Goal: Information Seeking & Learning: Learn about a topic

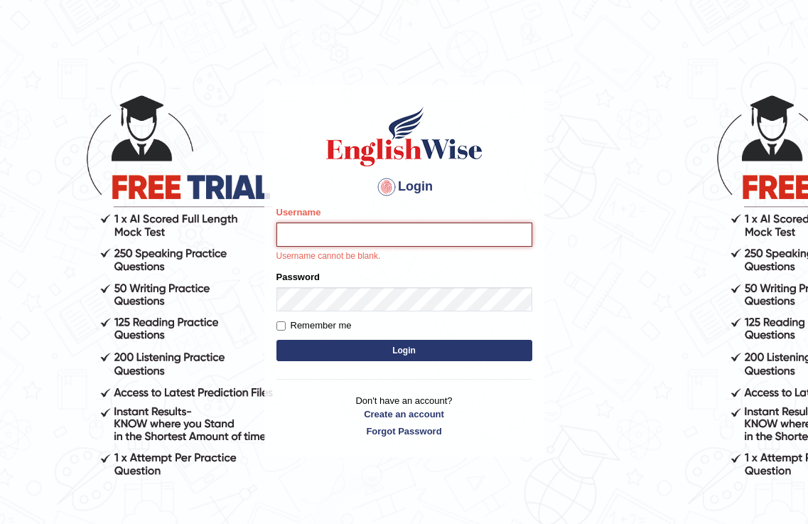
click at [348, 242] on input "Username" at bounding box center [405, 235] width 256 height 24
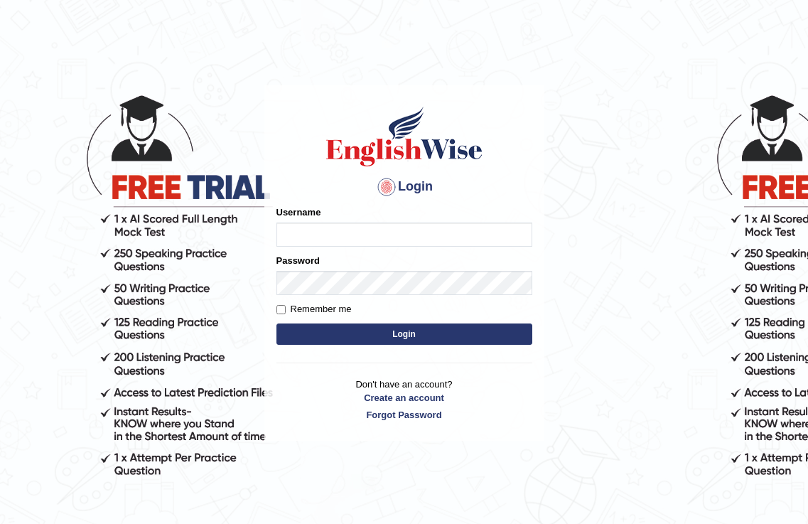
type input "K"
type input "JasmineGrg"
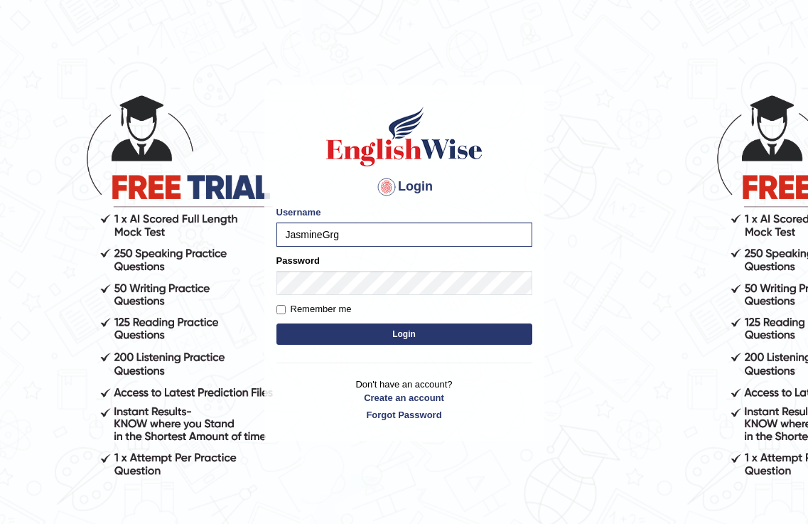
click at [446, 332] on button "Login" at bounding box center [405, 333] width 256 height 21
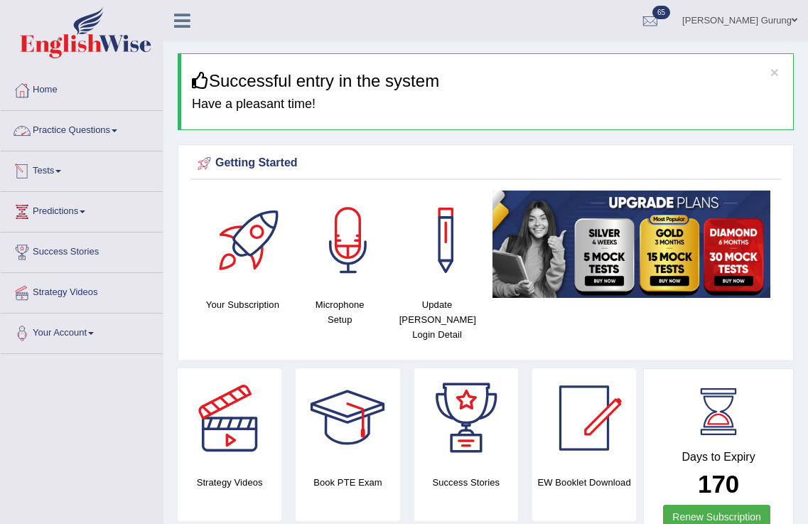
click at [105, 139] on link "Practice Questions" at bounding box center [82, 129] width 162 height 36
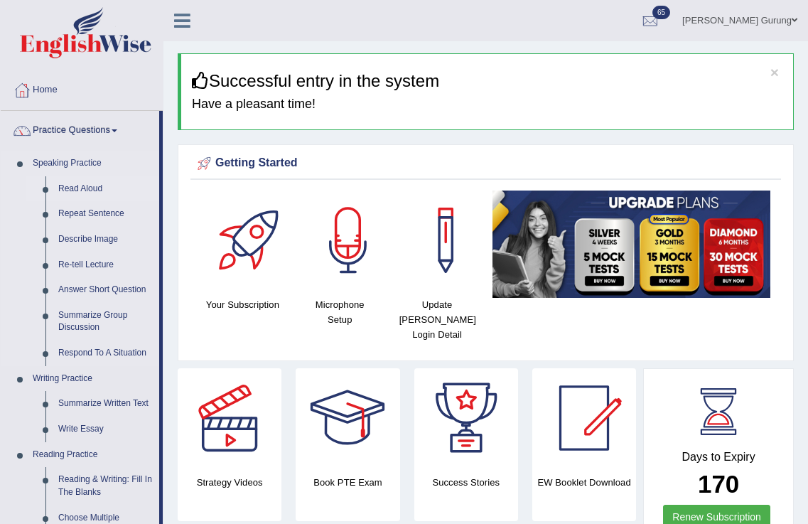
click at [91, 190] on link "Read Aloud" at bounding box center [105, 189] width 107 height 26
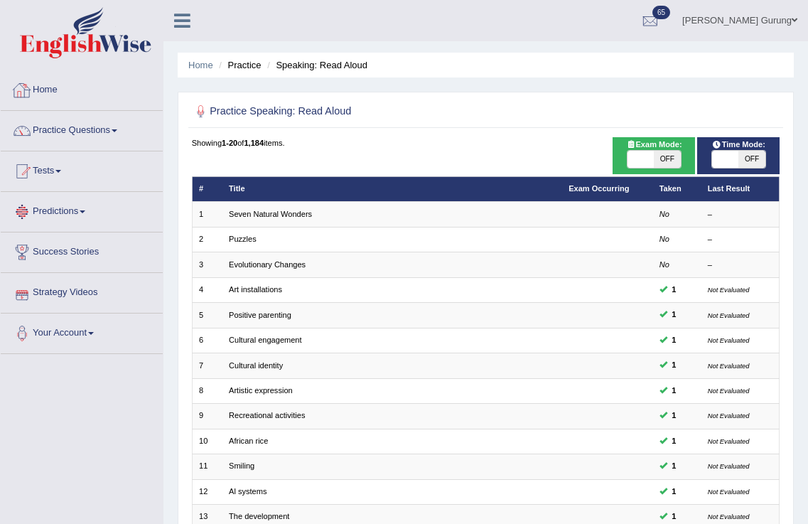
scroll to position [297, 0]
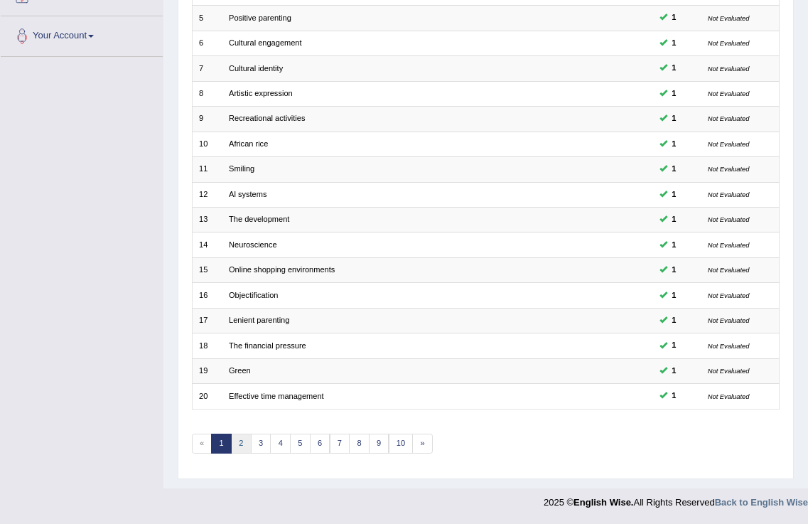
click at [242, 446] on link "2" at bounding box center [241, 444] width 21 height 20
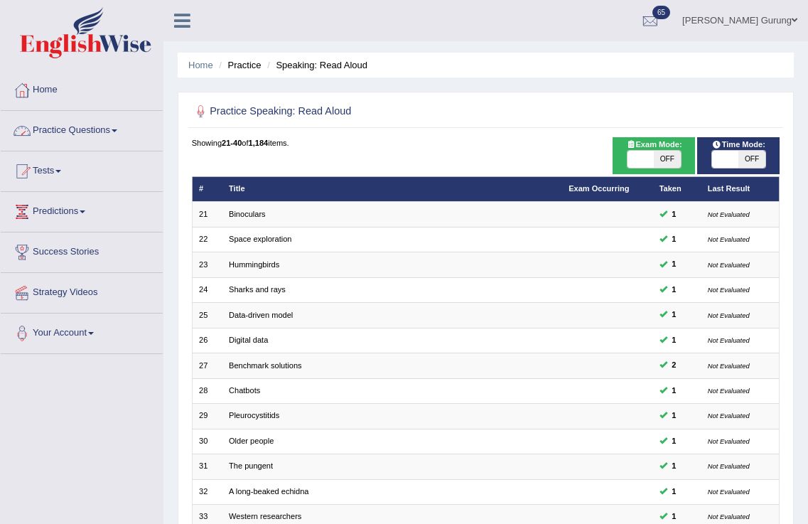
click at [92, 139] on link "Practice Questions" at bounding box center [82, 129] width 162 height 36
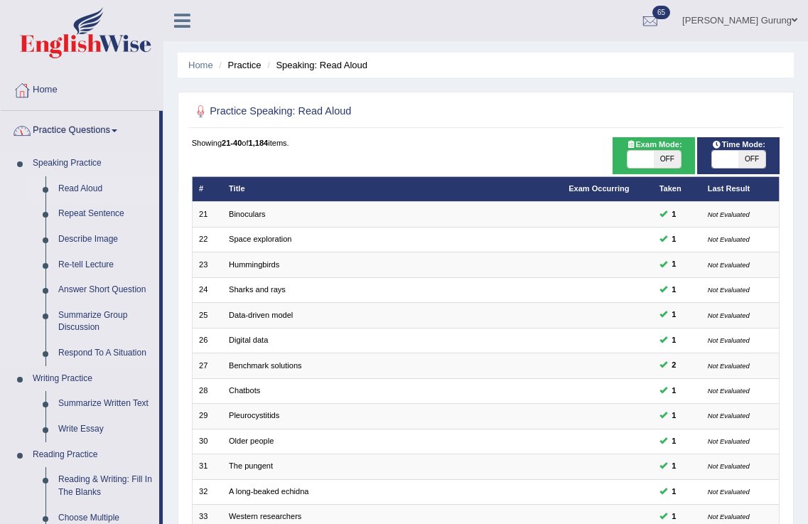
click at [100, 186] on link "Read Aloud" at bounding box center [105, 189] width 107 height 26
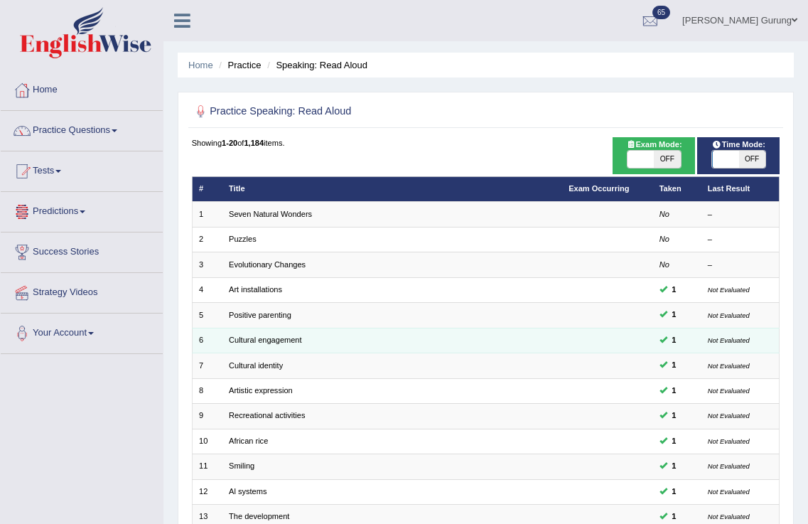
scroll to position [297, 0]
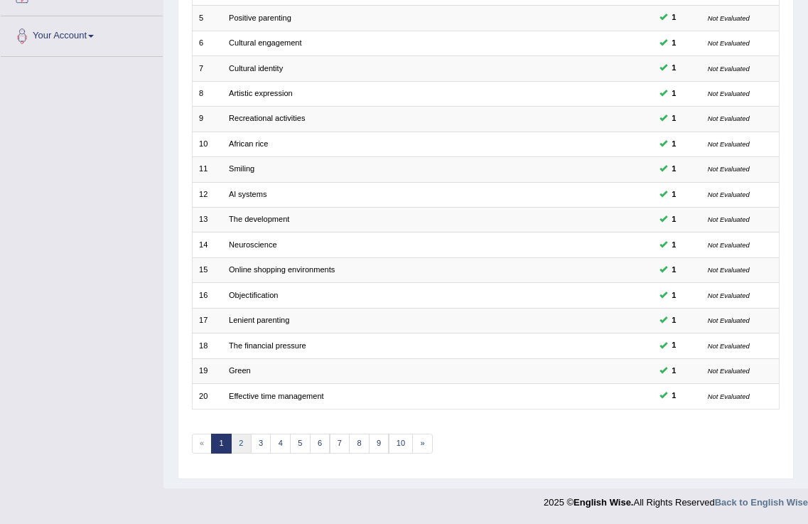
click at [242, 444] on link "2" at bounding box center [241, 444] width 21 height 20
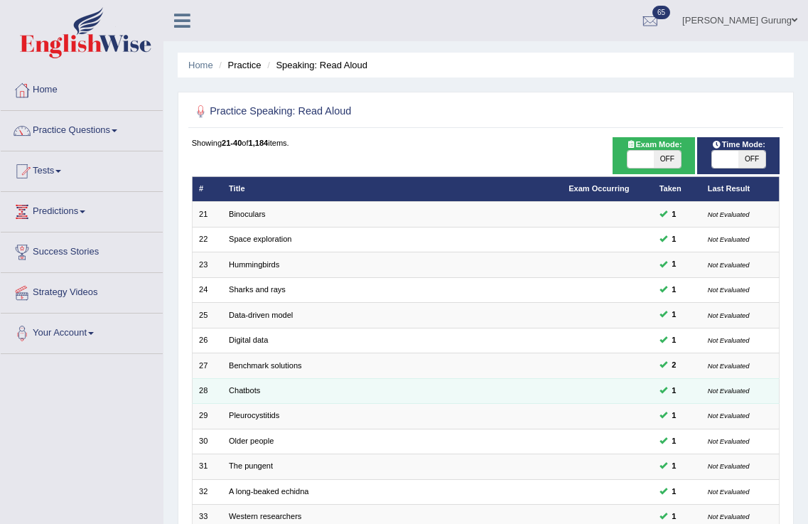
scroll to position [261, 0]
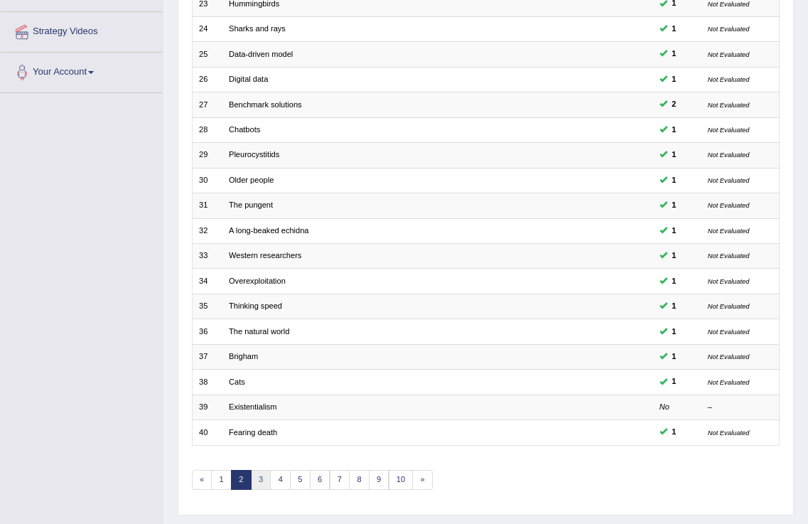
click at [262, 479] on link "3" at bounding box center [261, 480] width 21 height 20
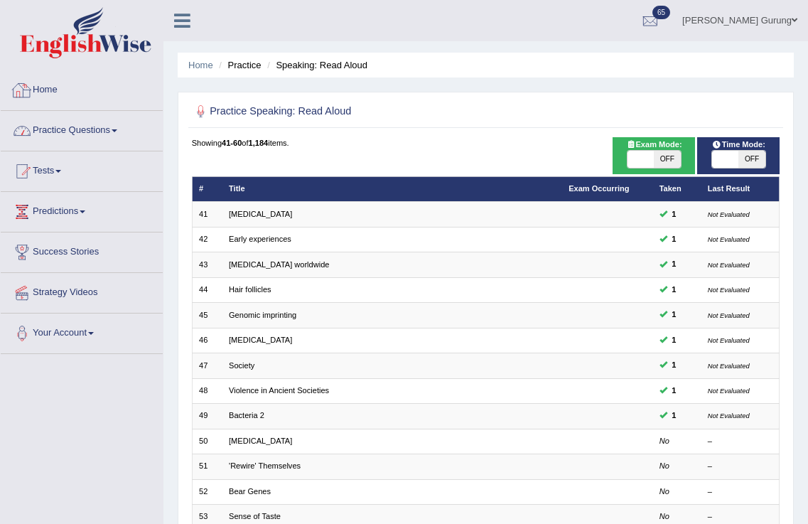
click at [81, 134] on link "Practice Questions" at bounding box center [82, 129] width 162 height 36
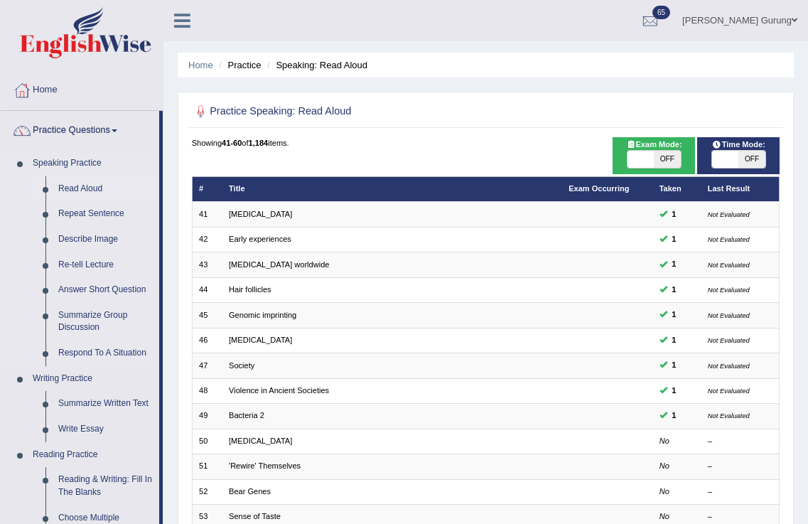
click at [93, 184] on link "Read Aloud" at bounding box center [105, 189] width 107 height 26
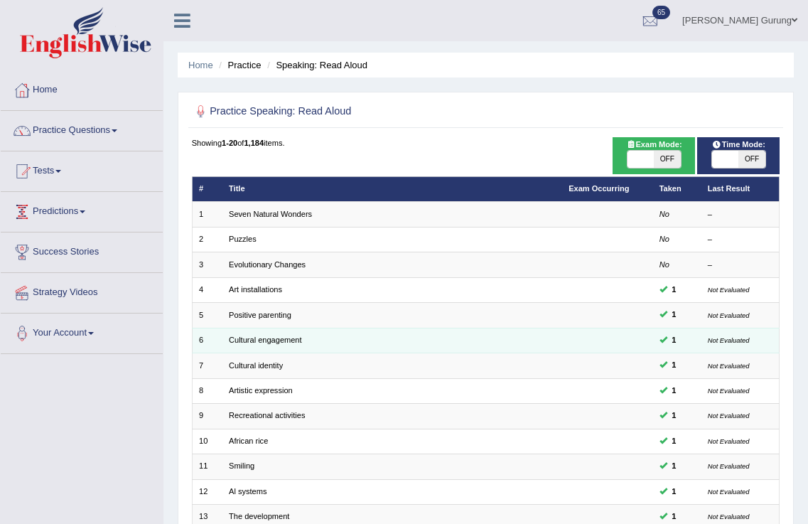
scroll to position [297, 0]
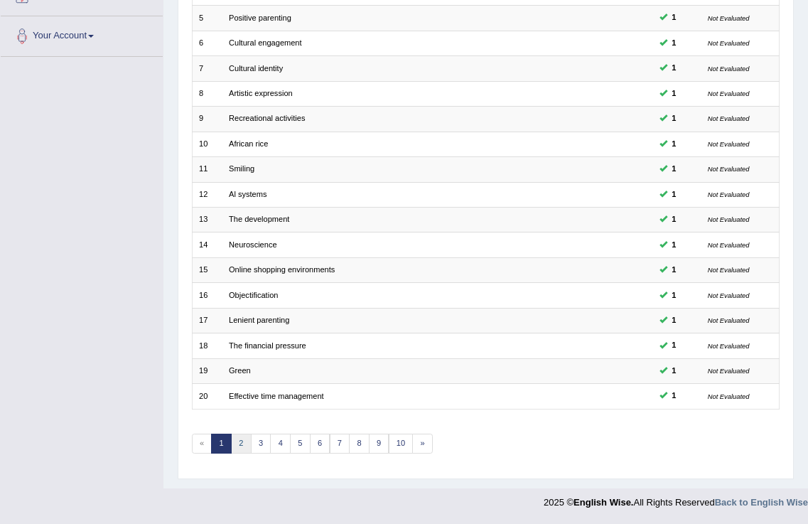
click at [247, 445] on link "2" at bounding box center [241, 444] width 21 height 20
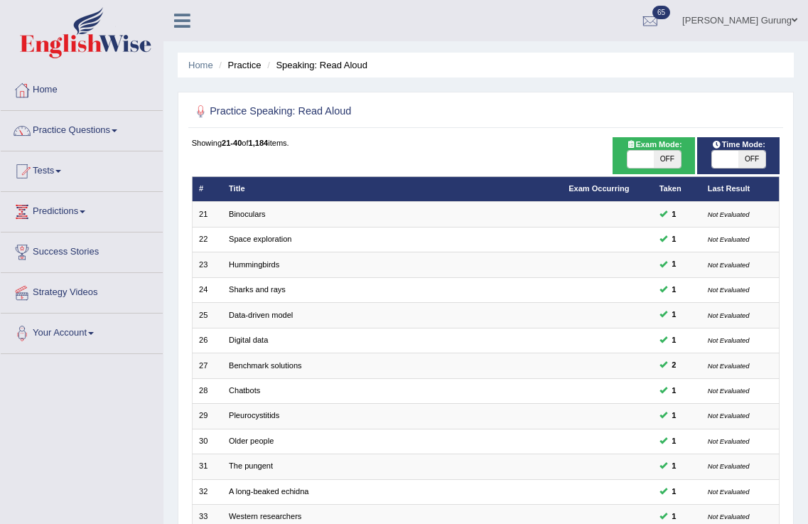
click at [648, 156] on span at bounding box center [641, 159] width 26 height 17
checkbox input "true"
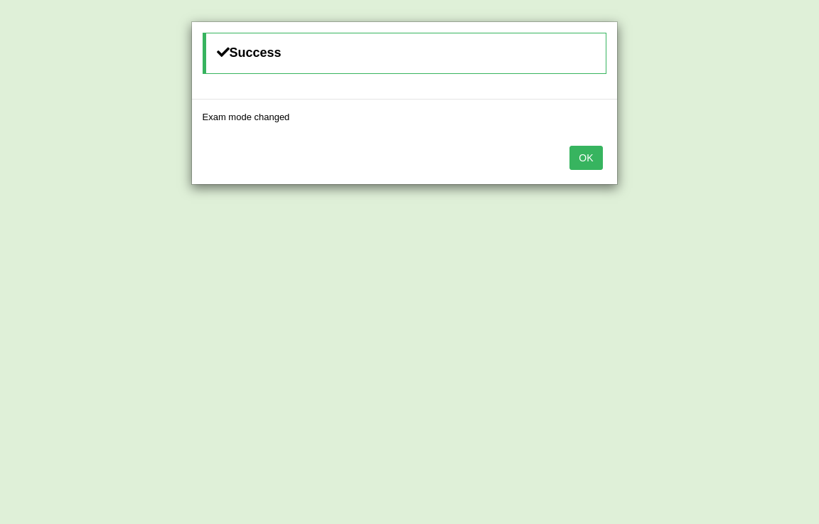
click at [599, 165] on button "OK" at bounding box center [585, 158] width 33 height 24
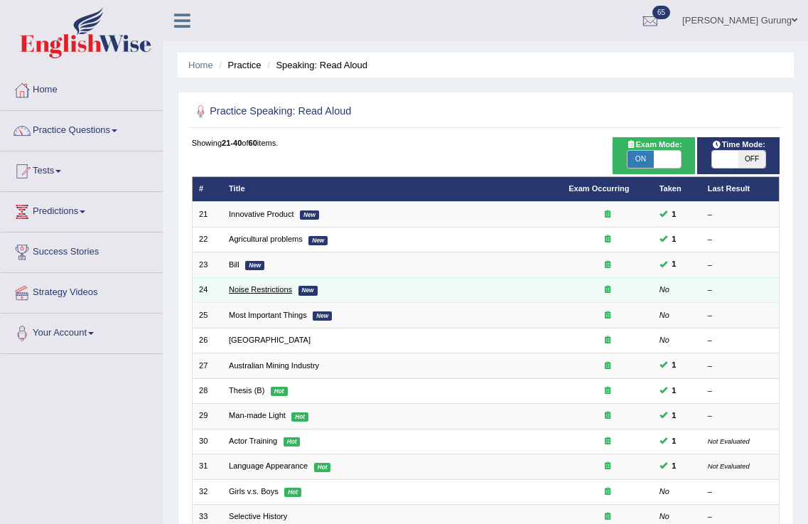
click at [257, 288] on link "Noise Restrictions" at bounding box center [260, 289] width 63 height 9
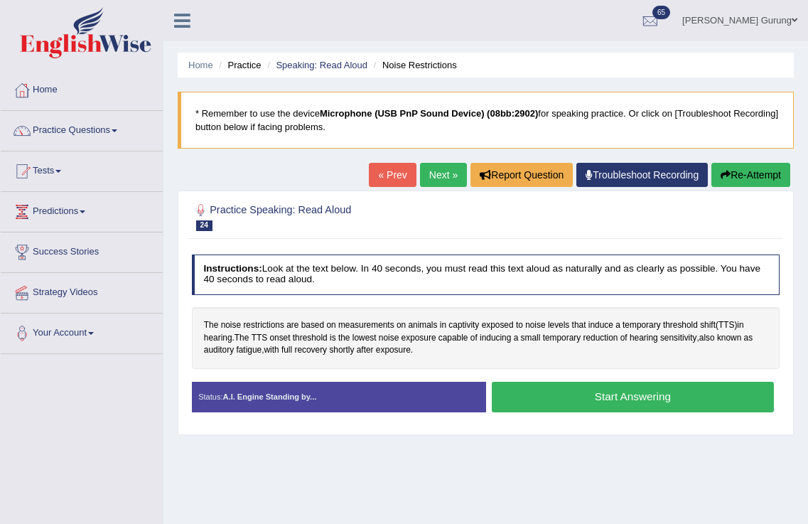
click at [592, 397] on button "Start Answering" at bounding box center [633, 397] width 282 height 31
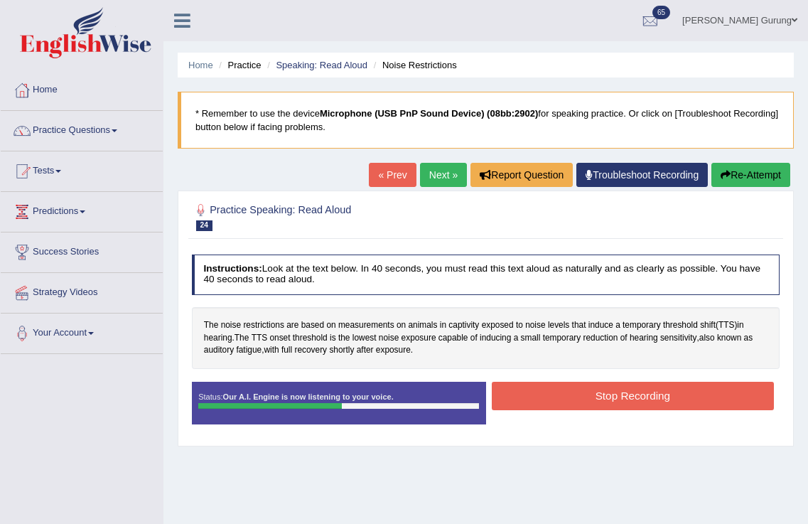
click at [592, 397] on button "Stop Recording" at bounding box center [633, 396] width 282 height 28
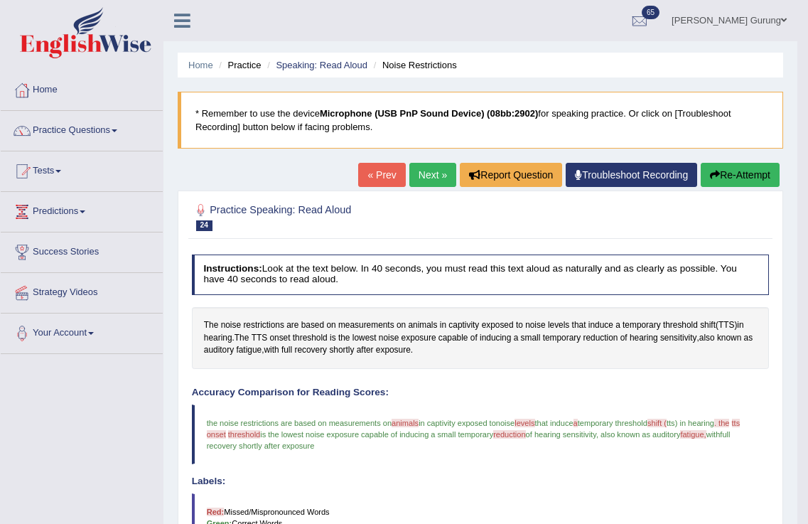
click at [426, 168] on link "Next »" at bounding box center [433, 175] width 47 height 24
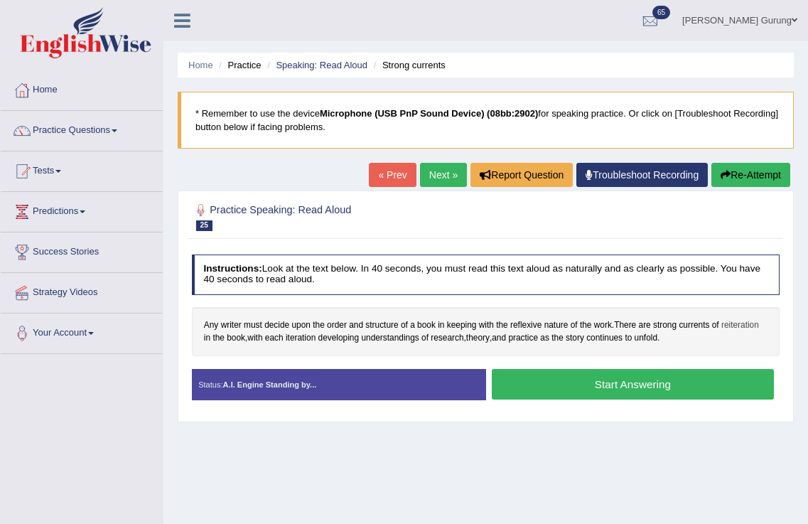
click at [742, 320] on span "reiteration" at bounding box center [741, 325] width 38 height 13
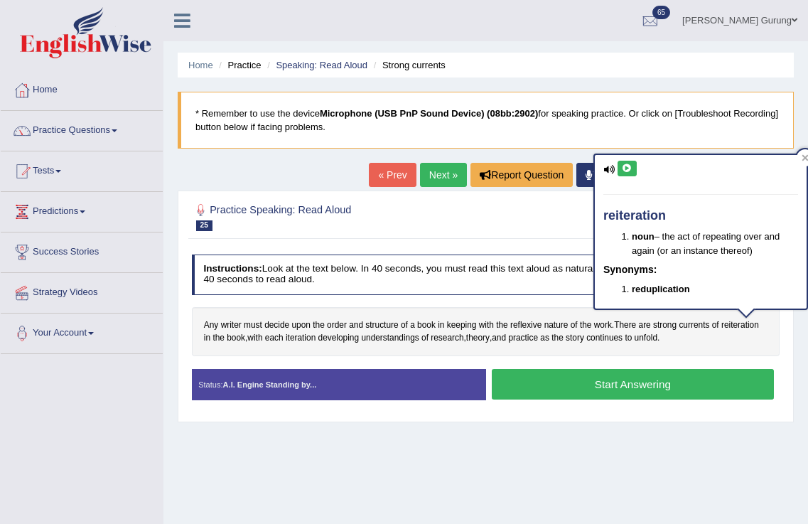
click at [632, 173] on button at bounding box center [627, 169] width 19 height 16
click at [626, 174] on button at bounding box center [627, 169] width 19 height 16
click at [616, 441] on div "Home Practice Speaking: Read Aloud Strong currents * Remember to use the device…" at bounding box center [486, 355] width 645 height 711
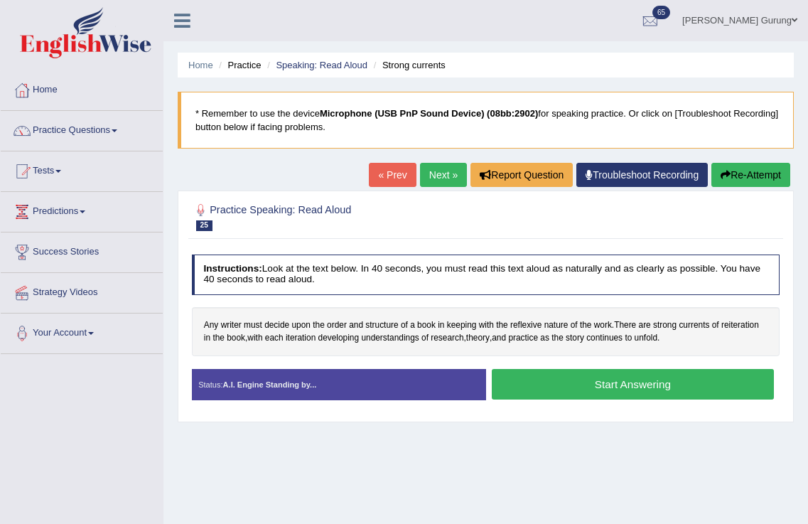
click at [599, 385] on button "Start Answering" at bounding box center [633, 384] width 282 height 31
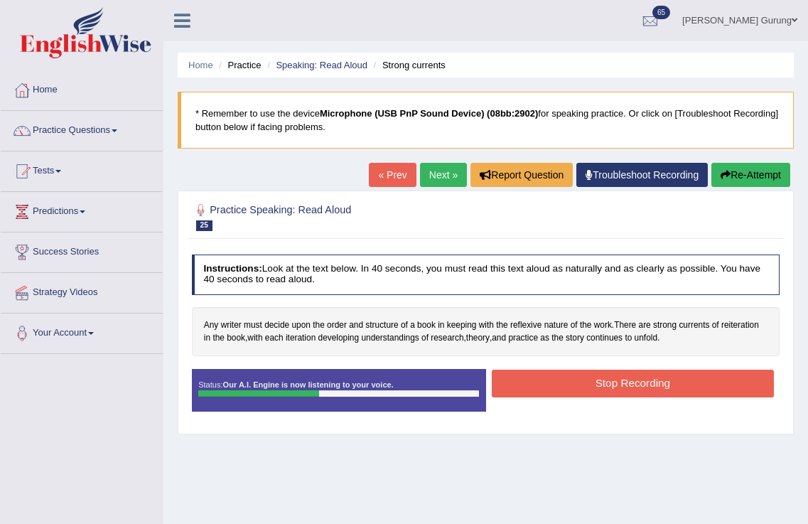
click at [599, 385] on button "Stop Recording" at bounding box center [633, 384] width 282 height 28
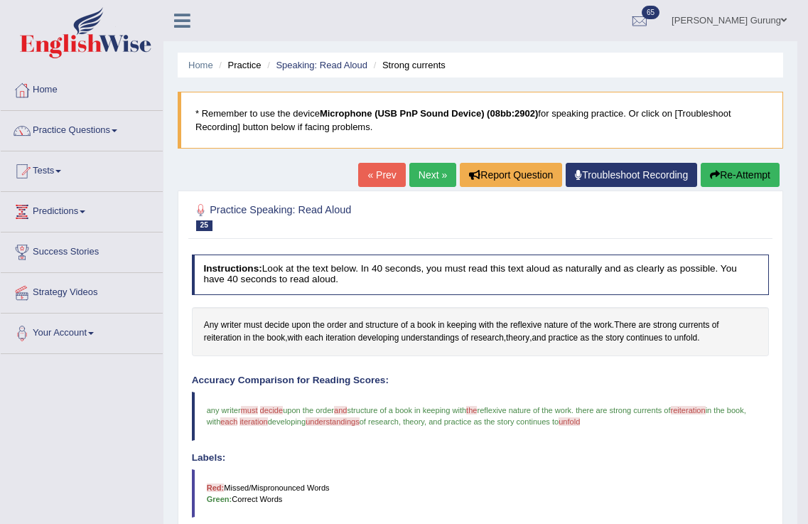
click at [424, 177] on link "Next »" at bounding box center [433, 175] width 47 height 24
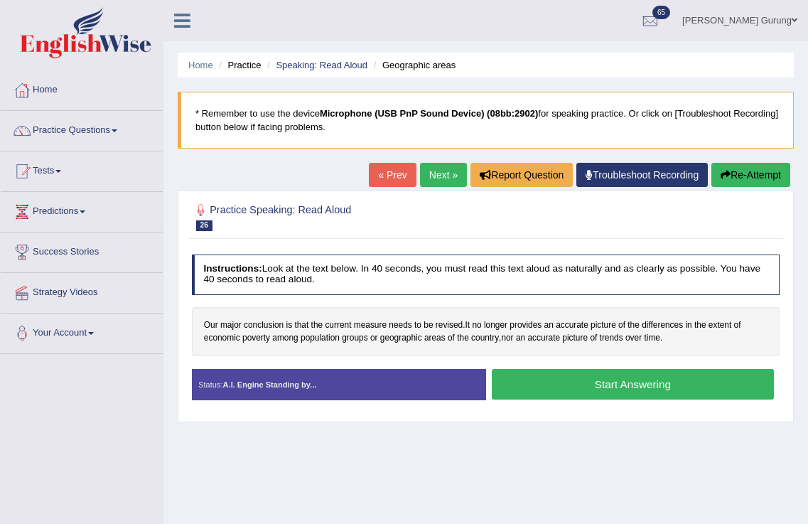
click at [616, 388] on button "Start Answering" at bounding box center [633, 384] width 282 height 31
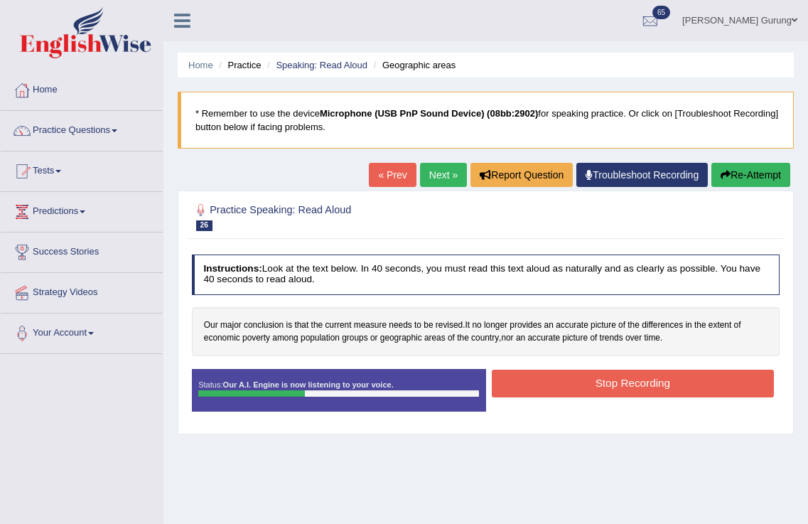
click at [616, 388] on button "Stop Recording" at bounding box center [633, 384] width 282 height 28
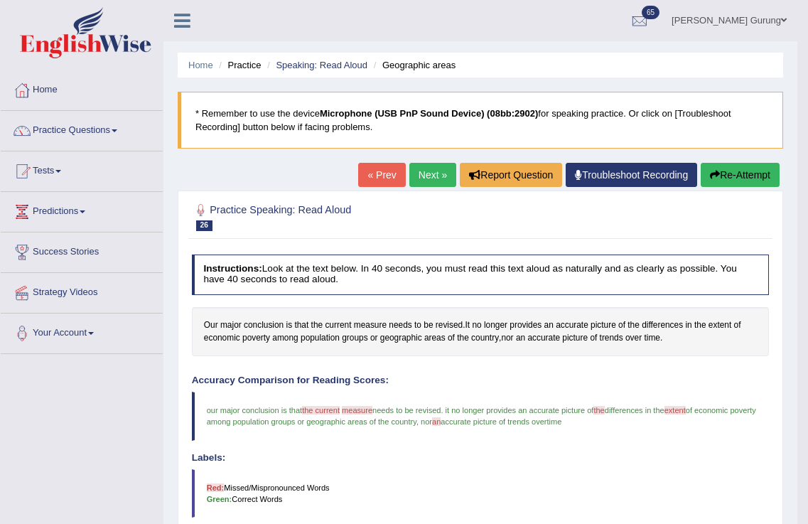
click at [427, 180] on link "Next »" at bounding box center [433, 175] width 47 height 24
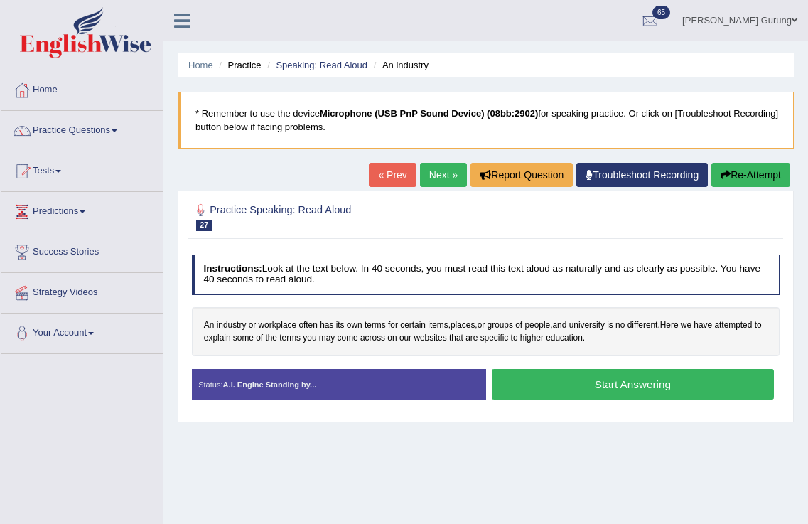
click at [543, 377] on button "Start Answering" at bounding box center [633, 384] width 282 height 31
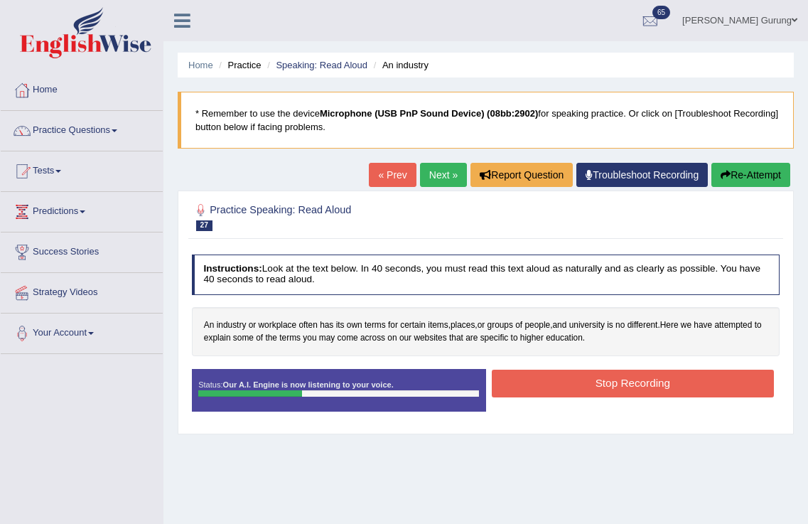
click at [543, 382] on button "Stop Recording" at bounding box center [633, 384] width 282 height 28
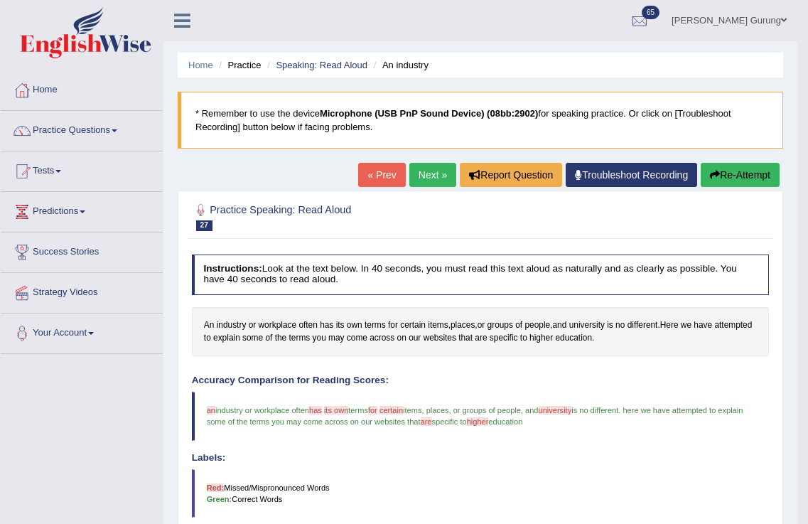
click at [426, 173] on link "Next »" at bounding box center [433, 175] width 47 height 24
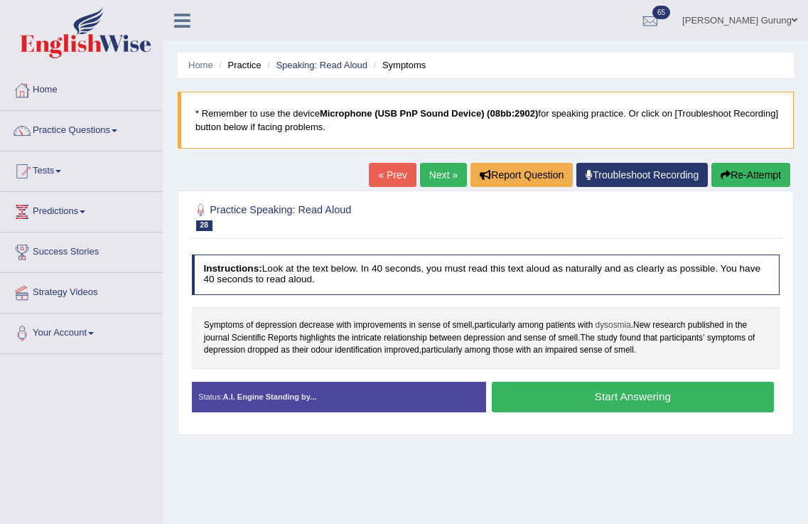
click at [626, 322] on span "dysosmia" at bounding box center [614, 325] width 36 height 13
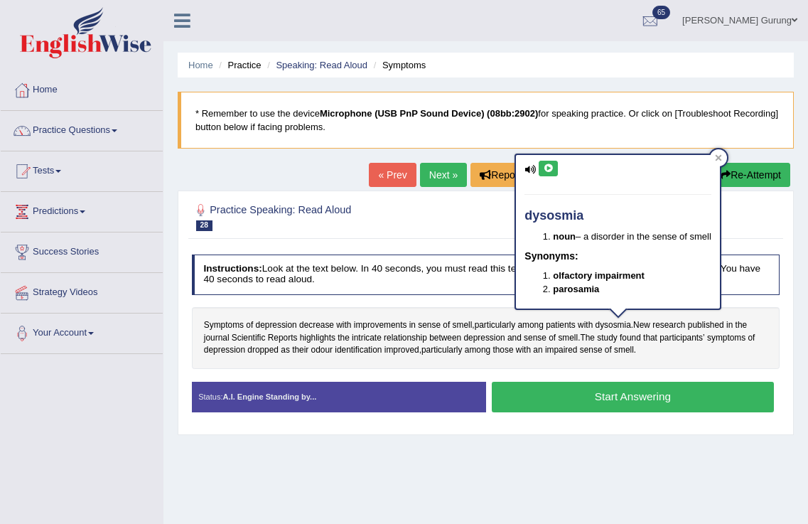
click at [554, 168] on icon at bounding box center [548, 168] width 11 height 9
click at [646, 437] on div "Home Practice Speaking: Read Aloud Symptoms * Remember to use the device Microp…" at bounding box center [486, 355] width 645 height 711
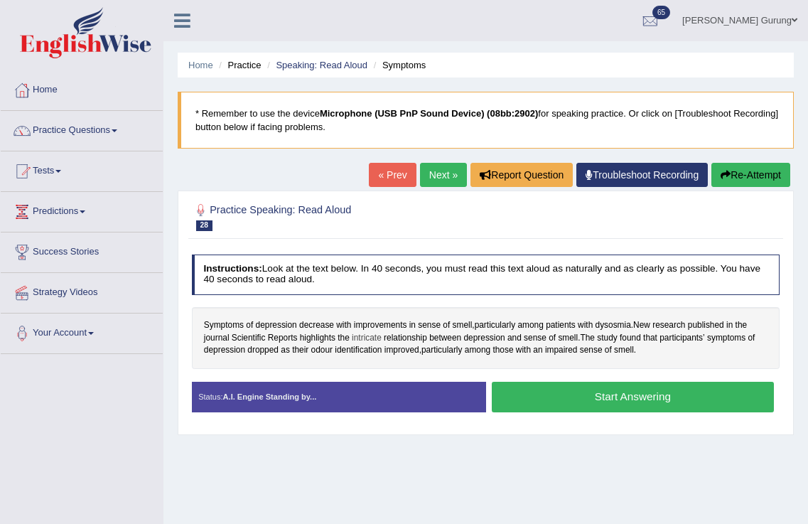
click at [375, 336] on span "intricate" at bounding box center [367, 338] width 30 height 13
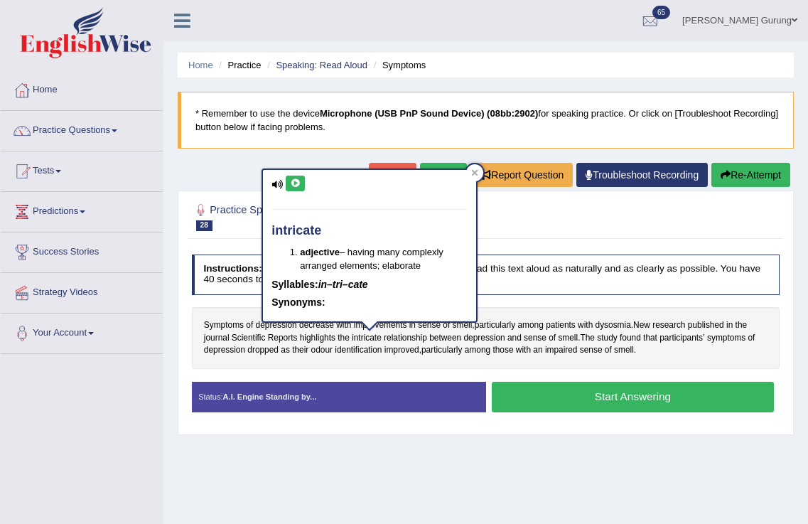
click at [298, 181] on icon at bounding box center [295, 183] width 11 height 9
click at [388, 481] on div "Home Practice Speaking: Read Aloud Symptoms * Remember to use the device Microp…" at bounding box center [486, 355] width 645 height 711
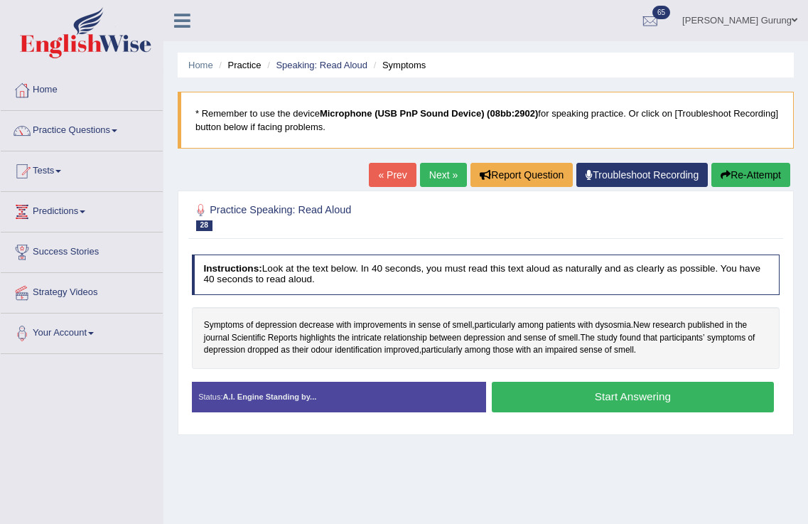
click at [616, 399] on button "Start Answering" at bounding box center [633, 397] width 282 height 31
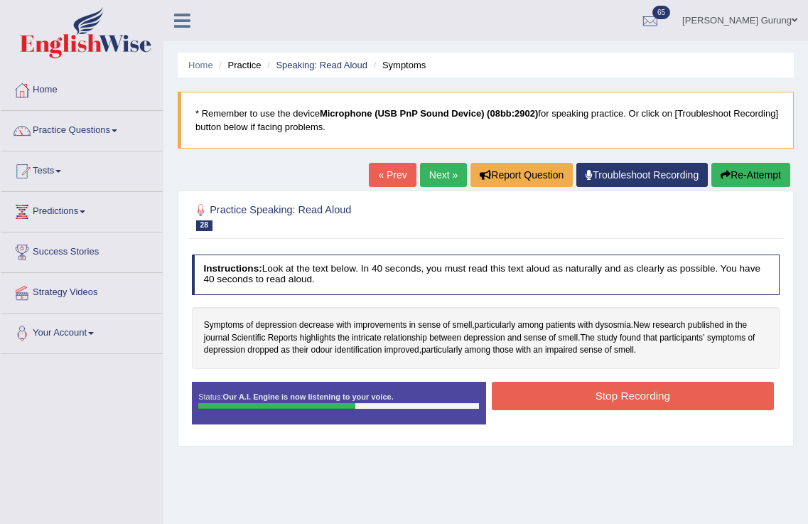
click at [616, 399] on button "Stop Recording" at bounding box center [633, 396] width 282 height 28
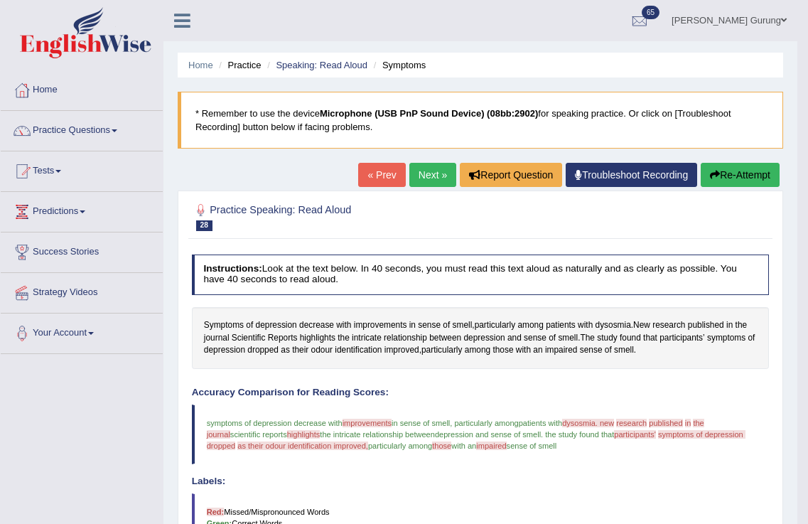
click at [422, 165] on link "Next »" at bounding box center [433, 175] width 47 height 24
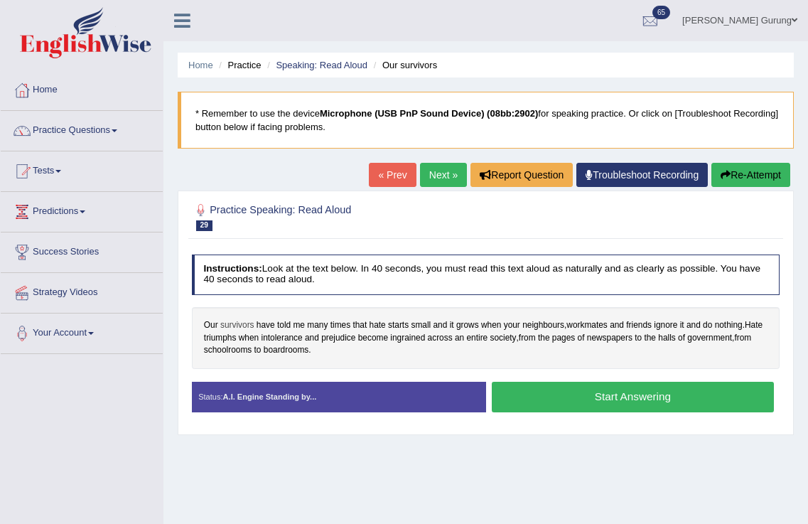
click at [249, 326] on span "survivors" at bounding box center [237, 325] width 34 height 13
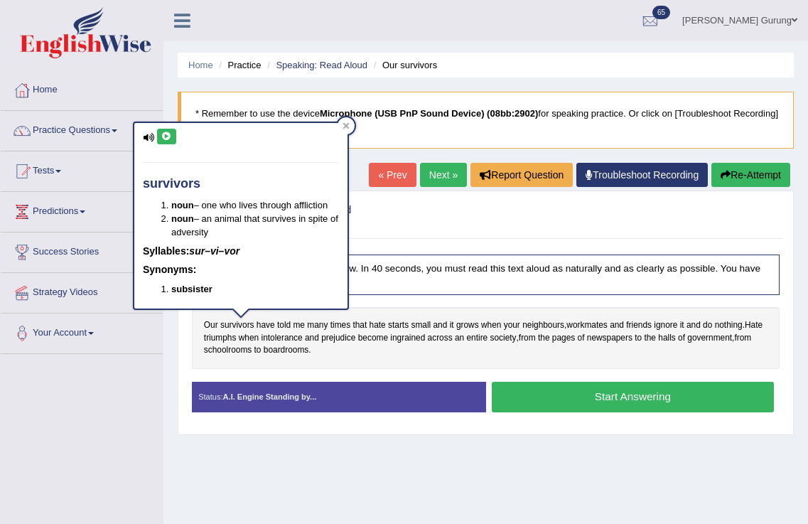
click at [166, 137] on icon at bounding box center [166, 136] width 11 height 9
click at [303, 465] on div "Home Practice Speaking: Read Aloud Our survivors * Remember to use the device M…" at bounding box center [486, 355] width 645 height 711
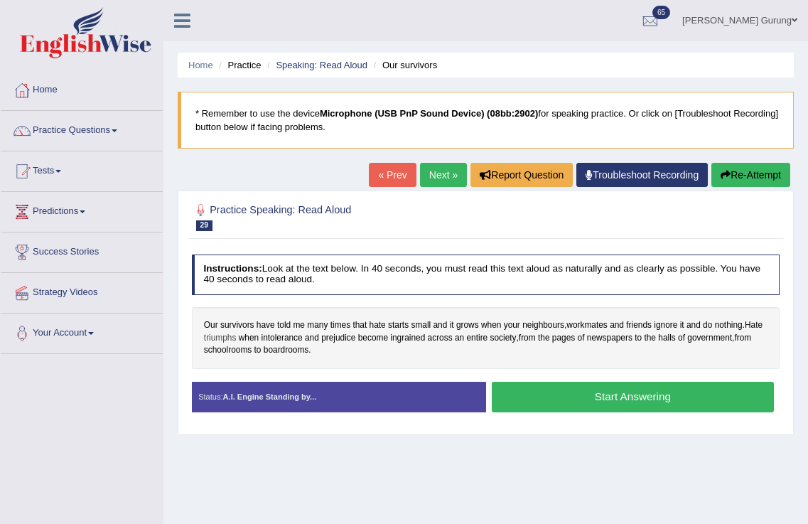
click at [228, 338] on span "triumphs" at bounding box center [220, 338] width 33 height 13
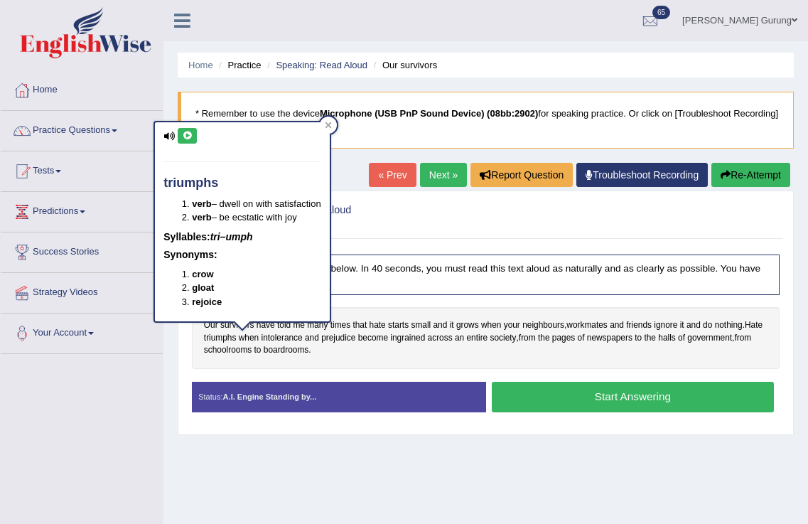
click at [188, 135] on icon at bounding box center [187, 136] width 11 height 9
click at [327, 435] on div "Home Practice Speaking: Read Aloud Our survivors * Remember to use the device M…" at bounding box center [486, 355] width 645 height 711
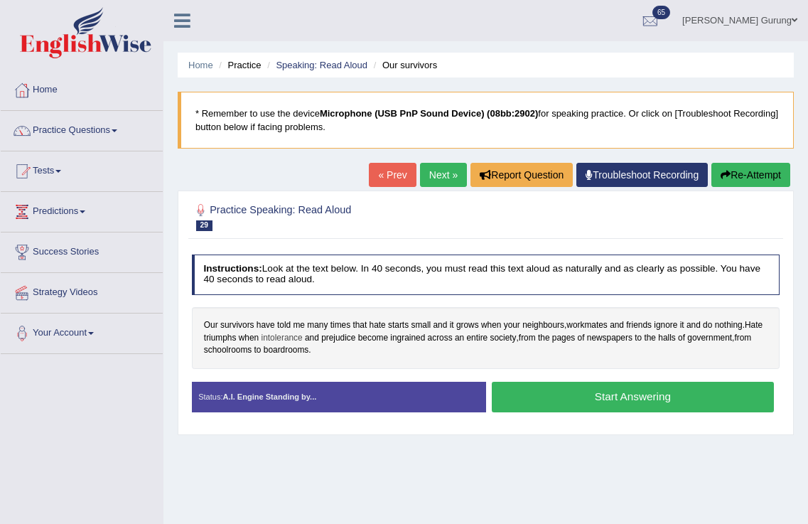
click at [303, 335] on span "intolerance" at bounding box center [282, 338] width 41 height 13
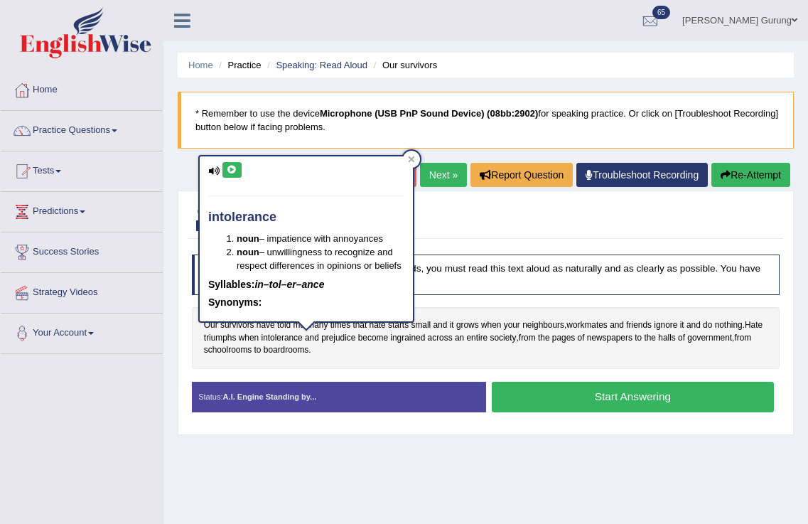
click at [230, 167] on icon at bounding box center [232, 170] width 11 height 9
click at [409, 454] on div "Home Practice Speaking: Read Aloud Our survivors * Remember to use the device M…" at bounding box center [486, 355] width 645 height 711
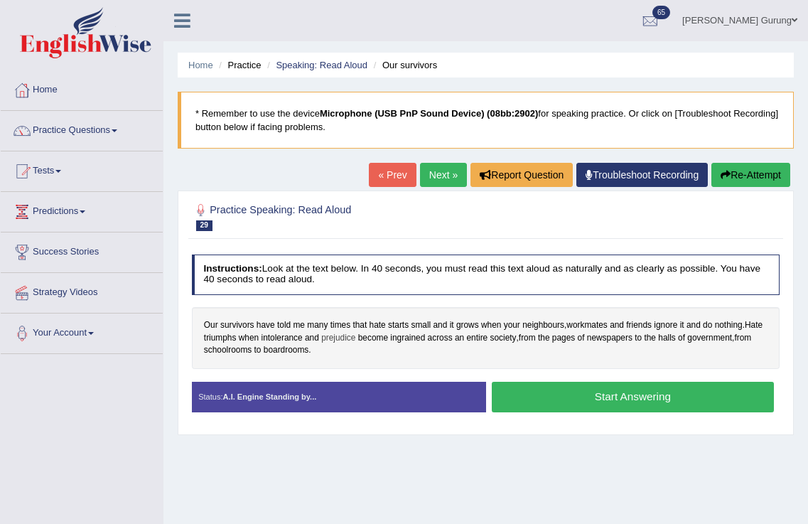
click at [355, 341] on span "prejudice" at bounding box center [338, 338] width 34 height 13
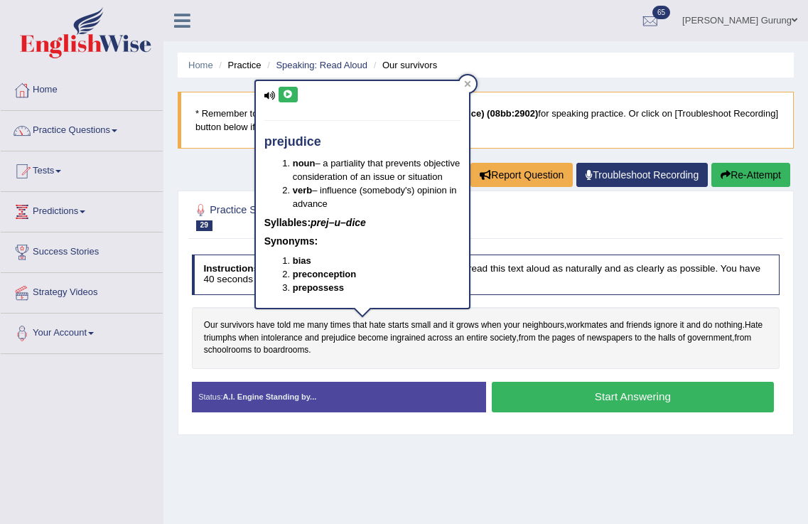
drag, startPoint x: 292, startPoint y: 89, endPoint x: 299, endPoint y: 109, distance: 21.1
click at [291, 89] on button at bounding box center [288, 95] width 19 height 16
click at [291, 95] on icon at bounding box center [288, 94] width 11 height 9
click at [405, 462] on div "Home Practice Speaking: Read Aloud Our survivors * Remember to use the device M…" at bounding box center [486, 355] width 645 height 711
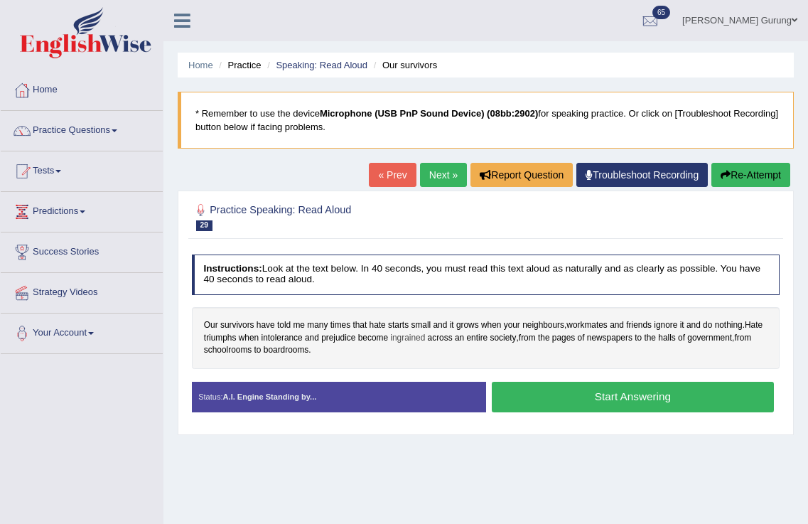
click at [425, 342] on span "ingrained" at bounding box center [407, 338] width 35 height 13
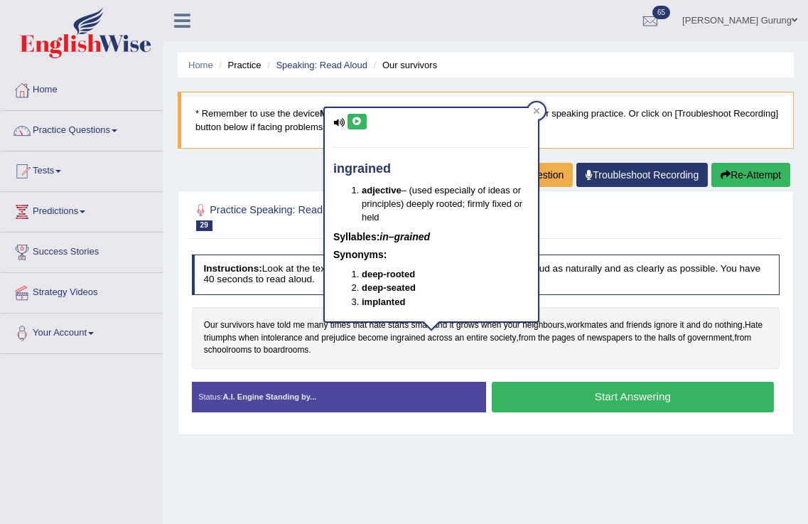
click at [359, 127] on button at bounding box center [357, 122] width 19 height 16
click at [531, 472] on div "Home Practice Speaking: Read Aloud Our survivors * Remember to use the device M…" at bounding box center [486, 355] width 645 height 711
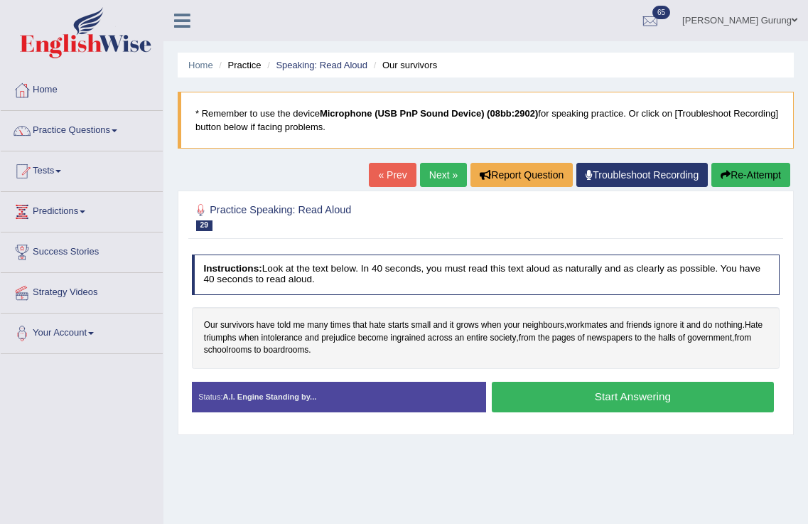
click at [606, 403] on button "Start Answering" at bounding box center [633, 397] width 282 height 31
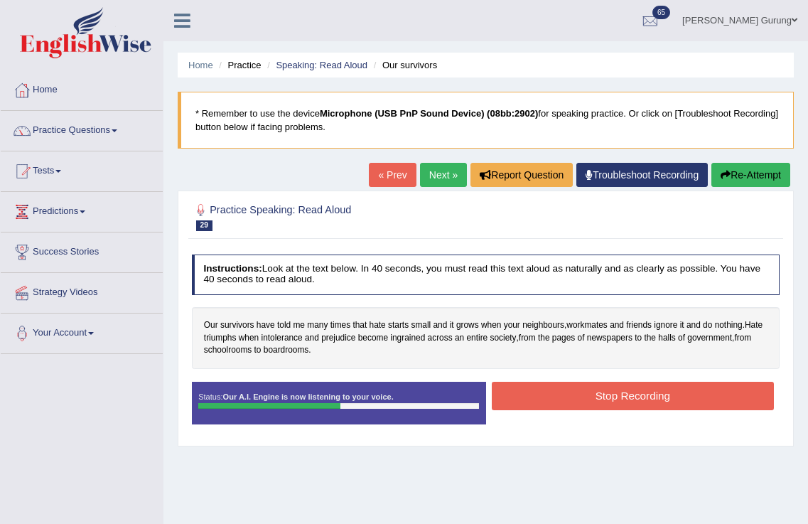
click at [616, 396] on button "Stop Recording" at bounding box center [633, 396] width 282 height 28
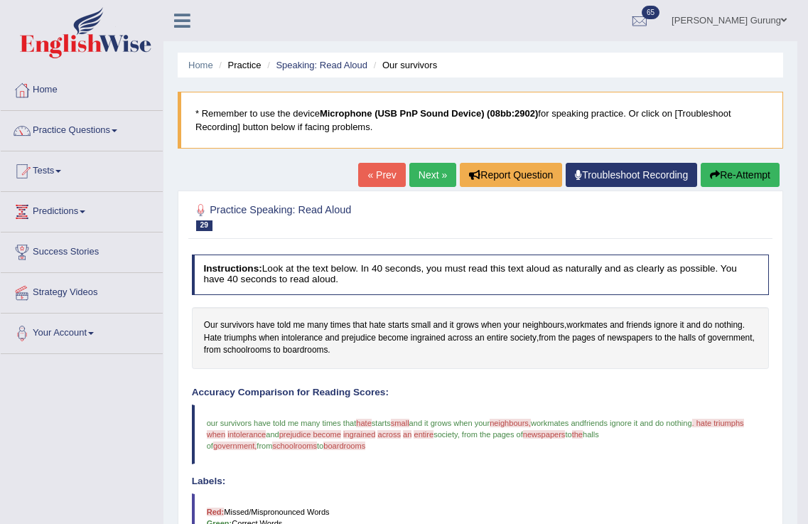
click at [434, 171] on link "Next »" at bounding box center [433, 175] width 47 height 24
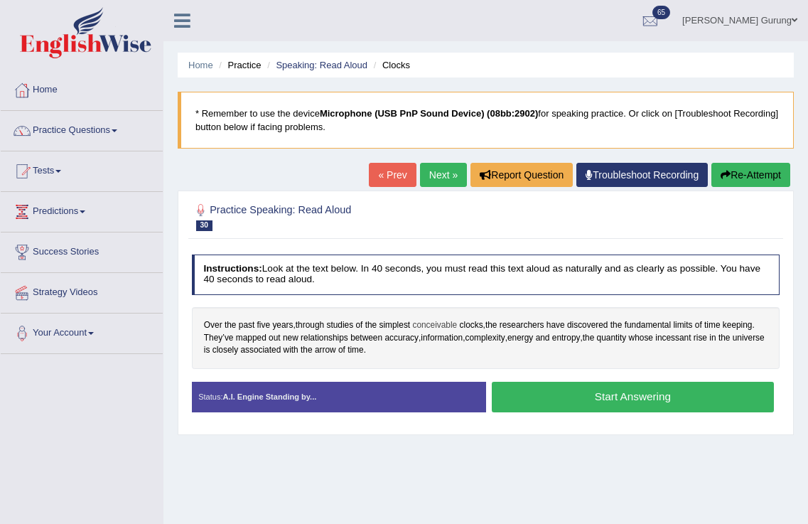
click at [443, 327] on span "conceivable" at bounding box center [434, 325] width 45 height 13
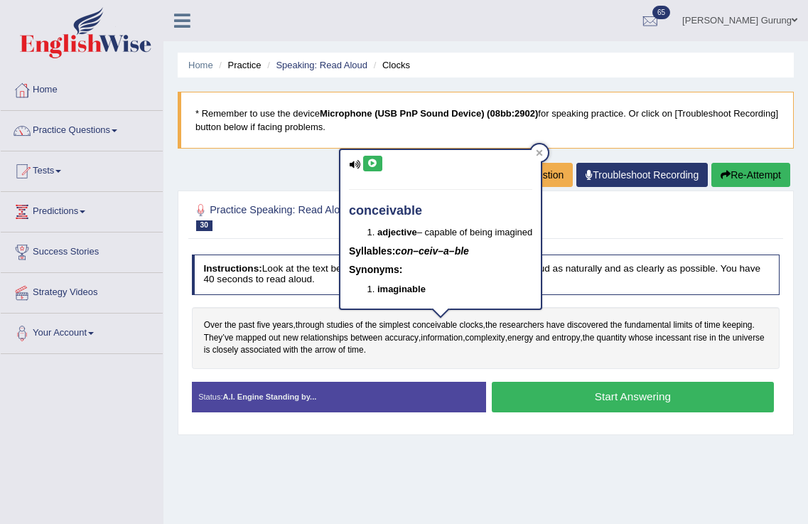
click at [373, 164] on icon at bounding box center [373, 163] width 11 height 9
click at [487, 470] on div "Home Practice Speaking: Read Aloud Clocks * Remember to use the device Micropho…" at bounding box center [486, 355] width 645 height 711
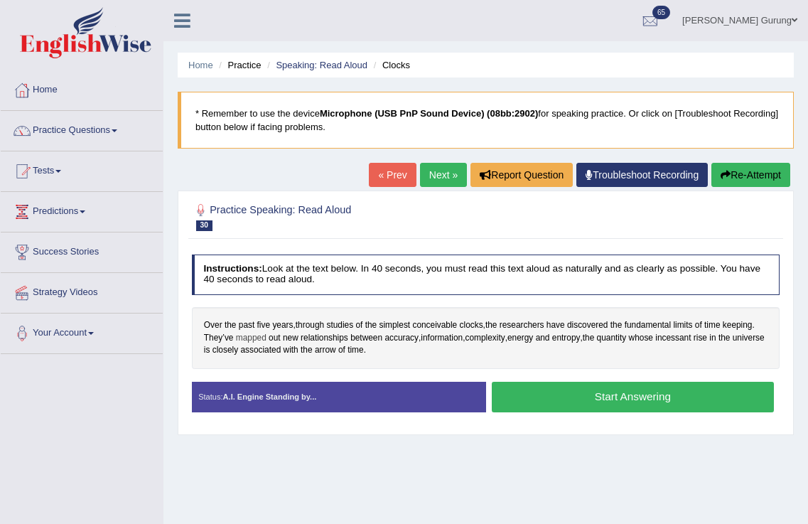
click at [252, 335] on span "mapped" at bounding box center [251, 338] width 31 height 13
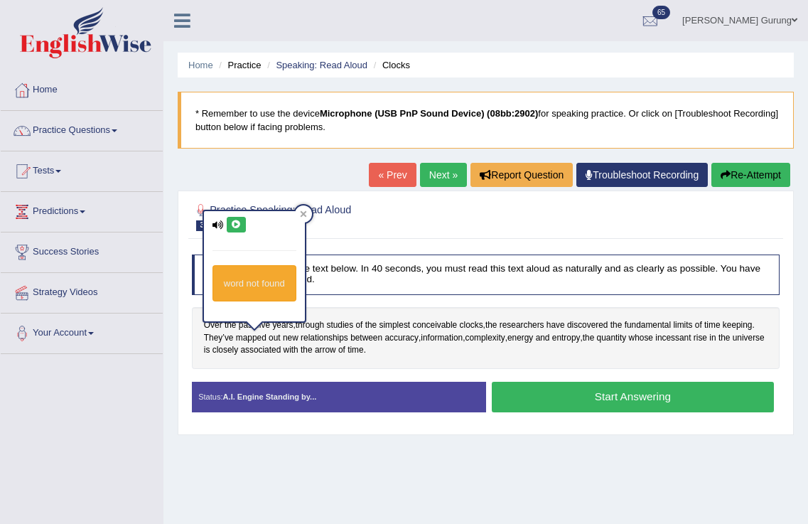
click at [238, 221] on icon at bounding box center [236, 224] width 11 height 9
click at [369, 492] on div "Home Practice Speaking: Read Aloud Clocks * Remember to use the device Micropho…" at bounding box center [486, 355] width 645 height 711
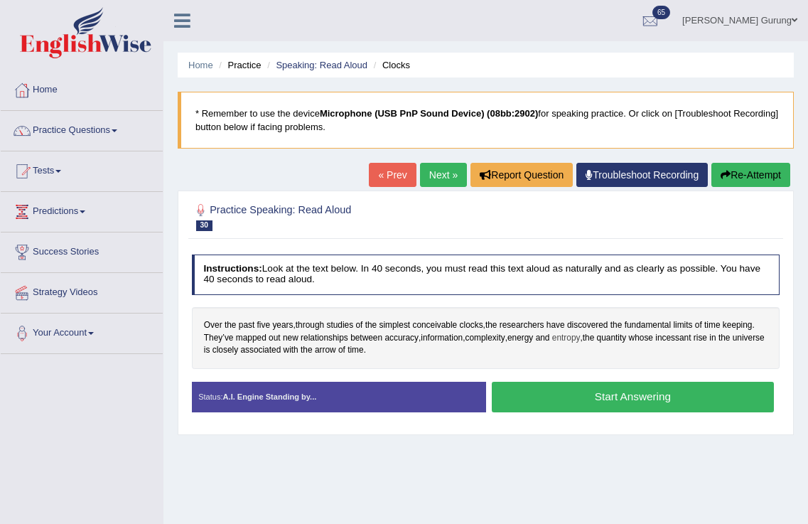
click at [577, 343] on span "entropy" at bounding box center [566, 338] width 28 height 13
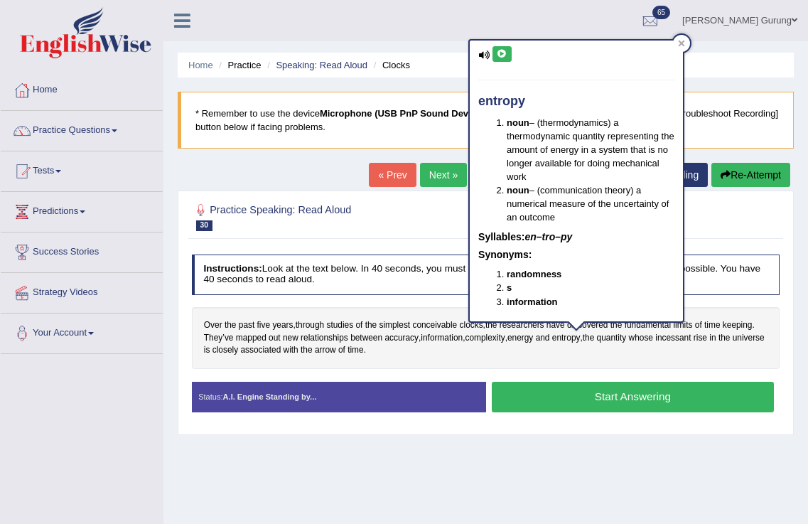
click at [503, 55] on icon at bounding box center [502, 54] width 11 height 9
click at [548, 466] on div "Home Practice Speaking: Read Aloud Clocks * Remember to use the device Micropho…" at bounding box center [486, 355] width 645 height 711
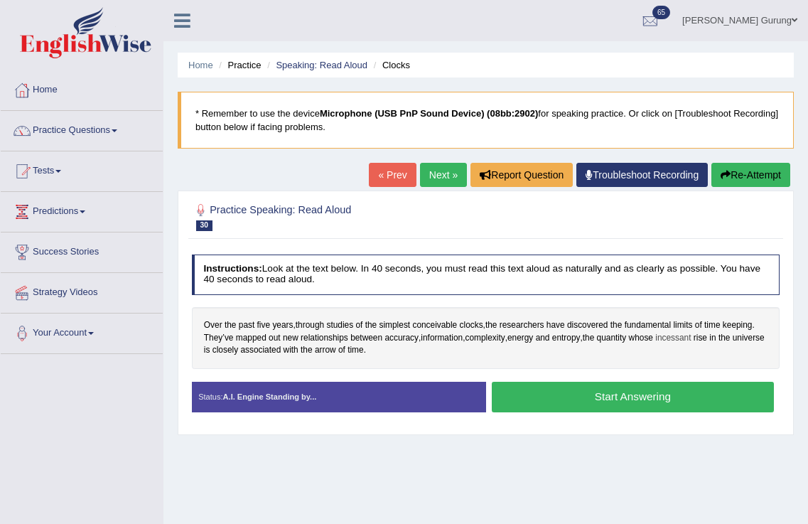
click at [685, 342] on span "incessant" at bounding box center [674, 338] width 36 height 13
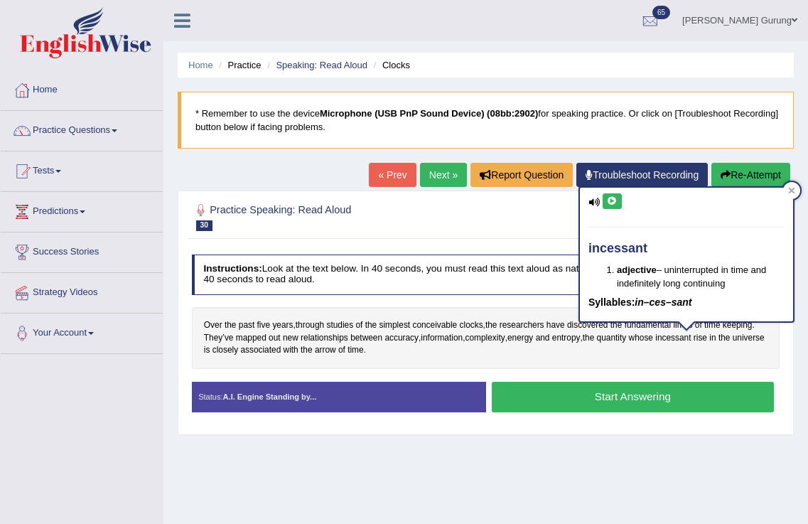
click at [614, 201] on icon at bounding box center [612, 201] width 11 height 9
click at [683, 457] on div "Home Practice Speaking: Read Aloud Clocks * Remember to use the device Micropho…" at bounding box center [486, 355] width 645 height 711
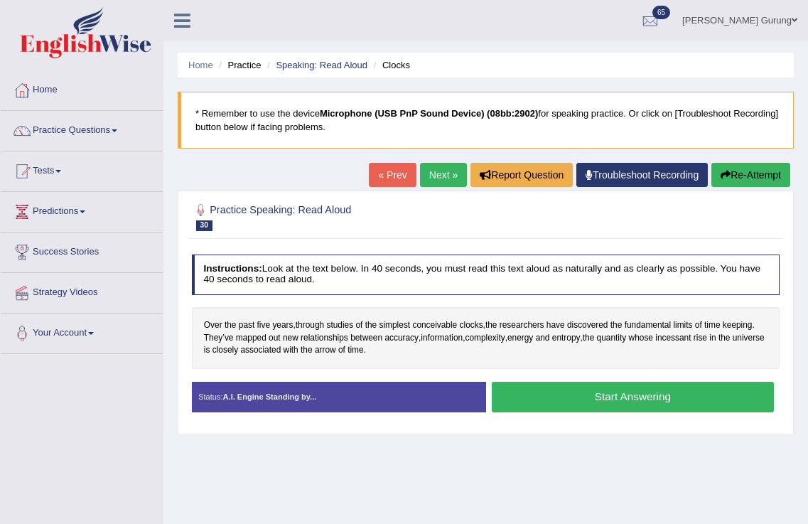
click at [628, 397] on button "Start Answering" at bounding box center [633, 397] width 282 height 31
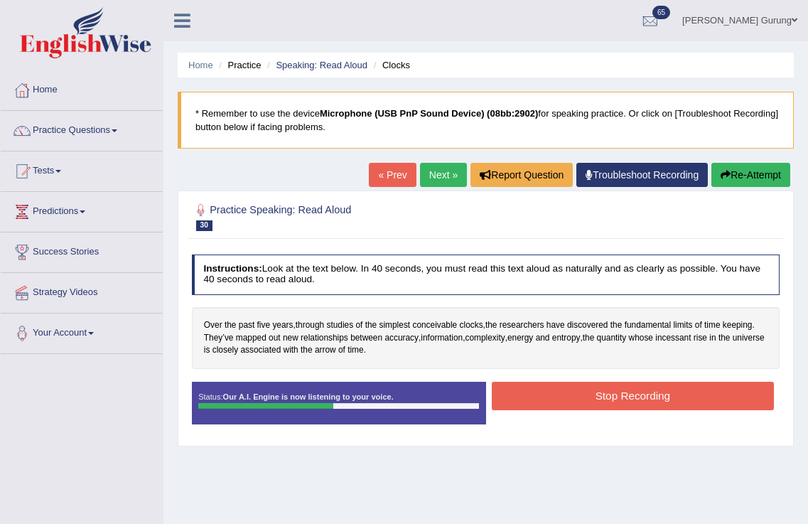
click at [628, 397] on button "Stop Recording" at bounding box center [633, 396] width 282 height 28
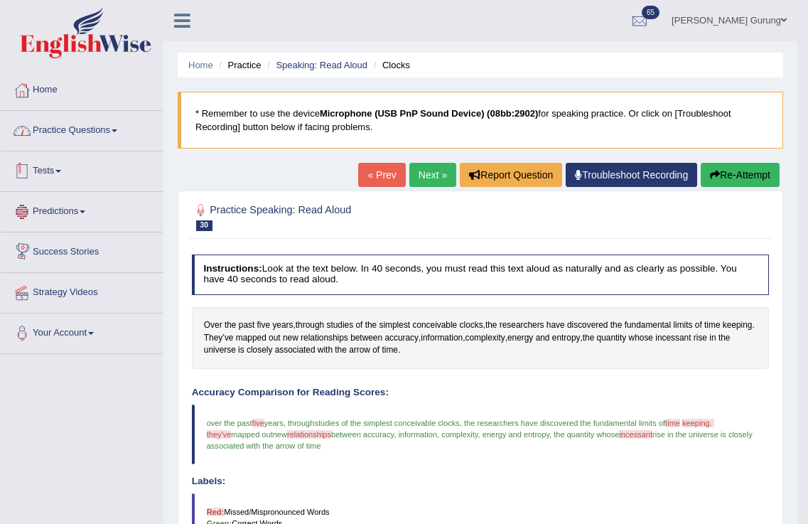
click at [75, 128] on link "Practice Questions" at bounding box center [82, 129] width 162 height 36
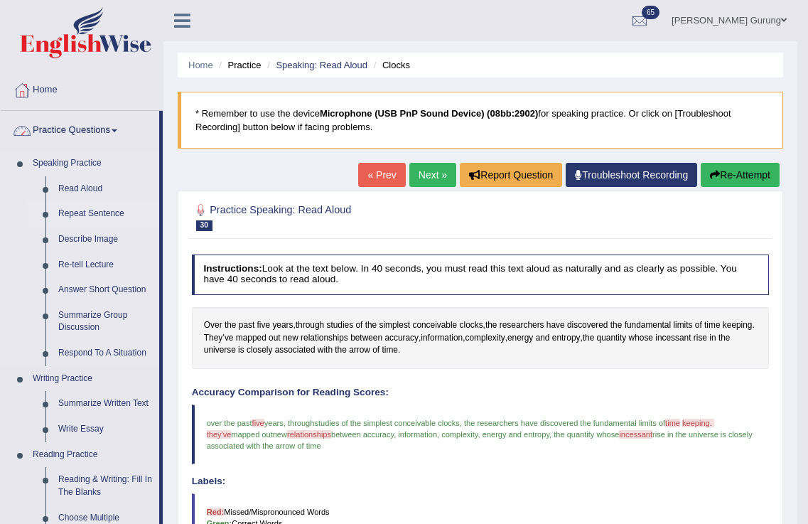
click at [95, 218] on link "Repeat Sentence" at bounding box center [105, 214] width 107 height 26
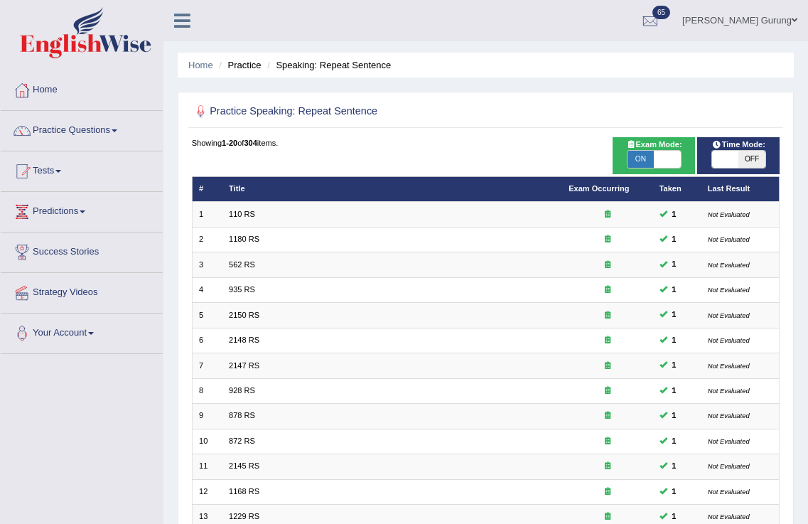
scroll to position [297, 0]
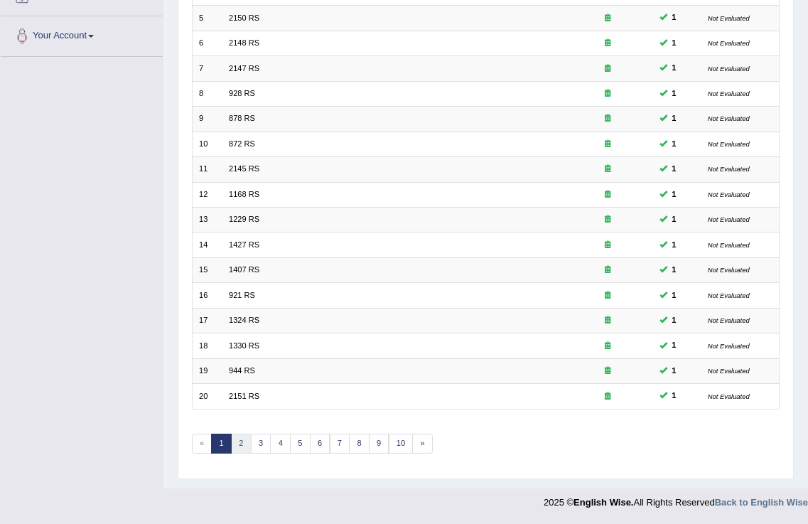
click at [245, 446] on link "2" at bounding box center [241, 444] width 21 height 20
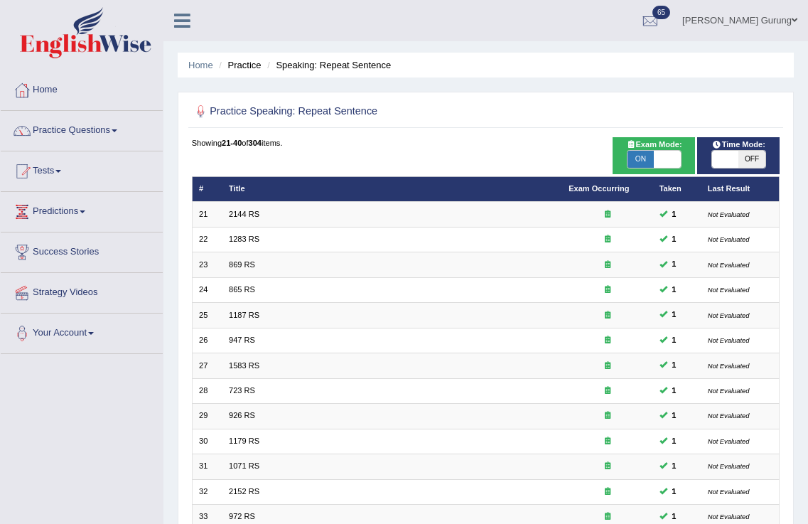
scroll to position [297, 0]
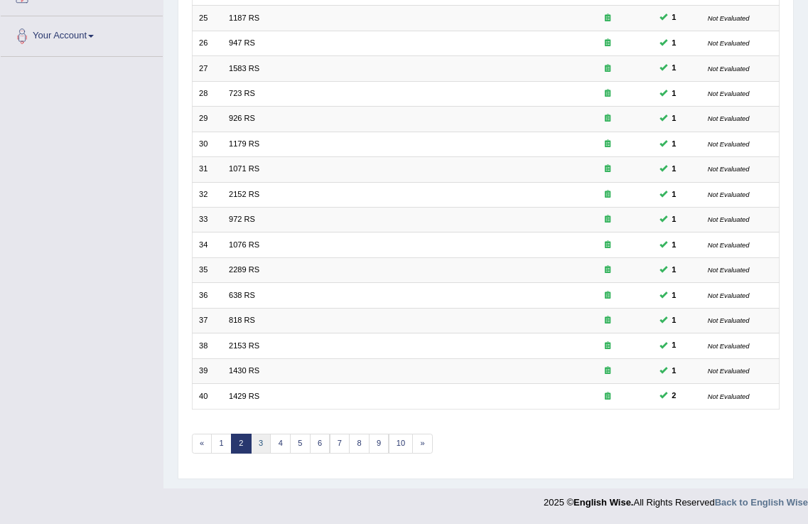
click at [267, 444] on link "3" at bounding box center [261, 444] width 21 height 20
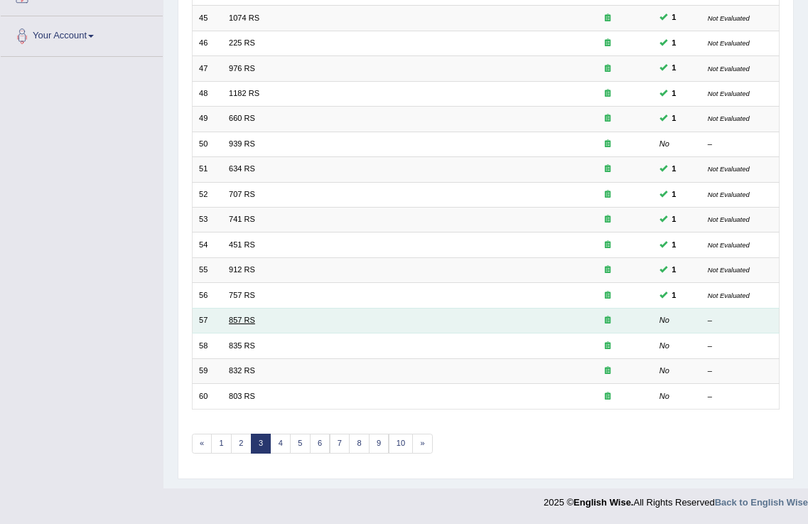
click at [237, 316] on link "857 RS" at bounding box center [242, 320] width 26 height 9
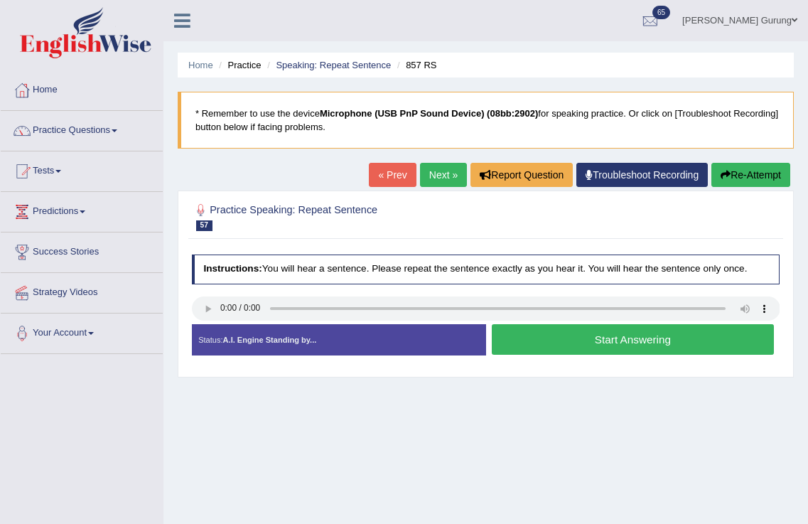
click at [544, 348] on button "Start Answering" at bounding box center [633, 339] width 282 height 31
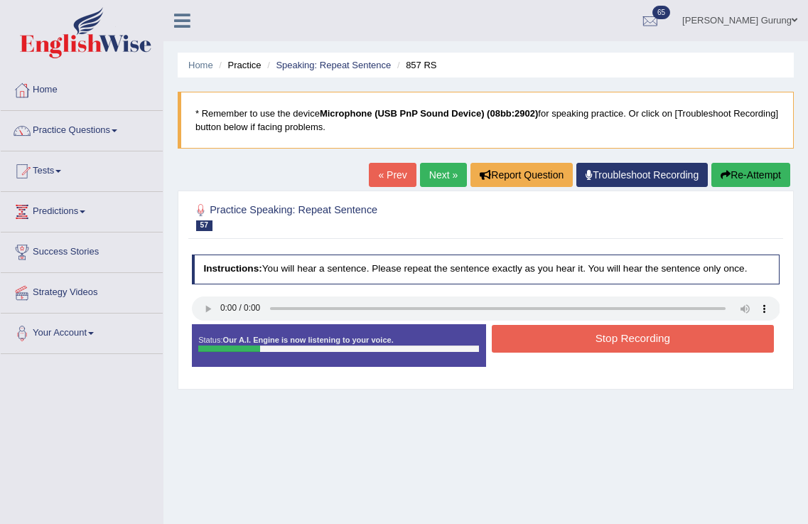
click at [542, 346] on button "Stop Recording" at bounding box center [633, 339] width 282 height 28
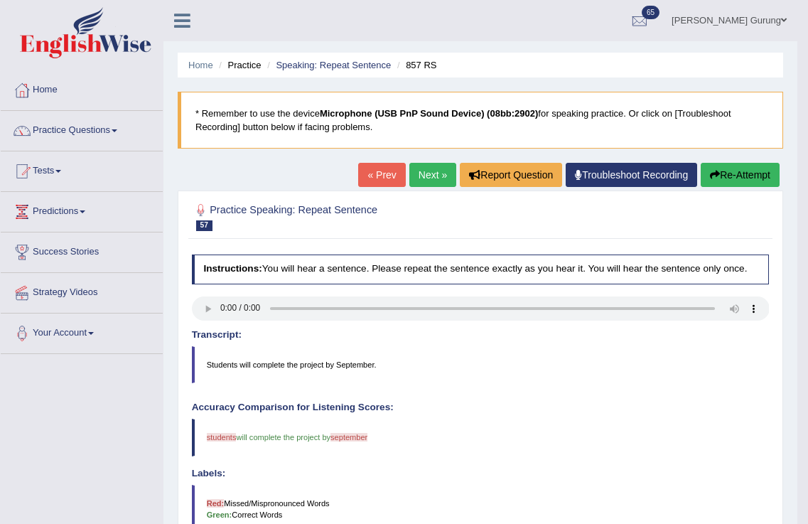
click at [426, 170] on link "Next »" at bounding box center [433, 175] width 47 height 24
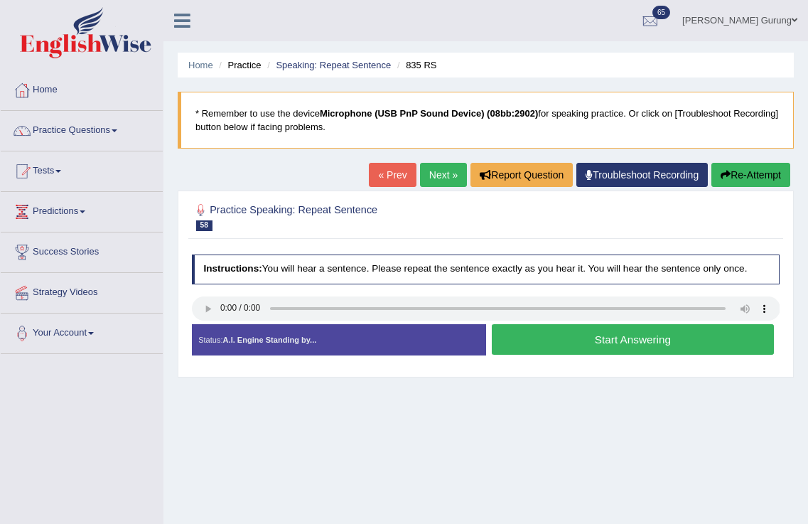
click at [522, 331] on button "Start Answering" at bounding box center [633, 339] width 282 height 31
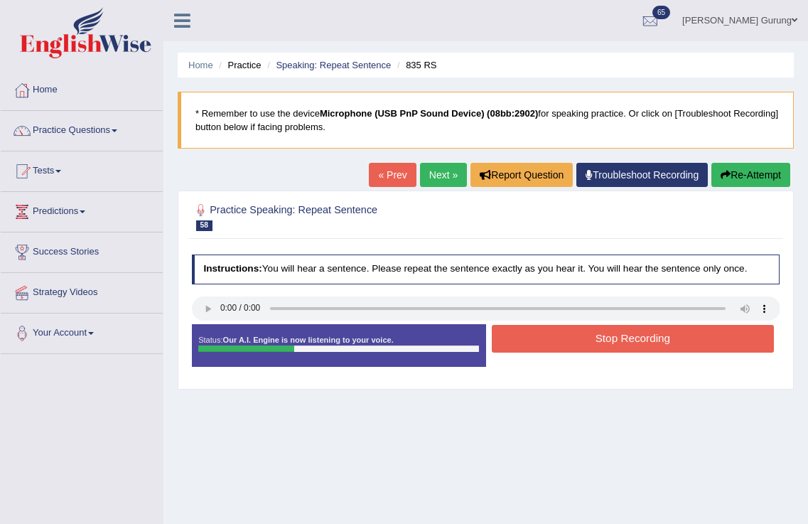
click at [522, 331] on button "Stop Recording" at bounding box center [633, 339] width 282 height 28
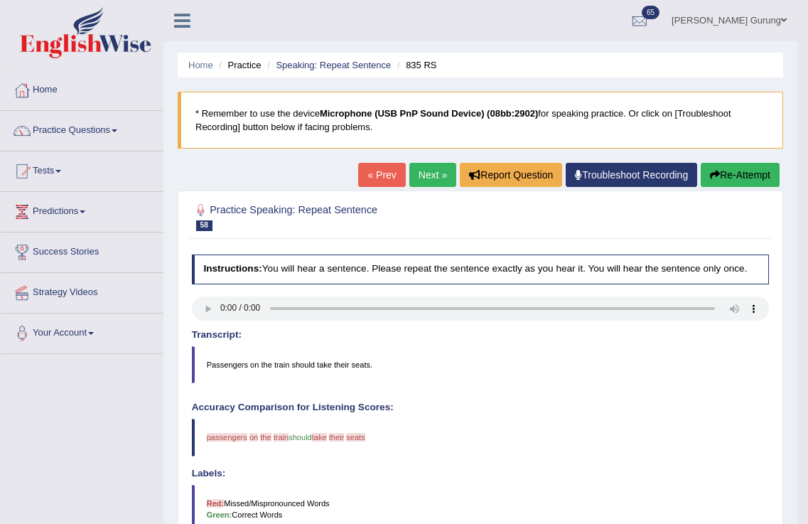
click at [427, 176] on link "Next »" at bounding box center [433, 175] width 47 height 24
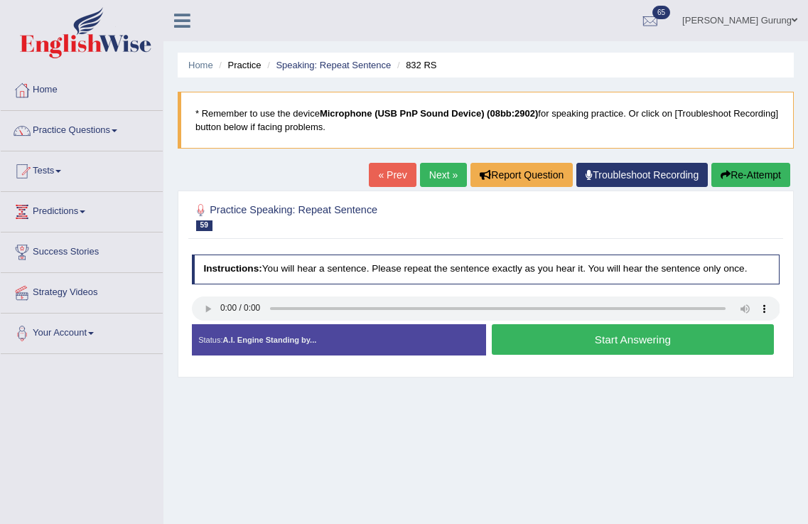
click at [579, 341] on button "Start Answering" at bounding box center [633, 339] width 282 height 31
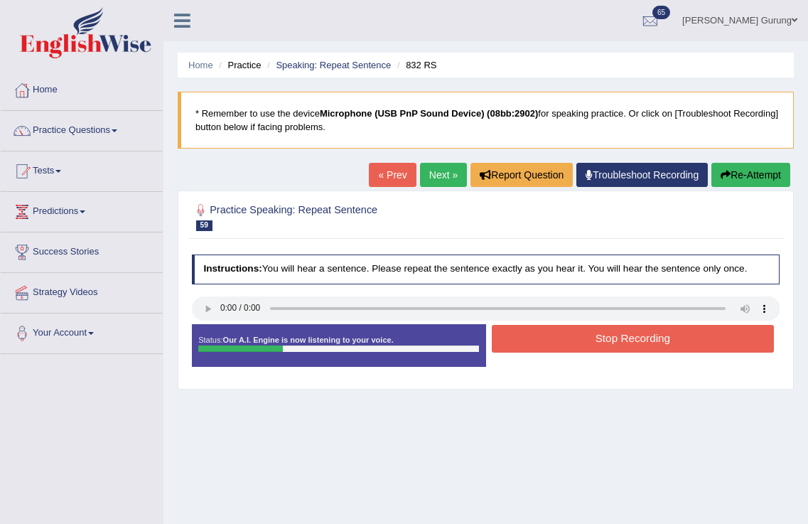
click at [579, 341] on button "Stop Recording" at bounding box center [633, 339] width 282 height 28
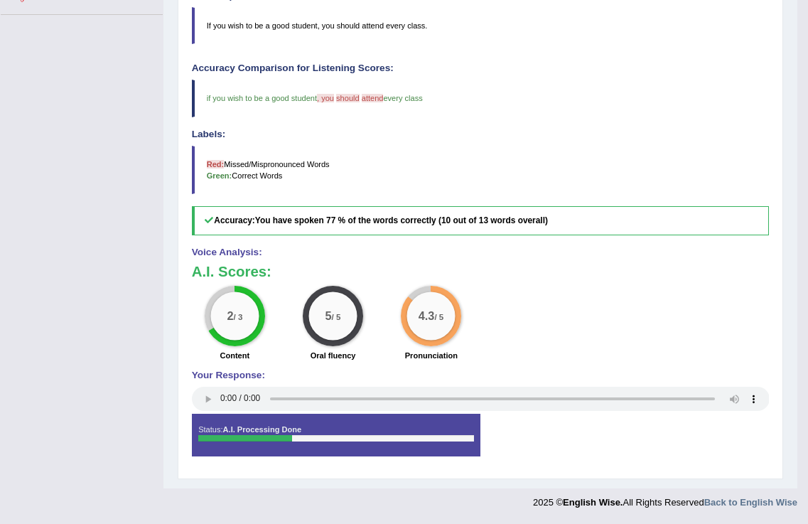
scroll to position [78, 0]
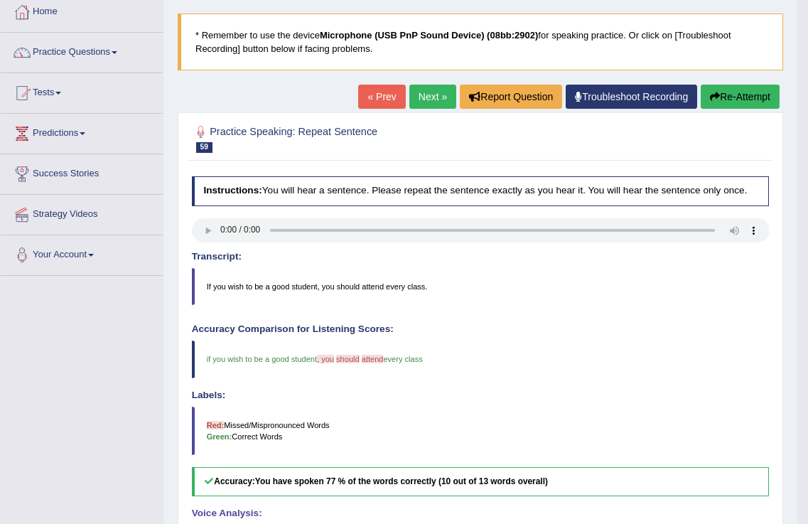
click at [425, 97] on link "Next »" at bounding box center [433, 97] width 47 height 24
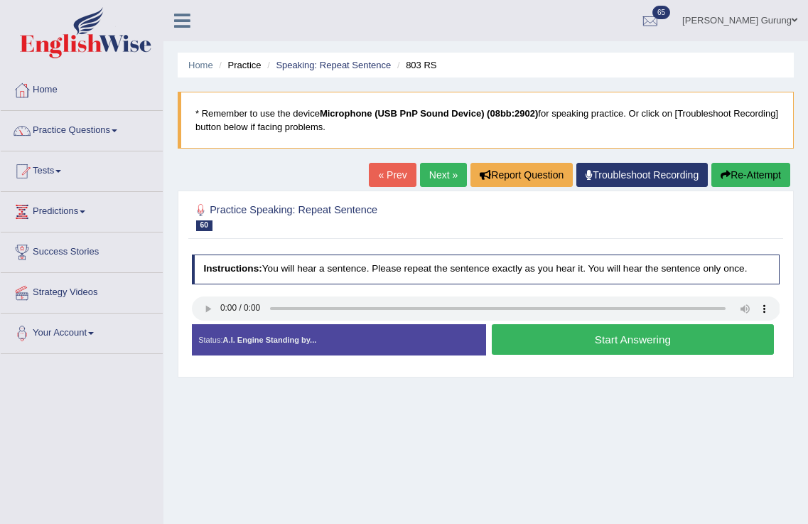
click at [562, 332] on button "Start Answering" at bounding box center [633, 339] width 282 height 31
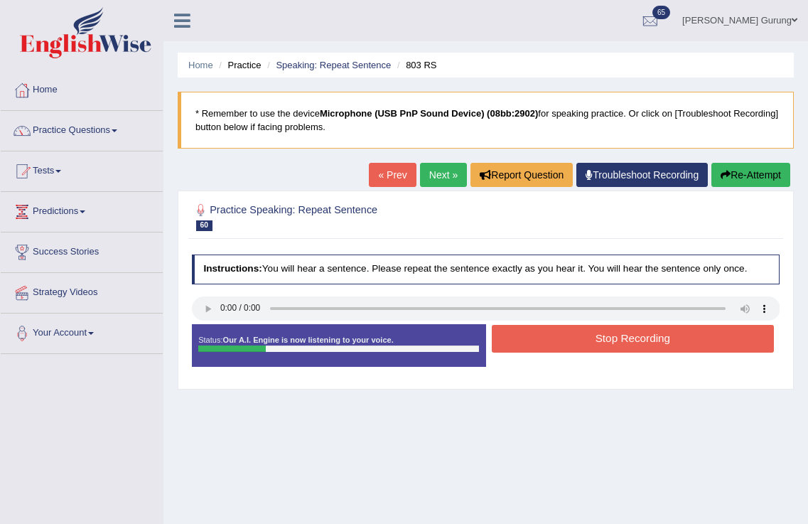
click at [562, 332] on button "Stop Recording" at bounding box center [633, 339] width 282 height 28
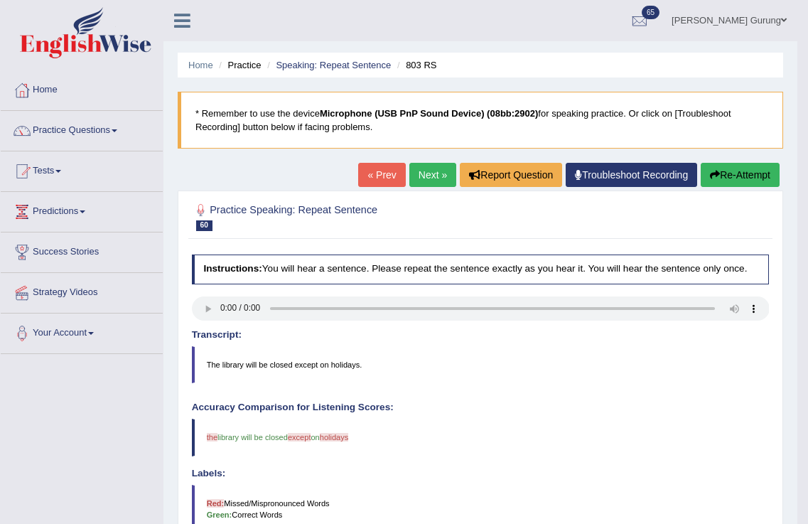
click at [434, 175] on link "Next »" at bounding box center [433, 175] width 47 height 24
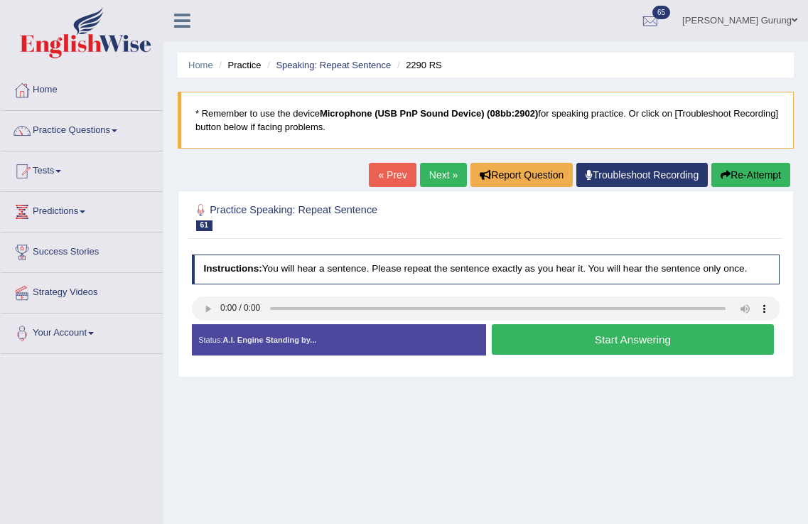
click at [609, 331] on button "Start Answering" at bounding box center [633, 339] width 282 height 31
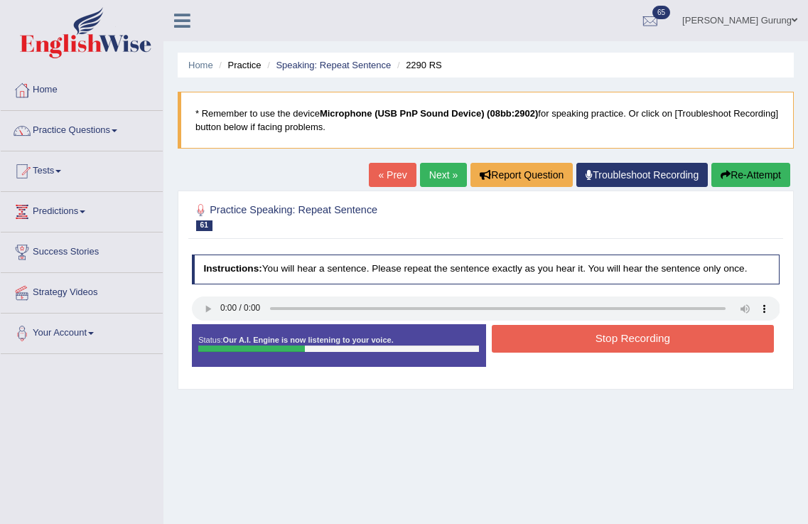
click at [609, 338] on button "Stop Recording" at bounding box center [633, 339] width 282 height 28
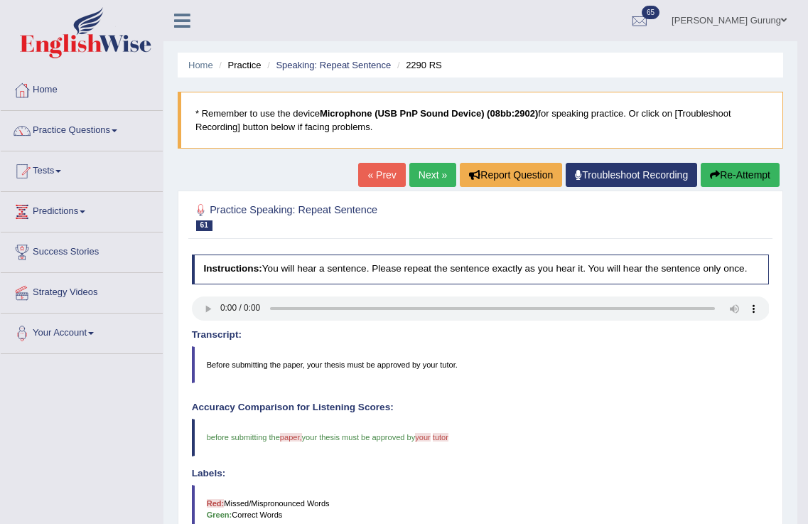
click at [410, 177] on link "Next »" at bounding box center [433, 175] width 47 height 24
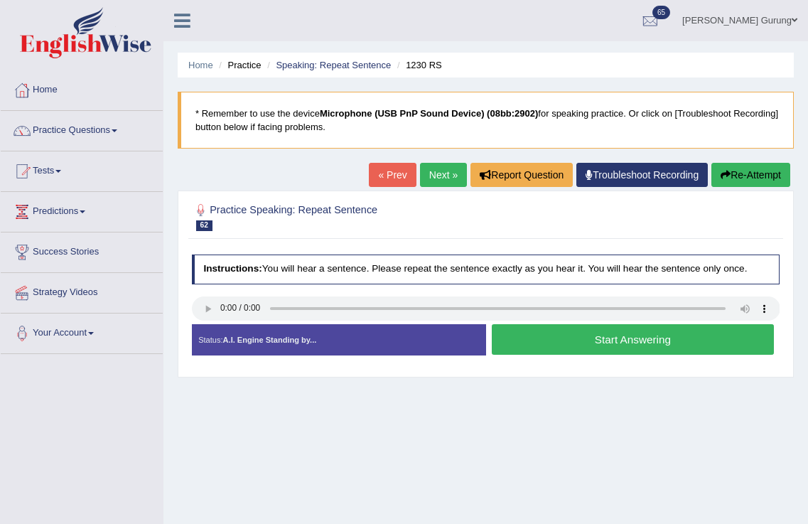
click at [592, 342] on button "Start Answering" at bounding box center [633, 339] width 282 height 31
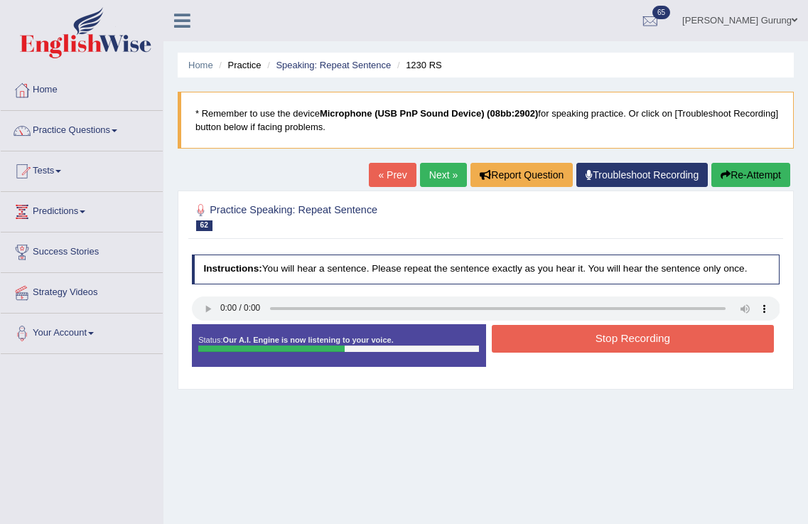
click at [592, 342] on button "Stop Recording" at bounding box center [633, 339] width 282 height 28
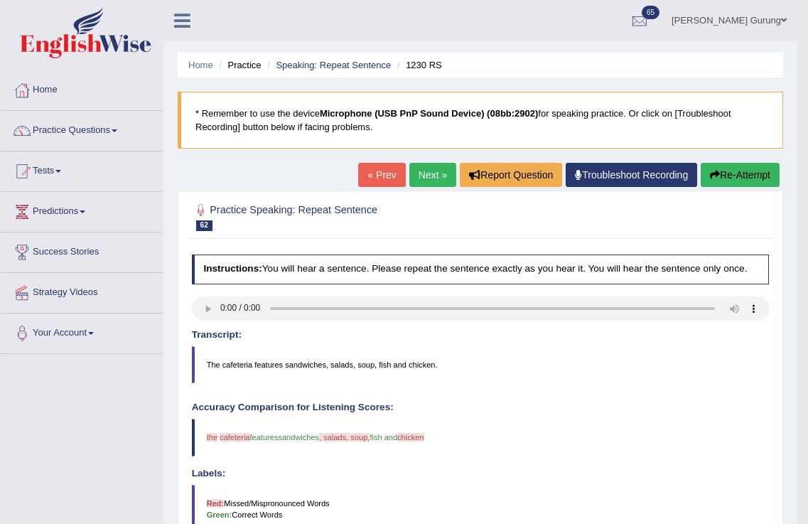
click at [433, 171] on link "Next »" at bounding box center [433, 175] width 47 height 24
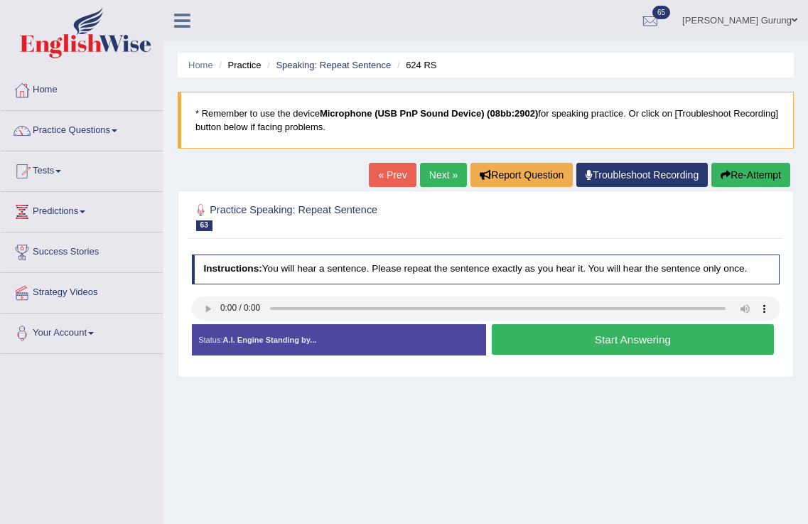
click at [534, 341] on button "Start Answering" at bounding box center [633, 339] width 282 height 31
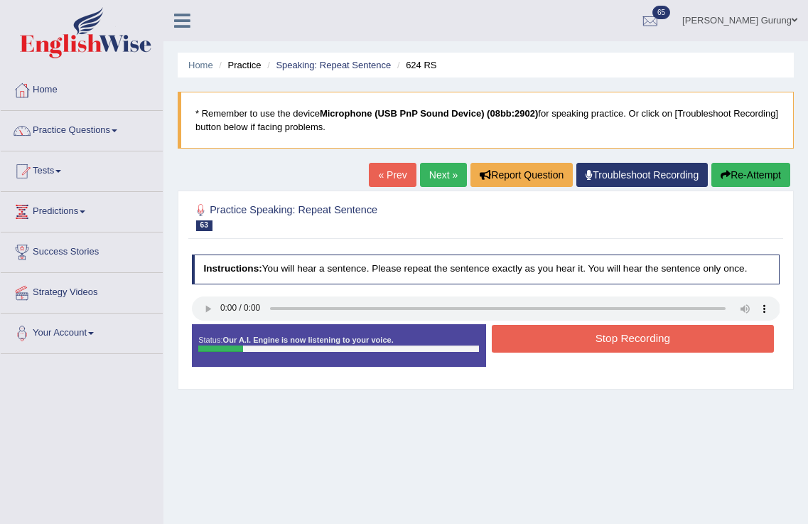
click at [534, 341] on button "Stop Recording" at bounding box center [633, 339] width 282 height 28
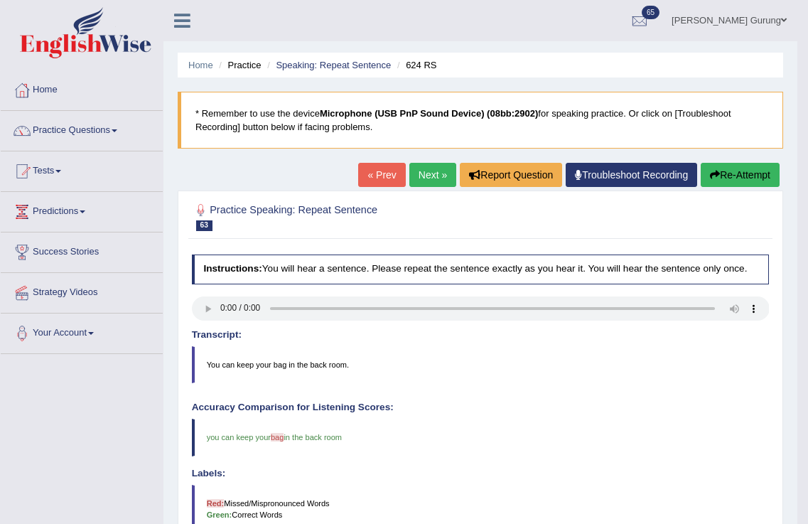
click at [434, 177] on link "Next »" at bounding box center [433, 175] width 47 height 24
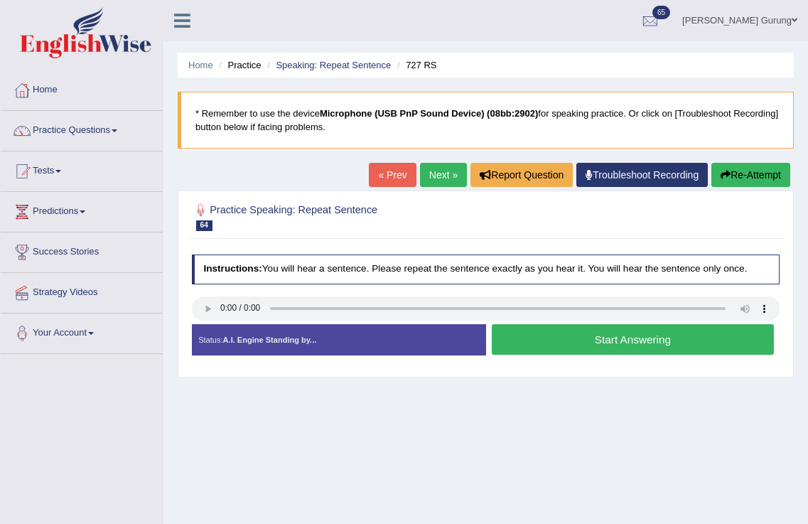
click at [508, 337] on button "Start Answering" at bounding box center [633, 339] width 282 height 31
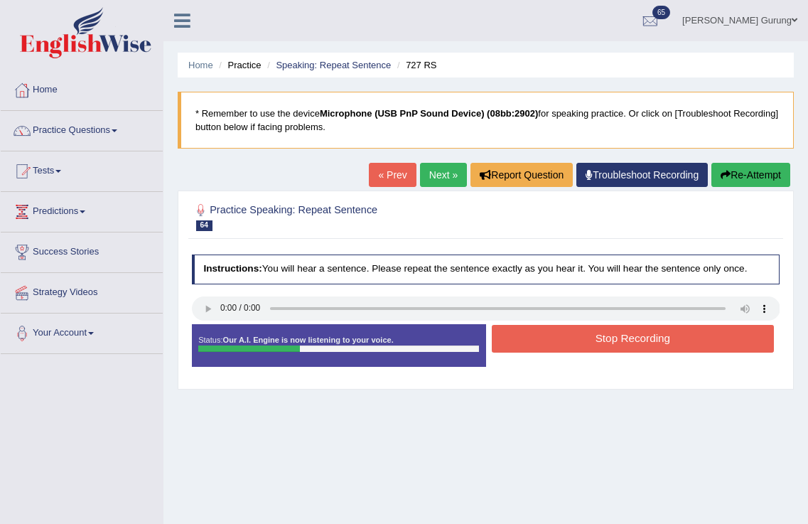
click at [508, 337] on button "Stop Recording" at bounding box center [633, 339] width 282 height 28
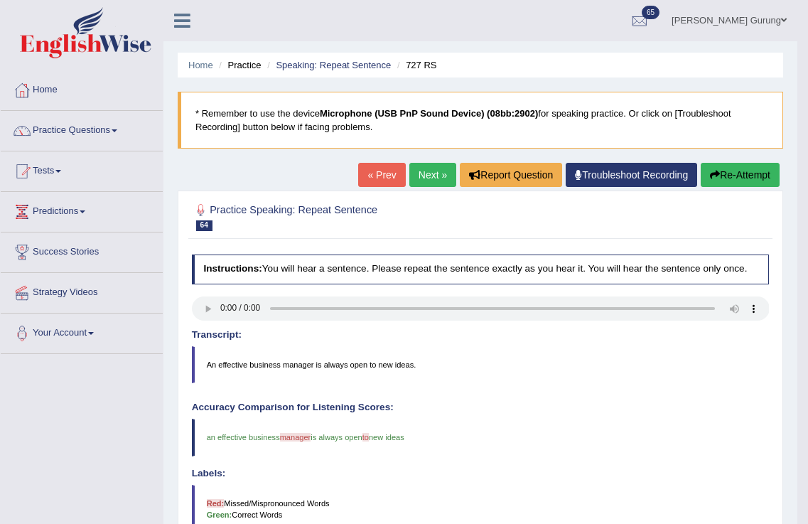
click at [415, 178] on link "Next »" at bounding box center [433, 175] width 47 height 24
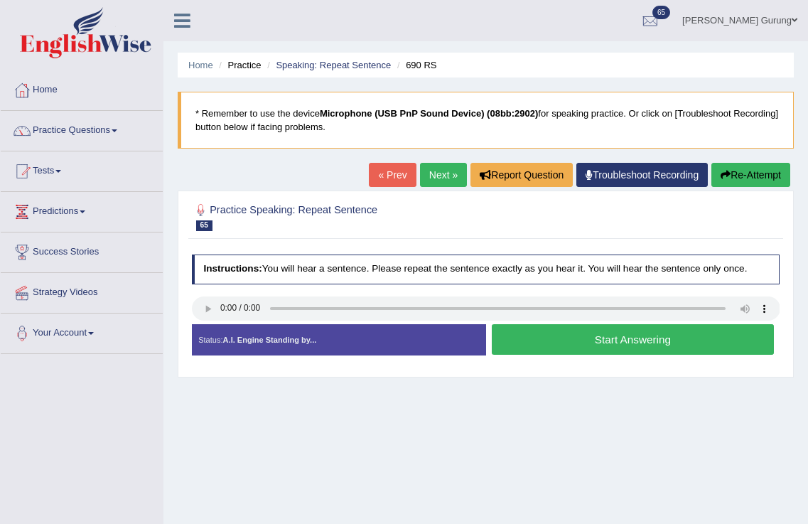
click at [604, 332] on button "Start Answering" at bounding box center [633, 339] width 282 height 31
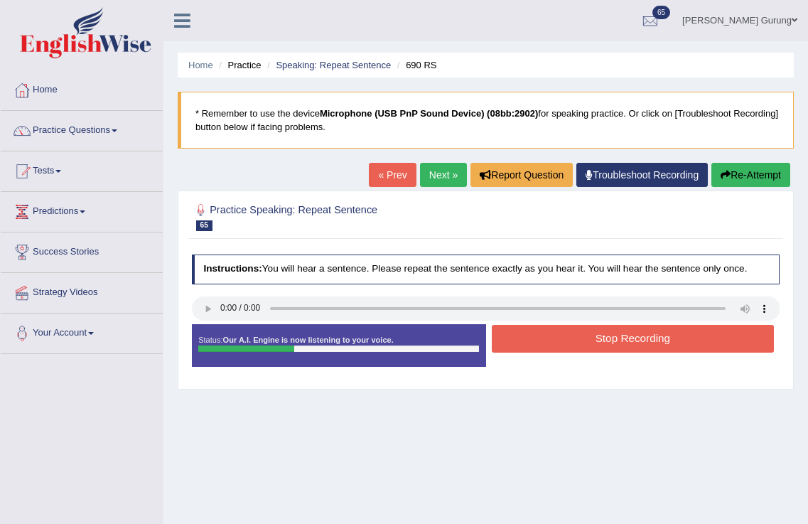
click at [604, 332] on button "Stop Recording" at bounding box center [633, 339] width 282 height 28
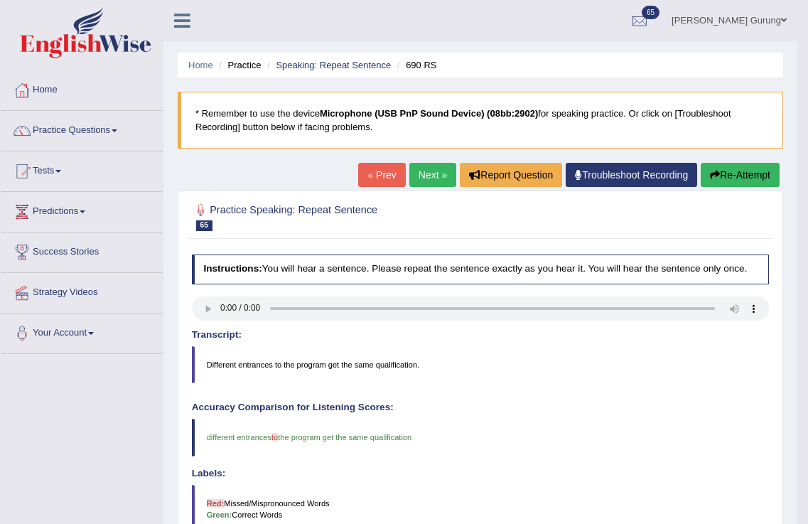
click at [417, 176] on link "Next »" at bounding box center [433, 175] width 47 height 24
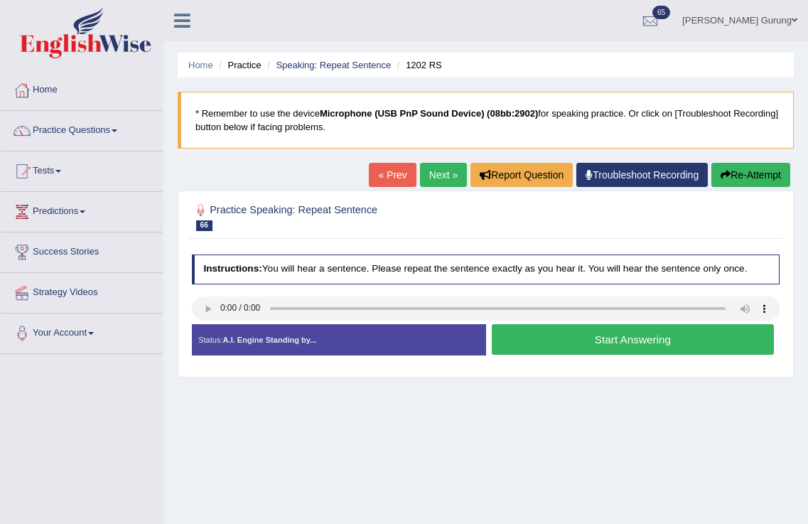
click at [573, 343] on button "Start Answering" at bounding box center [633, 339] width 282 height 31
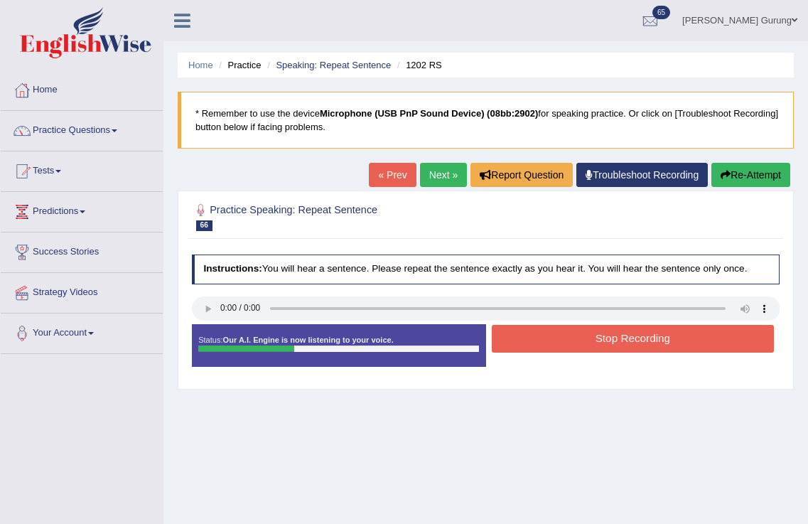
click at [573, 343] on button "Stop Recording" at bounding box center [633, 339] width 282 height 28
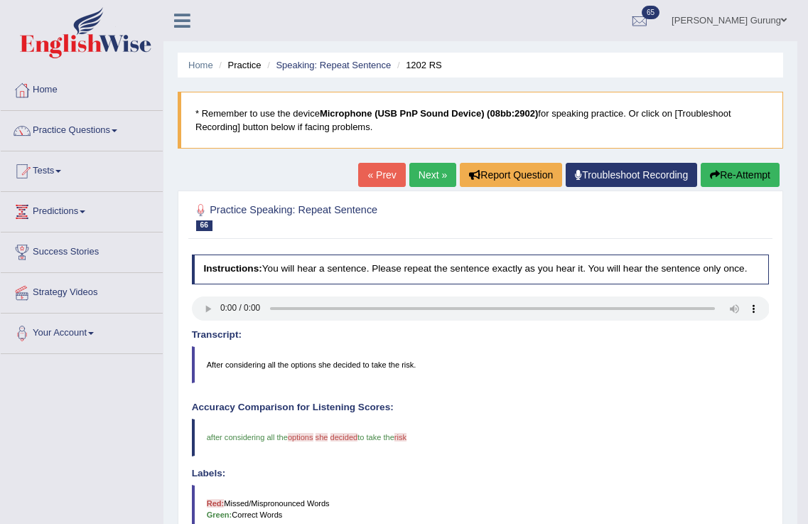
click at [431, 181] on link "Next »" at bounding box center [433, 175] width 47 height 24
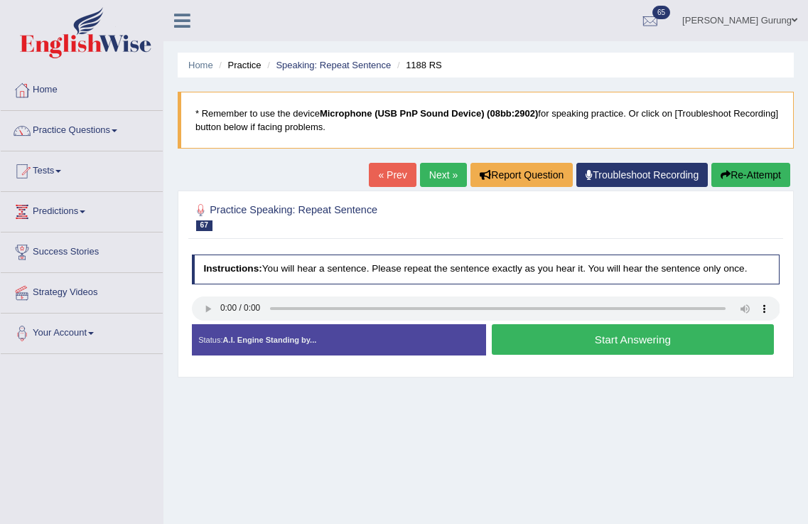
click at [567, 345] on button "Start Answering" at bounding box center [633, 339] width 282 height 31
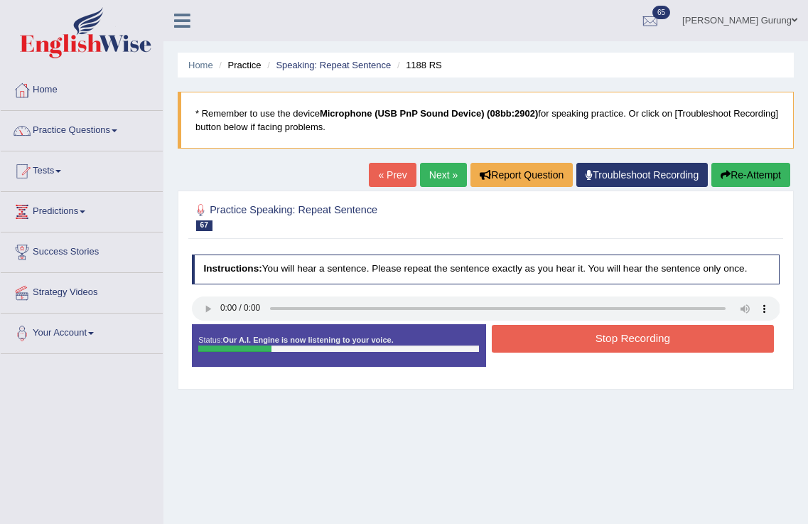
click at [567, 345] on button "Stop Recording" at bounding box center [633, 339] width 282 height 28
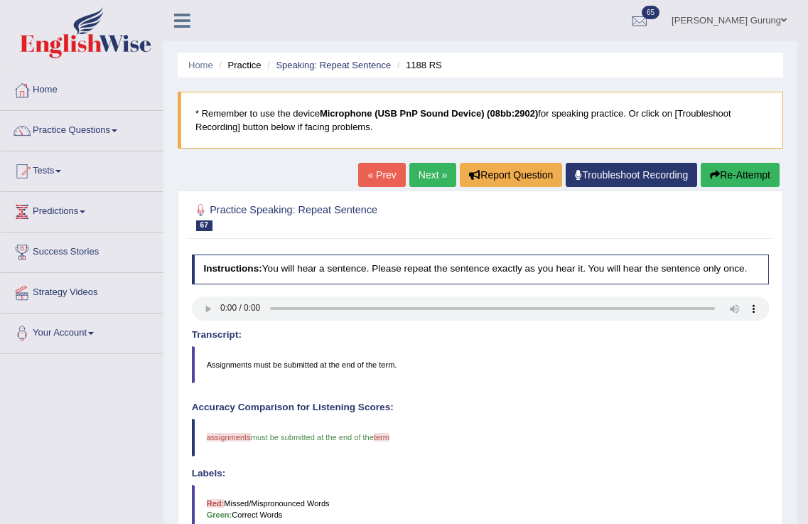
click at [431, 178] on link "Next »" at bounding box center [433, 175] width 47 height 24
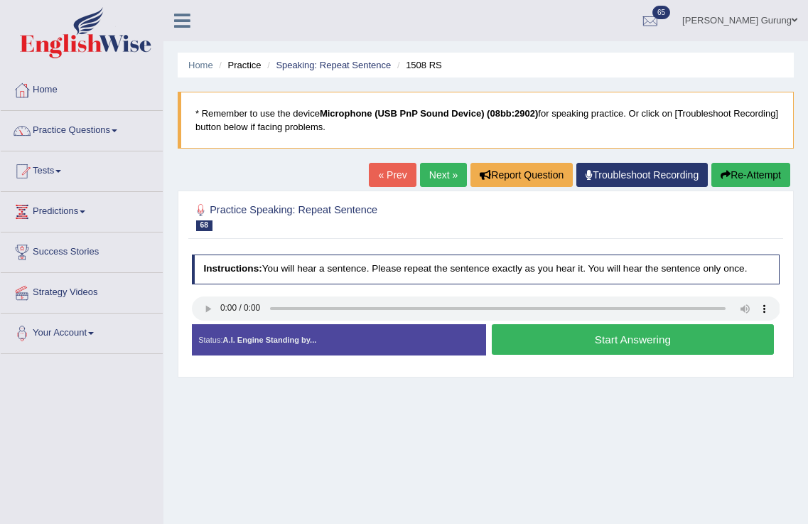
click at [508, 336] on button "Start Answering" at bounding box center [633, 339] width 282 height 31
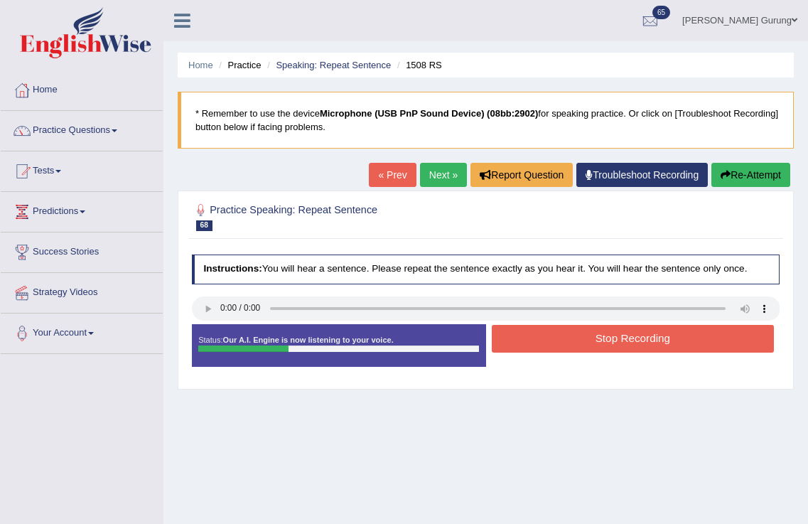
click at [508, 336] on button "Stop Recording" at bounding box center [633, 339] width 282 height 28
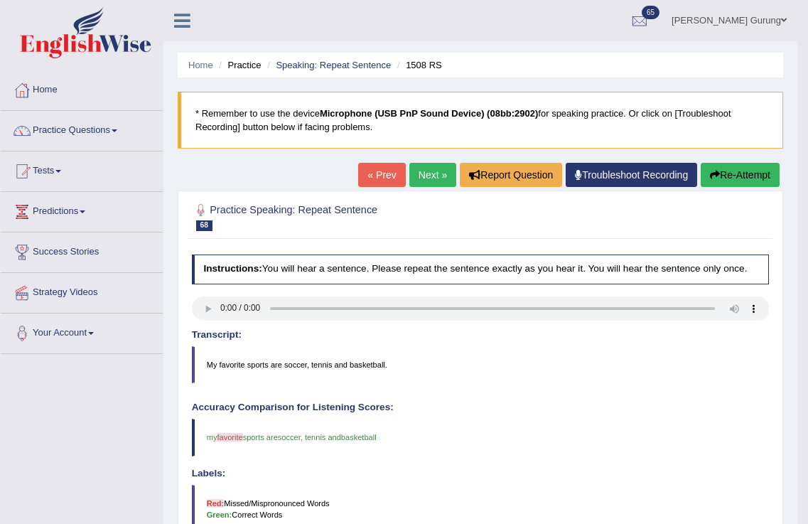
click at [410, 176] on link "Next »" at bounding box center [433, 175] width 47 height 24
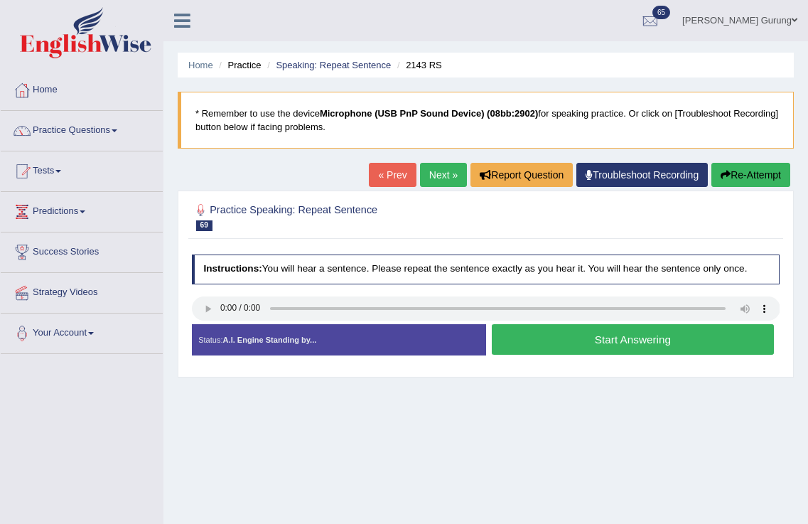
click at [499, 343] on button "Start Answering" at bounding box center [633, 339] width 282 height 31
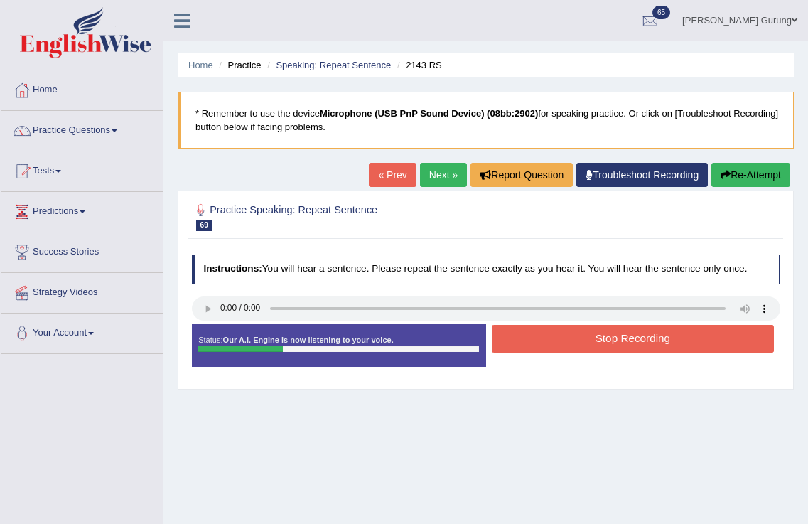
click at [499, 343] on button "Stop Recording" at bounding box center [633, 339] width 282 height 28
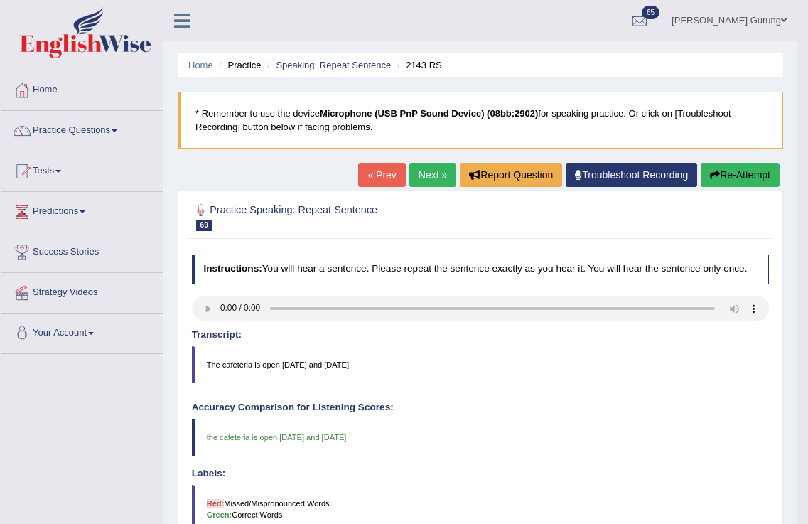
click at [434, 178] on link "Next »" at bounding box center [433, 175] width 47 height 24
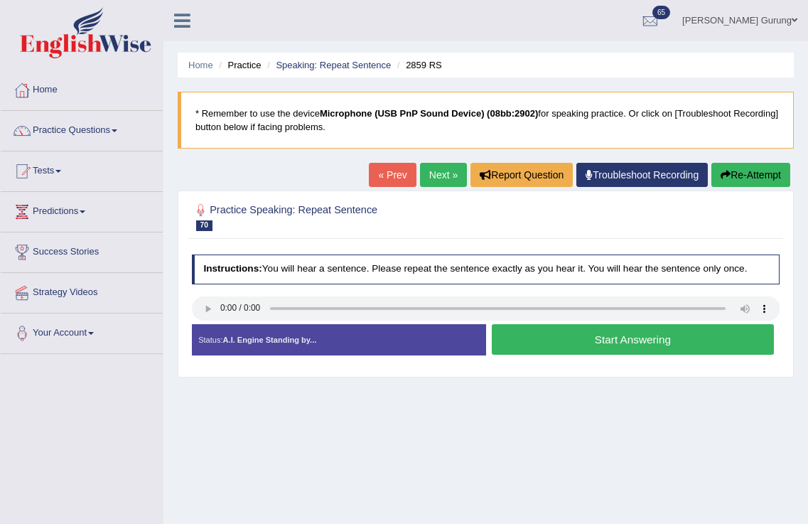
click at [600, 342] on button "Start Answering" at bounding box center [633, 339] width 282 height 31
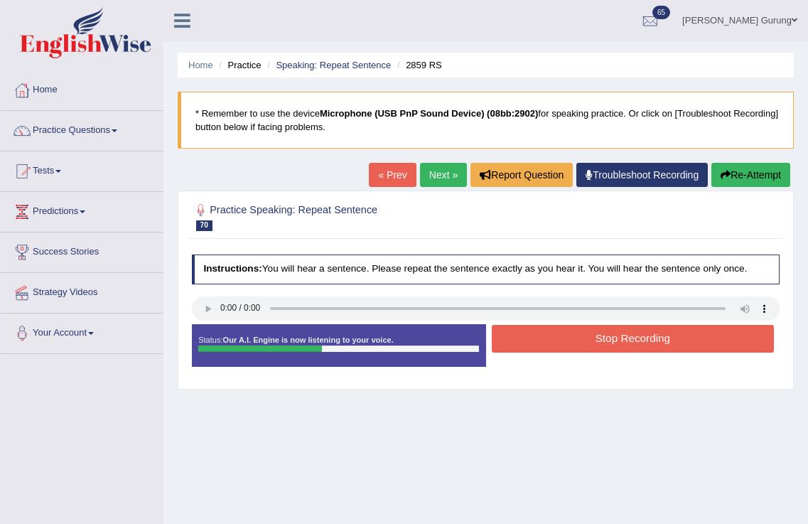
click at [600, 342] on button "Stop Recording" at bounding box center [633, 339] width 282 height 28
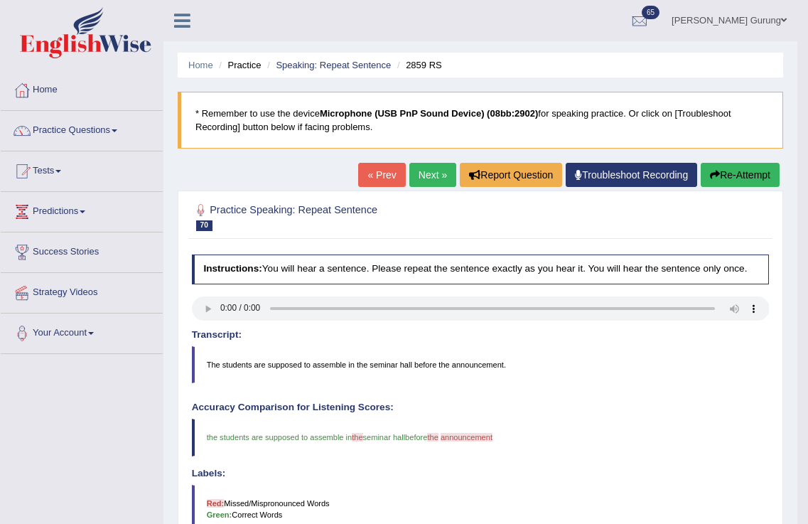
click at [420, 179] on link "Next »" at bounding box center [433, 175] width 47 height 24
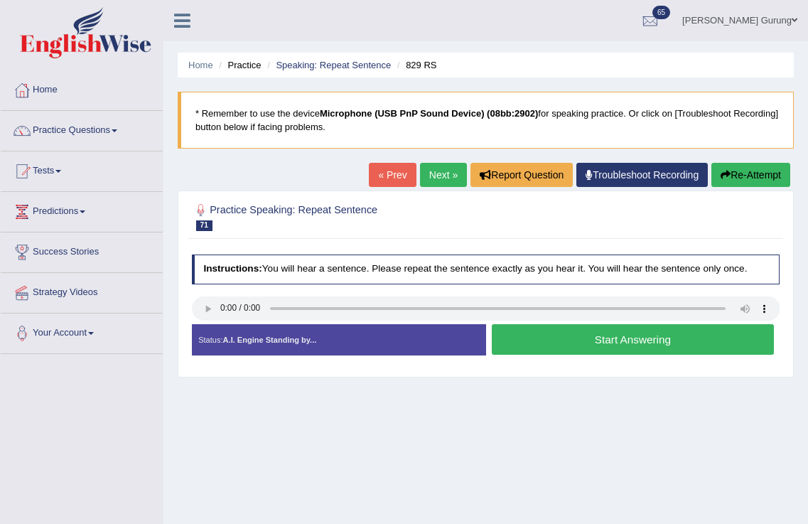
click at [531, 328] on button "Start Answering" at bounding box center [633, 339] width 282 height 31
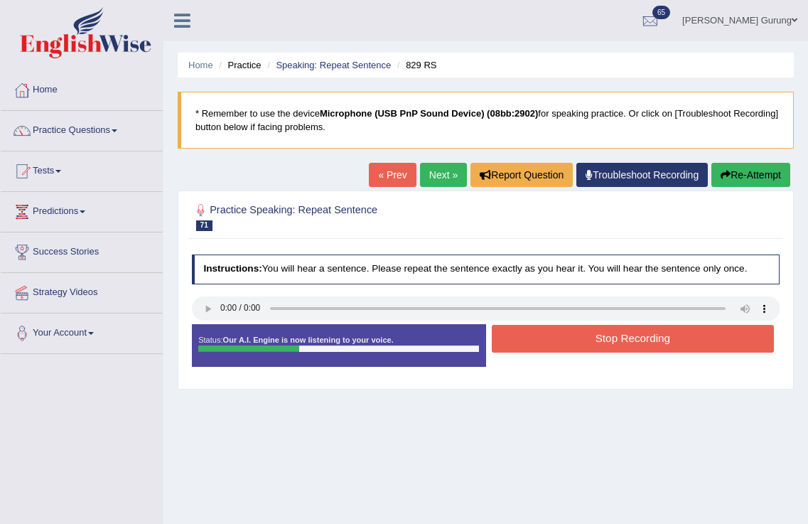
click at [529, 338] on button "Stop Recording" at bounding box center [633, 339] width 282 height 28
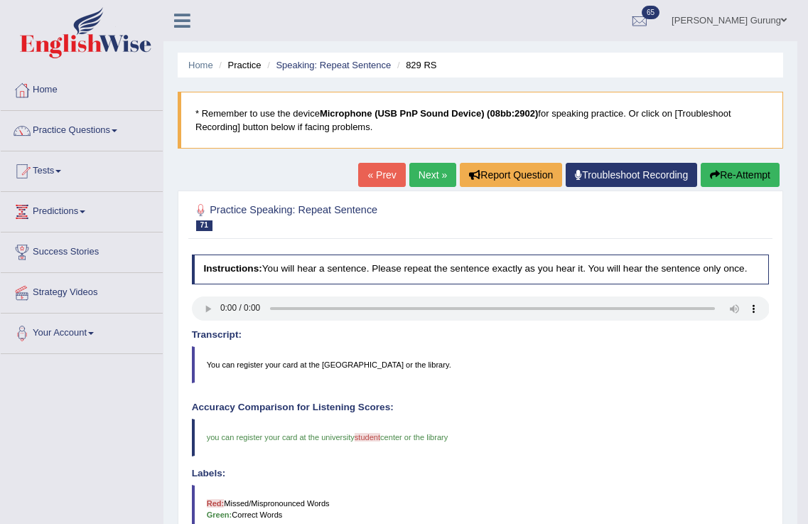
click at [415, 178] on link "Next »" at bounding box center [433, 175] width 47 height 24
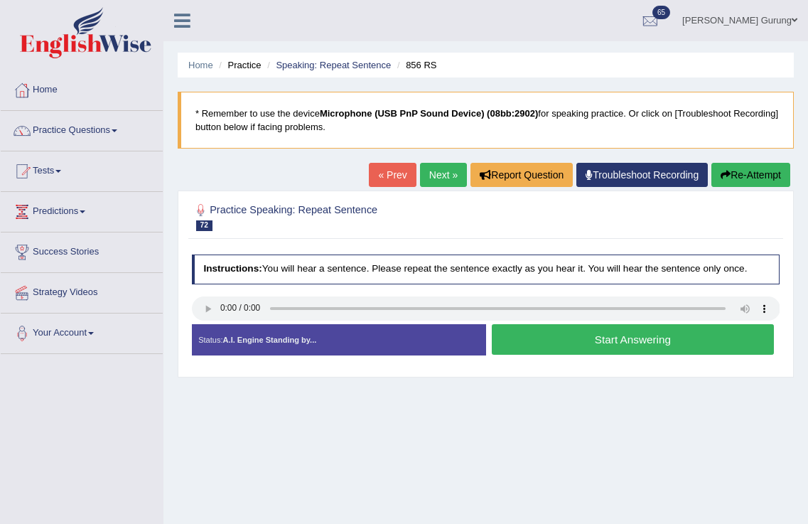
click at [635, 344] on button "Start Answering" at bounding box center [633, 339] width 282 height 31
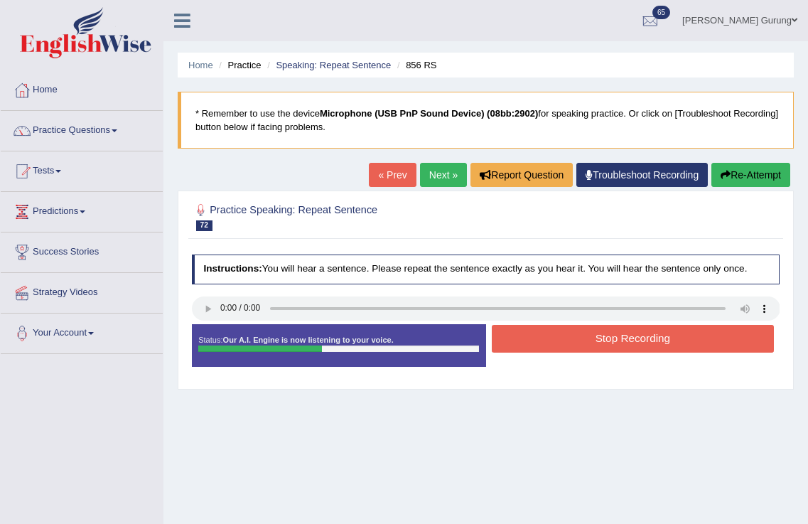
click at [635, 344] on button "Stop Recording" at bounding box center [633, 339] width 282 height 28
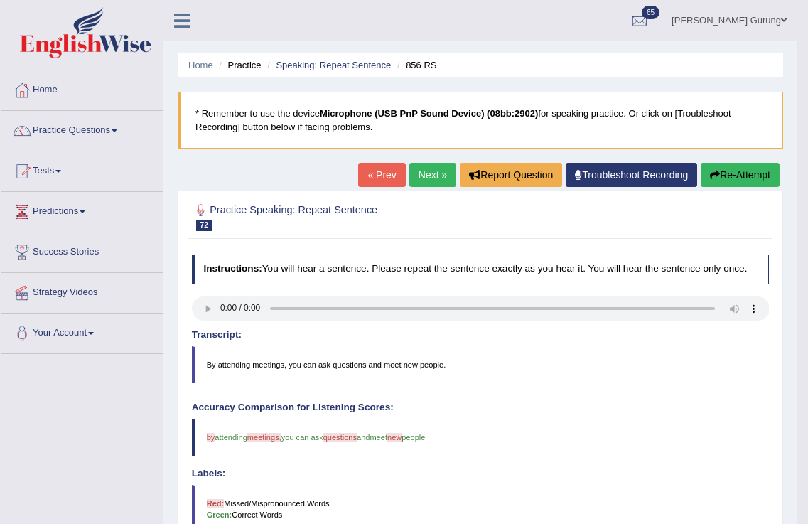
click at [417, 174] on link "Next »" at bounding box center [433, 175] width 47 height 24
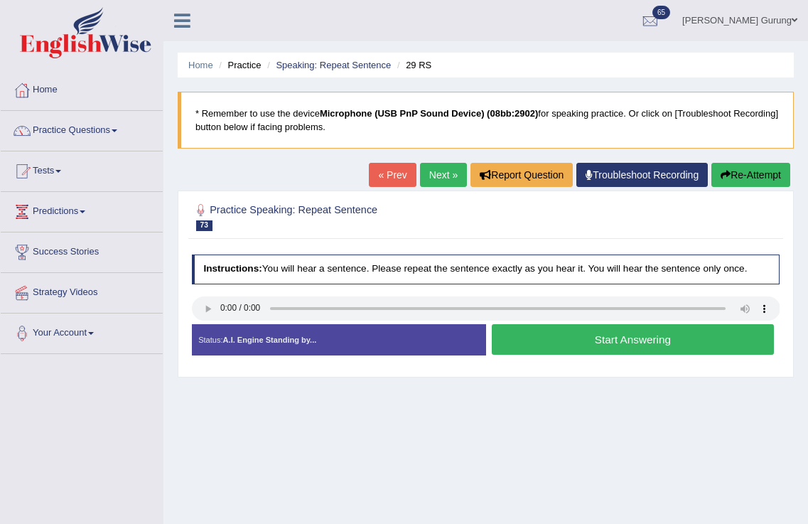
click at [547, 337] on button "Start Answering" at bounding box center [633, 339] width 282 height 31
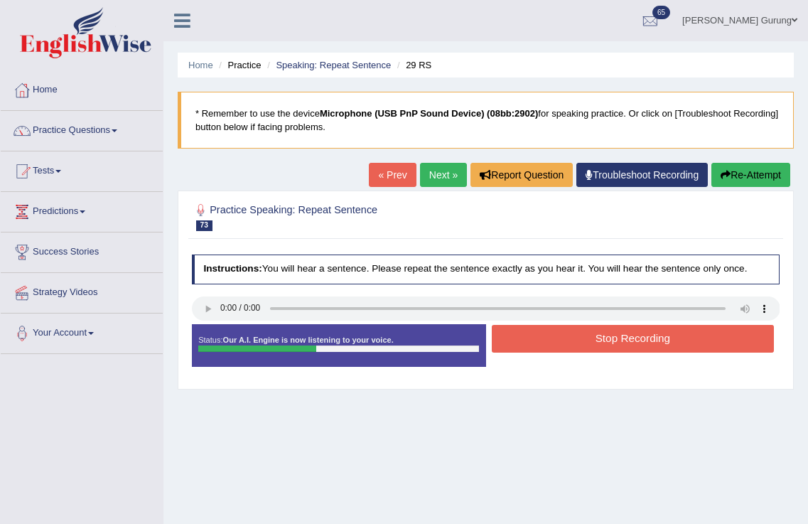
click at [547, 337] on button "Stop Recording" at bounding box center [633, 339] width 282 height 28
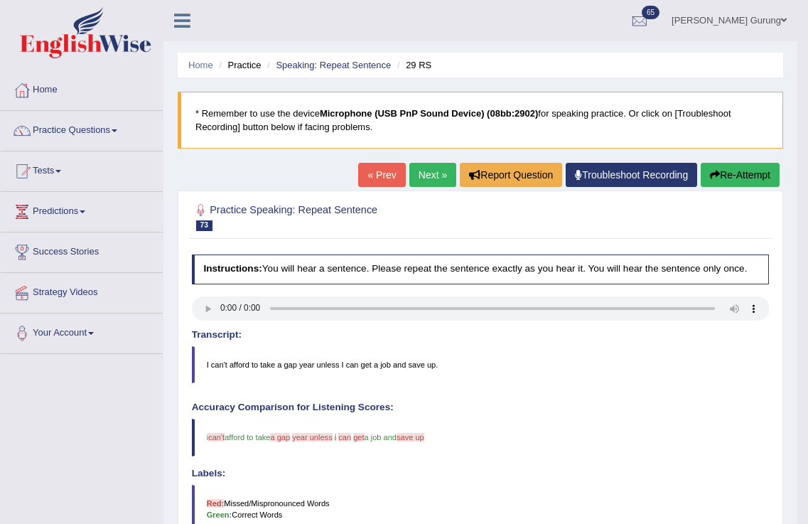
click at [419, 188] on div "« Prev Next » Report Question Troubleshoot Recording Re-Attempt" at bounding box center [570, 177] width 425 height 28
click at [412, 171] on link "Next »" at bounding box center [433, 175] width 47 height 24
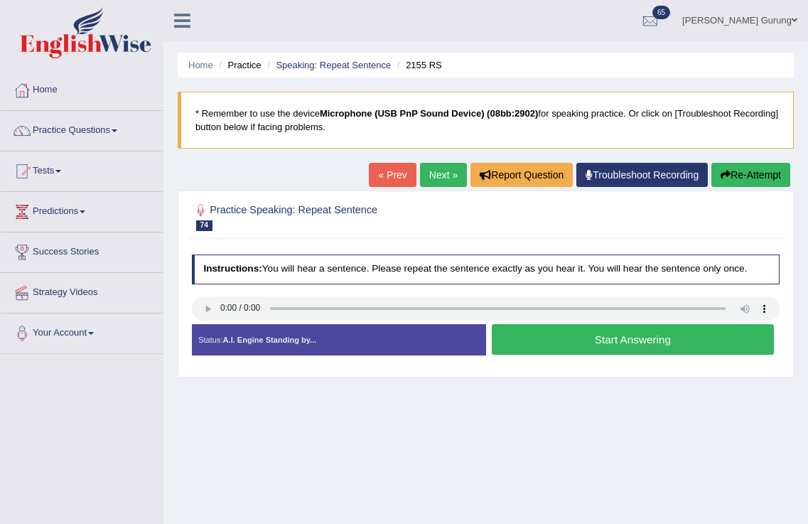
click at [562, 338] on button "Start Answering" at bounding box center [633, 339] width 282 height 31
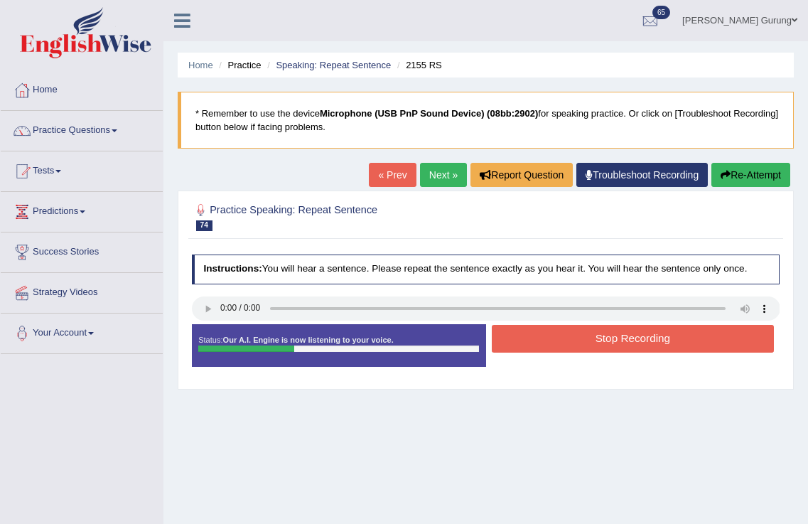
click at [562, 338] on button "Stop Recording" at bounding box center [633, 339] width 282 height 28
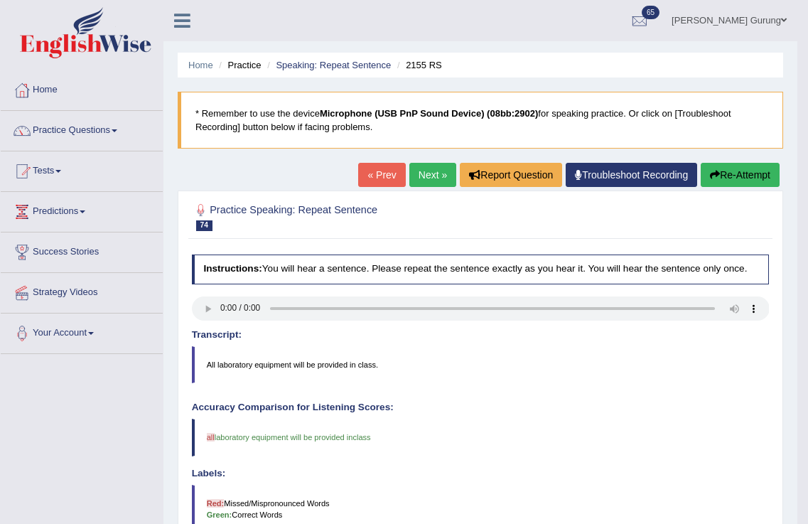
click at [422, 173] on link "Next »" at bounding box center [433, 175] width 47 height 24
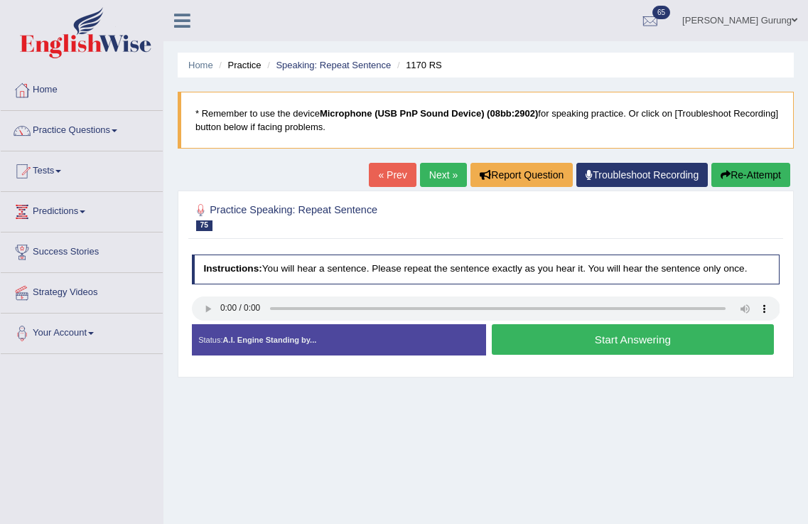
click at [648, 348] on button "Start Answering" at bounding box center [633, 339] width 282 height 31
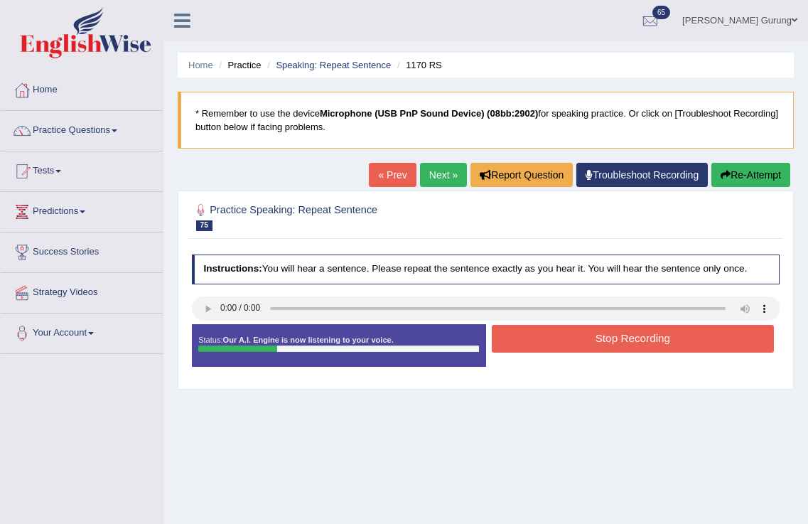
click at [648, 336] on button "Stop Recording" at bounding box center [633, 339] width 282 height 28
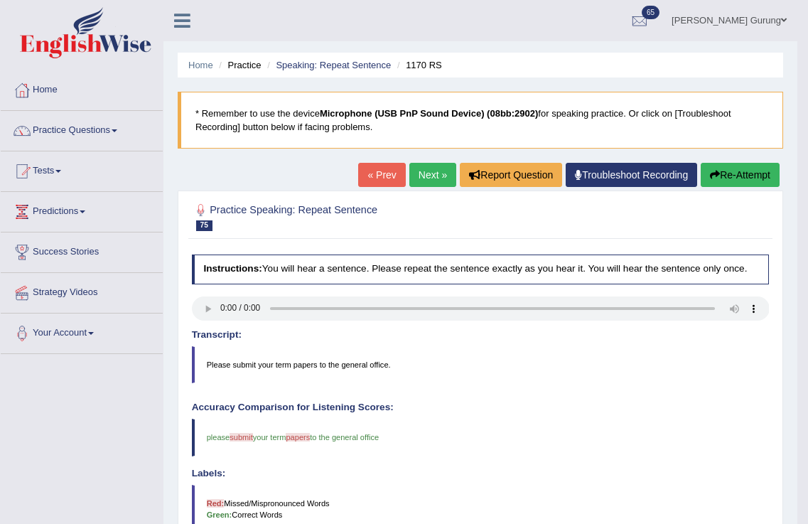
click at [412, 182] on link "Next »" at bounding box center [433, 175] width 47 height 24
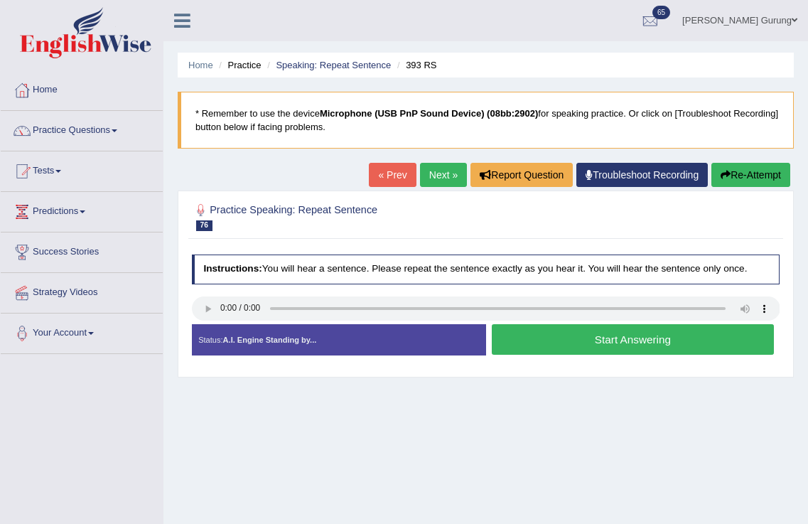
click at [535, 344] on button "Start Answering" at bounding box center [633, 339] width 282 height 31
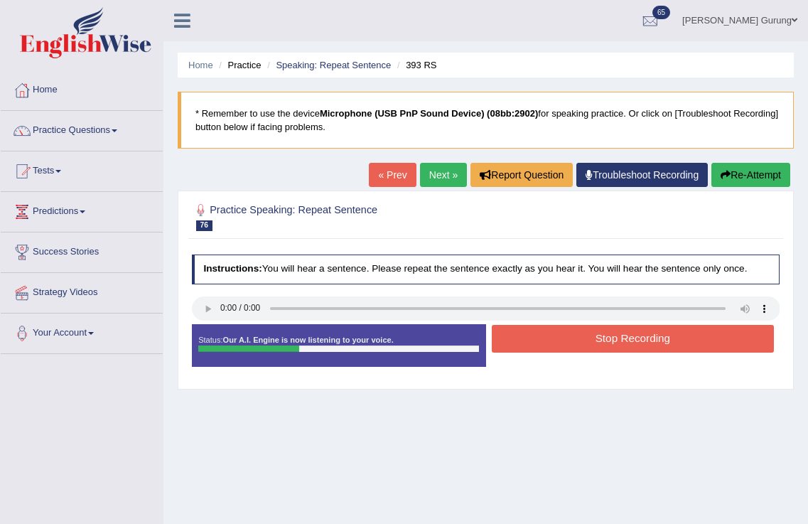
click at [520, 336] on button "Stop Recording" at bounding box center [633, 339] width 282 height 28
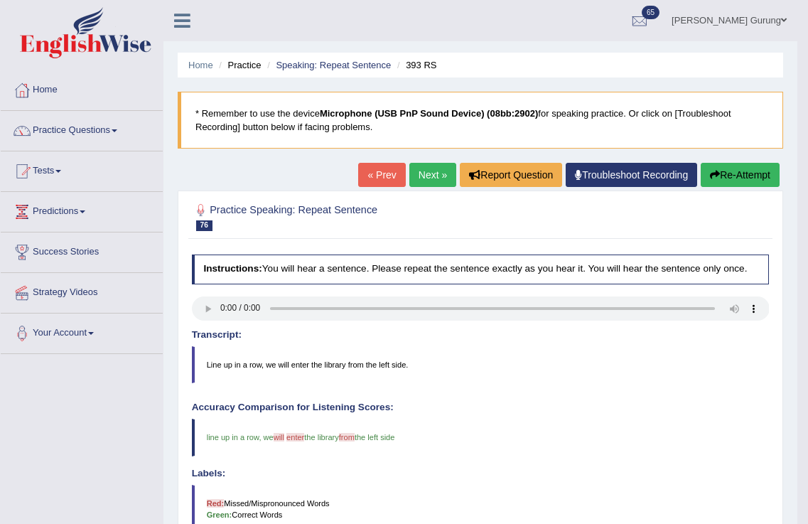
click at [423, 178] on link "Next »" at bounding box center [433, 175] width 47 height 24
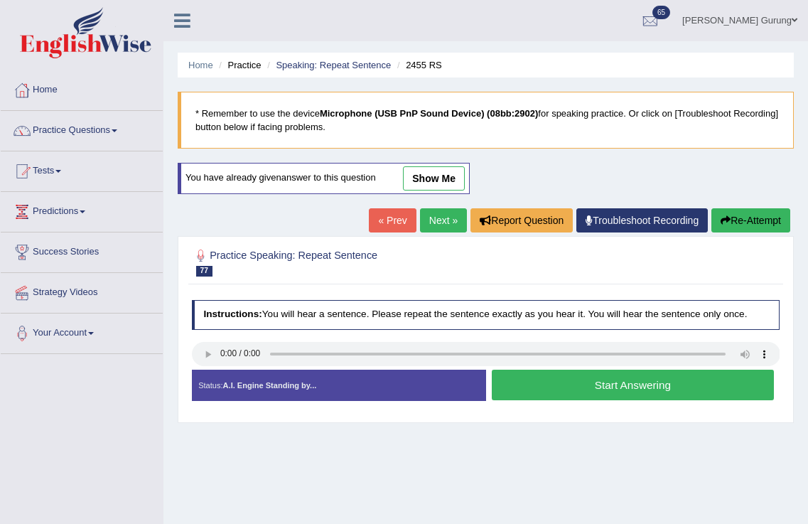
click at [510, 379] on button "Start Answering" at bounding box center [633, 385] width 282 height 31
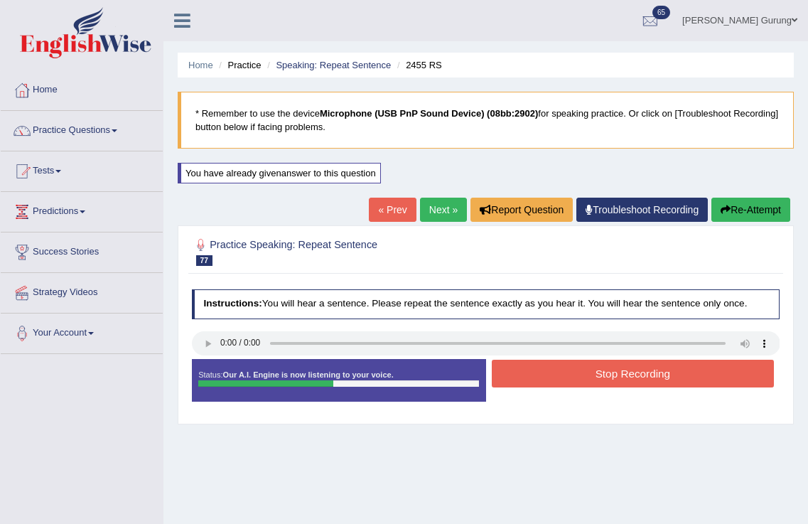
click at [510, 379] on button "Stop Recording" at bounding box center [633, 374] width 282 height 28
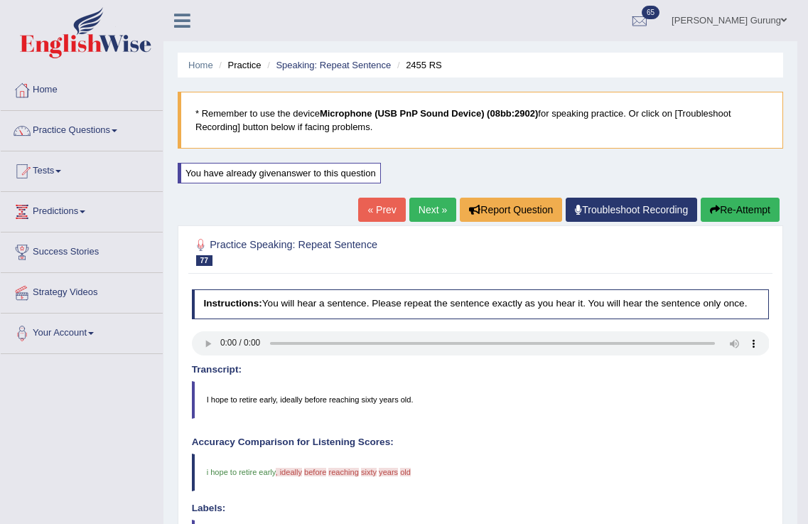
click at [432, 208] on link "Next »" at bounding box center [433, 210] width 47 height 24
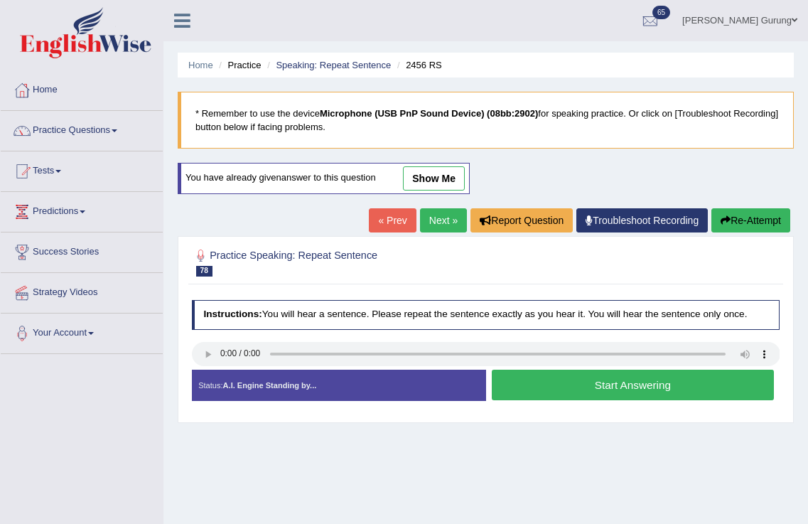
click at [522, 388] on button "Start Answering" at bounding box center [633, 385] width 282 height 31
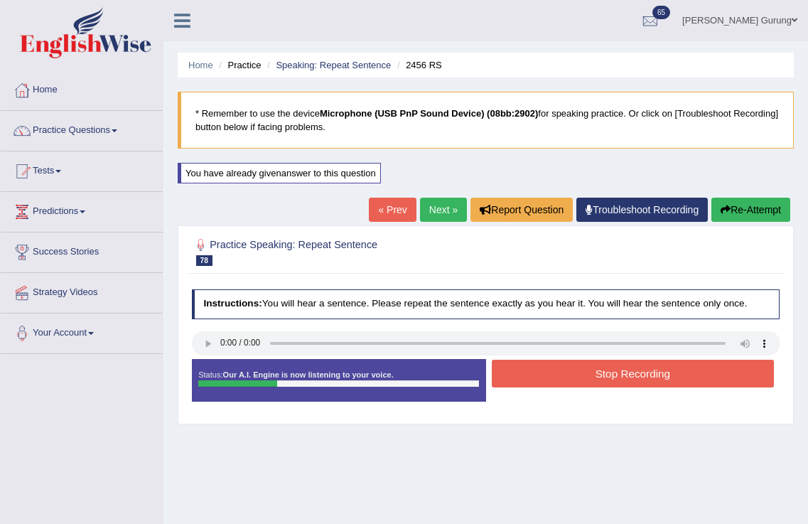
click at [516, 378] on button "Stop Recording" at bounding box center [633, 374] width 282 height 28
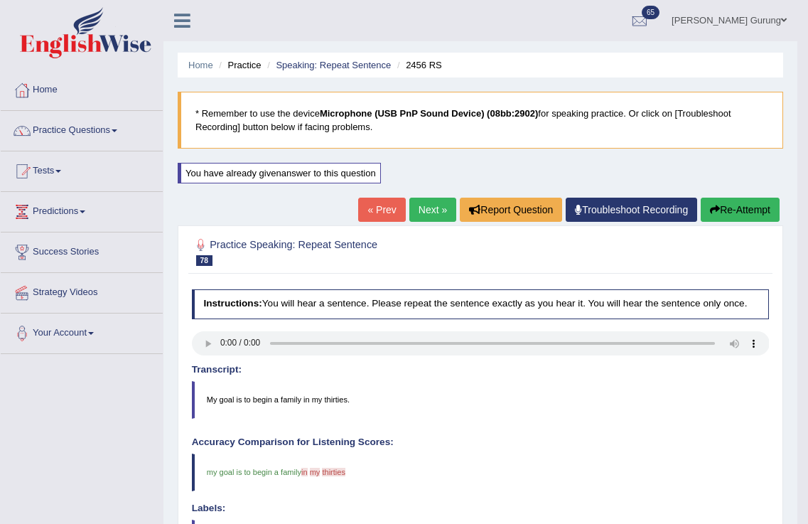
click at [410, 206] on link "Next »" at bounding box center [433, 210] width 47 height 24
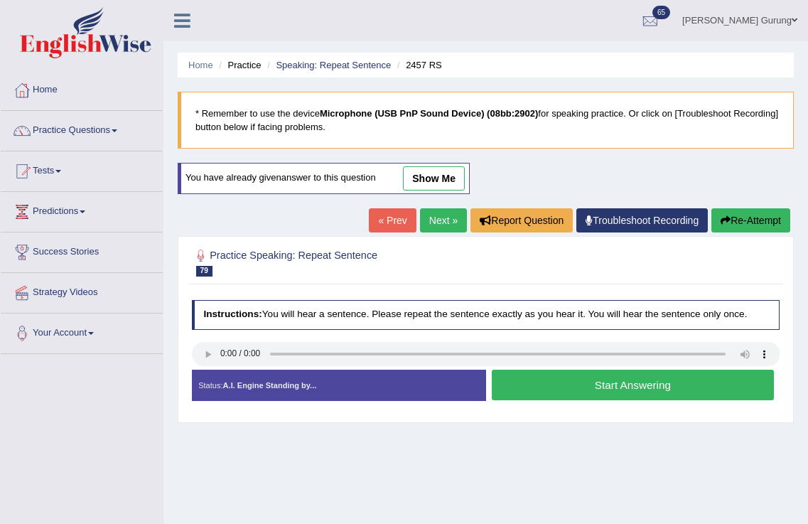
click at [539, 389] on button "Start Answering" at bounding box center [633, 385] width 282 height 31
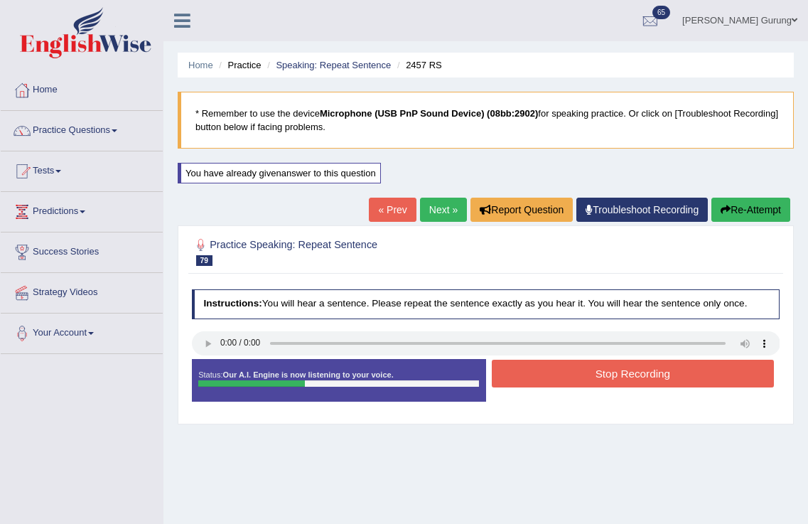
click at [537, 370] on button "Stop Recording" at bounding box center [633, 374] width 282 height 28
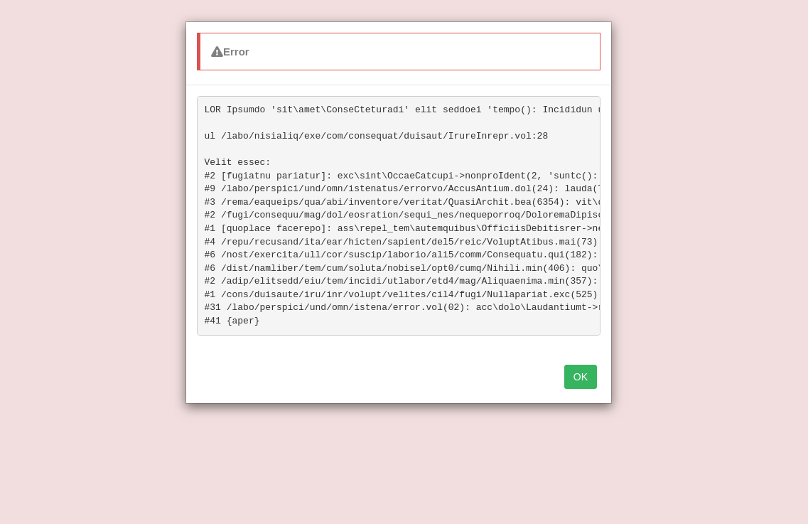
click at [591, 386] on button "OK" at bounding box center [581, 377] width 33 height 24
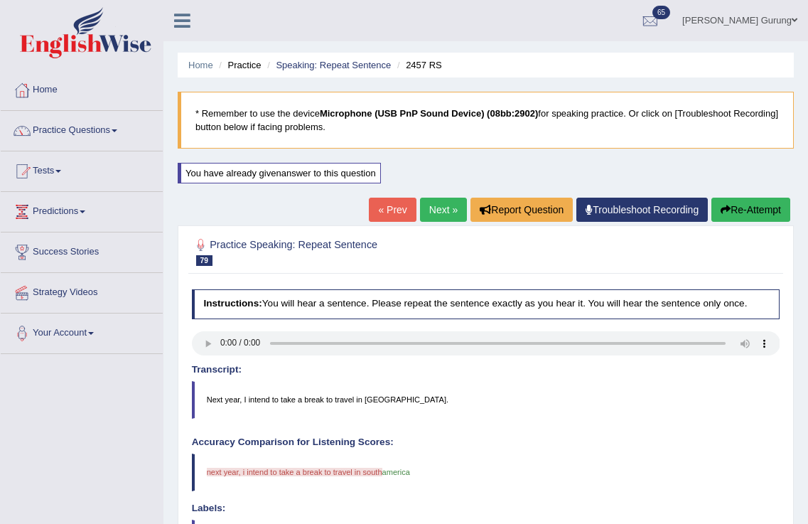
click at [749, 210] on button "Re-Attempt" at bounding box center [751, 210] width 79 height 24
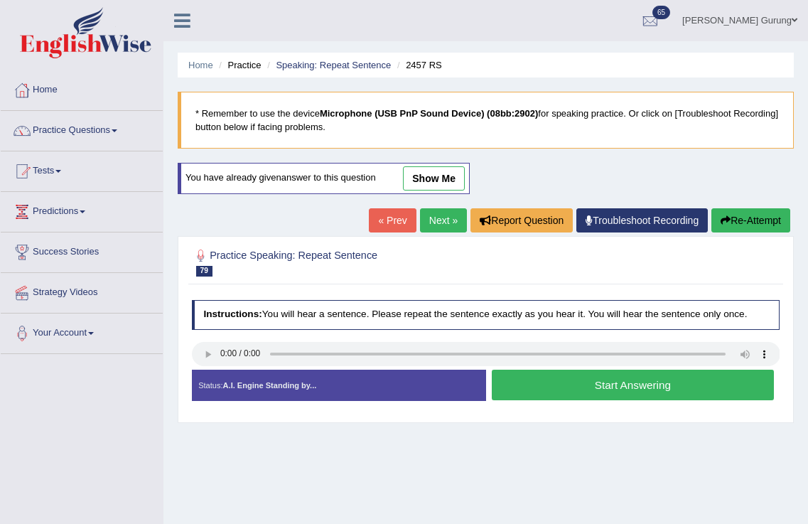
click at [525, 391] on button "Start Answering" at bounding box center [633, 385] width 282 height 31
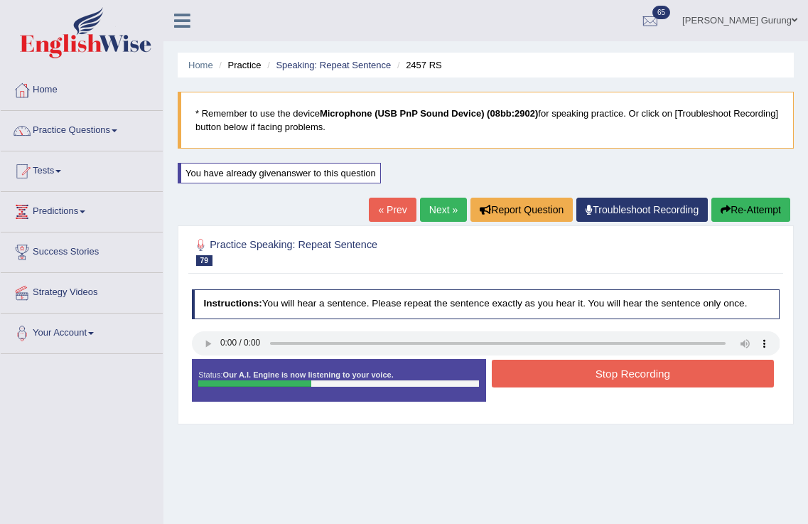
click at [530, 379] on button "Stop Recording" at bounding box center [633, 374] width 282 height 28
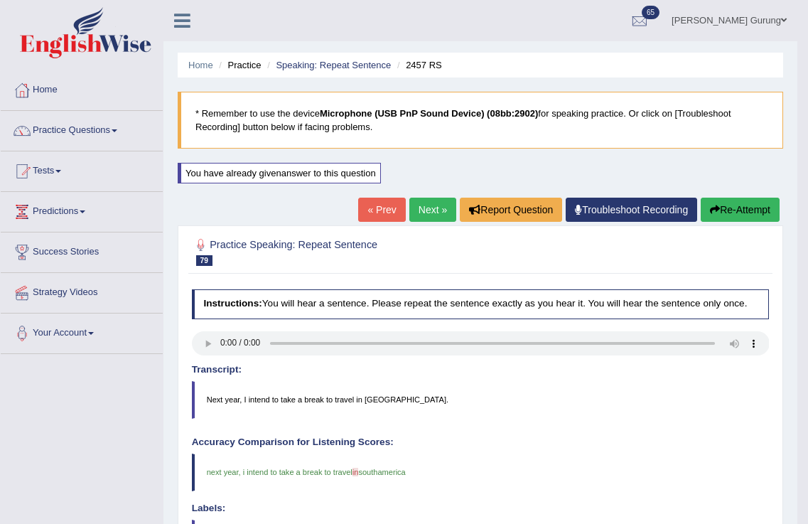
click at [424, 217] on link "Next »" at bounding box center [433, 210] width 47 height 24
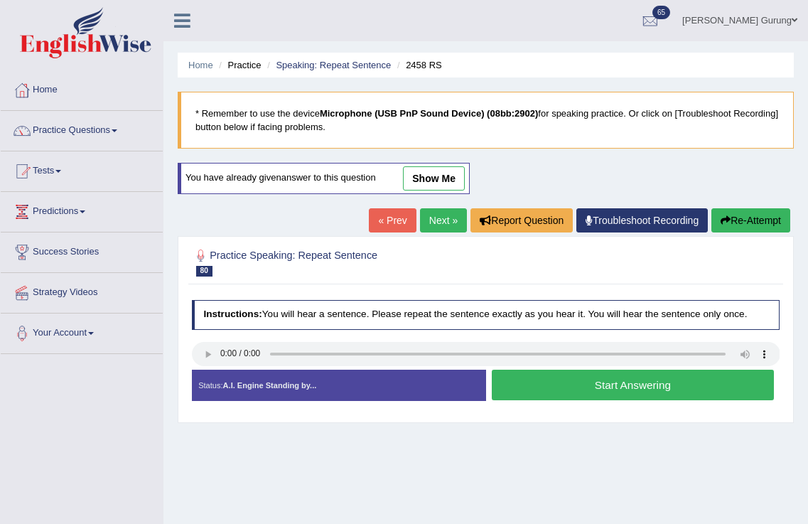
click at [525, 389] on button "Start Answering" at bounding box center [633, 385] width 282 height 31
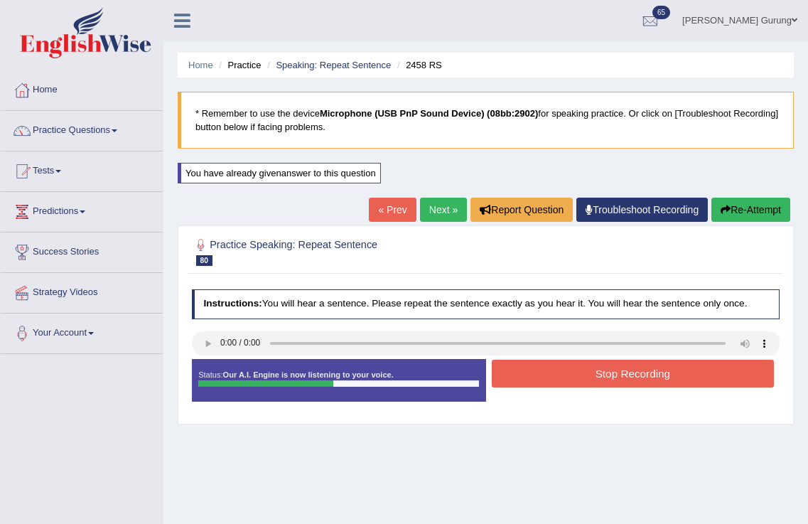
click at [525, 375] on button "Stop Recording" at bounding box center [633, 374] width 282 height 28
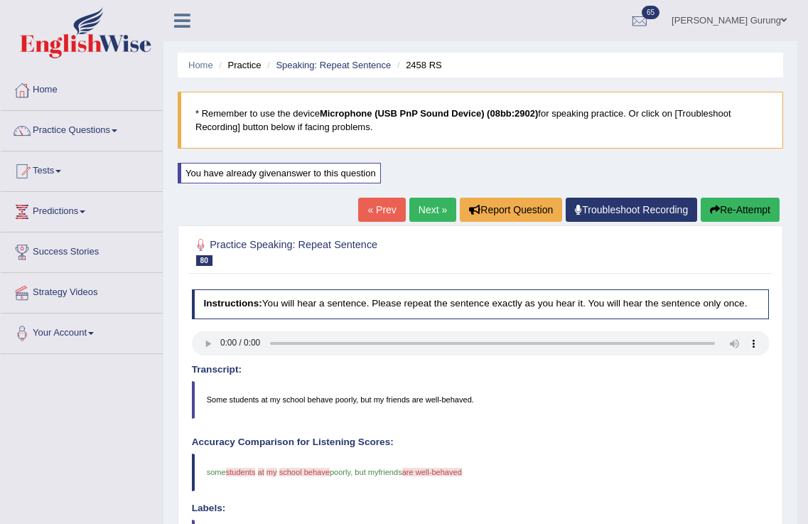
click at [424, 209] on link "Next »" at bounding box center [433, 210] width 47 height 24
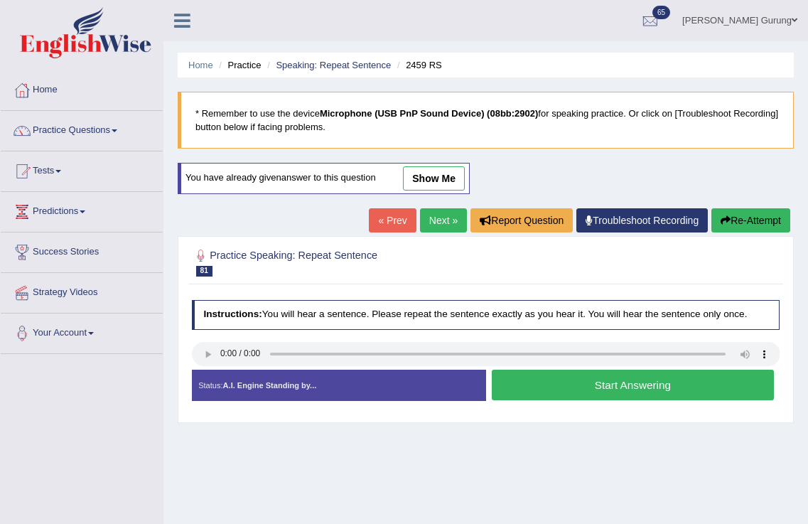
click at [558, 380] on button "Start Answering" at bounding box center [633, 385] width 282 height 31
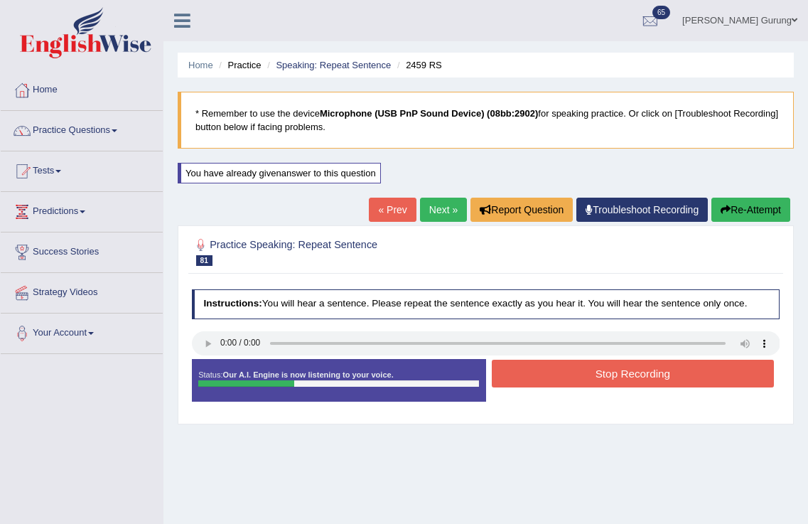
click at [557, 380] on button "Stop Recording" at bounding box center [633, 374] width 282 height 28
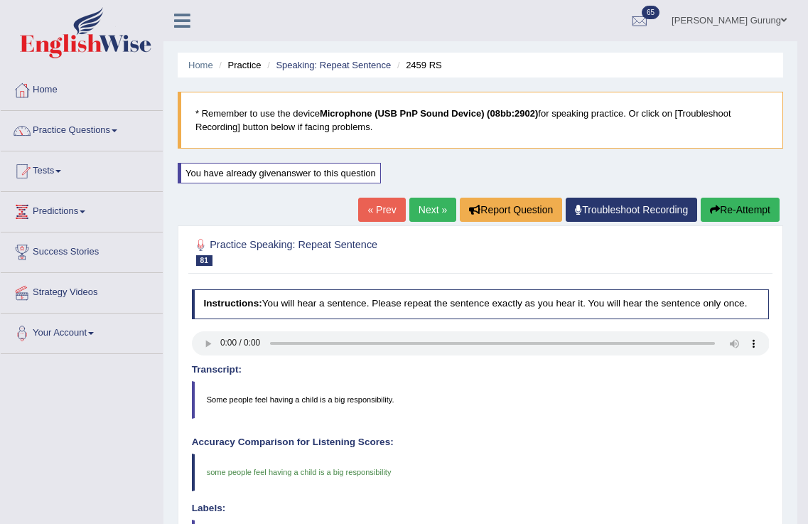
click at [422, 203] on link "Next »" at bounding box center [433, 210] width 47 height 24
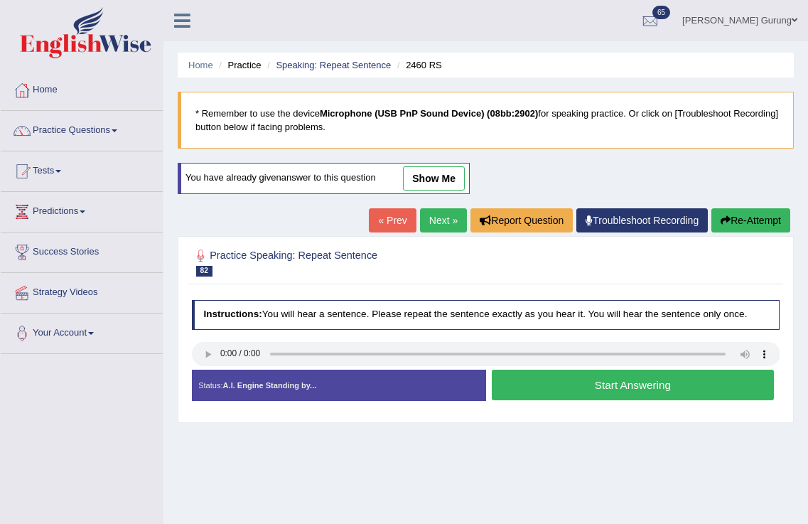
click at [537, 388] on button "Start Answering" at bounding box center [633, 385] width 282 height 31
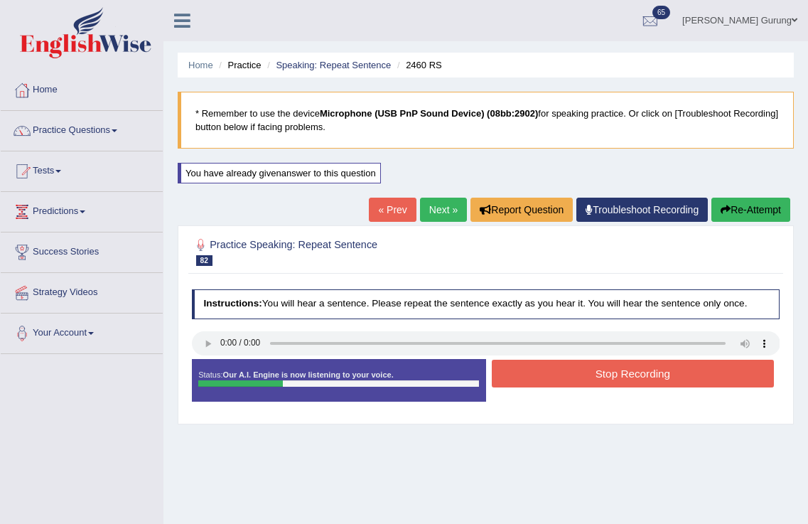
click at [537, 379] on button "Stop Recording" at bounding box center [633, 374] width 282 height 28
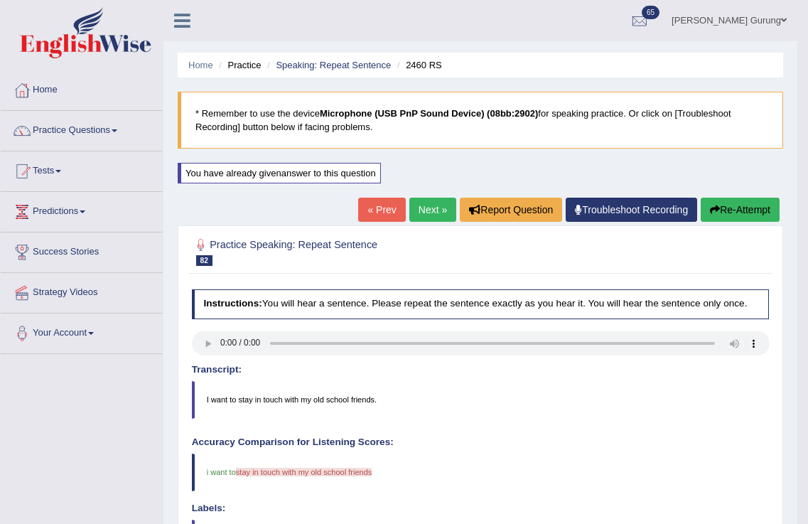
click at [427, 204] on link "Next »" at bounding box center [433, 210] width 47 height 24
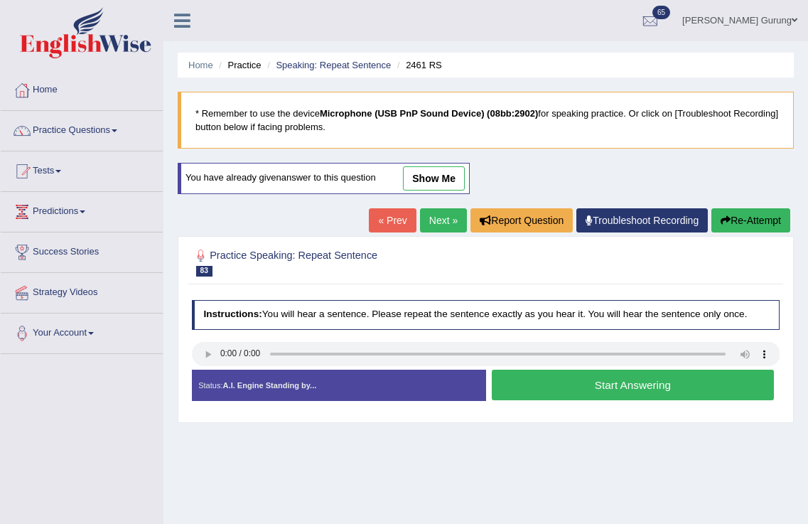
click at [524, 382] on button "Start Answering" at bounding box center [633, 385] width 282 height 31
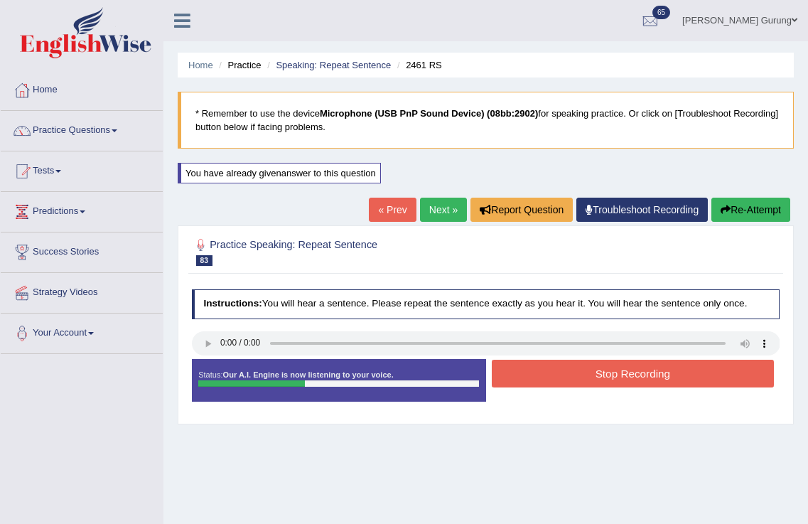
click at [524, 382] on button "Stop Recording" at bounding box center [633, 374] width 282 height 28
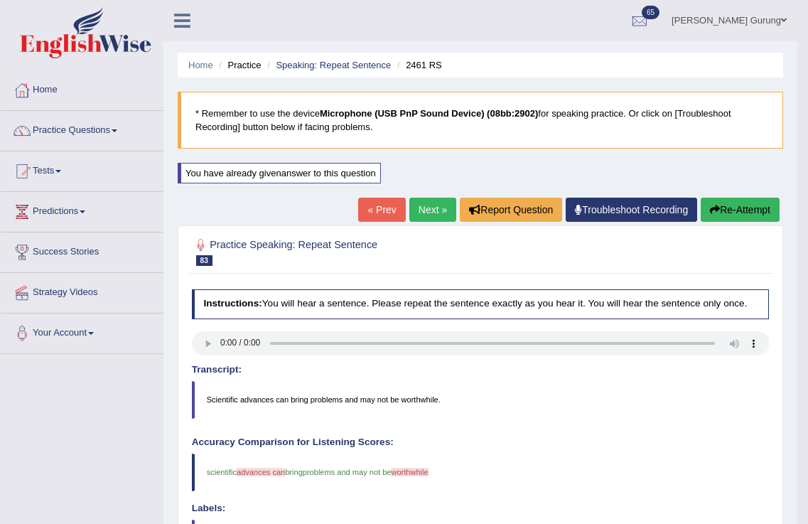
click at [423, 220] on link "Next »" at bounding box center [433, 210] width 47 height 24
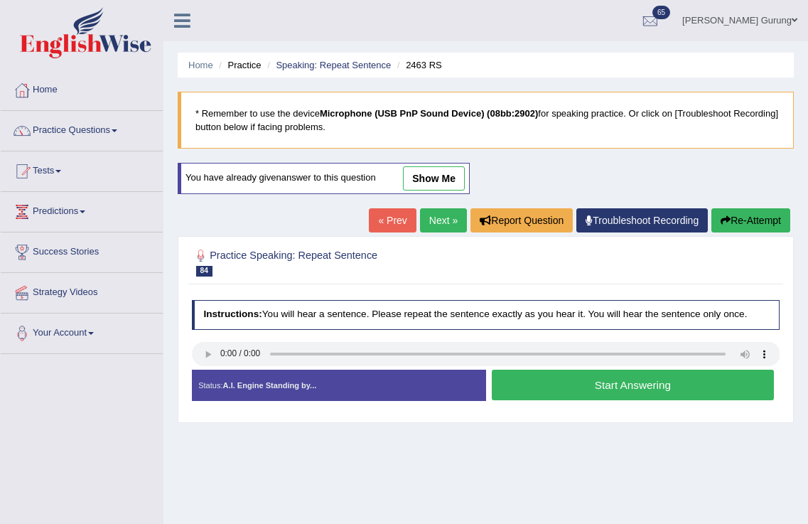
click at [519, 385] on button "Start Answering" at bounding box center [633, 385] width 282 height 31
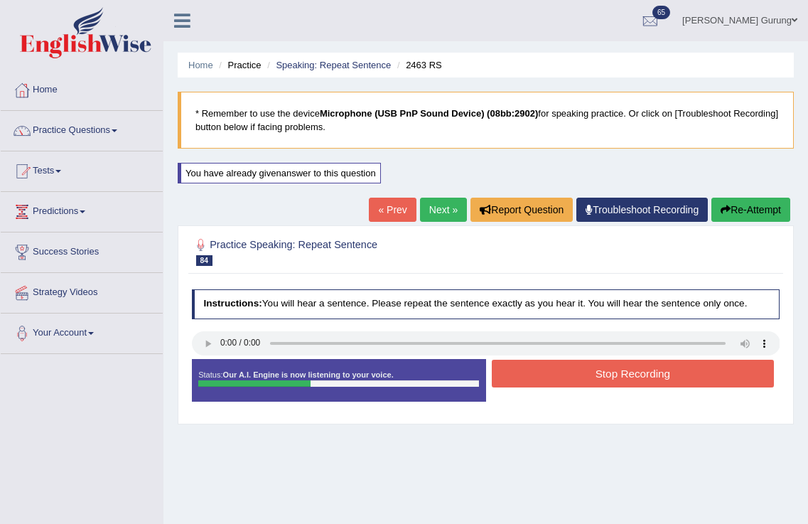
click at [521, 384] on button "Stop Recording" at bounding box center [633, 374] width 282 height 28
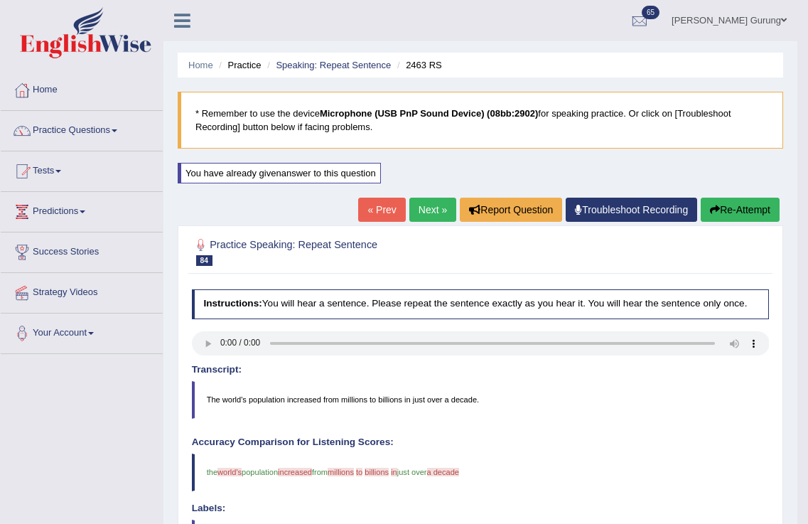
click at [417, 215] on link "Next »" at bounding box center [433, 210] width 47 height 24
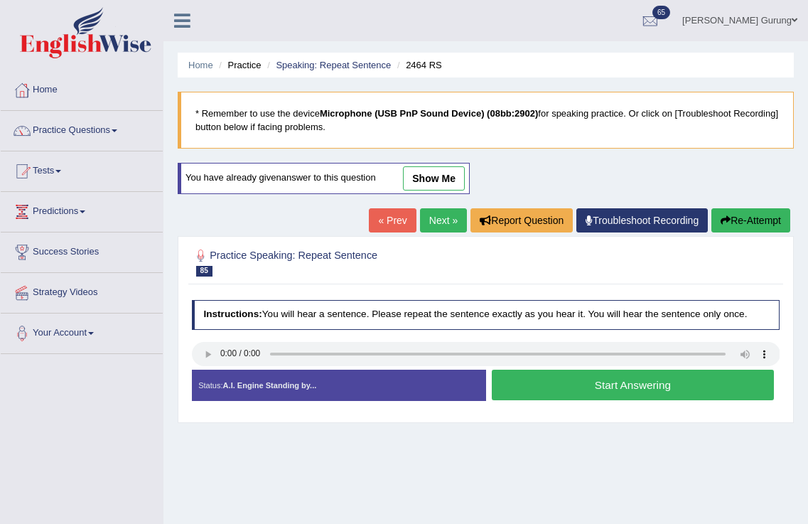
click at [502, 379] on button "Start Answering" at bounding box center [633, 385] width 282 height 31
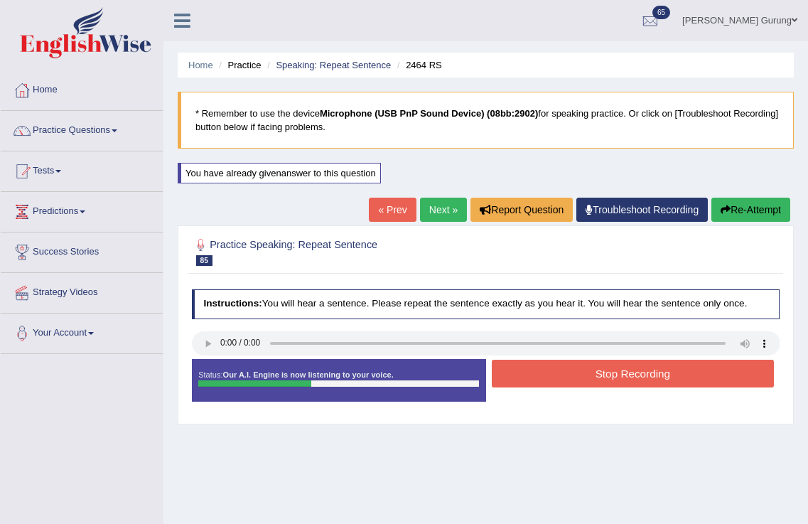
click at [525, 376] on button "Stop Recording" at bounding box center [633, 374] width 282 height 28
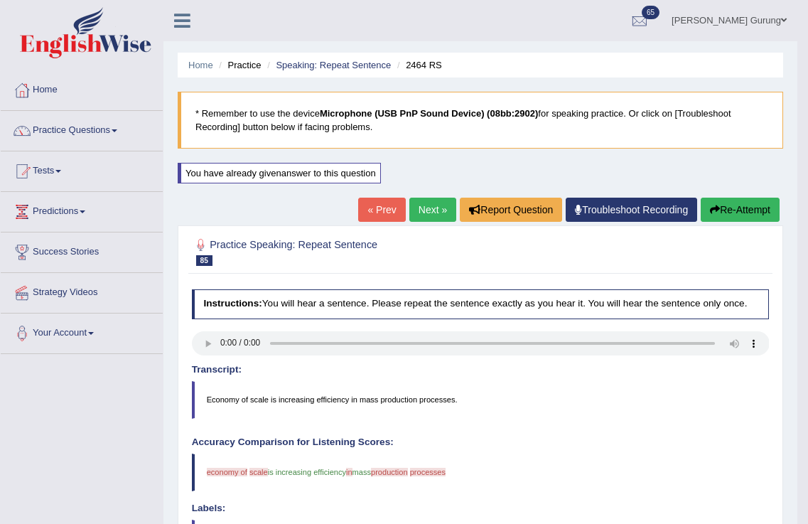
click at [442, 205] on link "Next »" at bounding box center [433, 210] width 47 height 24
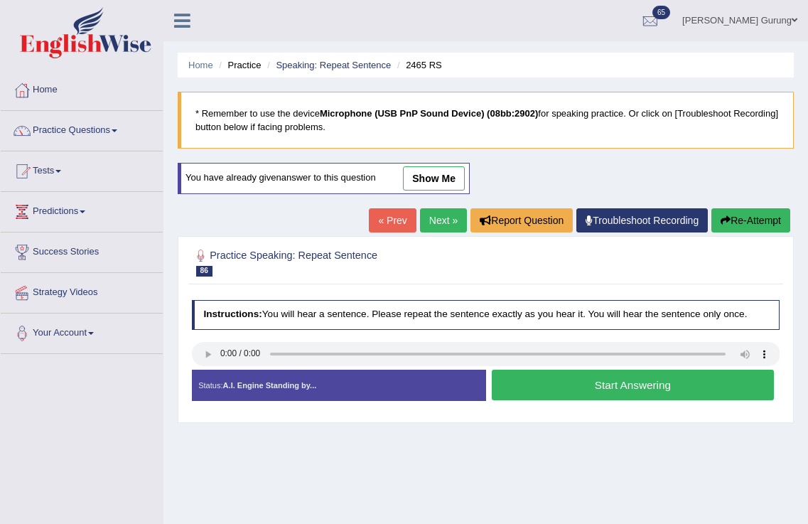
click at [528, 380] on button "Start Answering" at bounding box center [633, 385] width 282 height 31
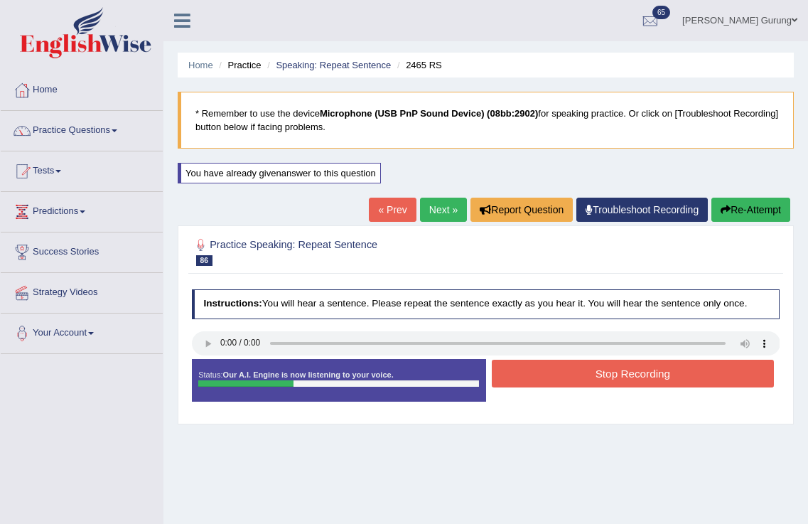
click at [518, 373] on button "Stop Recording" at bounding box center [633, 374] width 282 height 28
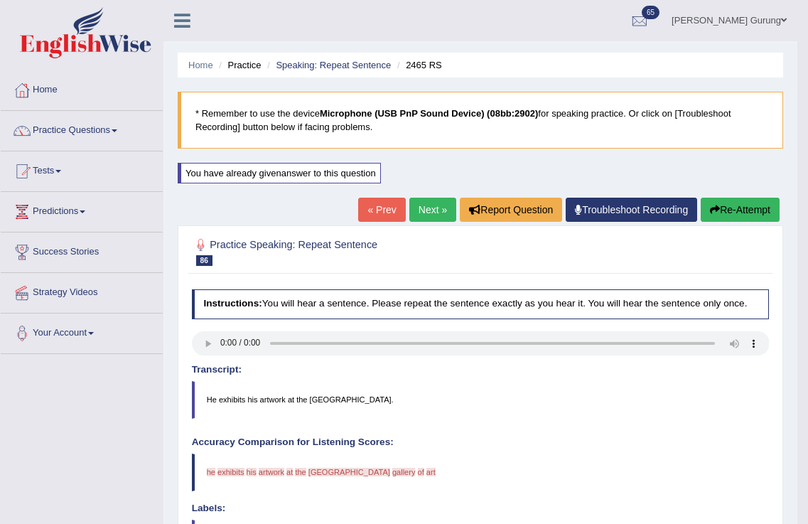
click at [422, 222] on link "Next »" at bounding box center [433, 210] width 47 height 24
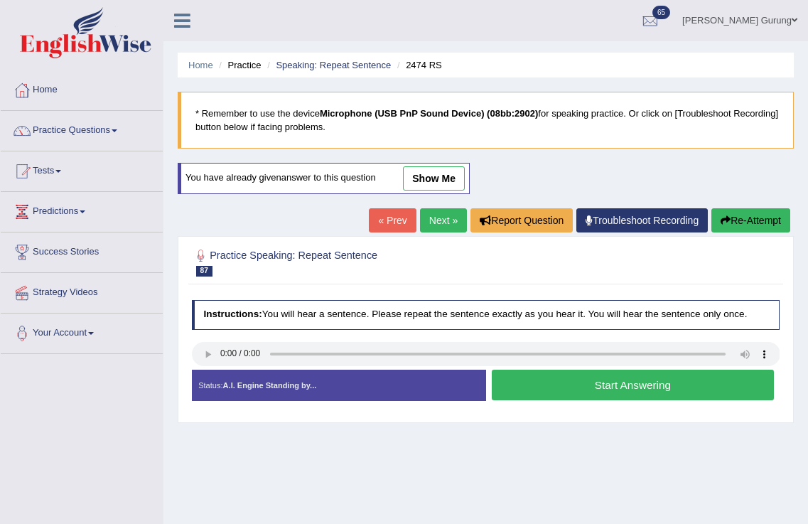
click at [558, 376] on button "Start Answering" at bounding box center [633, 385] width 282 height 31
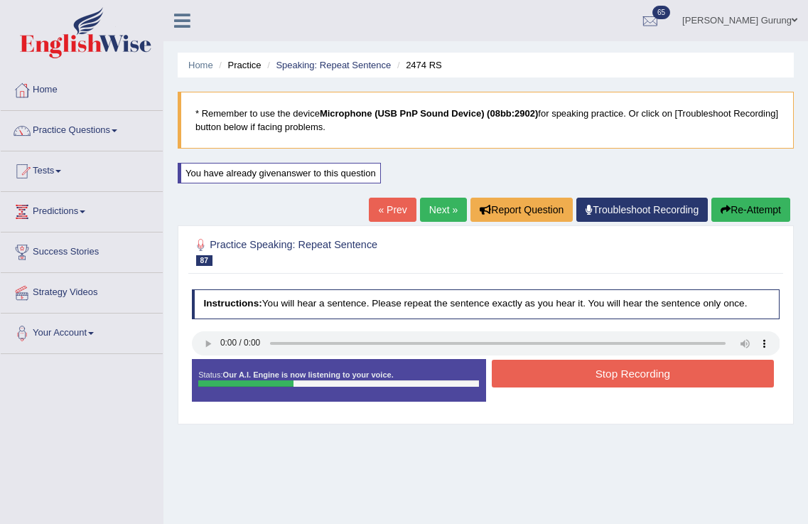
click at [558, 376] on button "Stop Recording" at bounding box center [633, 374] width 282 height 28
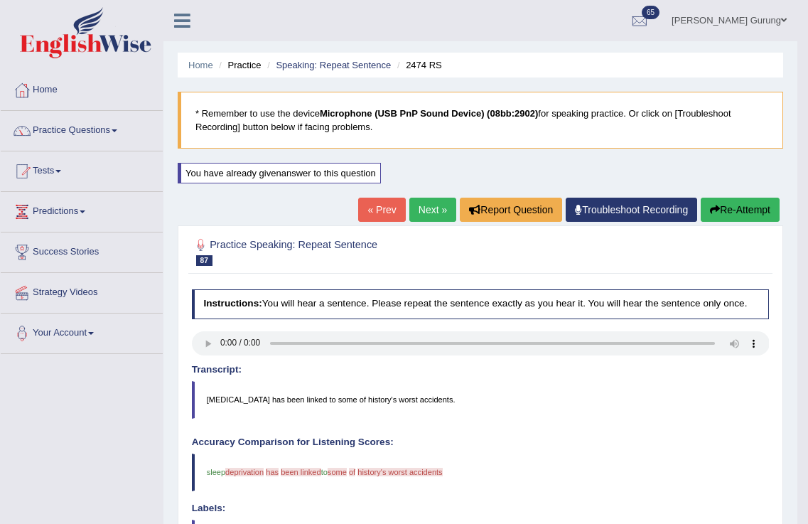
click at [410, 213] on link "Next »" at bounding box center [433, 210] width 47 height 24
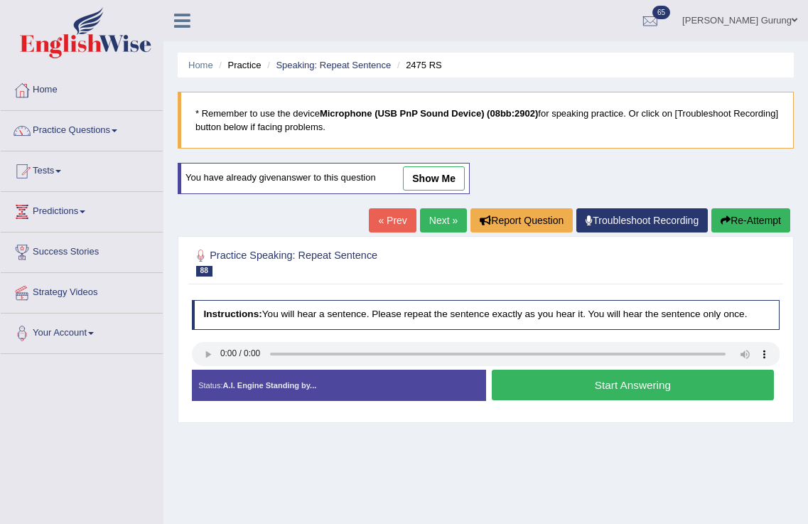
click at [525, 383] on button "Start Answering" at bounding box center [633, 385] width 282 height 31
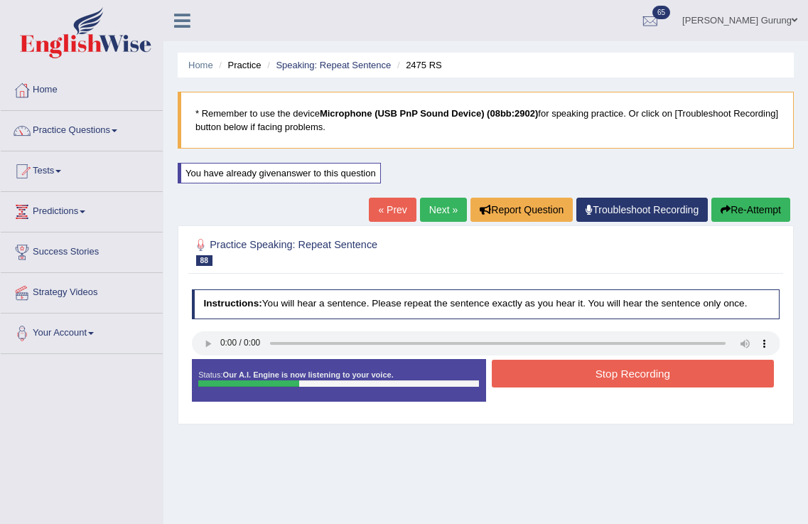
click at [531, 370] on button "Stop Recording" at bounding box center [633, 374] width 282 height 28
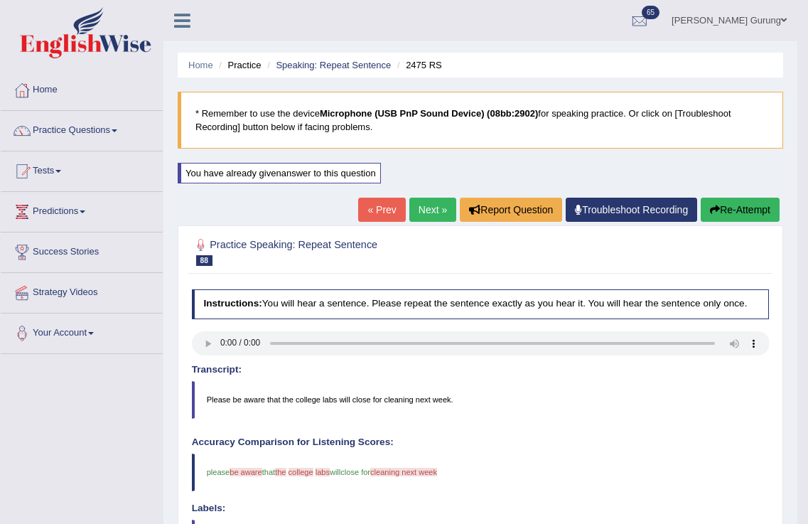
click at [420, 211] on link "Next »" at bounding box center [433, 210] width 47 height 24
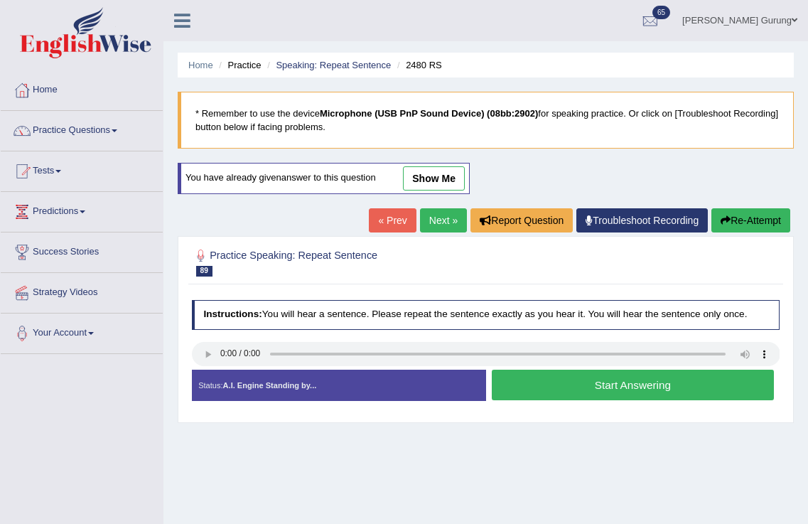
click at [539, 385] on button "Start Answering" at bounding box center [633, 385] width 282 height 31
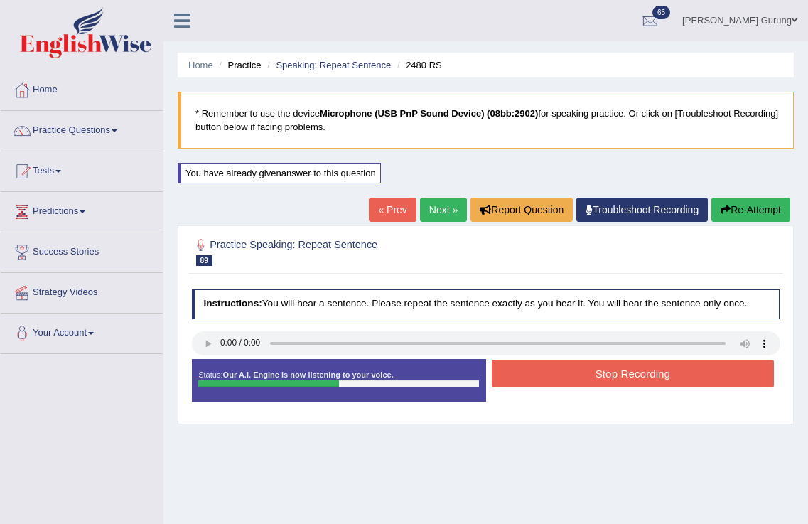
click at [557, 368] on button "Stop Recording" at bounding box center [633, 374] width 282 height 28
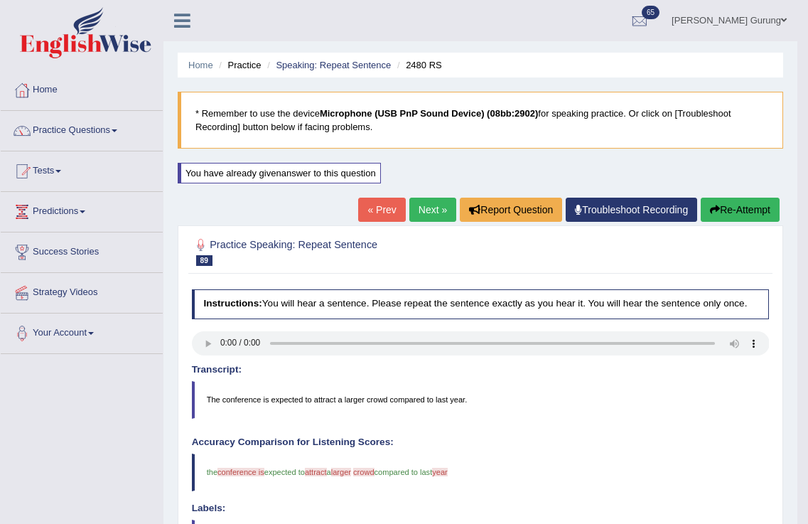
click at [427, 212] on link "Next »" at bounding box center [433, 210] width 47 height 24
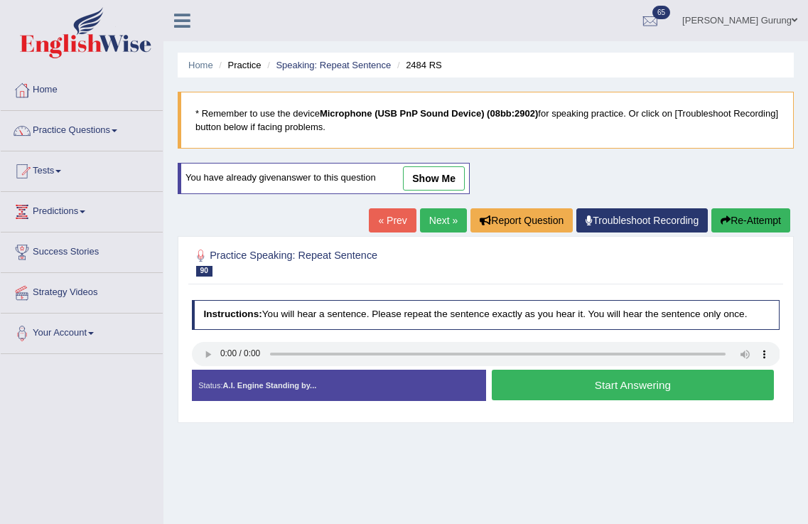
click at [512, 385] on button "Start Answering" at bounding box center [633, 385] width 282 height 31
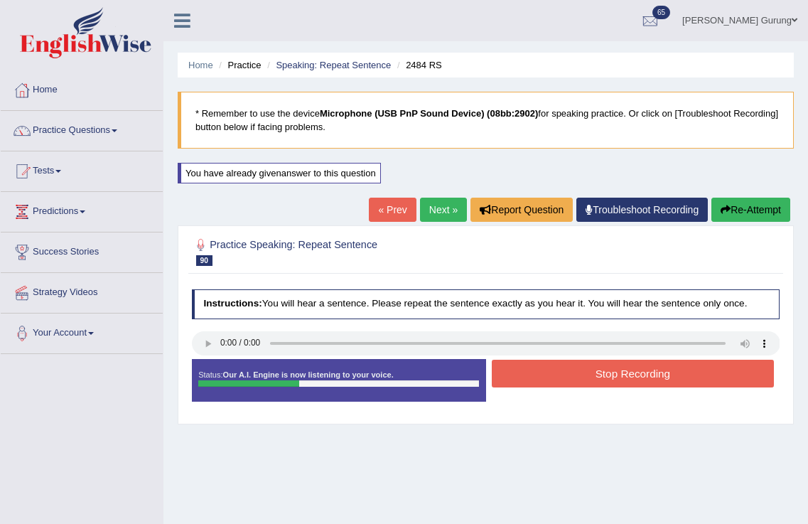
click at [518, 374] on button "Stop Recording" at bounding box center [633, 374] width 282 height 28
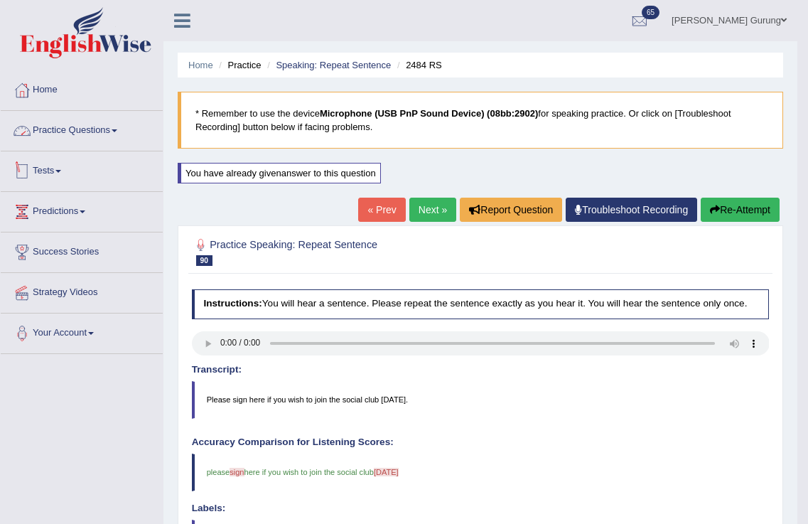
click at [90, 131] on link "Practice Questions" at bounding box center [82, 129] width 162 height 36
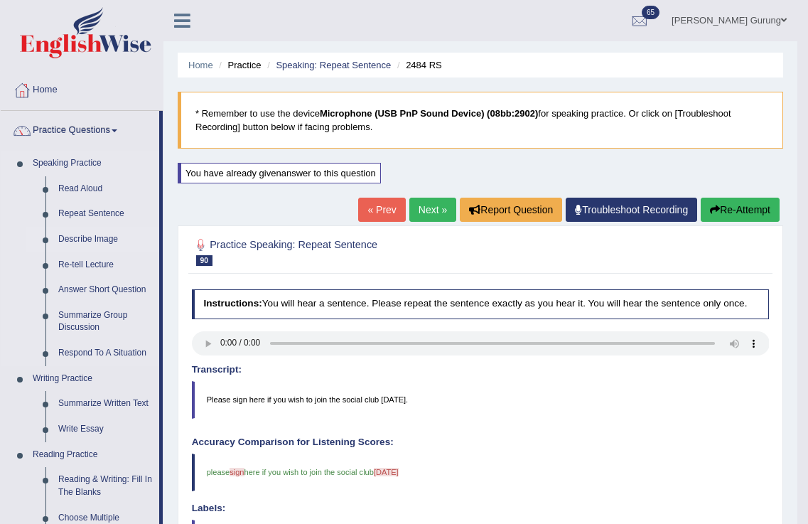
click at [117, 241] on link "Describe Image" at bounding box center [105, 240] width 107 height 26
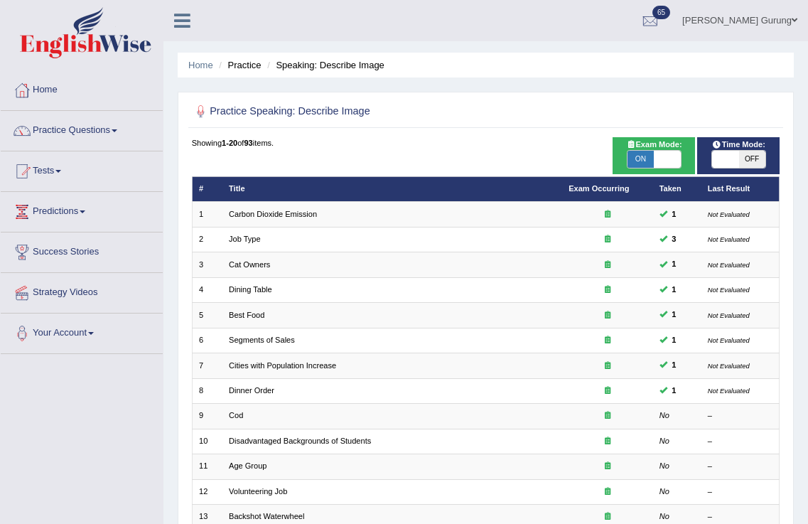
scroll to position [261, 0]
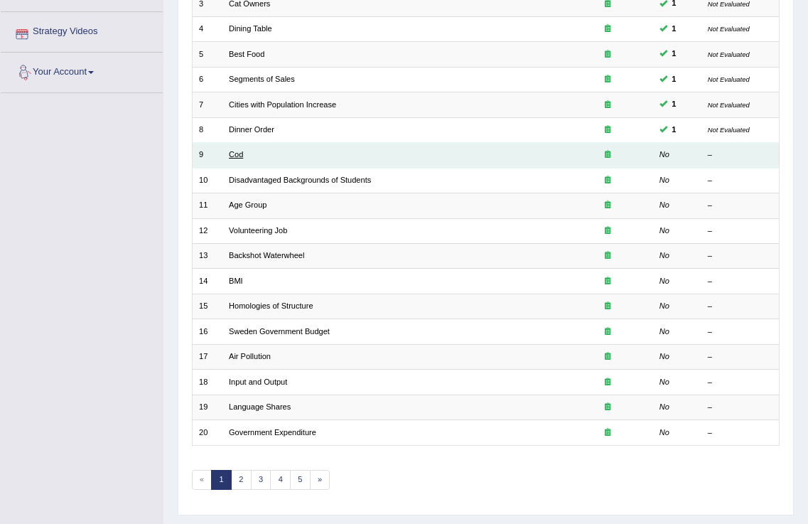
click at [243, 152] on link "Cod" at bounding box center [236, 154] width 14 height 9
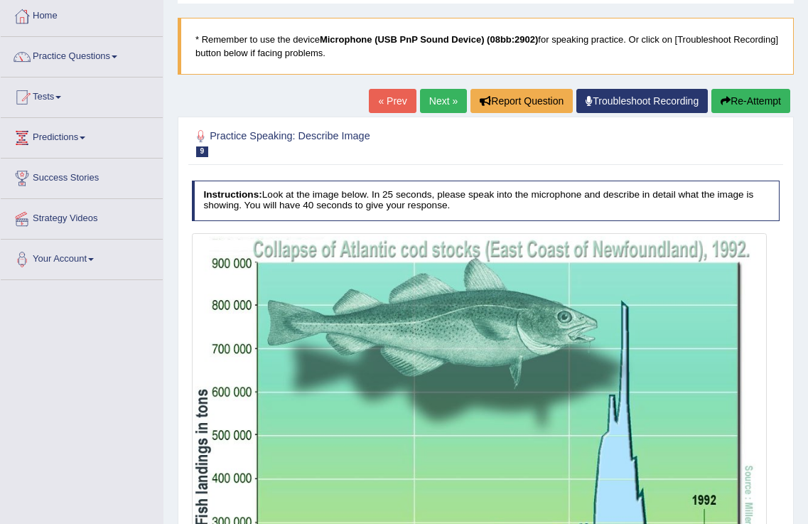
scroll to position [335, 0]
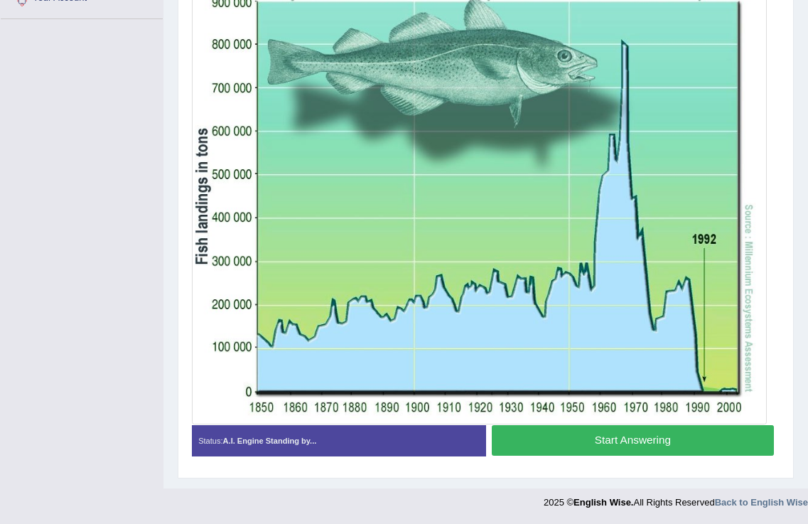
click at [619, 437] on button "Start Answering" at bounding box center [633, 440] width 282 height 31
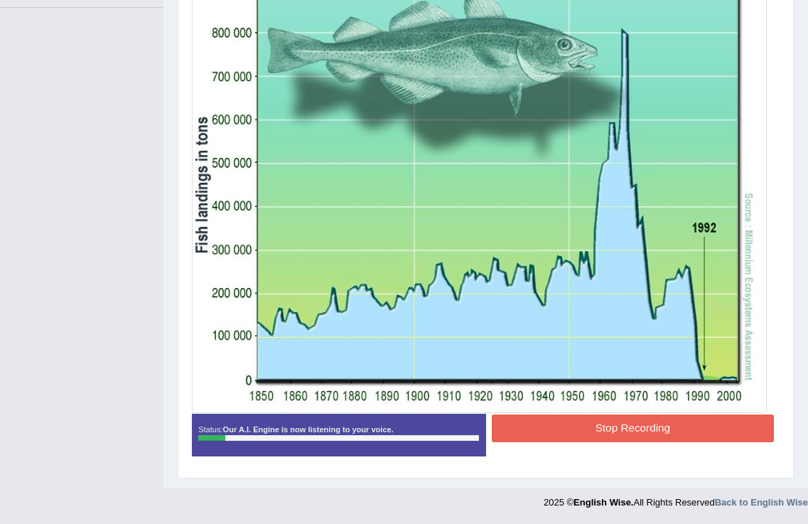
scroll to position [0, 0]
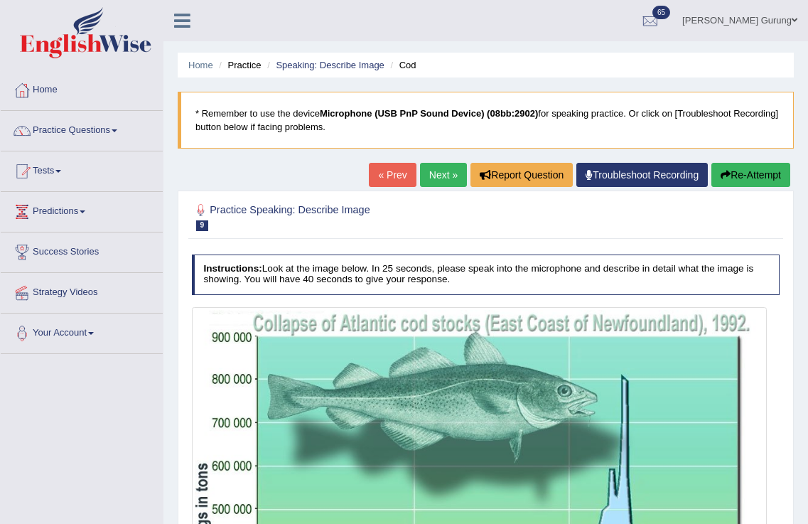
click at [737, 170] on button "Re-Attempt" at bounding box center [751, 175] width 79 height 24
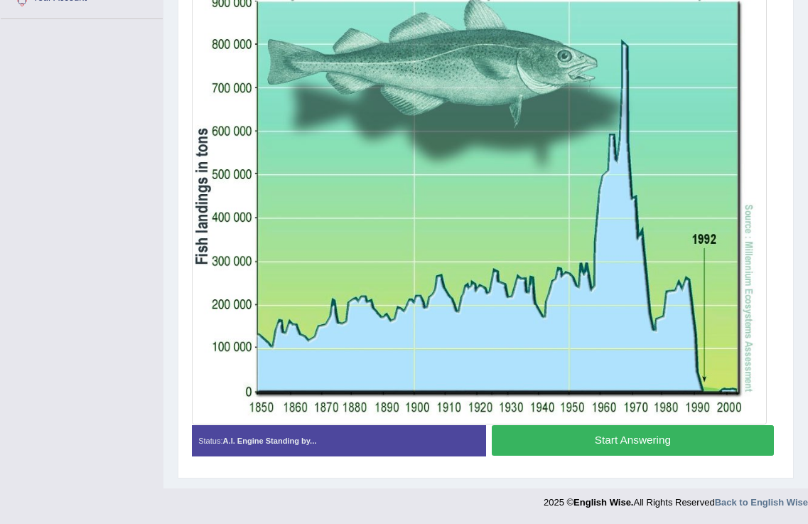
click at [629, 445] on button "Start Answering" at bounding box center [633, 440] width 282 height 31
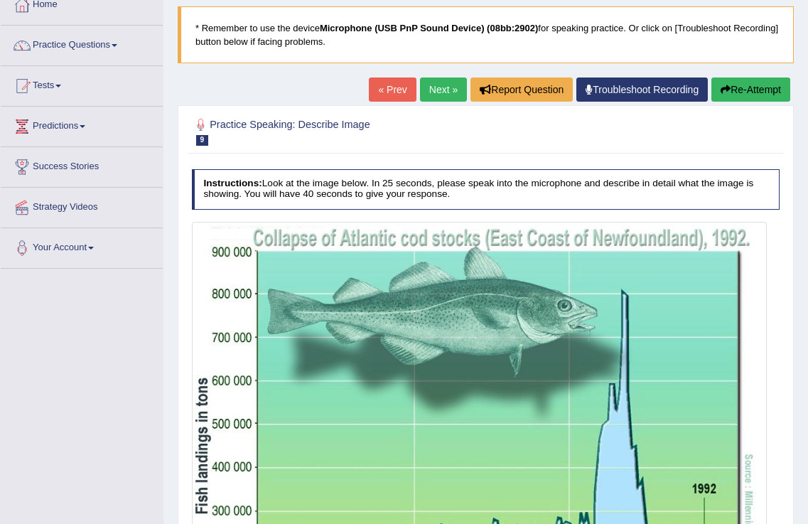
scroll to position [346, 0]
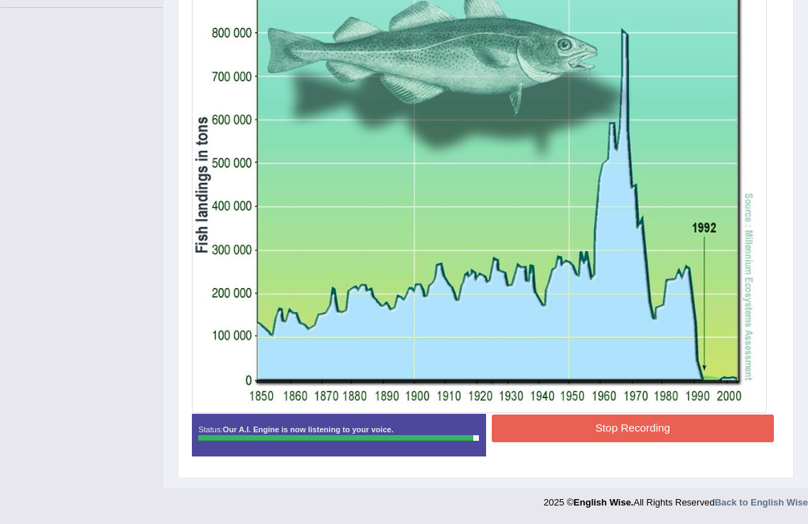
click at [564, 421] on button "Stop Recording" at bounding box center [633, 428] width 282 height 28
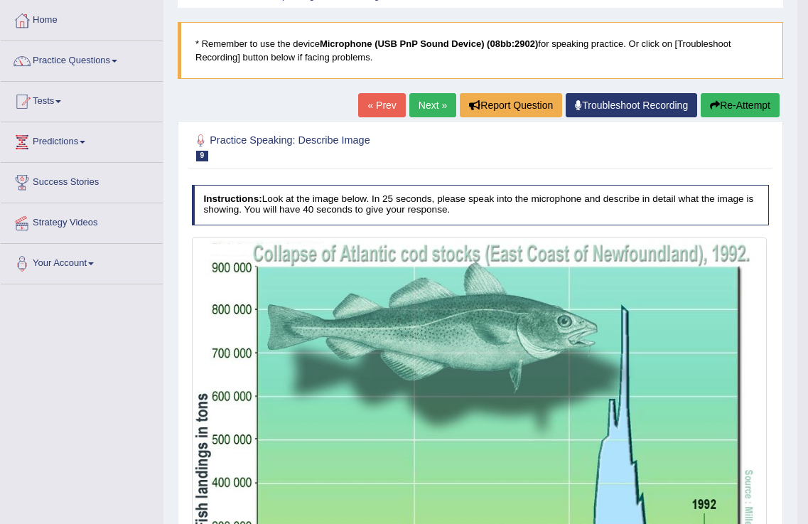
scroll to position [0, 0]
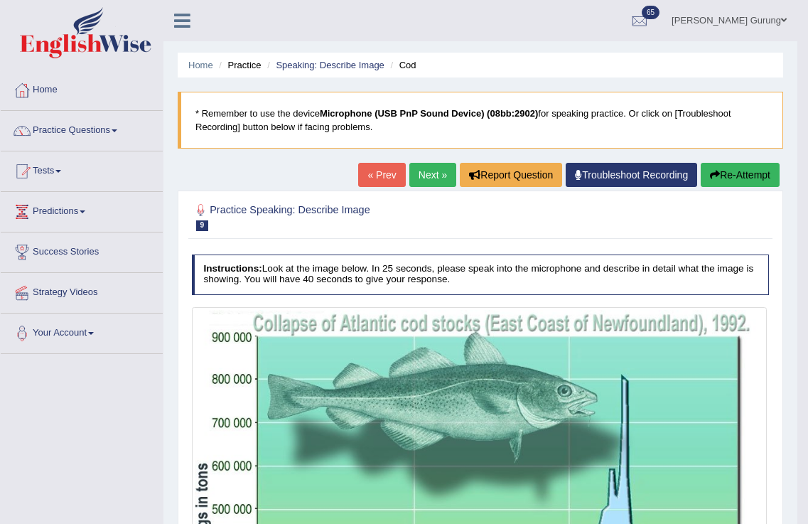
click at [410, 181] on link "Next »" at bounding box center [433, 175] width 47 height 24
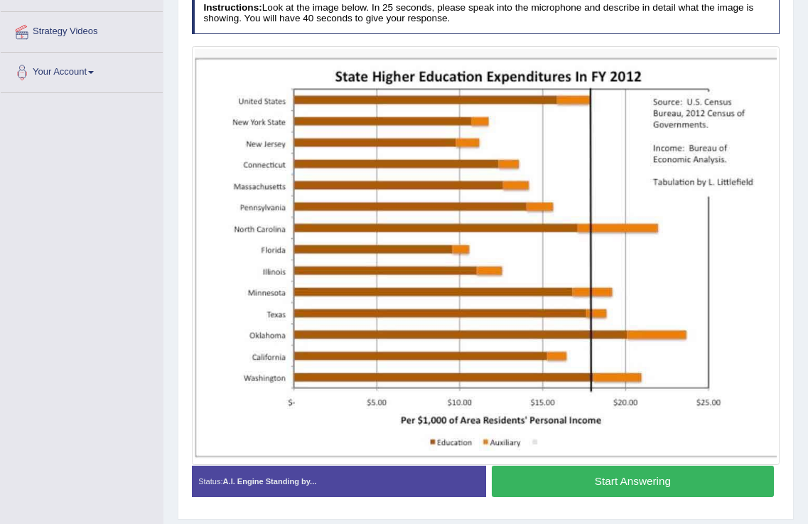
click at [592, 483] on button "Start Answering" at bounding box center [633, 481] width 282 height 31
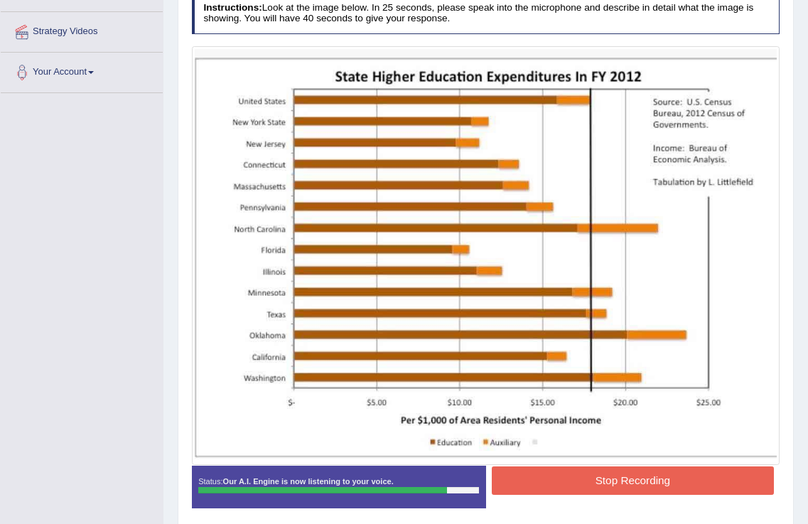
click at [600, 476] on button "Stop Recording" at bounding box center [633, 480] width 282 height 28
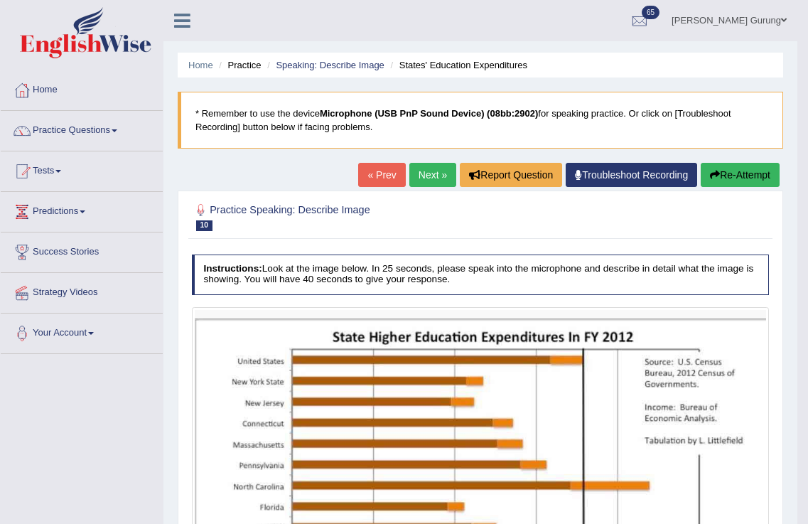
click at [428, 173] on link "Next »" at bounding box center [433, 175] width 47 height 24
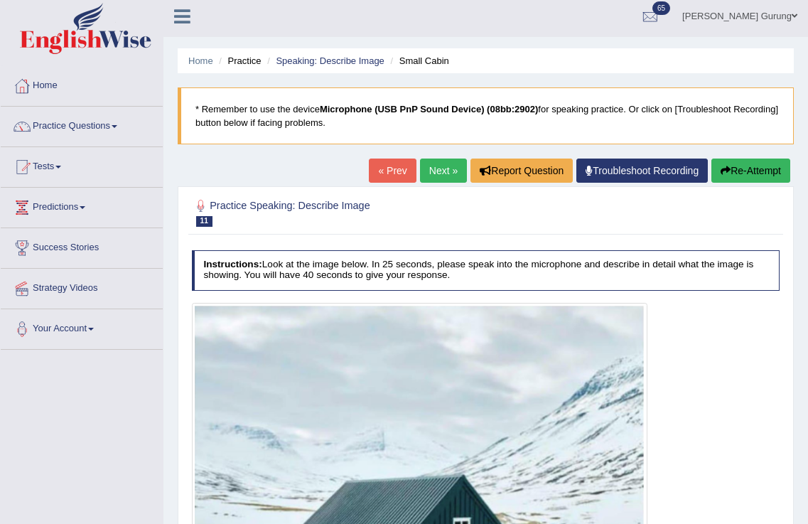
scroll to position [265, 0]
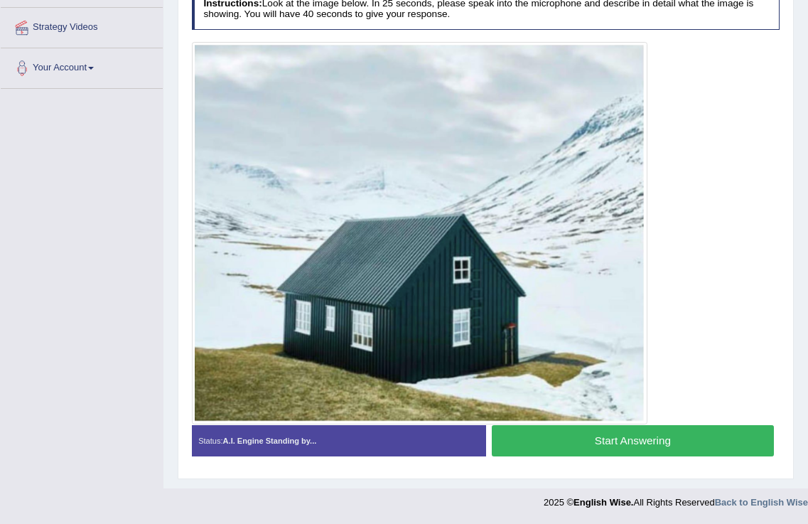
click at [577, 446] on button "Start Answering" at bounding box center [633, 440] width 282 height 31
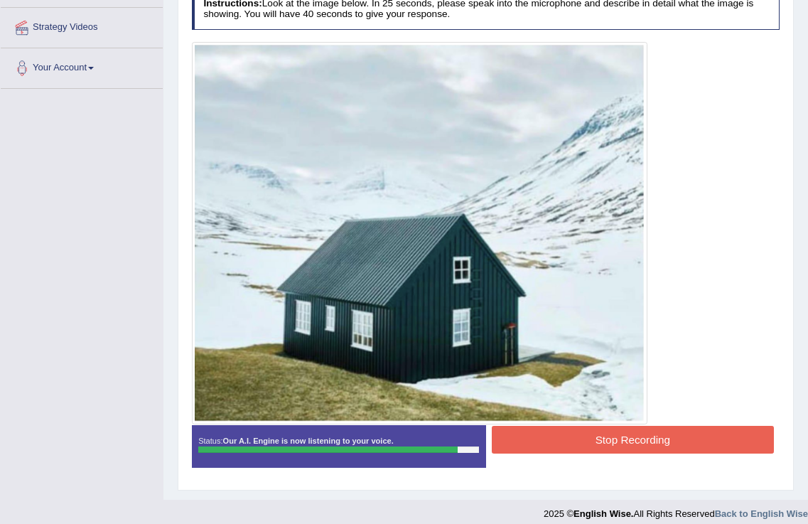
click at [631, 446] on button "Stop Recording" at bounding box center [633, 440] width 282 height 28
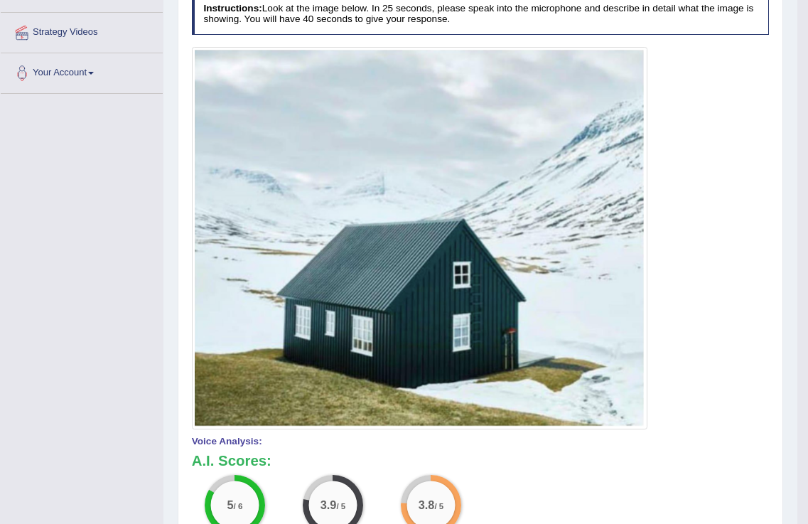
scroll to position [0, 0]
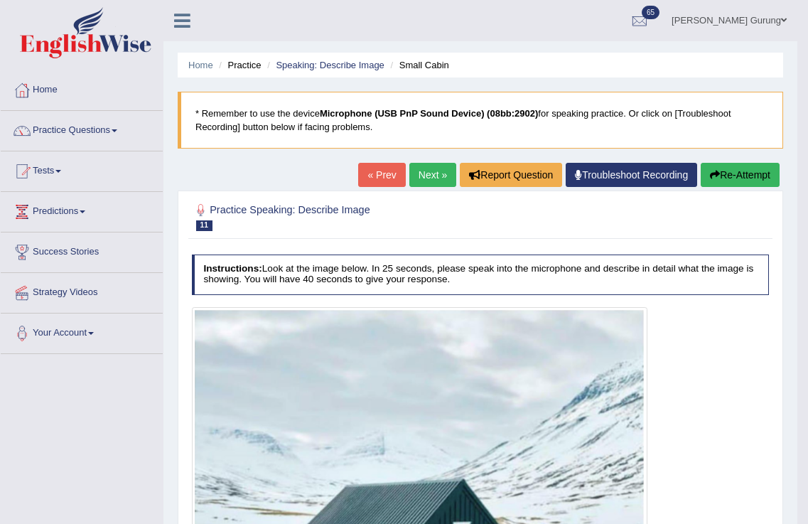
click at [432, 180] on link "Next »" at bounding box center [433, 175] width 47 height 24
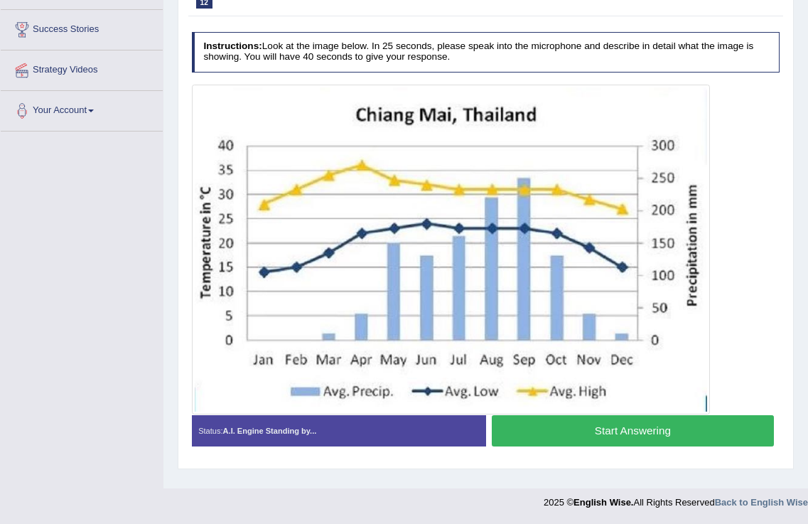
click at [599, 431] on button "Start Answering" at bounding box center [633, 430] width 282 height 31
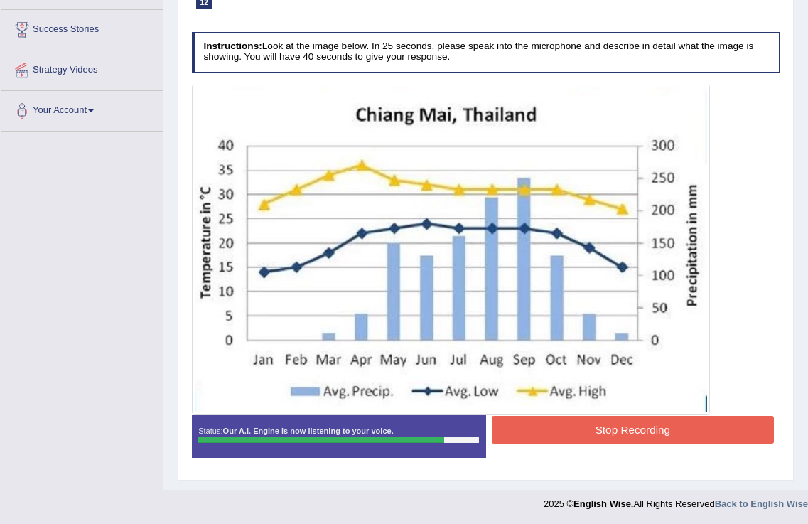
click at [607, 433] on button "Stop Recording" at bounding box center [633, 430] width 282 height 28
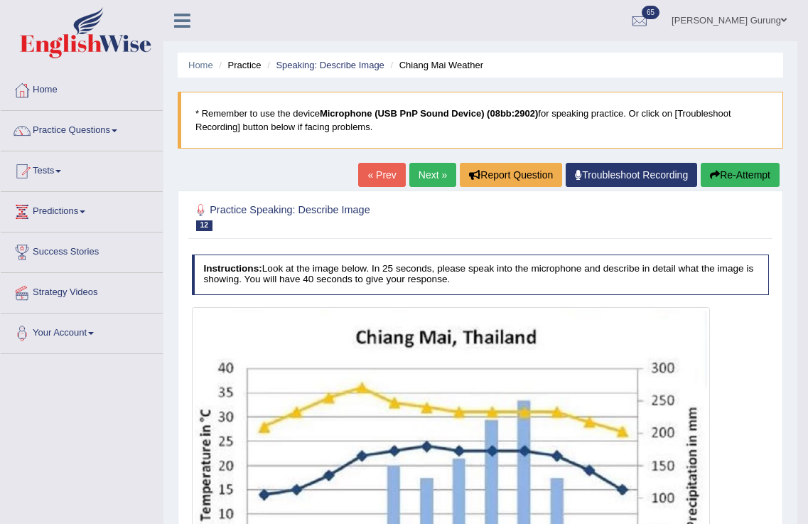
click at [427, 181] on link "Next »" at bounding box center [433, 175] width 47 height 24
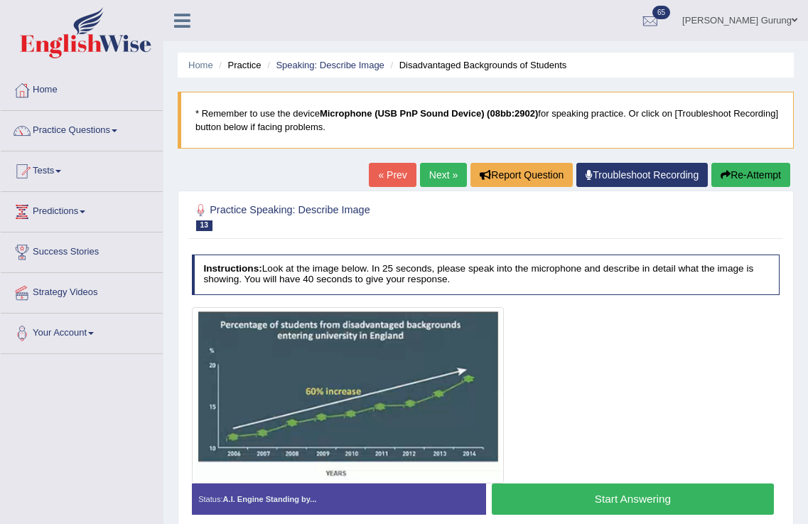
scroll to position [223, 0]
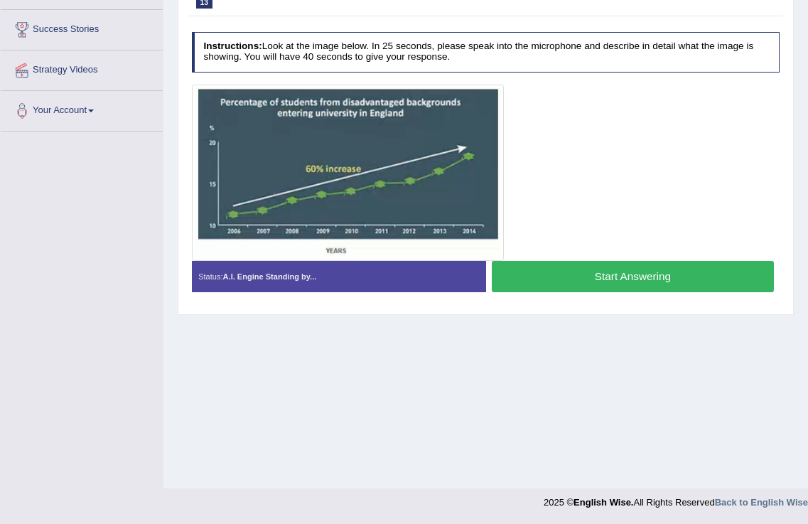
click at [532, 277] on button "Start Answering" at bounding box center [633, 276] width 282 height 31
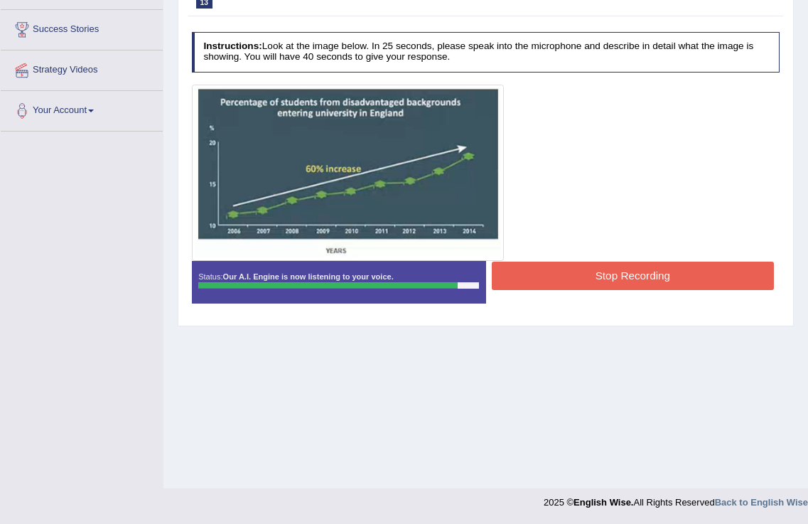
click at [532, 277] on button "Stop Recording" at bounding box center [633, 276] width 282 height 28
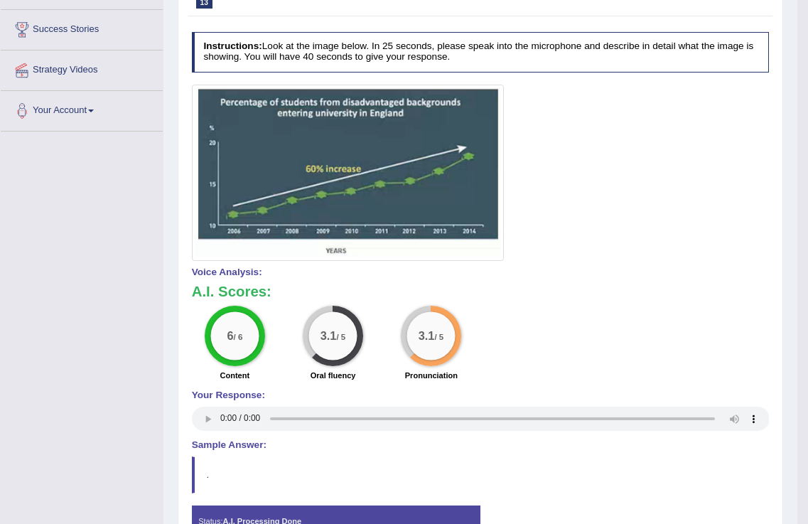
scroll to position [0, 0]
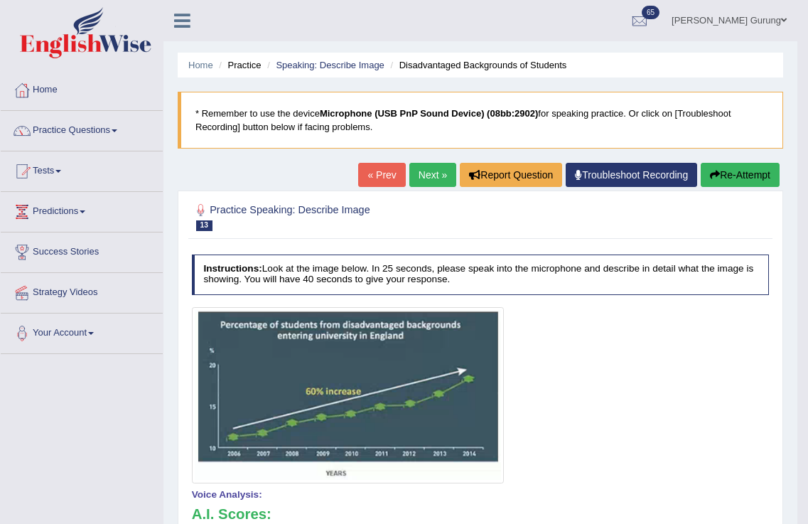
click at [427, 182] on link "Next »" at bounding box center [433, 175] width 47 height 24
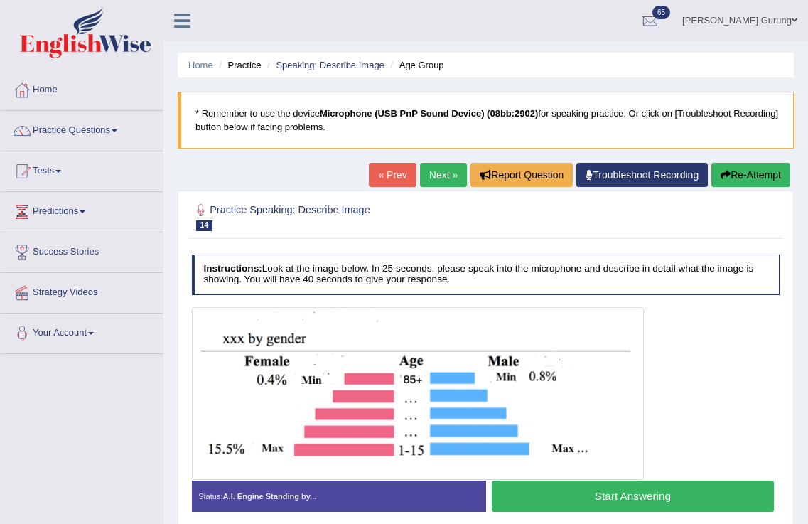
click at [594, 483] on button "Start Answering" at bounding box center [633, 496] width 282 height 31
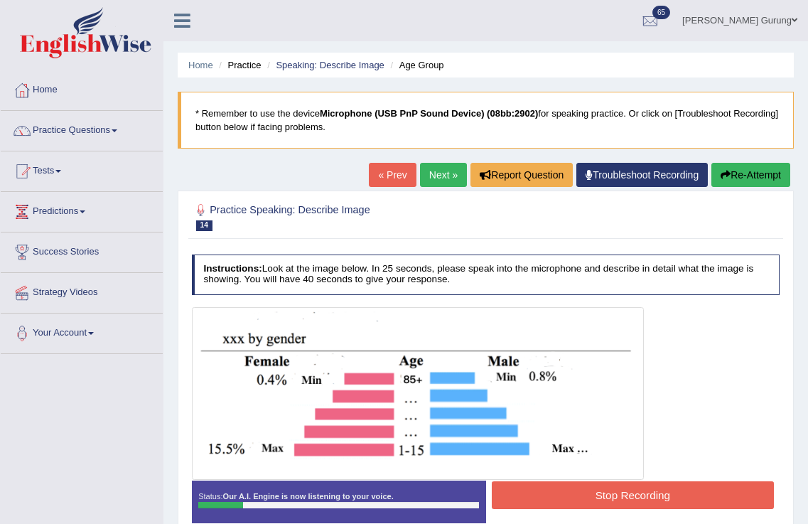
click at [599, 498] on button "Stop Recording" at bounding box center [633, 495] width 282 height 28
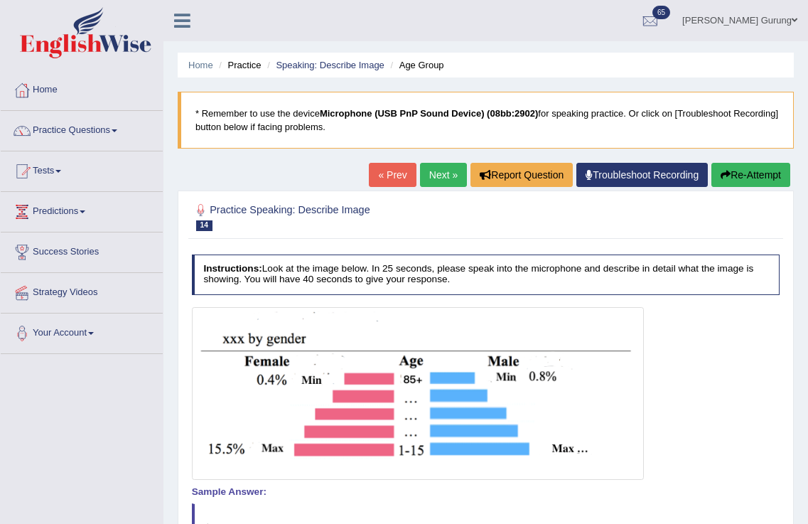
click at [745, 176] on button "Re-Attempt" at bounding box center [751, 175] width 79 height 24
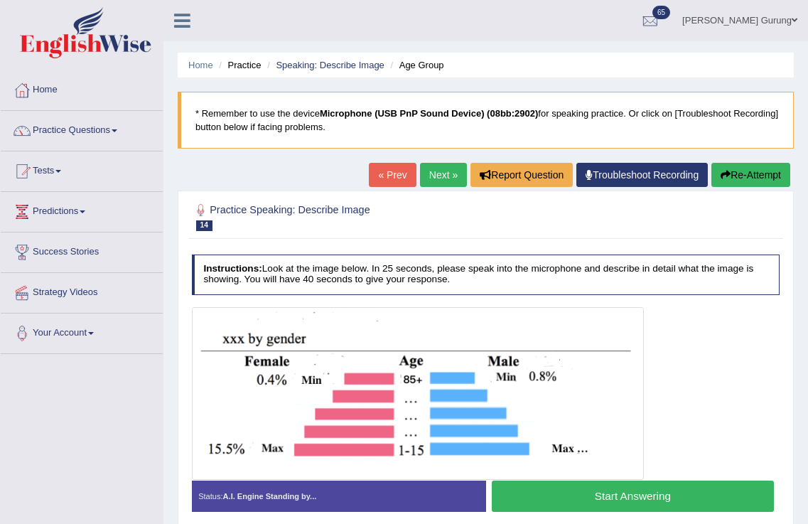
click at [598, 494] on button "Start Answering" at bounding box center [633, 496] width 282 height 31
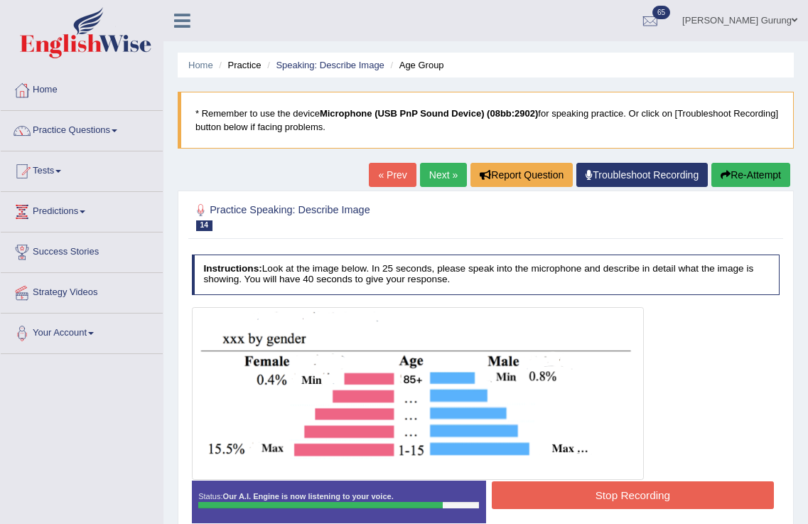
click at [597, 492] on button "Stop Recording" at bounding box center [633, 495] width 282 height 28
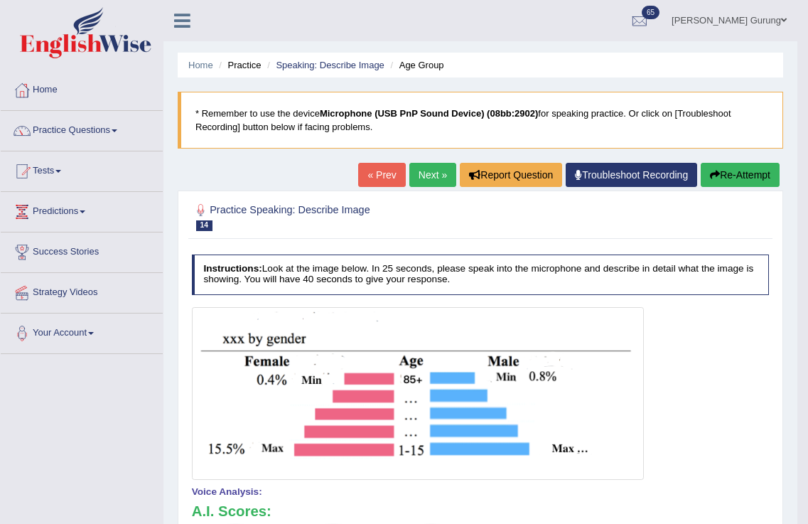
click at [413, 183] on link "Next »" at bounding box center [433, 175] width 47 height 24
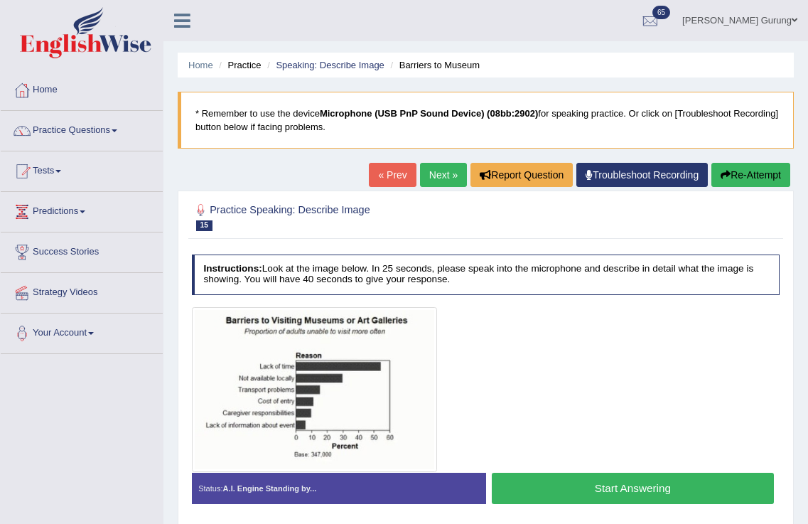
click at [528, 488] on button "Start Answering" at bounding box center [633, 488] width 282 height 31
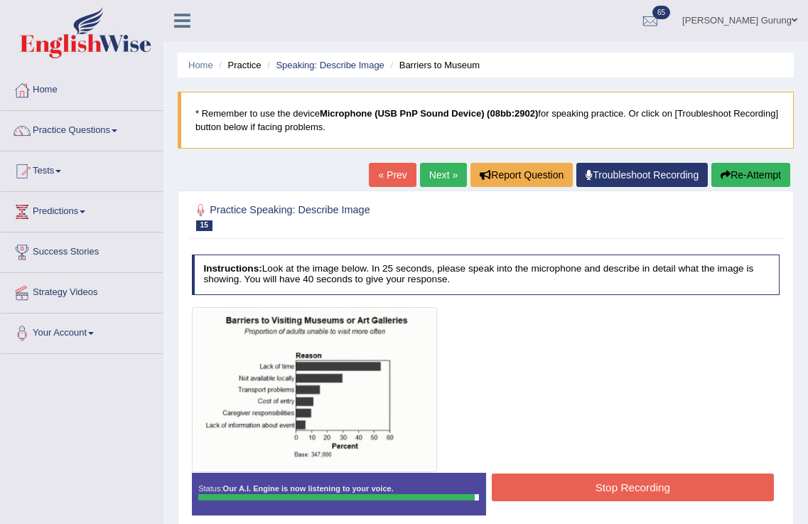
click at [530, 483] on button "Stop Recording" at bounding box center [633, 488] width 282 height 28
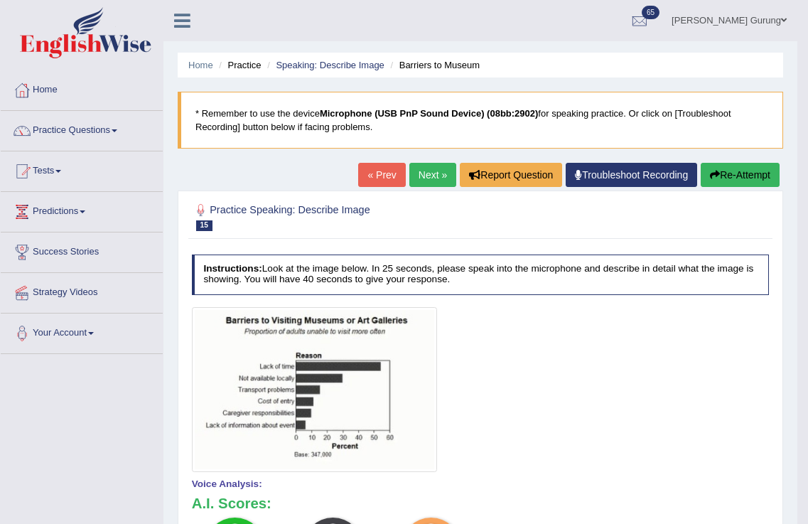
click at [433, 181] on link "Next »" at bounding box center [433, 175] width 47 height 24
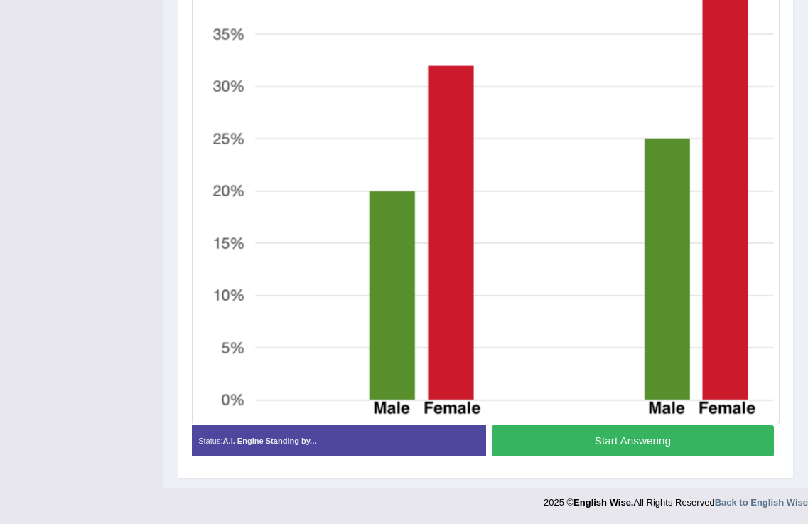
click at [585, 444] on button "Start Answering" at bounding box center [633, 440] width 282 height 31
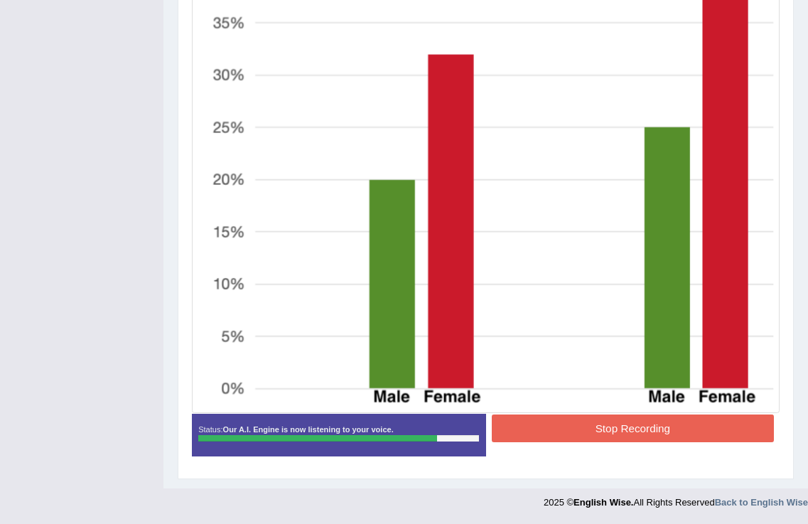
click at [595, 440] on button "Stop Recording" at bounding box center [633, 428] width 282 height 28
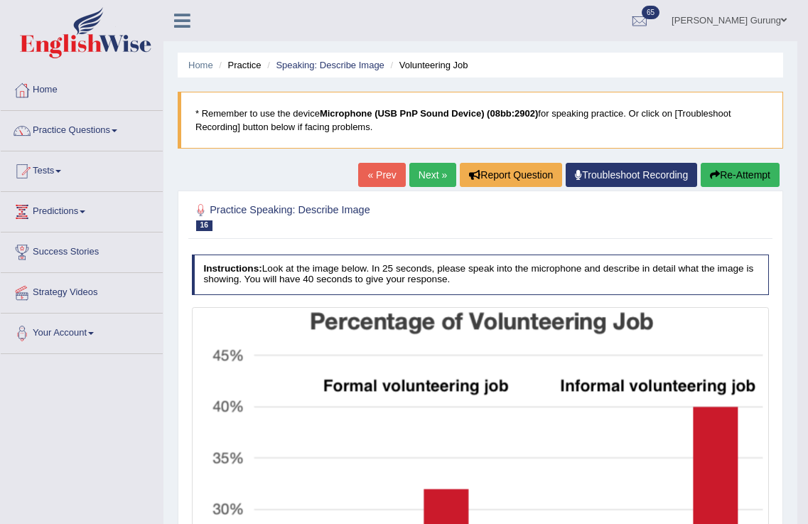
click at [424, 181] on link "Next »" at bounding box center [433, 175] width 47 height 24
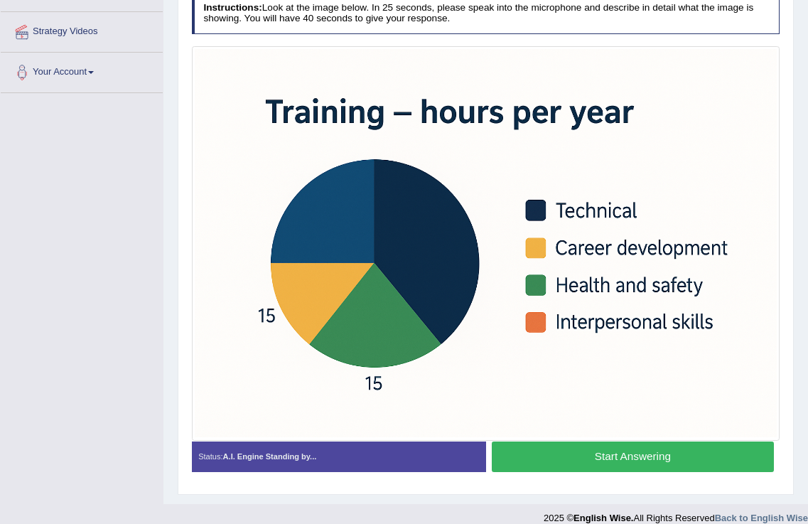
scroll to position [277, 0]
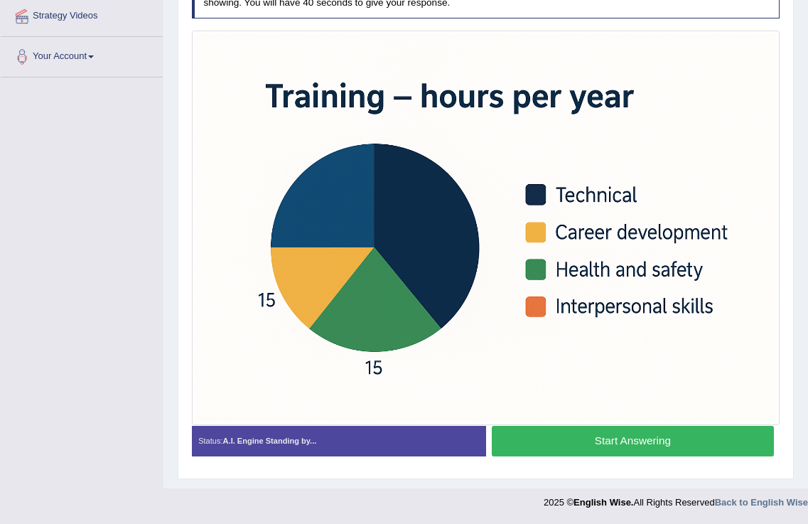
click at [518, 434] on button "Start Answering" at bounding box center [633, 441] width 282 height 31
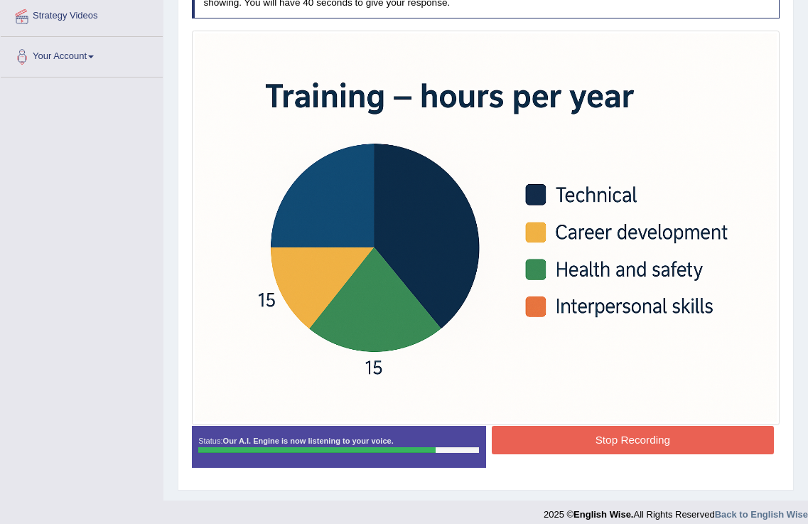
click at [516, 432] on button "Stop Recording" at bounding box center [633, 440] width 282 height 28
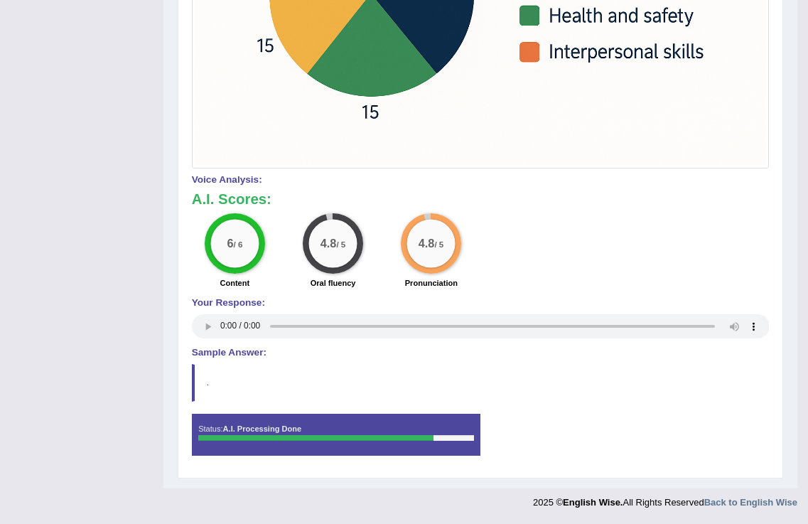
scroll to position [5, 0]
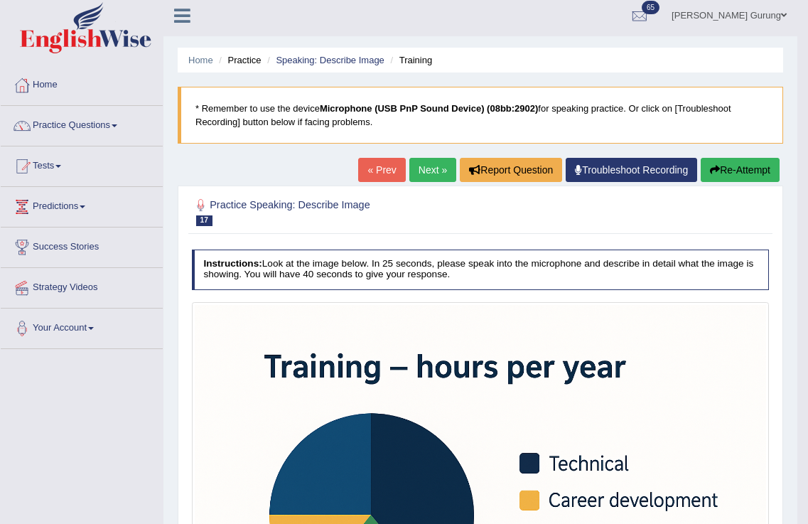
click at [425, 175] on link "Next »" at bounding box center [433, 170] width 47 height 24
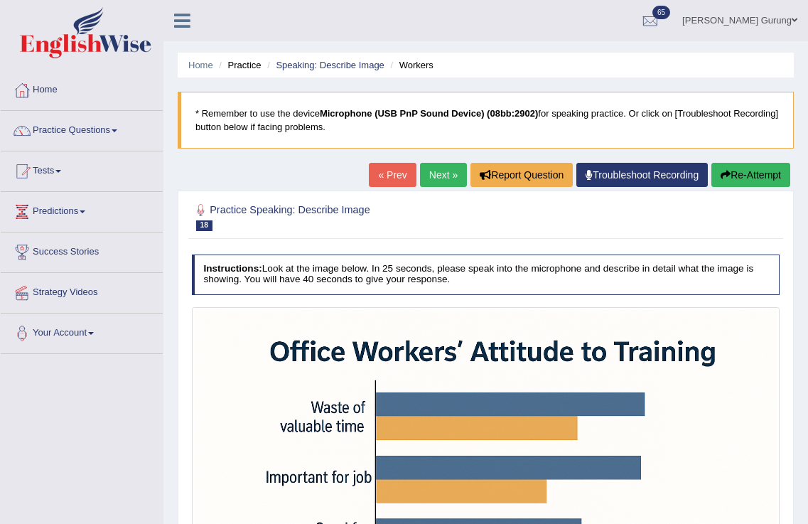
scroll to position [277, 0]
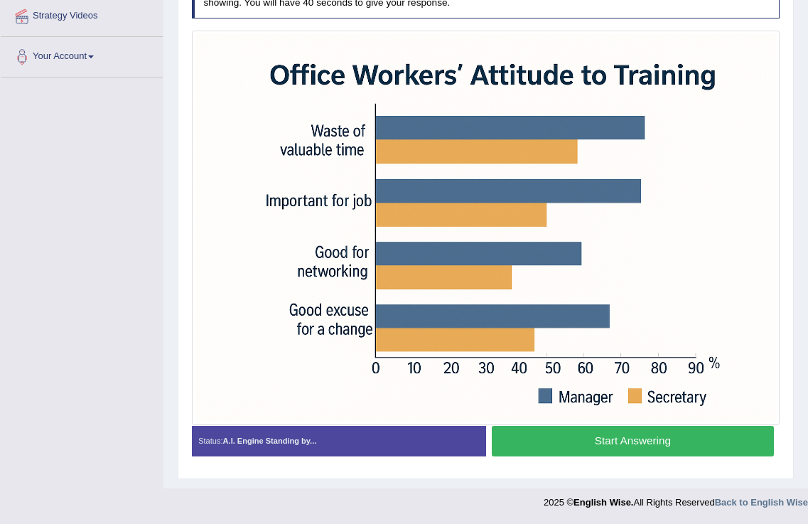
click at [646, 438] on button "Start Answering" at bounding box center [633, 441] width 282 height 31
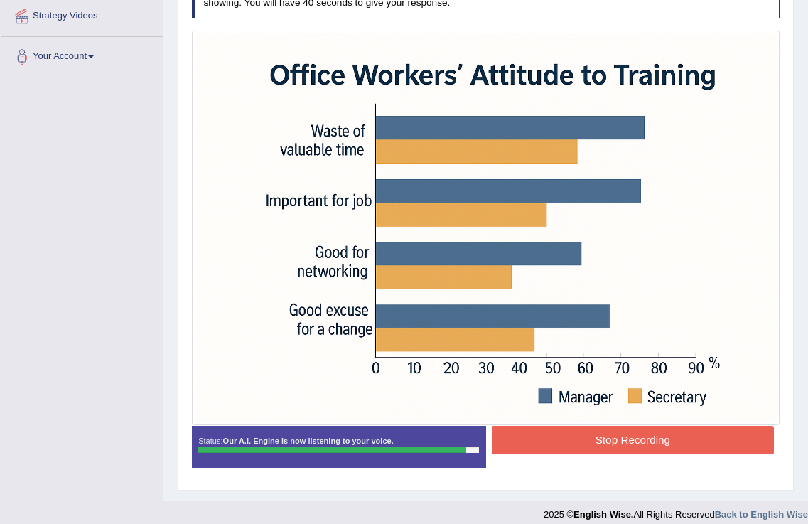
click at [646, 444] on button "Stop Recording" at bounding box center [633, 440] width 282 height 28
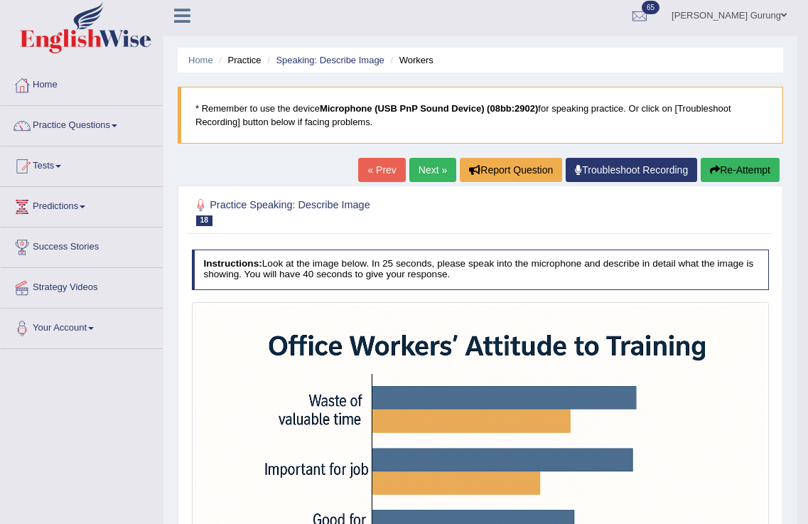
scroll to position [0, 0]
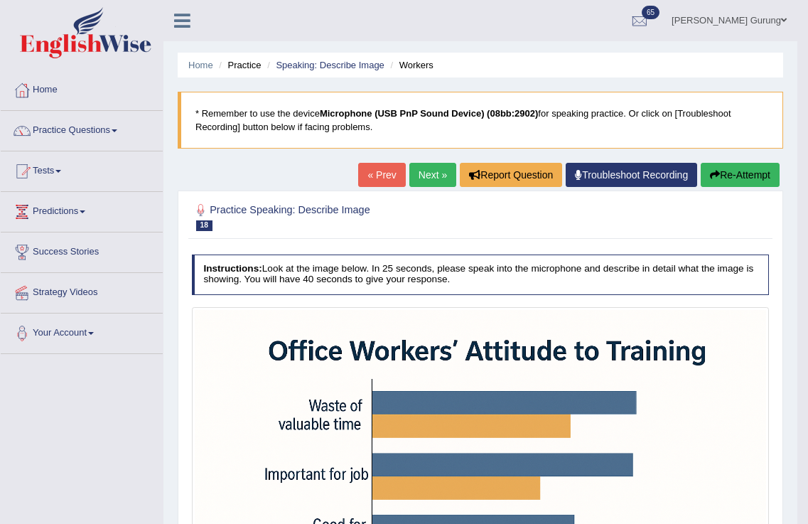
click at [439, 173] on link "Next »" at bounding box center [433, 175] width 47 height 24
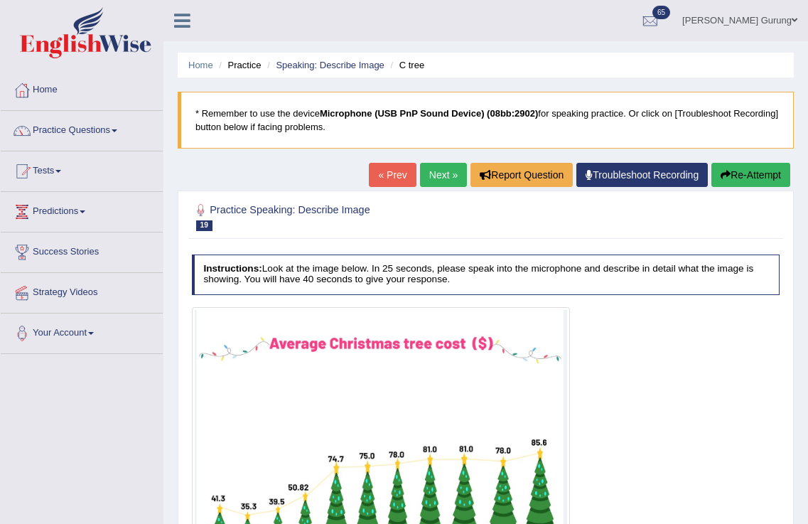
scroll to position [223, 0]
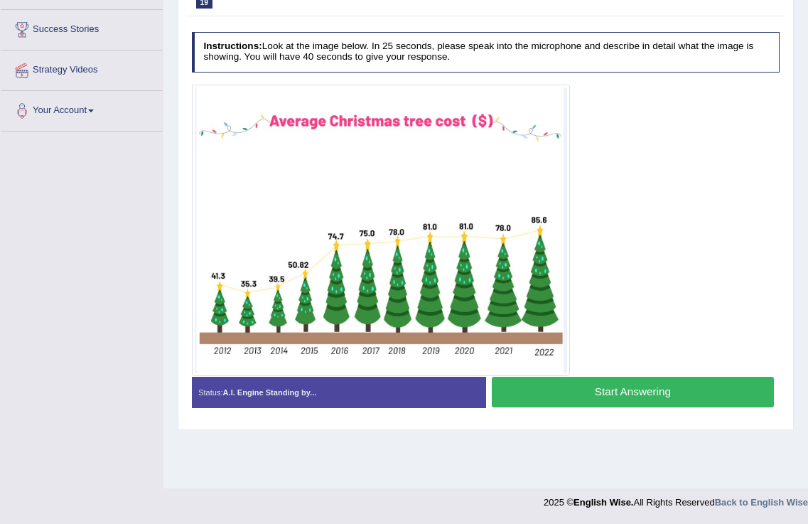
click at [562, 398] on button "Start Answering" at bounding box center [633, 392] width 282 height 31
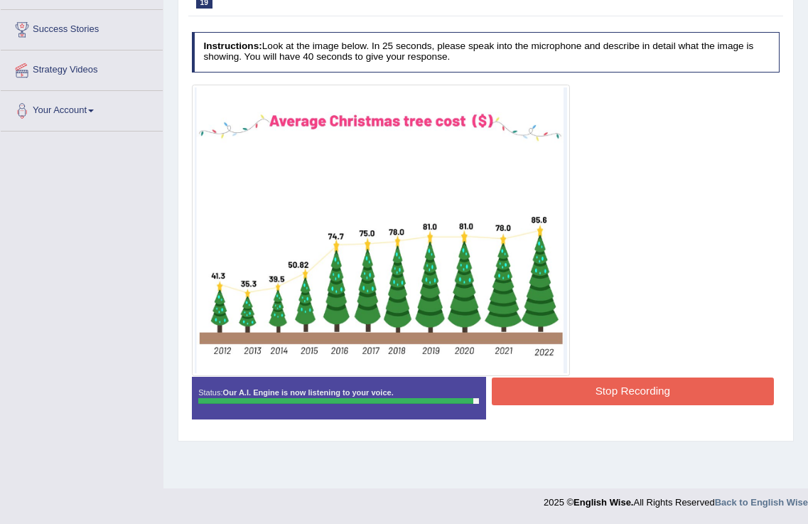
click at [571, 397] on button "Stop Recording" at bounding box center [633, 392] width 282 height 28
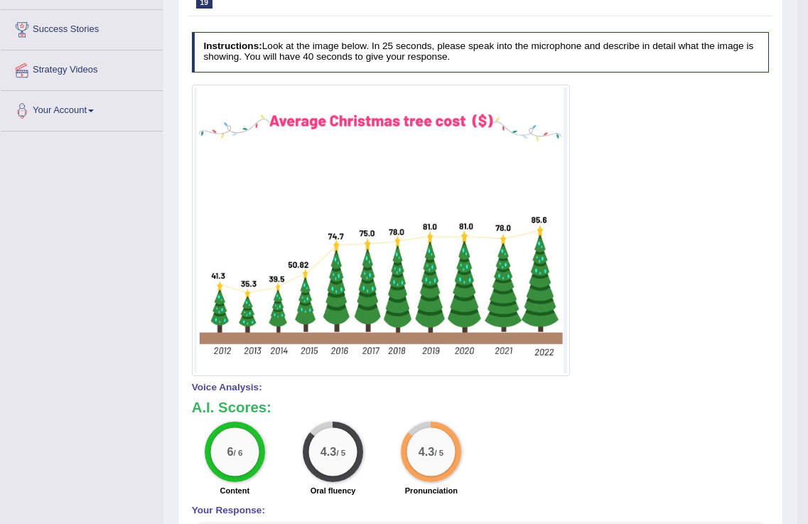
scroll to position [0, 0]
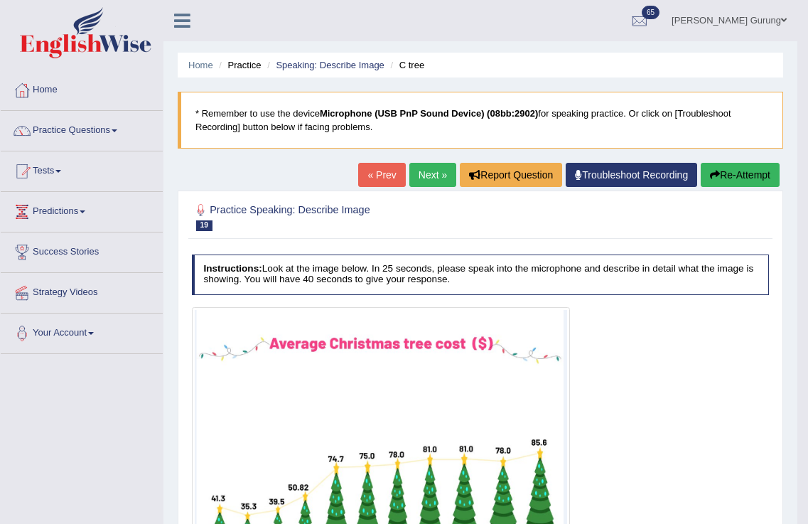
click at [417, 179] on link "Next »" at bounding box center [433, 175] width 47 height 24
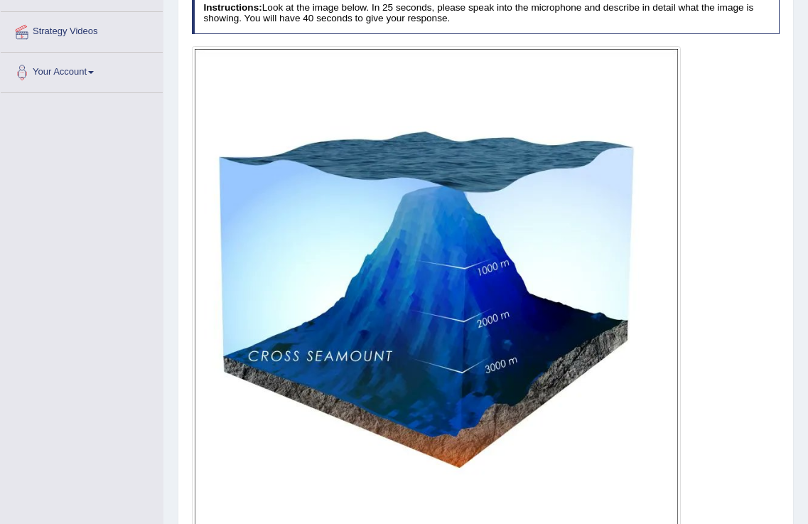
scroll to position [373, 0]
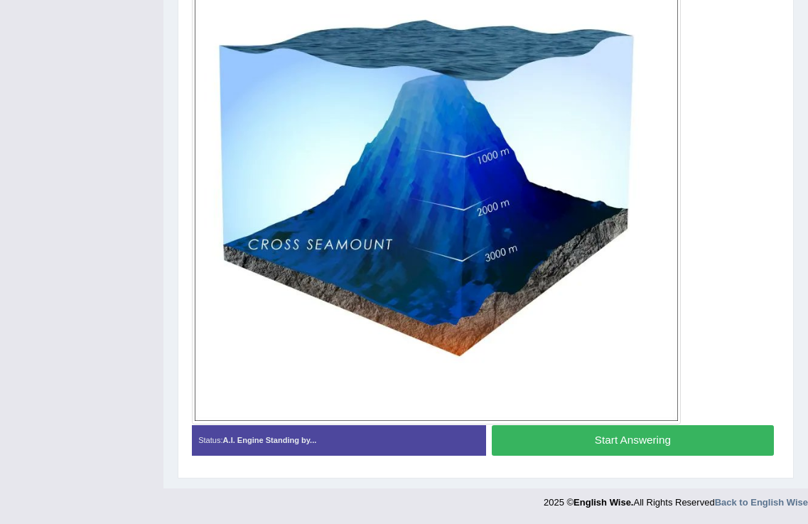
click at [521, 441] on button "Start Answering" at bounding box center [633, 440] width 282 height 31
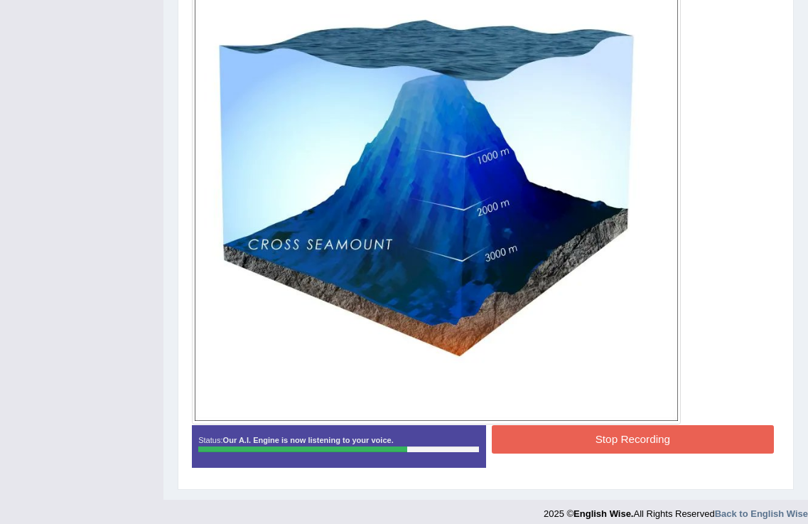
click at [516, 437] on button "Stop Recording" at bounding box center [633, 439] width 282 height 28
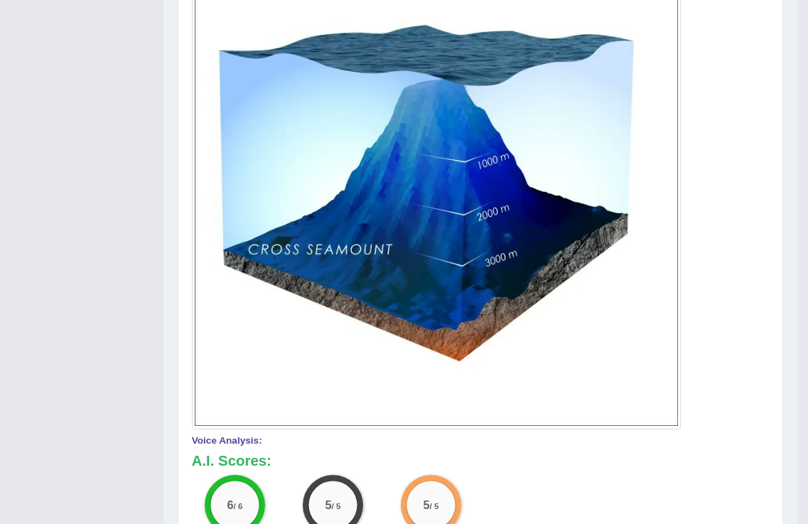
scroll to position [107, 0]
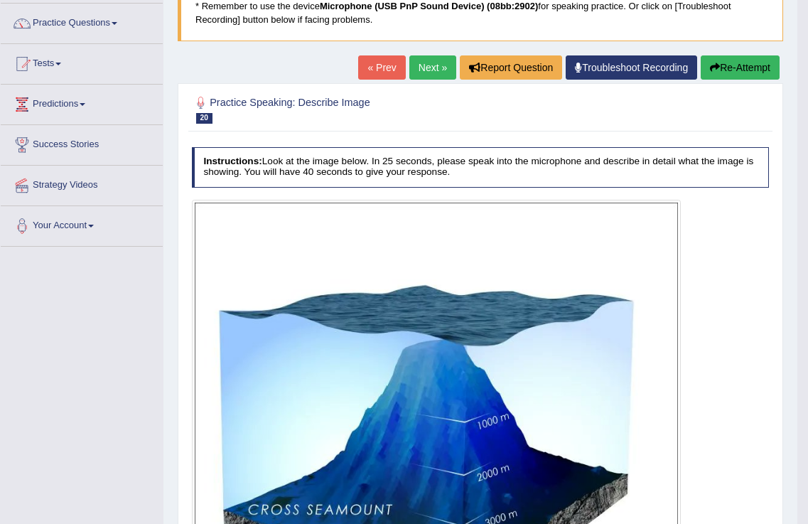
click at [411, 74] on link "Next »" at bounding box center [433, 67] width 47 height 24
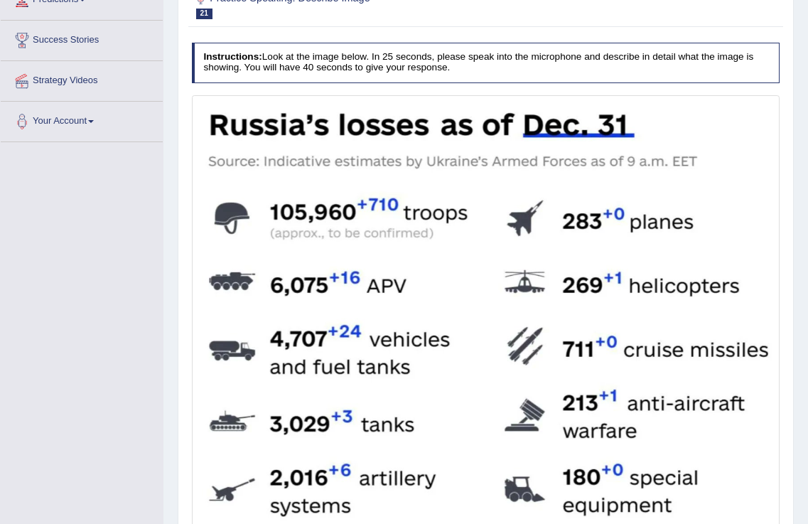
scroll to position [473, 0]
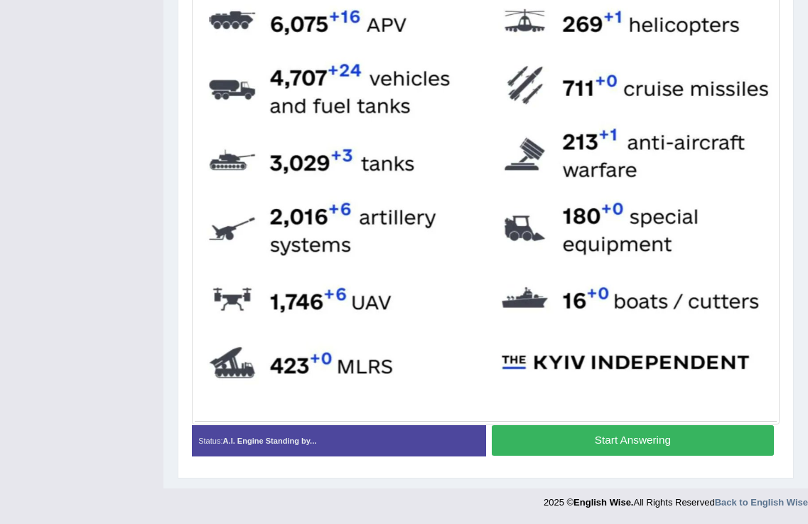
click at [587, 442] on button "Start Answering" at bounding box center [633, 440] width 282 height 31
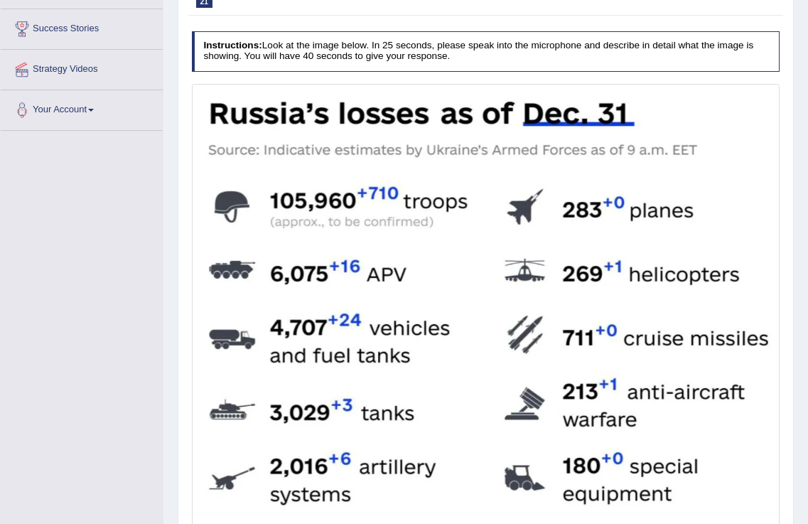
scroll to position [484, 0]
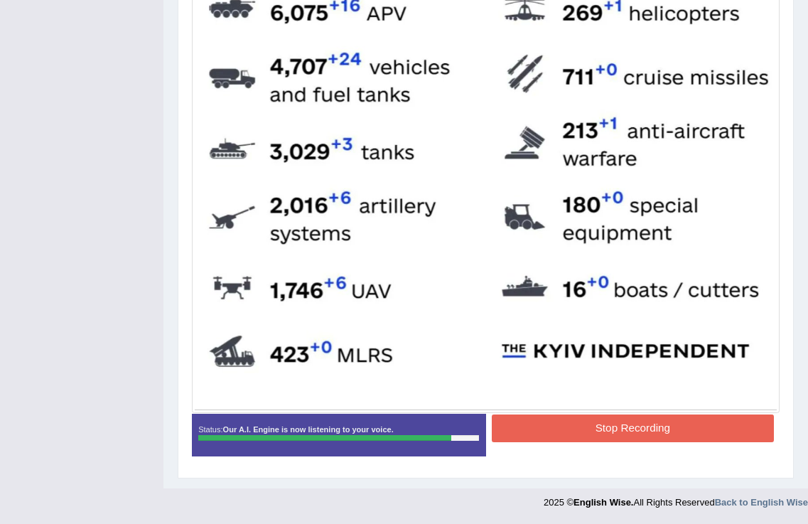
click at [572, 430] on button "Stop Recording" at bounding box center [633, 428] width 282 height 28
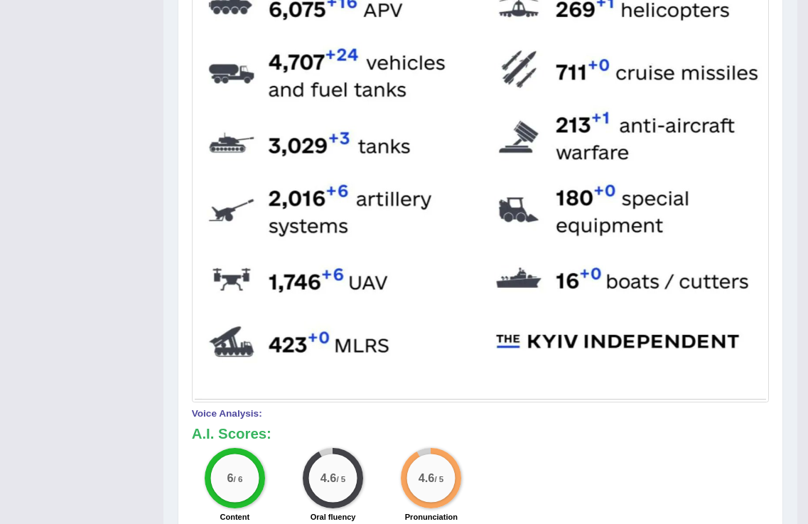
scroll to position [0, 0]
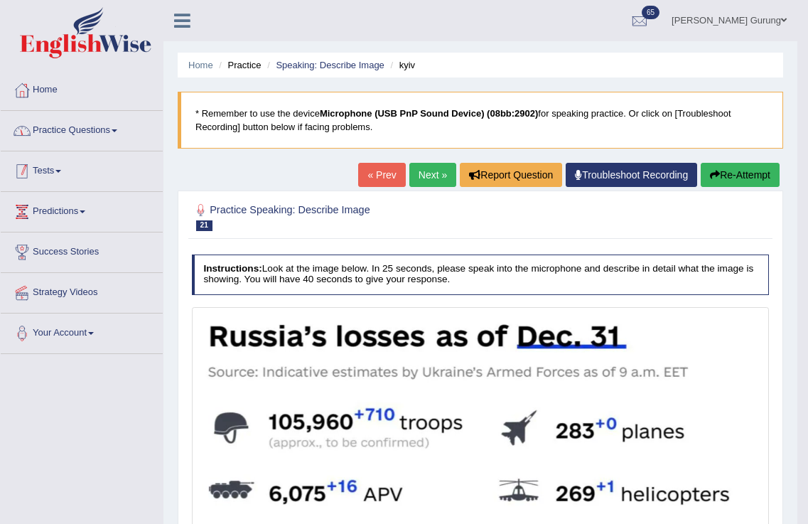
click at [82, 132] on link "Practice Questions" at bounding box center [82, 129] width 162 height 36
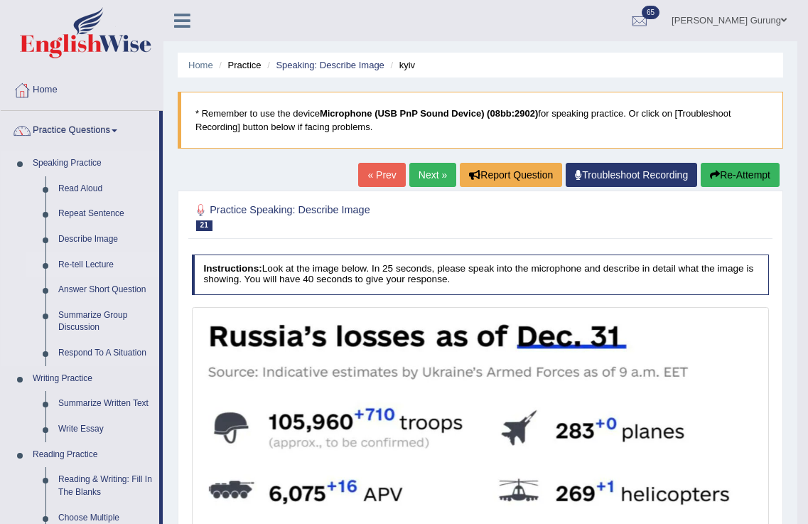
click at [94, 264] on link "Re-tell Lecture" at bounding box center [105, 265] width 107 height 26
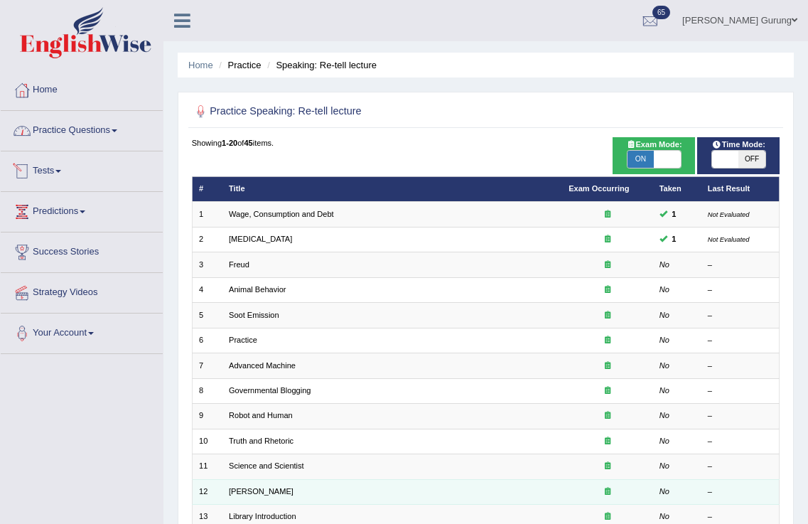
click at [279, 503] on td "Edmund Wilson" at bounding box center [393, 491] width 340 height 25
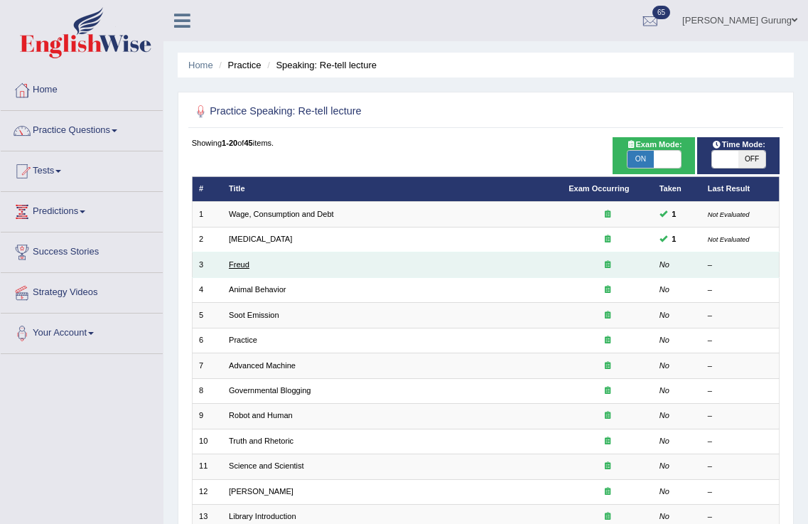
click at [236, 263] on link "Freud" at bounding box center [239, 264] width 21 height 9
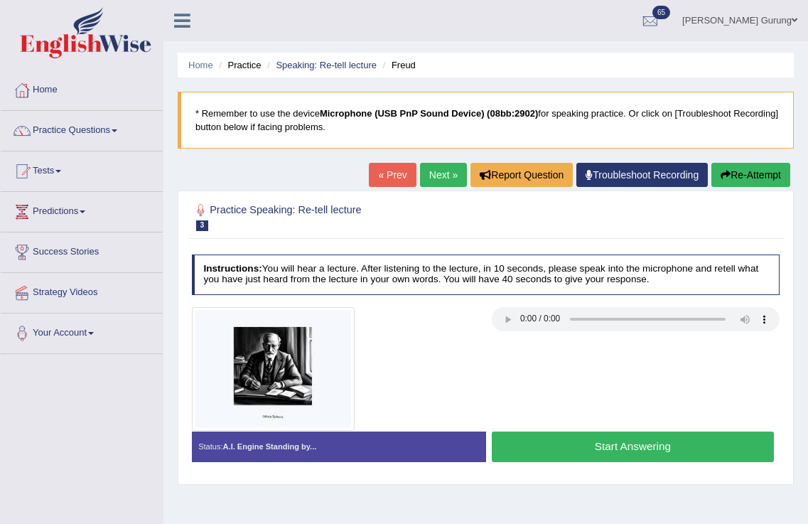
click at [576, 444] on button "Start Answering" at bounding box center [633, 447] width 282 height 31
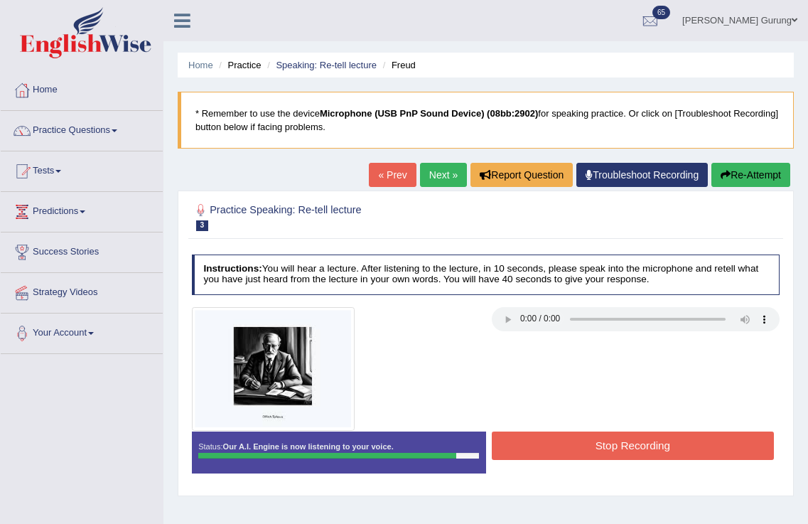
click at [628, 447] on button "Stop Recording" at bounding box center [633, 446] width 282 height 28
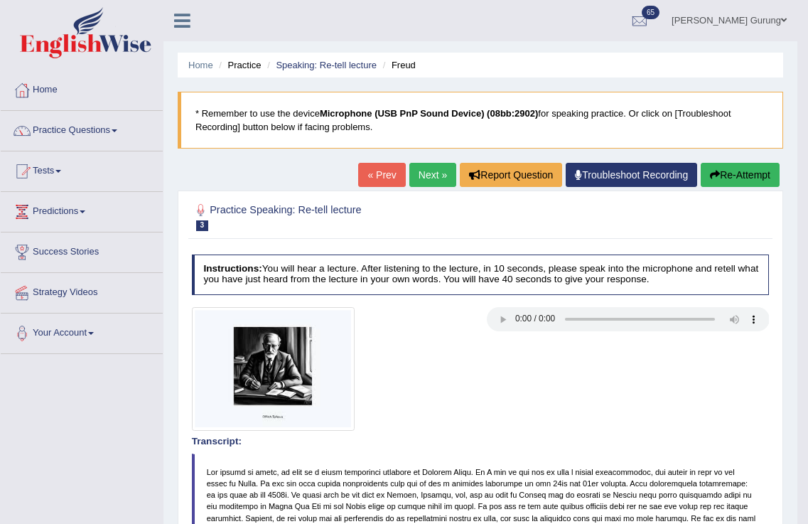
click at [434, 174] on link "Next »" at bounding box center [433, 175] width 47 height 24
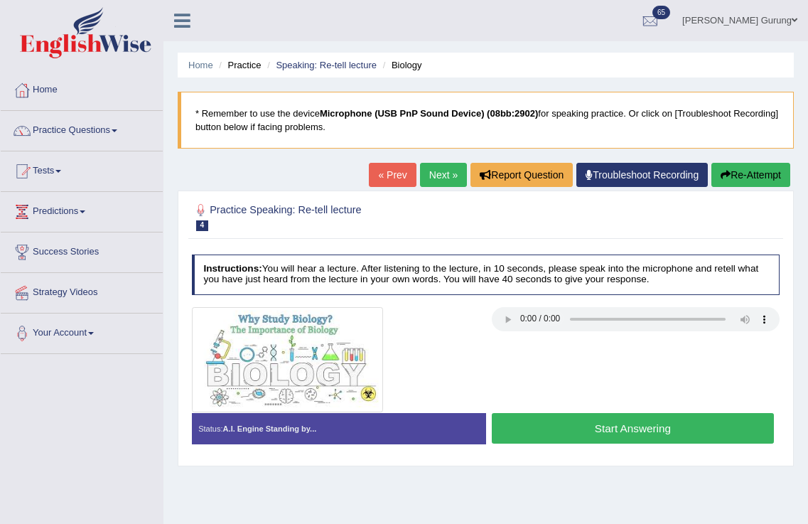
scroll to position [223, 0]
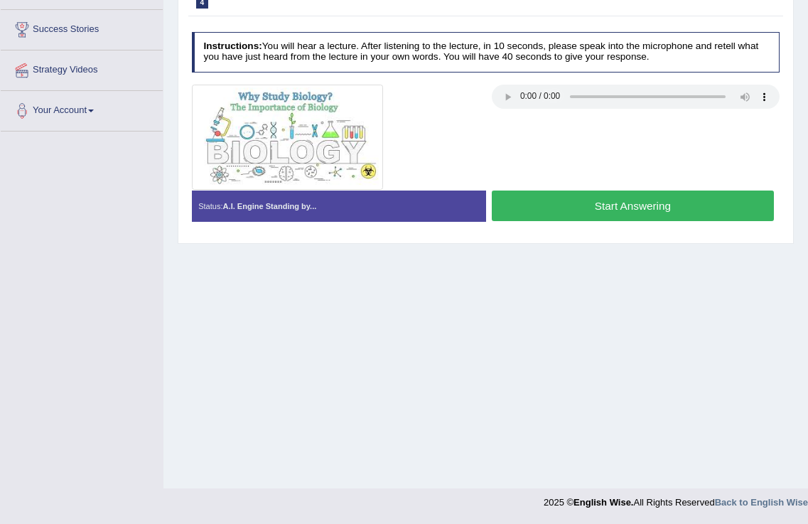
click at [590, 210] on button "Start Answering" at bounding box center [633, 206] width 282 height 31
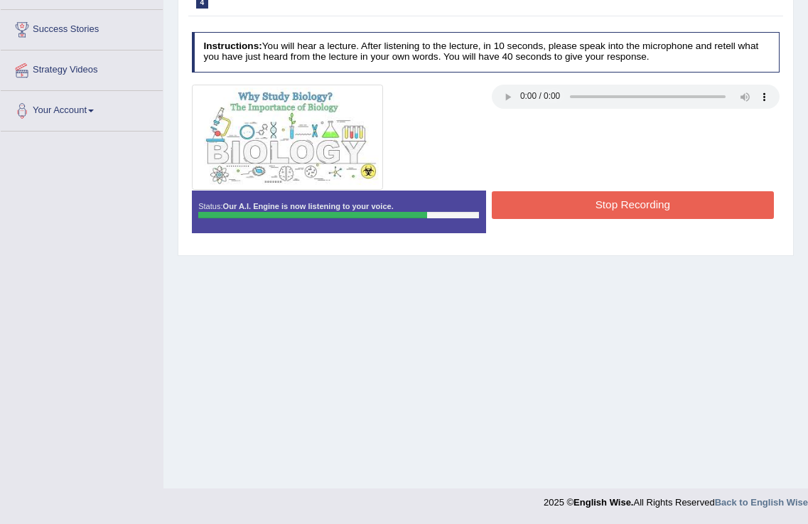
click at [602, 200] on button "Stop Recording" at bounding box center [633, 205] width 282 height 28
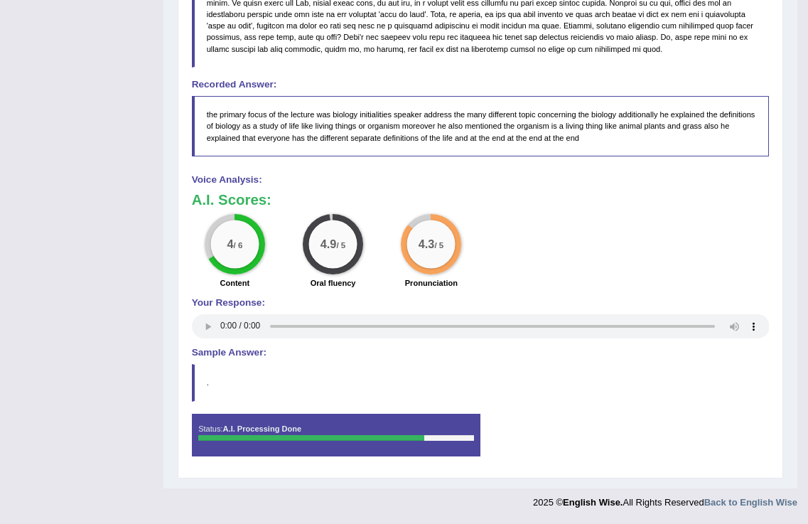
scroll to position [0, 0]
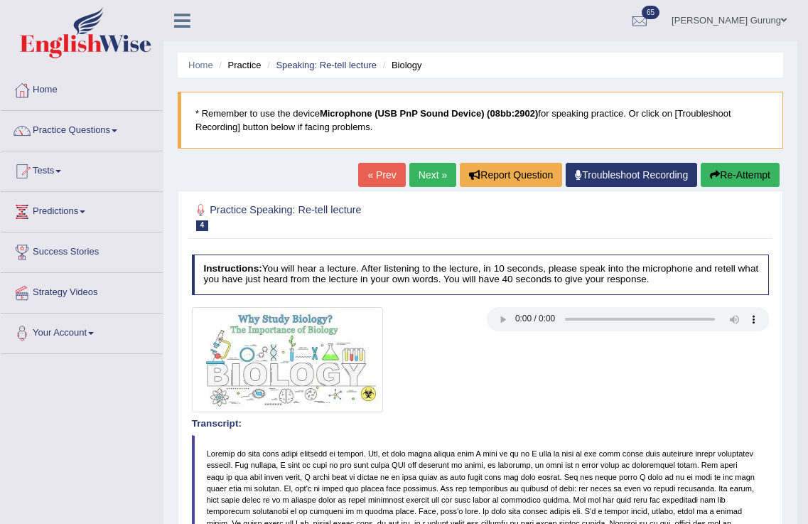
click at [410, 174] on link "Next »" at bounding box center [433, 175] width 47 height 24
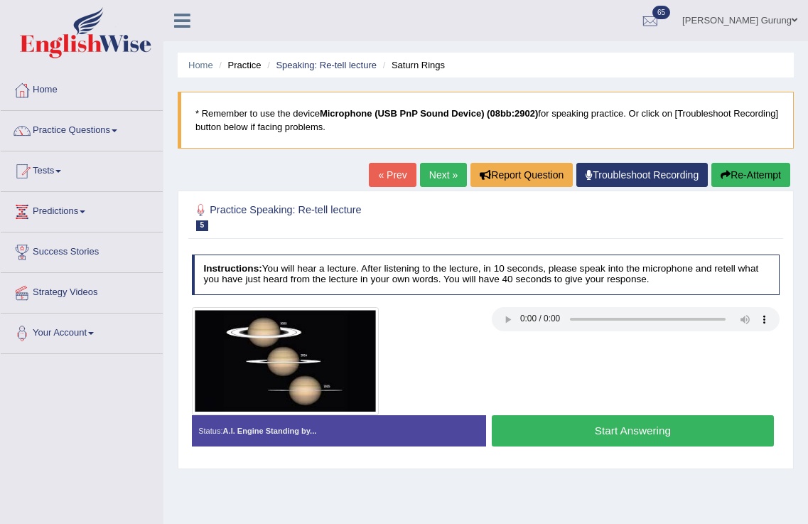
click at [580, 427] on button "Start Answering" at bounding box center [633, 430] width 282 height 31
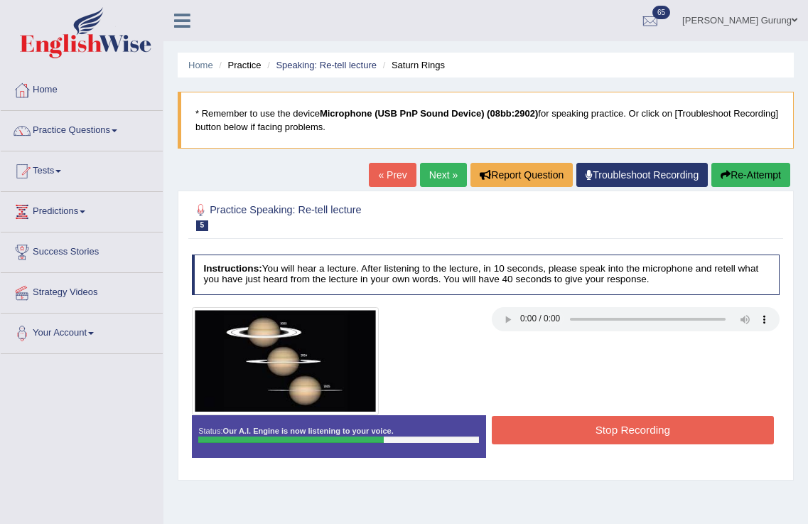
click at [626, 435] on button "Stop Recording" at bounding box center [633, 430] width 282 height 28
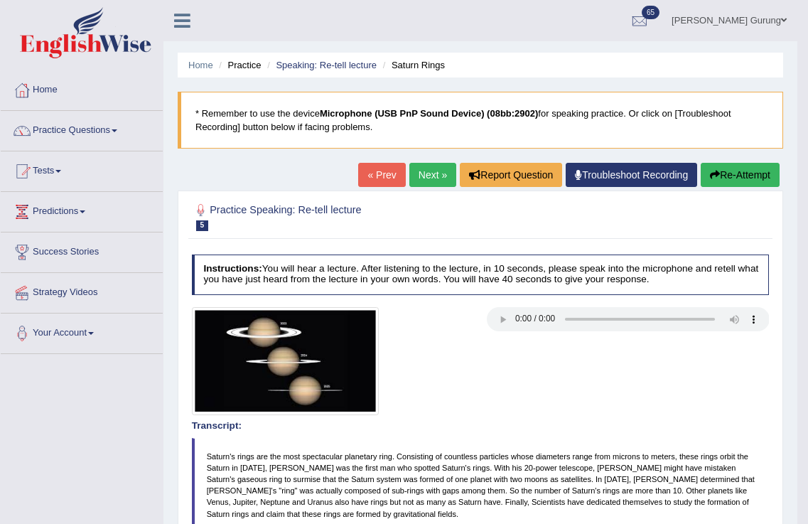
click at [442, 173] on link "Next »" at bounding box center [433, 175] width 47 height 24
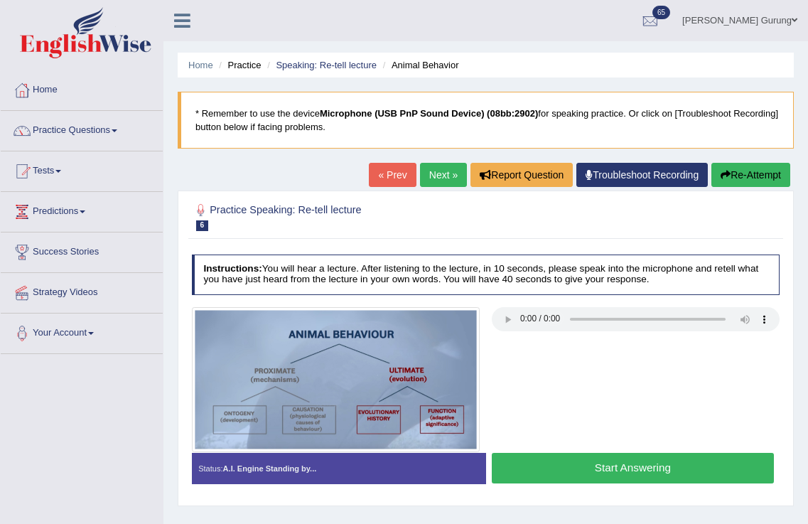
click at [583, 477] on button "Start Answering" at bounding box center [633, 468] width 282 height 31
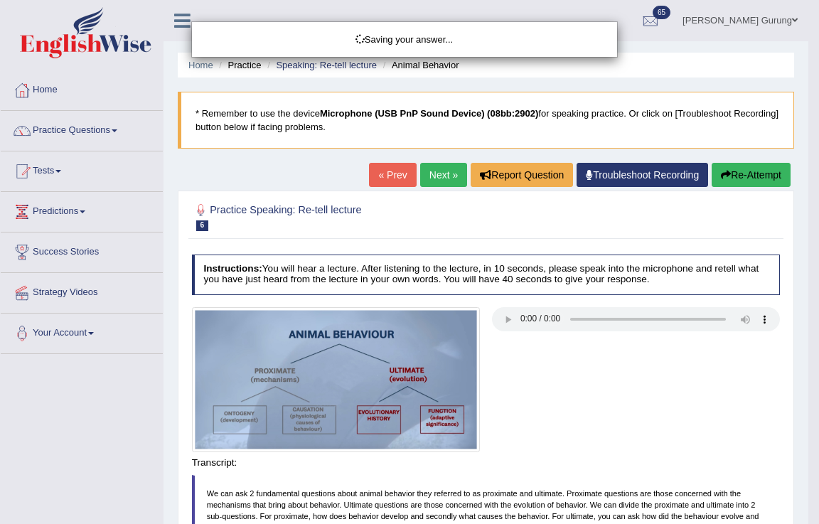
click at [630, 466] on body "Toggle navigation Home Practice Questions Speaking Practice Read Aloud Repeat S…" at bounding box center [409, 262] width 819 height 524
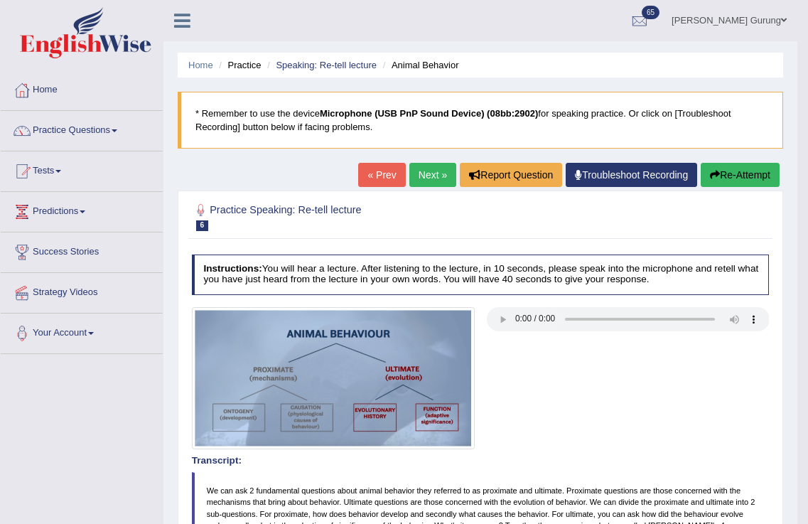
click at [410, 183] on link "Next »" at bounding box center [433, 175] width 47 height 24
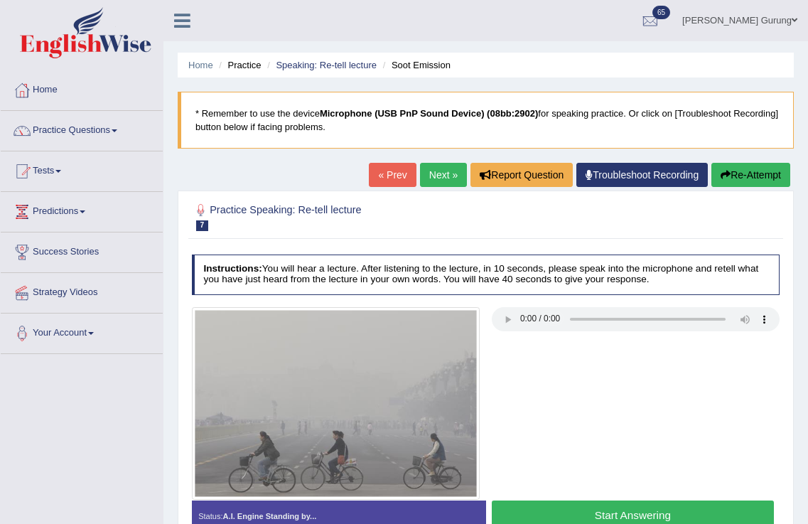
click at [571, 505] on button "Start Answering" at bounding box center [633, 516] width 282 height 31
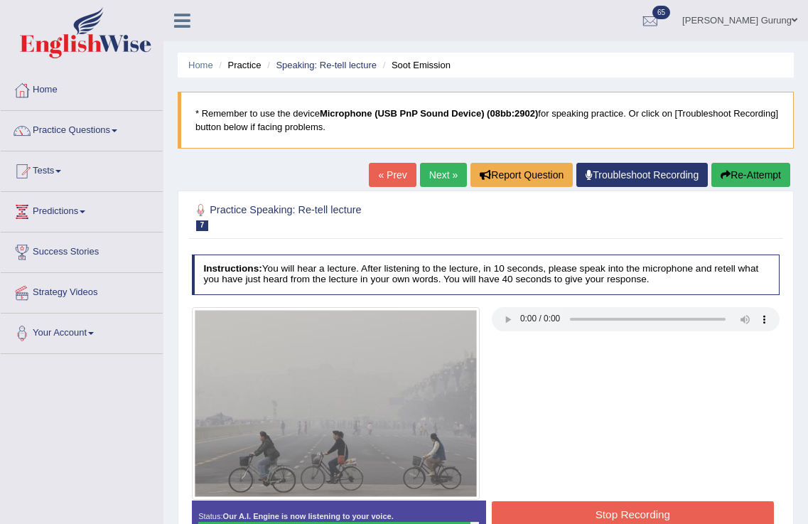
click at [544, 499] on div at bounding box center [486, 403] width 601 height 193
click at [542, 508] on button "Stop Recording" at bounding box center [633, 515] width 282 height 28
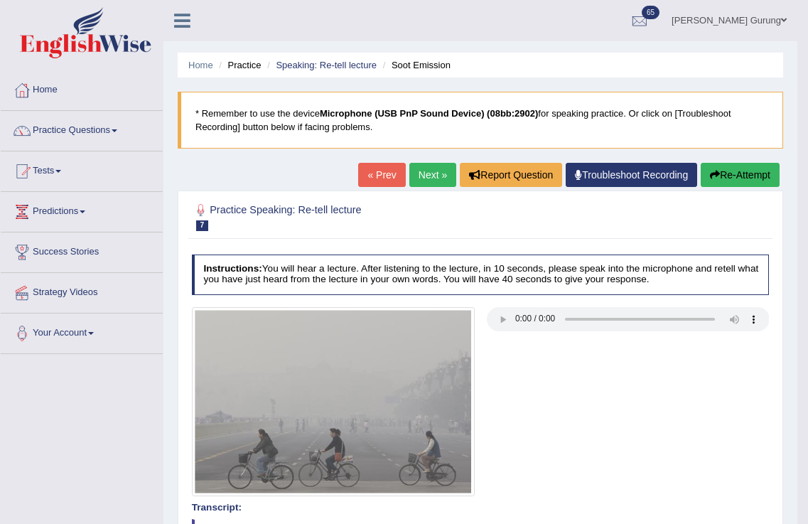
click at [428, 179] on link "Next »" at bounding box center [433, 175] width 47 height 24
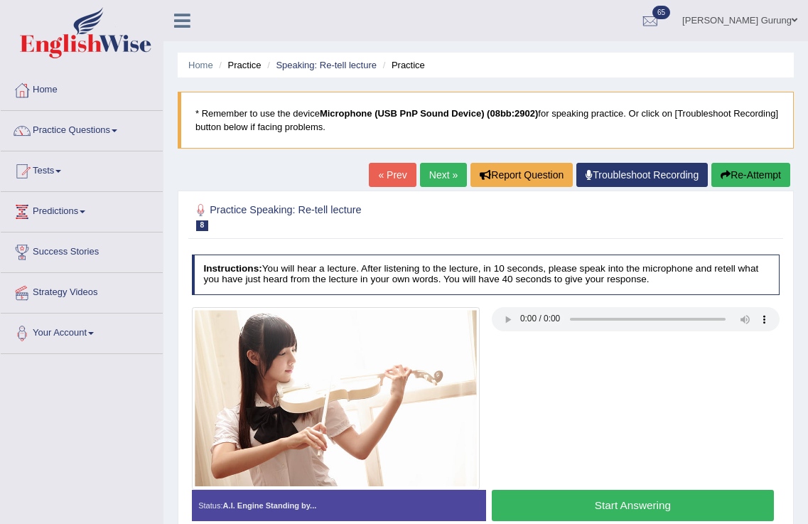
click at [538, 503] on button "Start Answering" at bounding box center [633, 505] width 282 height 31
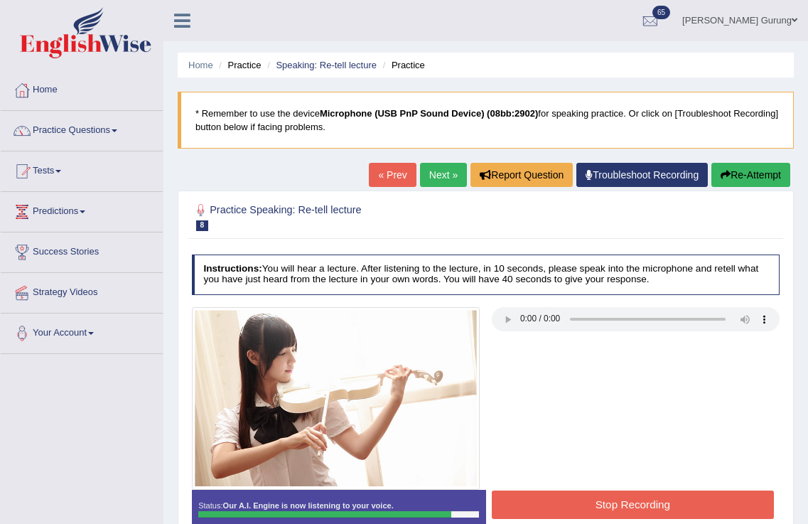
click at [562, 503] on button "Stop Recording" at bounding box center [633, 505] width 282 height 28
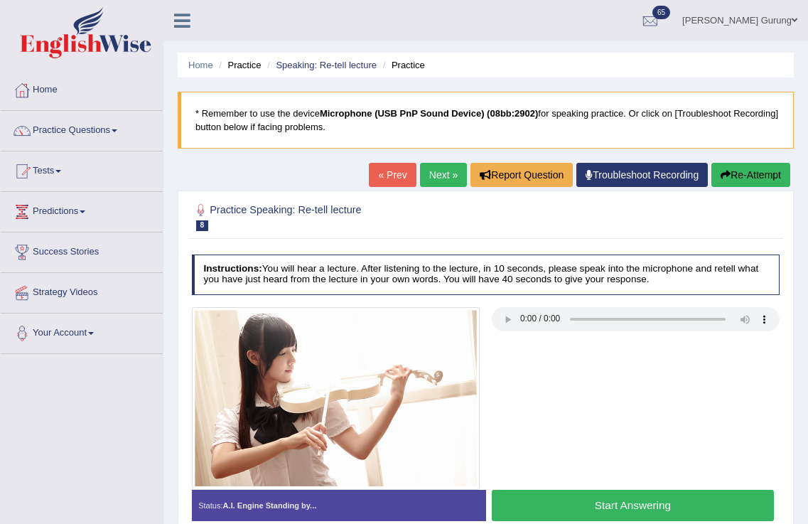
click at [432, 171] on link "Next »" at bounding box center [443, 175] width 47 height 24
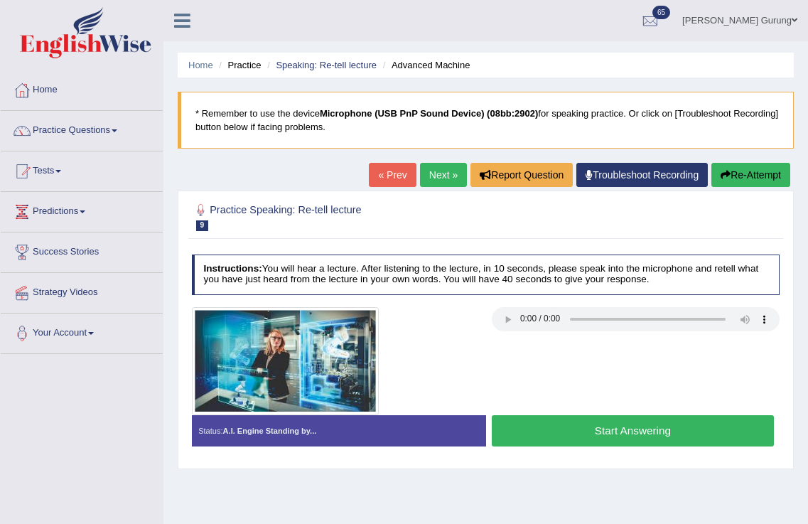
click at [587, 432] on button "Start Answering" at bounding box center [633, 430] width 282 height 31
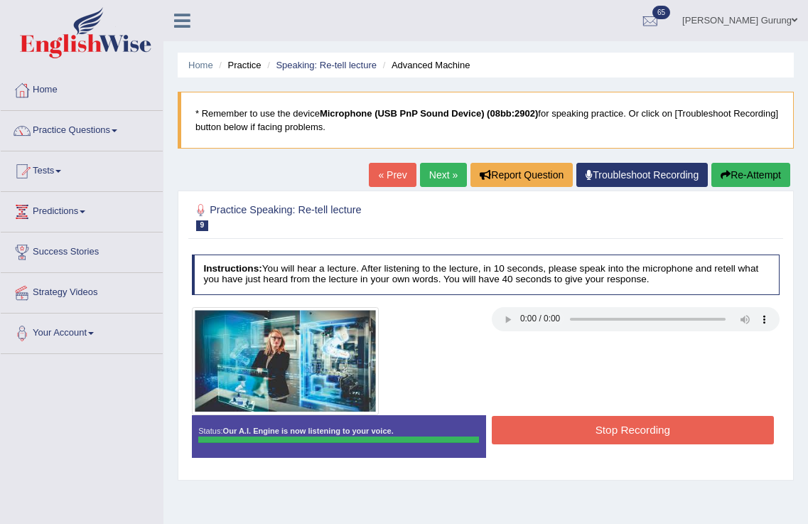
click at [595, 427] on div "Instructions: You will hear a lecture. After listening to the lecture, in 10 se…" at bounding box center [485, 360] width 594 height 225
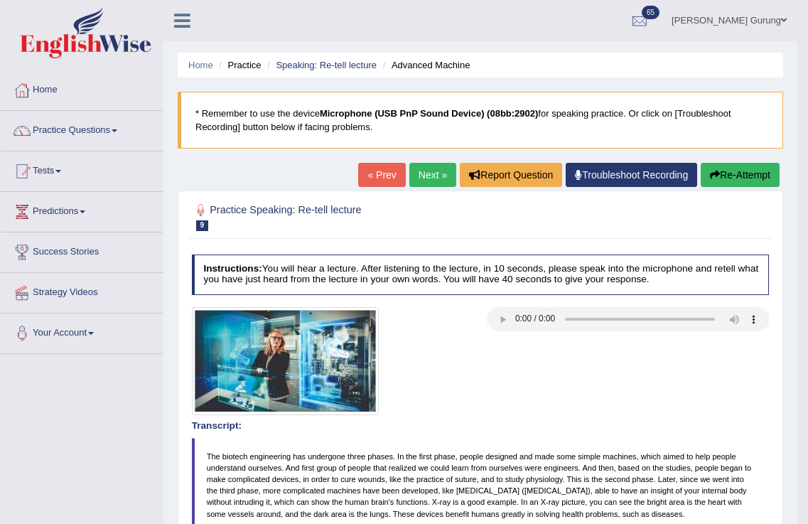
click at [431, 180] on link "Next »" at bounding box center [433, 175] width 47 height 24
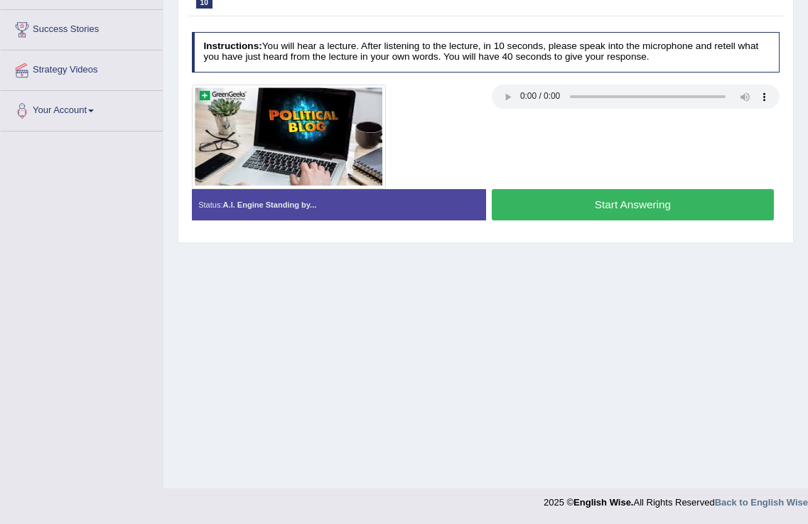
click at [560, 205] on button "Start Answering" at bounding box center [633, 204] width 282 height 31
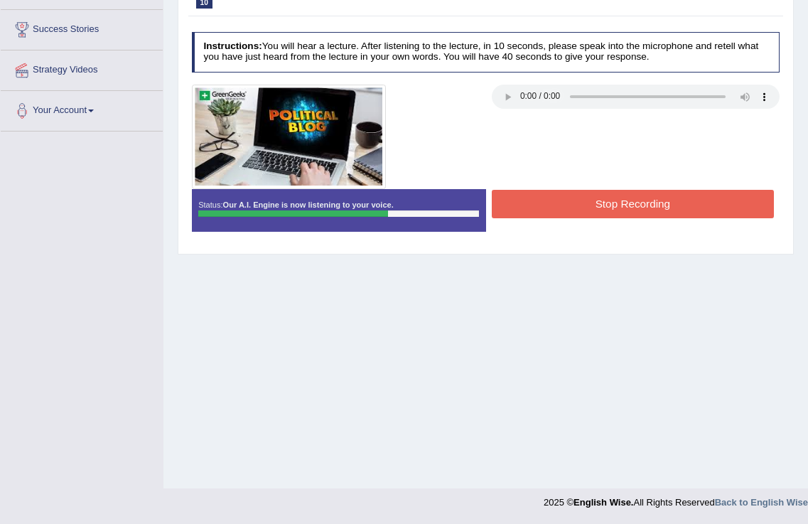
click at [560, 205] on button "Stop Recording" at bounding box center [633, 204] width 282 height 28
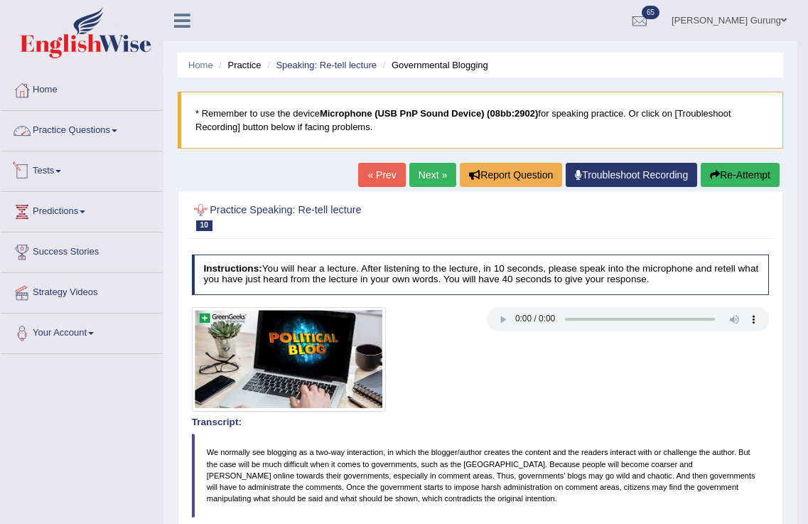
click at [69, 129] on link "Practice Questions" at bounding box center [82, 129] width 162 height 36
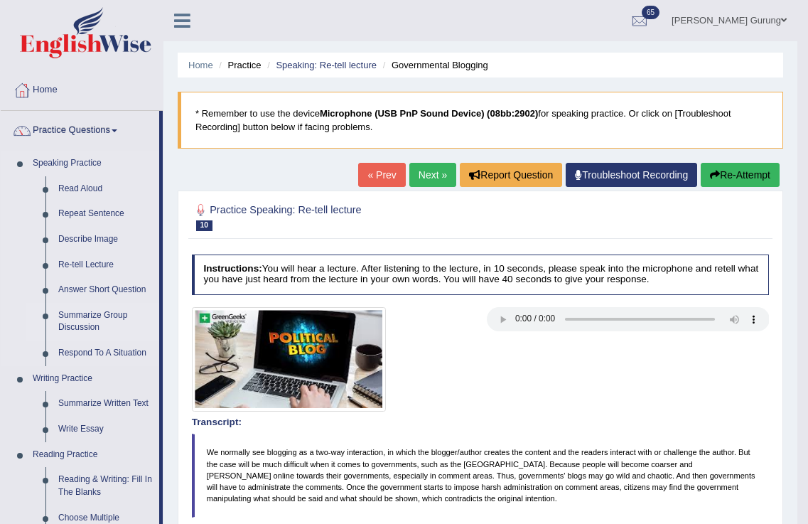
scroll to position [261, 0]
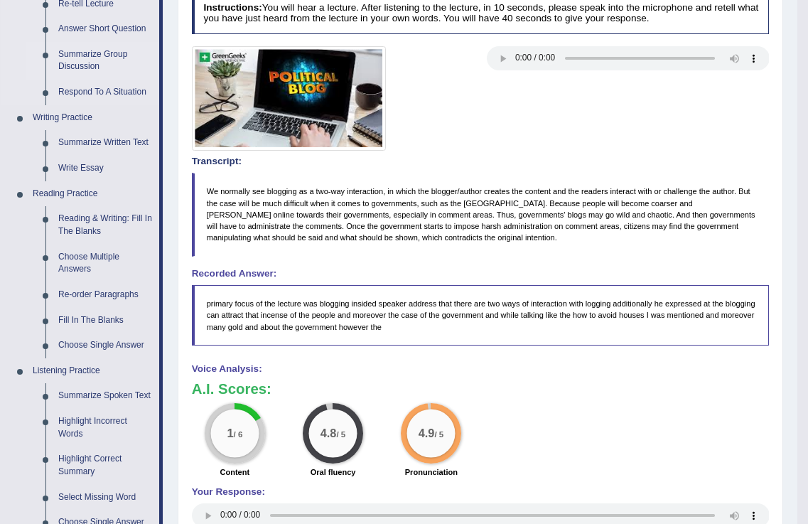
click at [108, 63] on link "Summarize Group Discussion" at bounding box center [105, 61] width 107 height 38
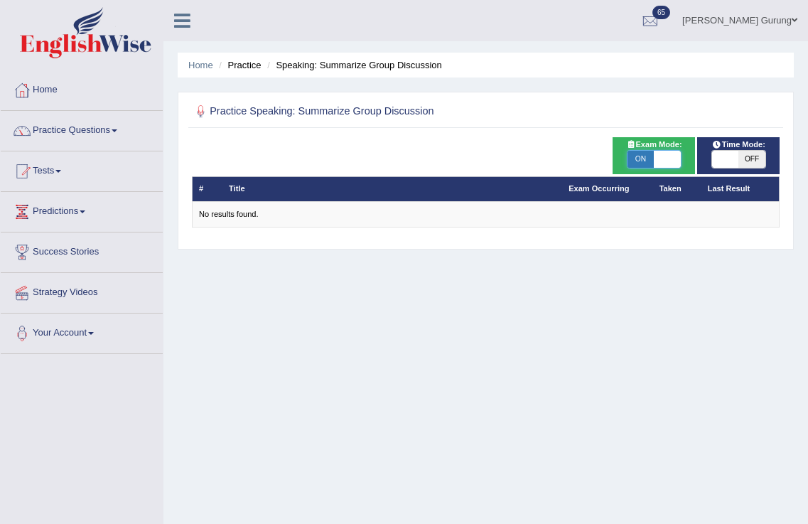
drag, startPoint x: 673, startPoint y: 160, endPoint x: 671, endPoint y: 171, distance: 11.6
click at [673, 167] on span at bounding box center [667, 159] width 26 height 17
click at [665, 161] on span at bounding box center [667, 159] width 26 height 17
checkbox input "false"
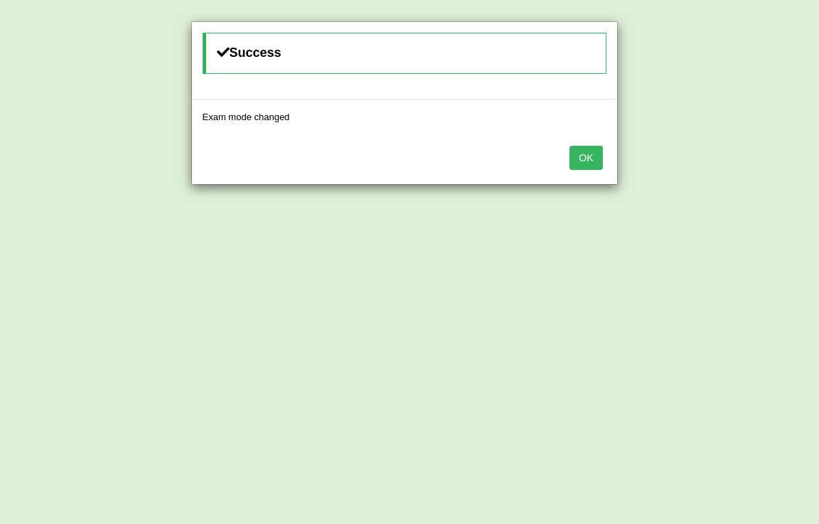
click at [582, 156] on button "OK" at bounding box center [585, 158] width 33 height 24
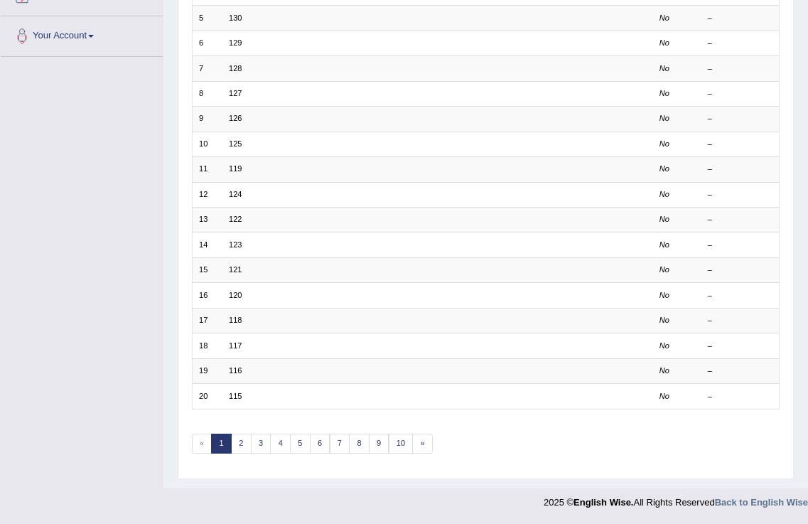
scroll to position [36, 0]
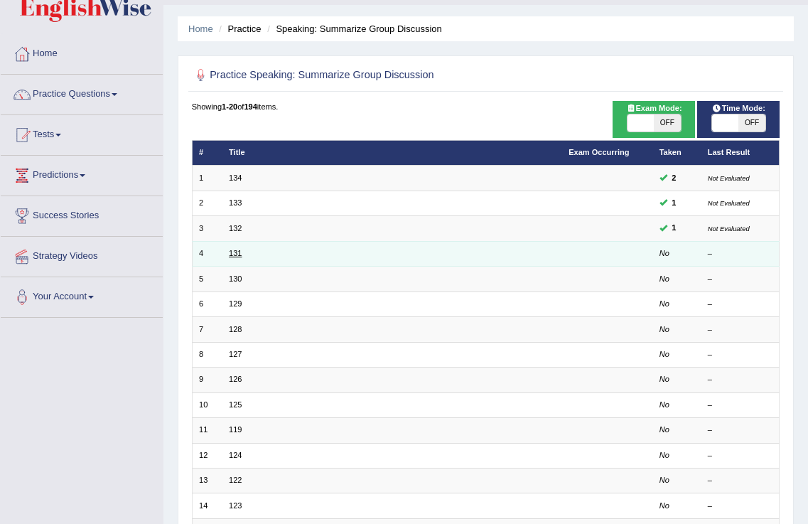
click at [232, 254] on link "131" at bounding box center [235, 253] width 13 height 9
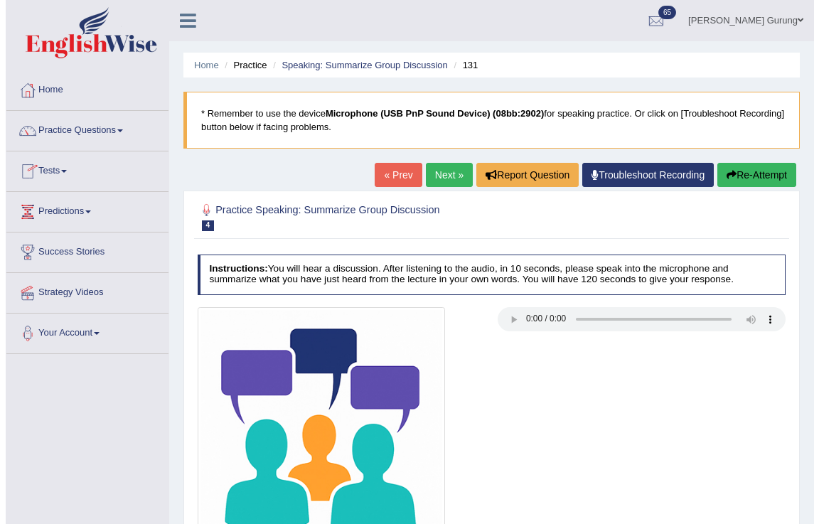
scroll to position [223, 0]
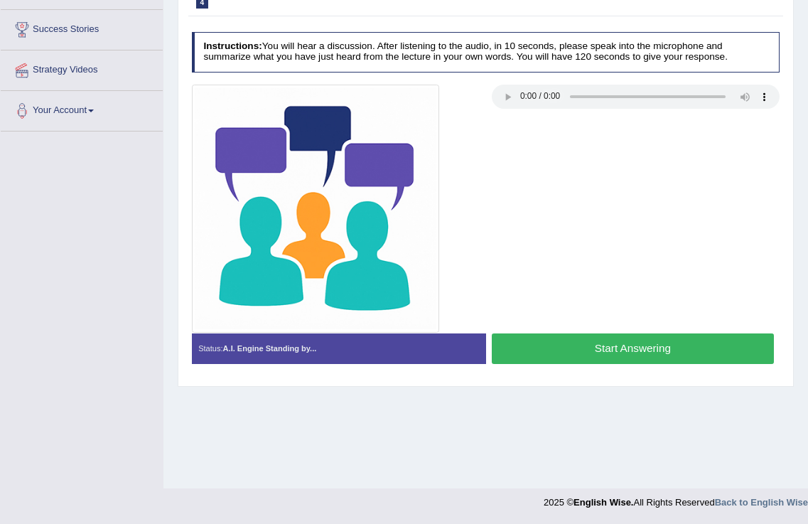
click at [554, 354] on button "Start Answering" at bounding box center [633, 348] width 282 height 31
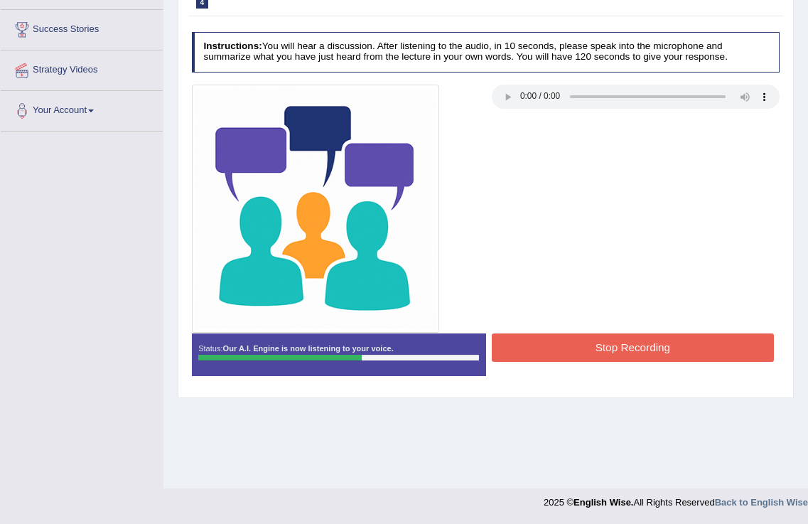
click at [597, 342] on button "Stop Recording" at bounding box center [633, 347] width 282 height 28
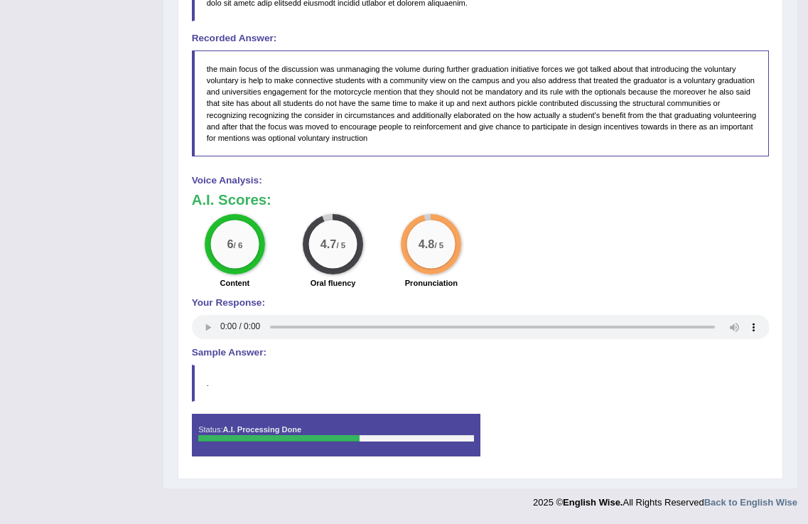
scroll to position [19, 0]
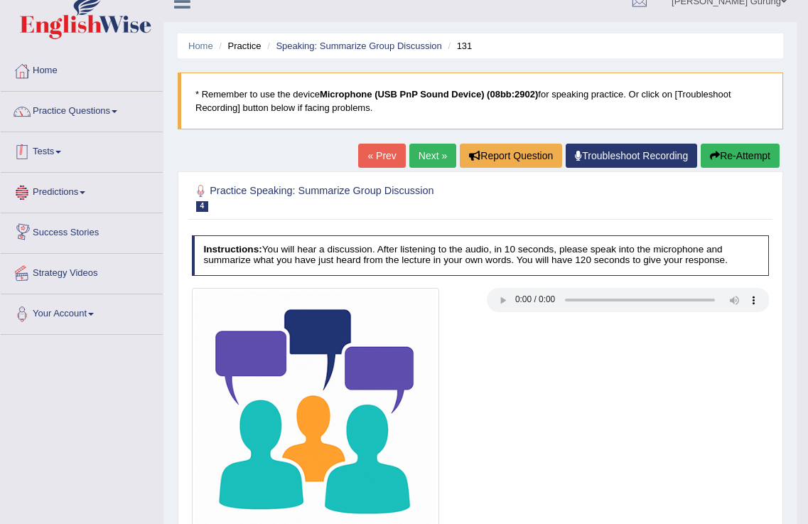
click at [101, 123] on link "Practice Questions" at bounding box center [82, 110] width 162 height 36
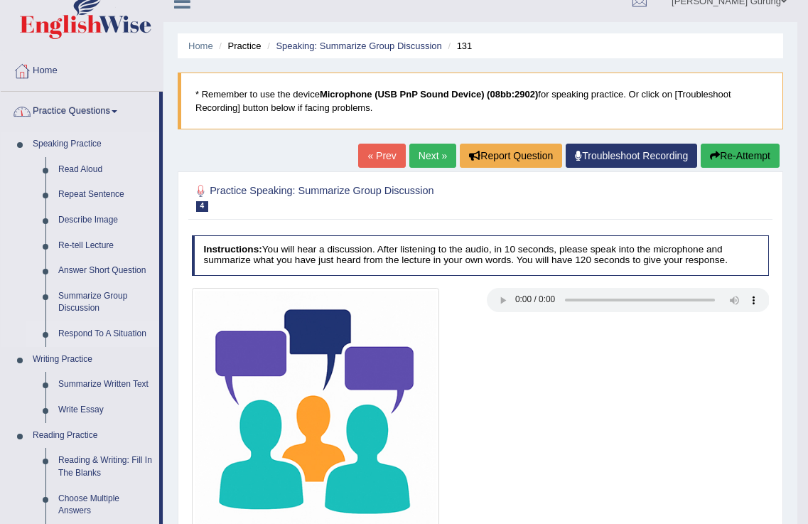
click at [87, 338] on link "Respond To A Situation" at bounding box center [105, 334] width 107 height 26
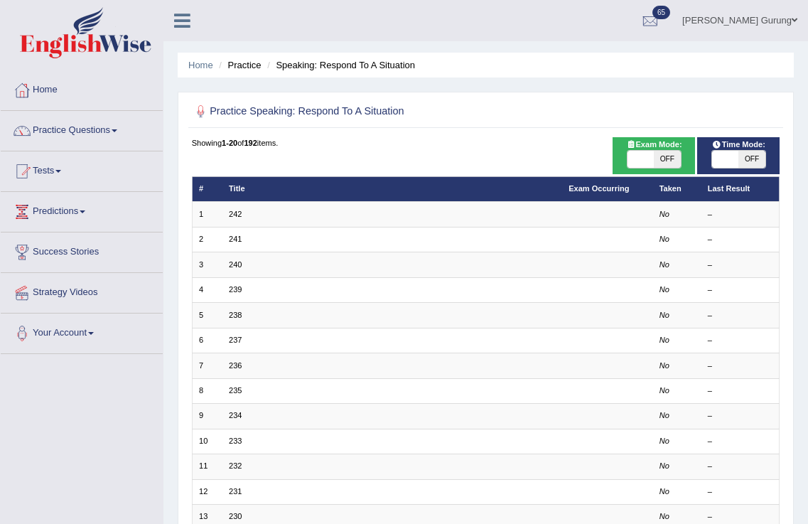
click at [638, 156] on span at bounding box center [641, 159] width 26 height 17
checkbox input "true"
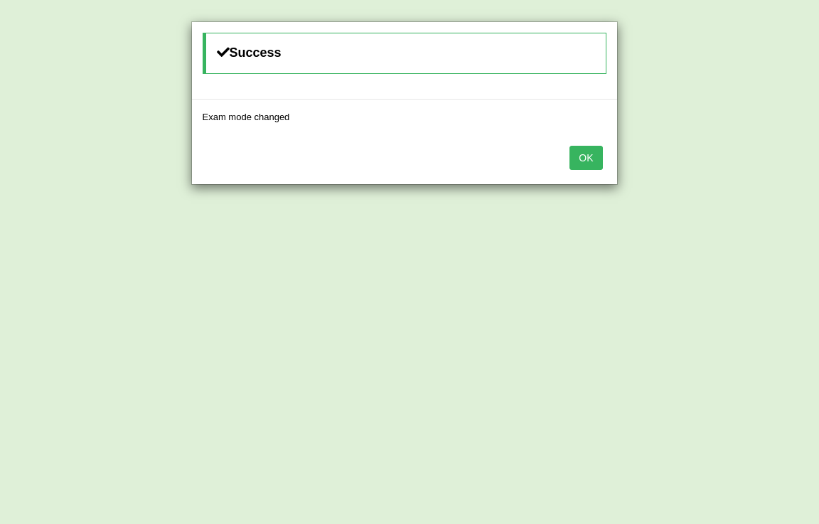
click at [594, 159] on button "OK" at bounding box center [585, 158] width 33 height 24
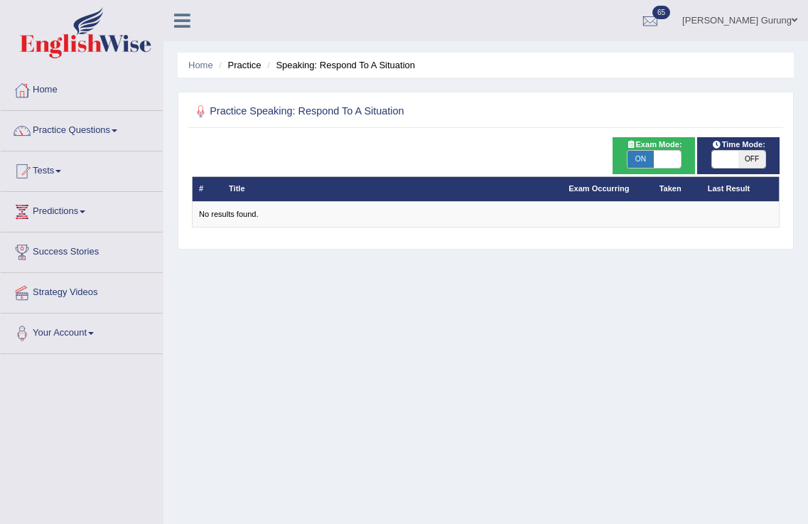
click at [674, 157] on span at bounding box center [667, 159] width 26 height 17
checkbox input "false"
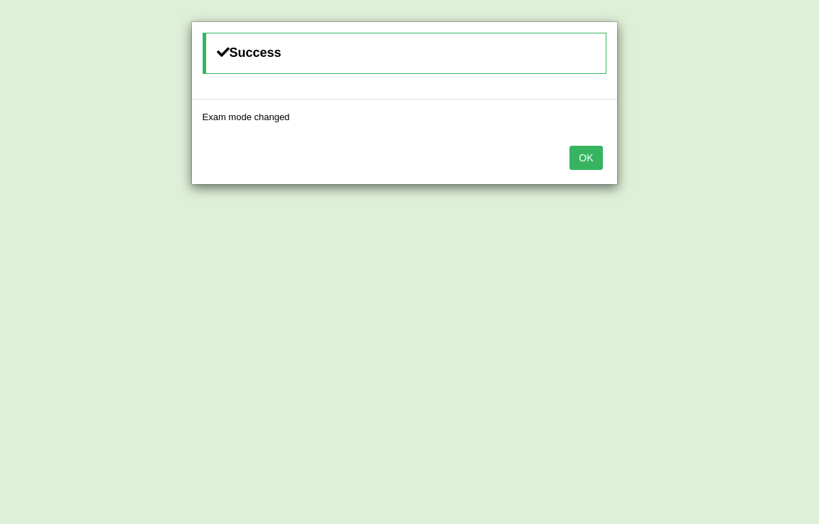
click at [594, 160] on button "OK" at bounding box center [585, 158] width 33 height 24
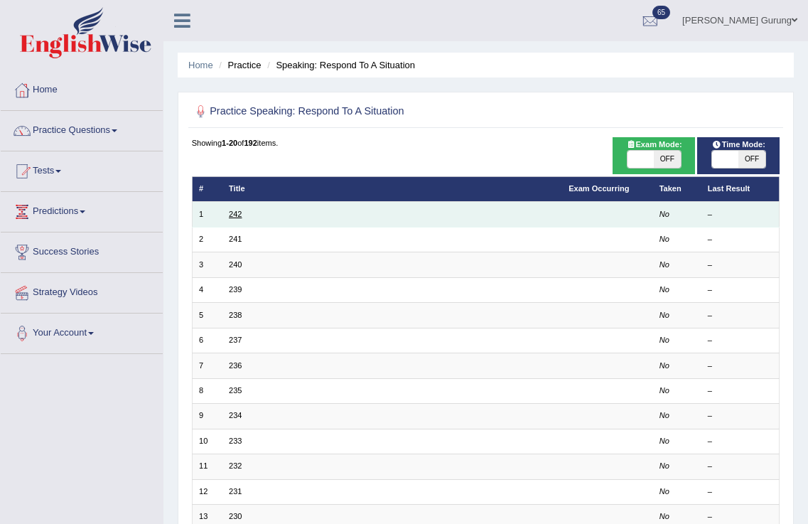
click at [232, 212] on link "242" at bounding box center [235, 214] width 13 height 9
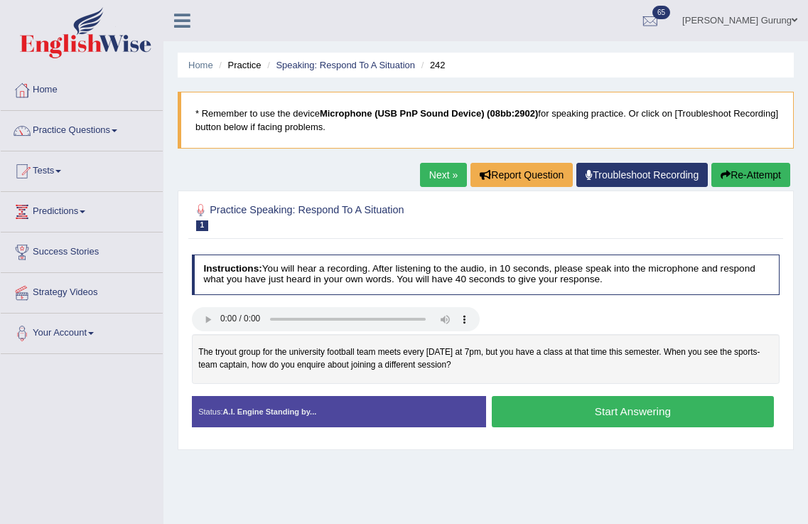
click at [612, 413] on button "Start Answering" at bounding box center [633, 411] width 282 height 31
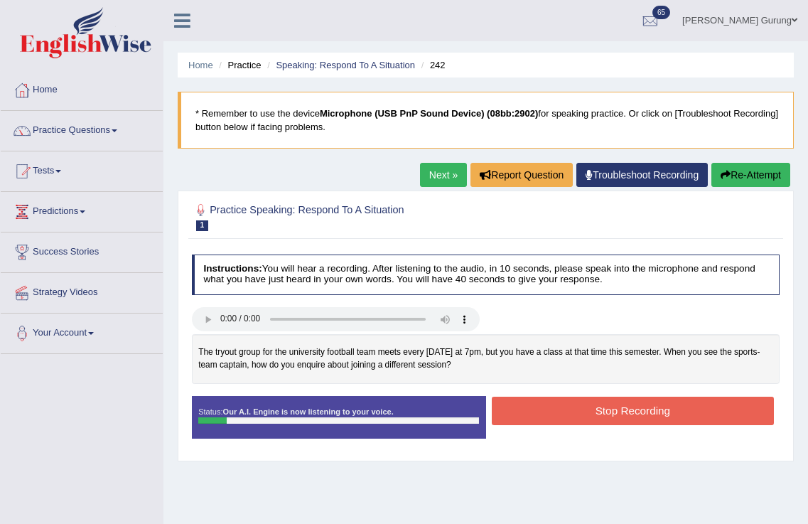
click at [615, 413] on button "Stop Recording" at bounding box center [633, 411] width 282 height 28
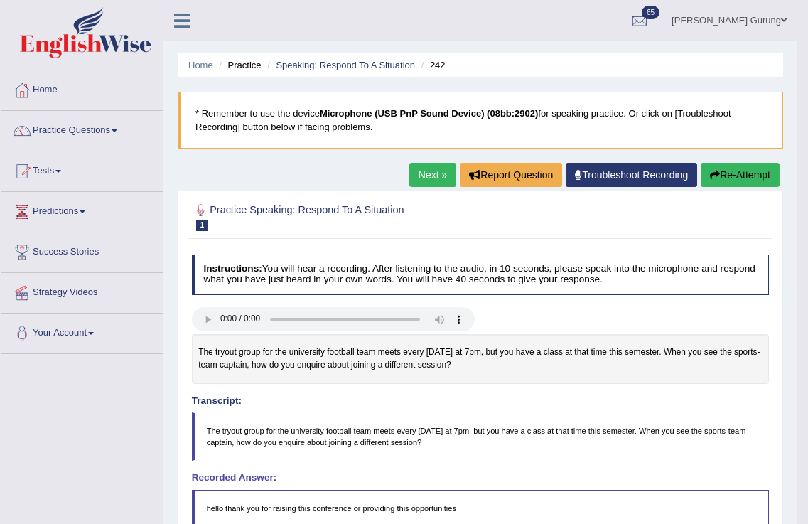
click at [736, 171] on button "Re-Attempt" at bounding box center [740, 175] width 79 height 24
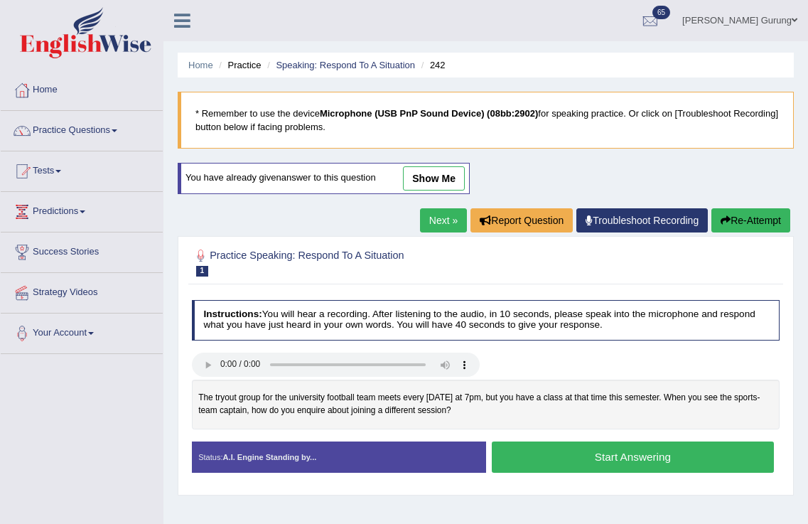
click at [578, 455] on button "Start Answering" at bounding box center [633, 457] width 282 height 31
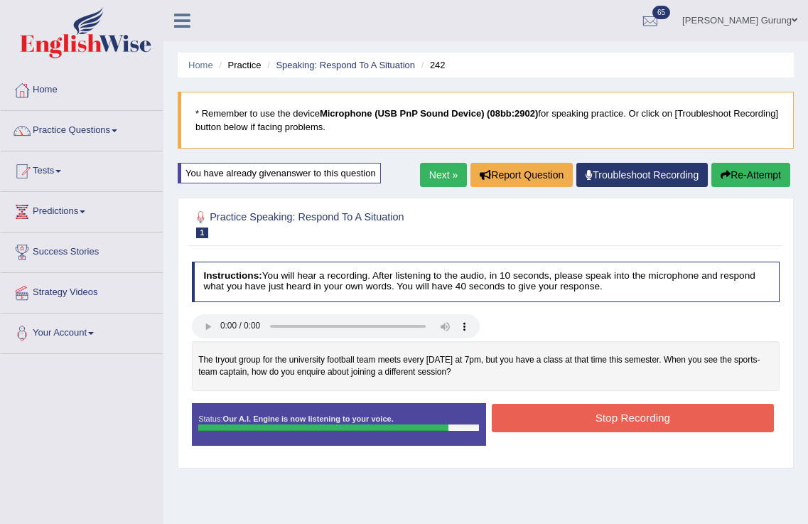
click at [590, 421] on button "Stop Recording" at bounding box center [633, 418] width 282 height 28
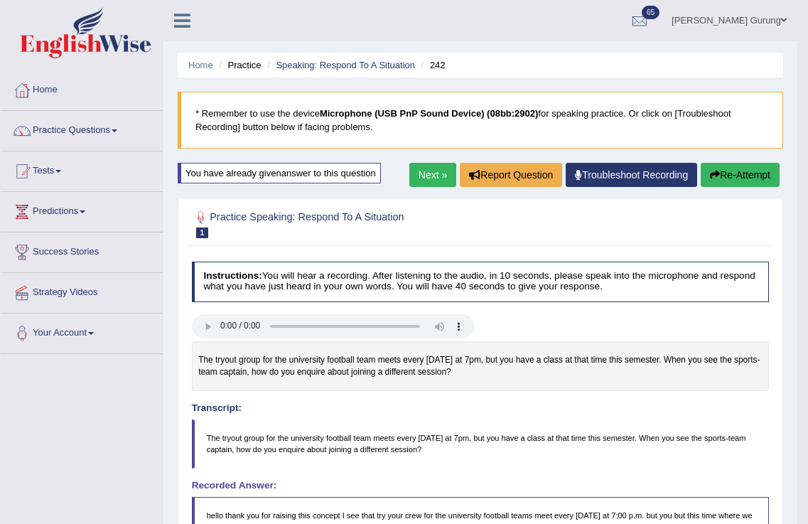
click at [423, 177] on link "Next »" at bounding box center [433, 175] width 47 height 24
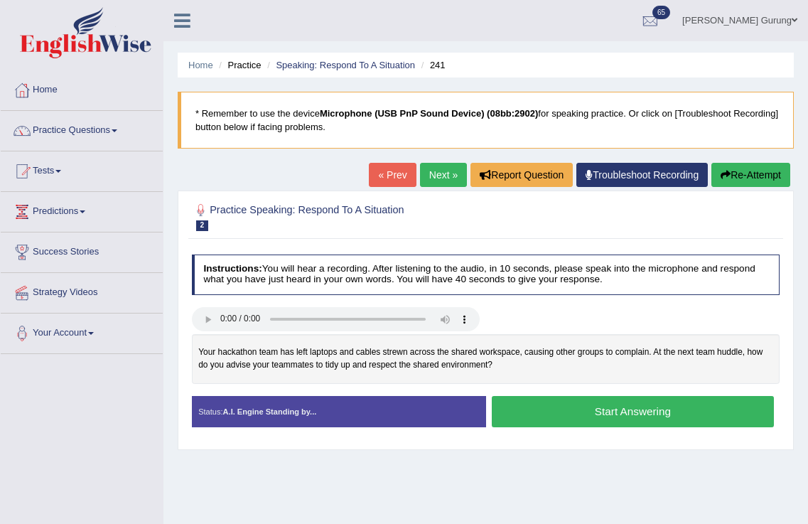
click at [523, 411] on button "Start Answering" at bounding box center [633, 411] width 282 height 31
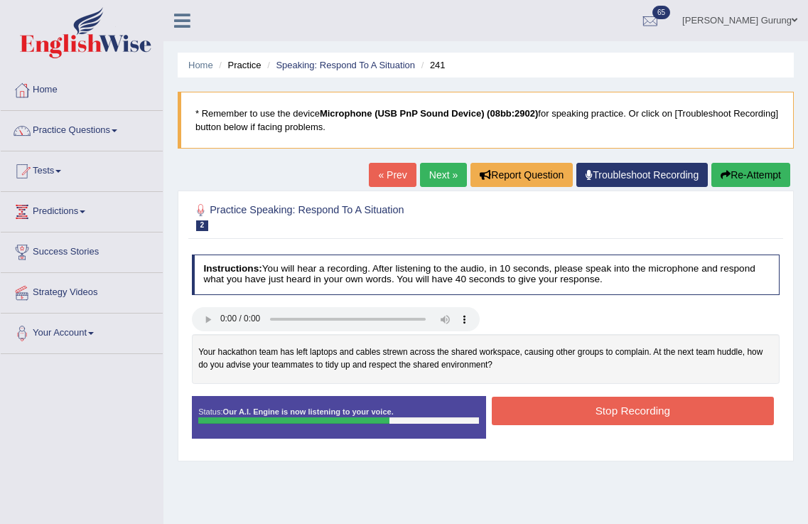
click at [531, 414] on button "Stop Recording" at bounding box center [633, 411] width 282 height 28
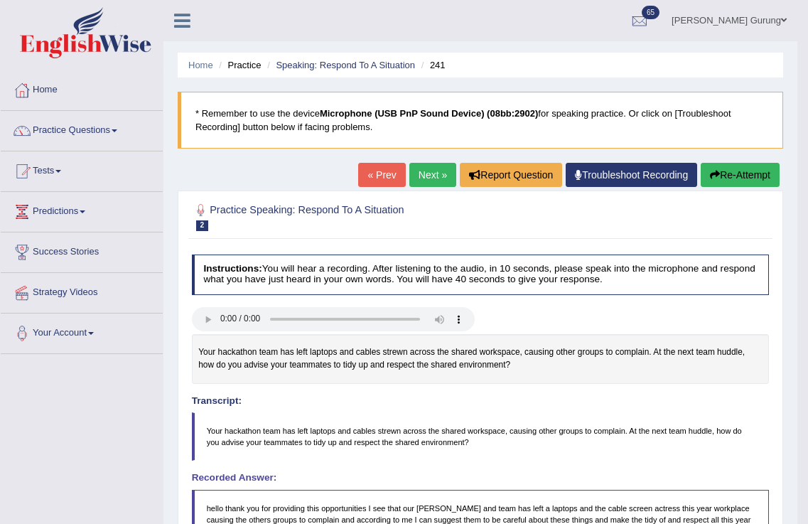
click at [426, 181] on link "Next »" at bounding box center [433, 175] width 47 height 24
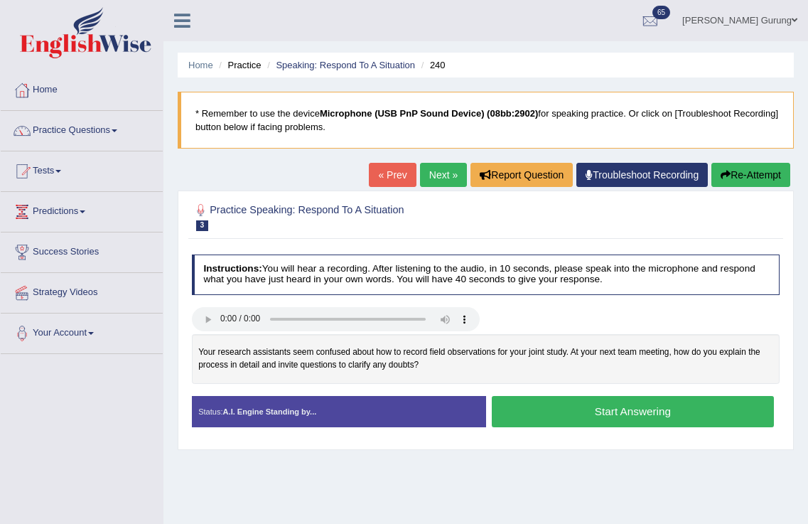
drag, startPoint x: 199, startPoint y: 345, endPoint x: 450, endPoint y: 373, distance: 252.6
click at [450, 373] on div "Your research assistants seem confused about how to record field observations f…" at bounding box center [486, 358] width 589 height 49
click at [599, 415] on button "Start Answering" at bounding box center [633, 411] width 282 height 31
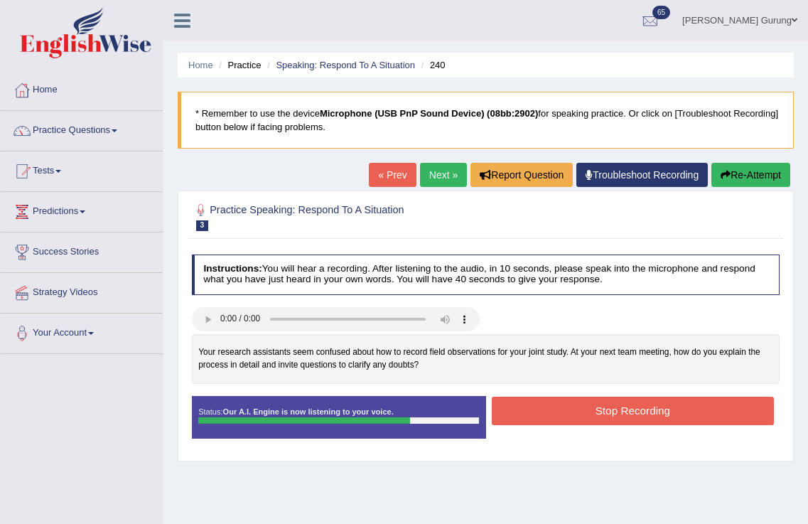
click at [598, 415] on button "Stop Recording" at bounding box center [633, 411] width 282 height 28
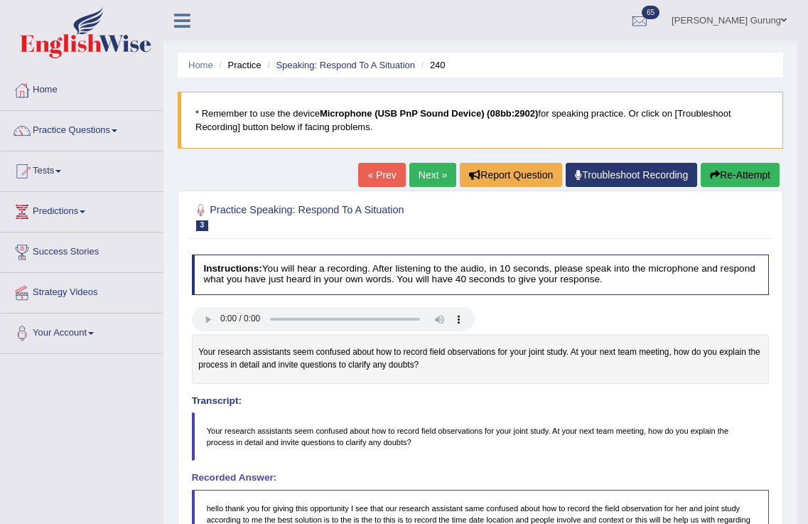
click at [712, 168] on button "Re-Attempt" at bounding box center [740, 175] width 79 height 24
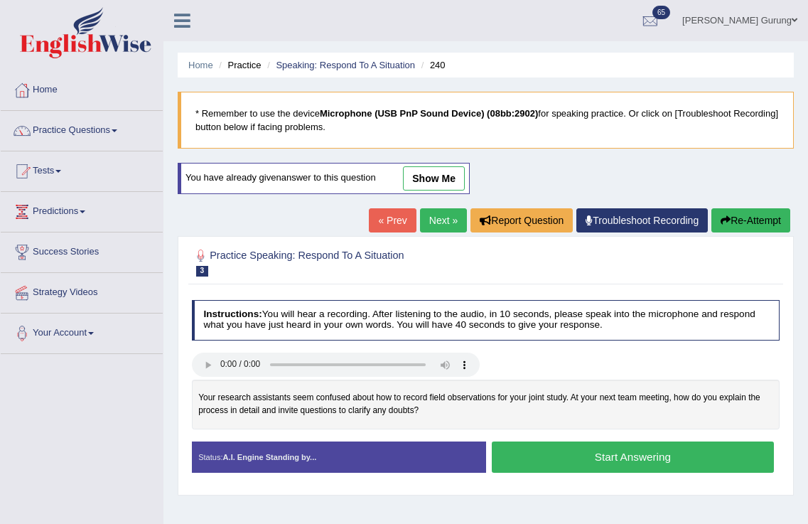
click at [558, 454] on button "Start Answering" at bounding box center [633, 457] width 282 height 31
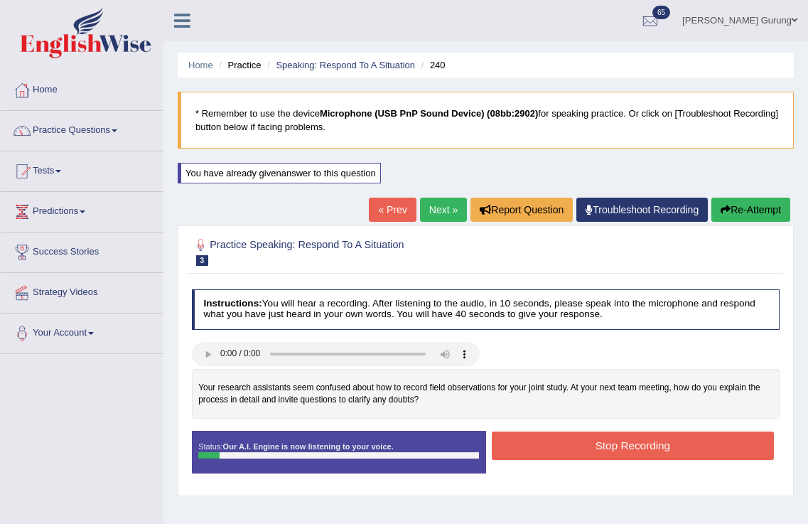
click at [559, 451] on button "Stop Recording" at bounding box center [633, 446] width 282 height 28
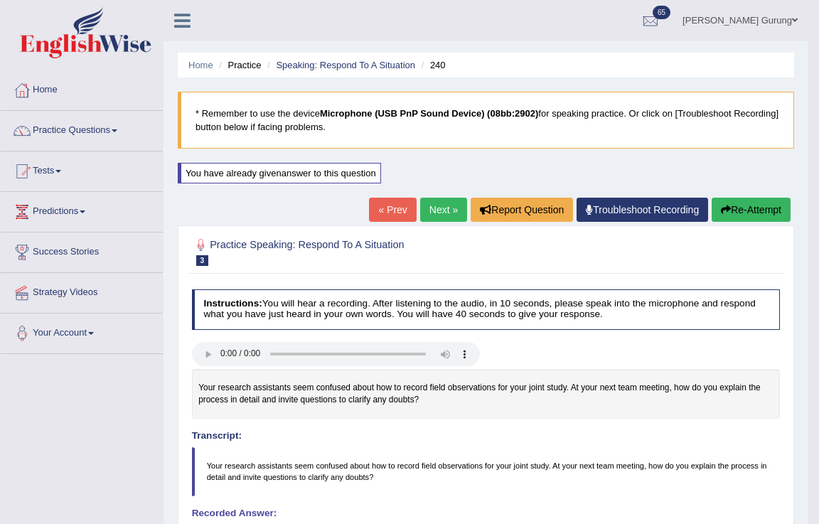
click at [766, 223] on div "Saving your answer..." at bounding box center [409, 262] width 819 height 524
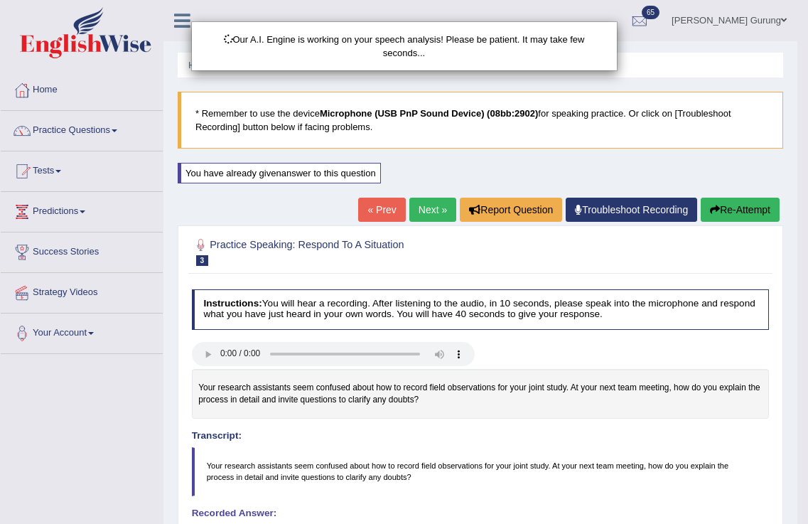
click at [756, 213] on div "Our A.I. Engine is working on your speech analysis! Please be patient. It may t…" at bounding box center [404, 262] width 808 height 524
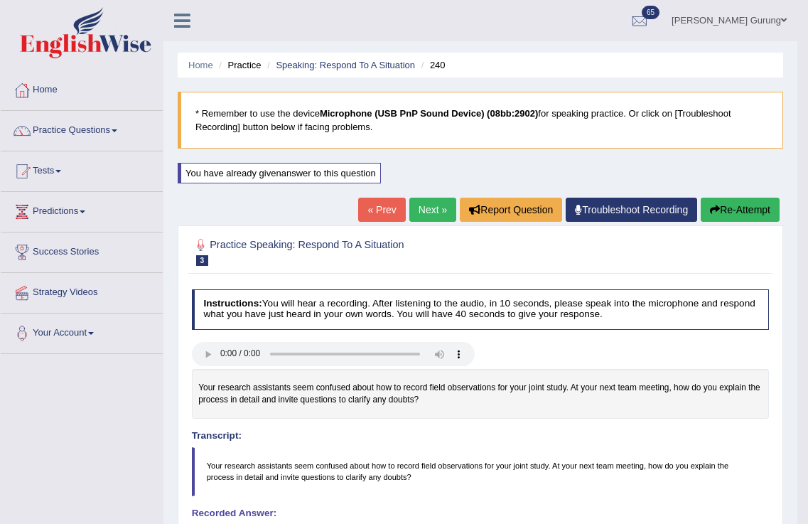
click at [728, 208] on button "Re-Attempt" at bounding box center [740, 210] width 79 height 24
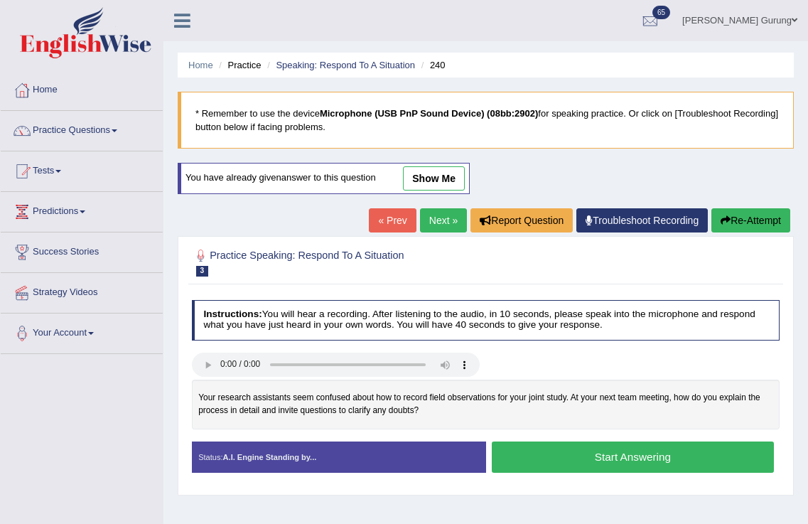
click at [557, 455] on button "Start Answering" at bounding box center [633, 457] width 282 height 31
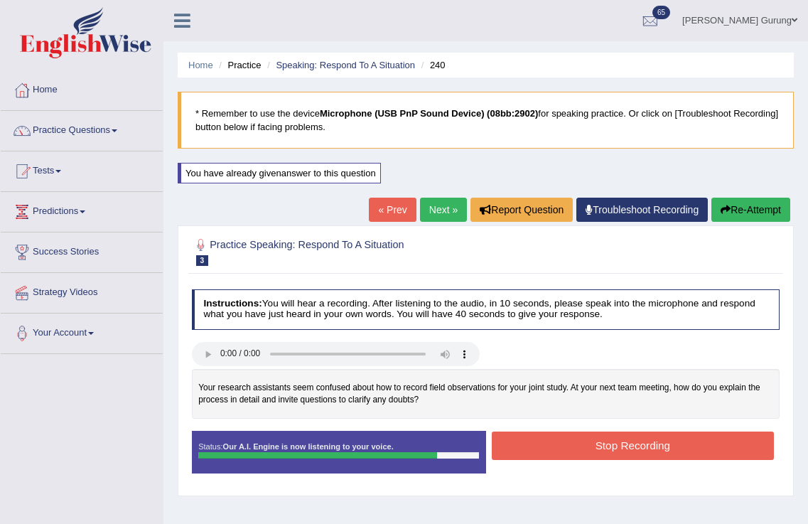
click at [558, 451] on button "Stop Recording" at bounding box center [633, 446] width 282 height 28
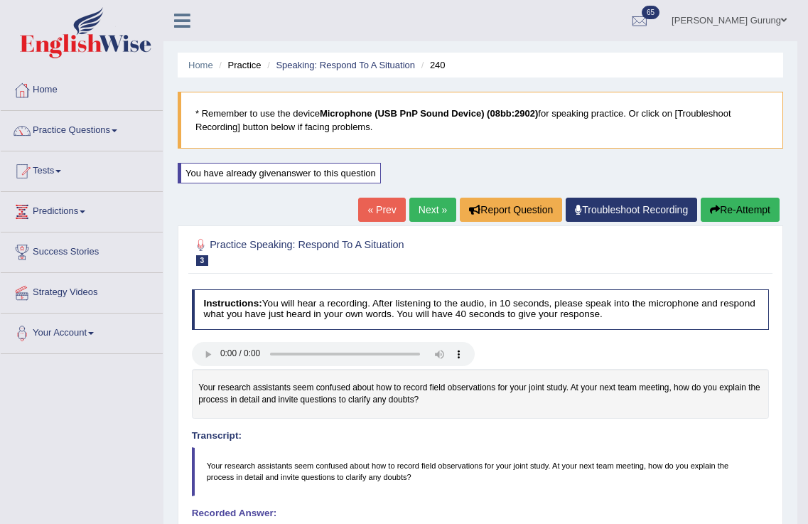
click at [415, 215] on link "Next »" at bounding box center [433, 210] width 47 height 24
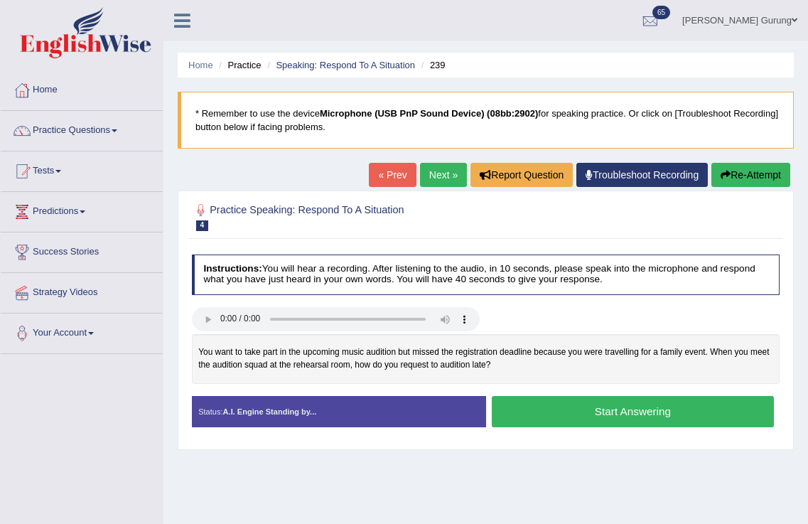
click at [587, 410] on button "Start Answering" at bounding box center [633, 411] width 282 height 31
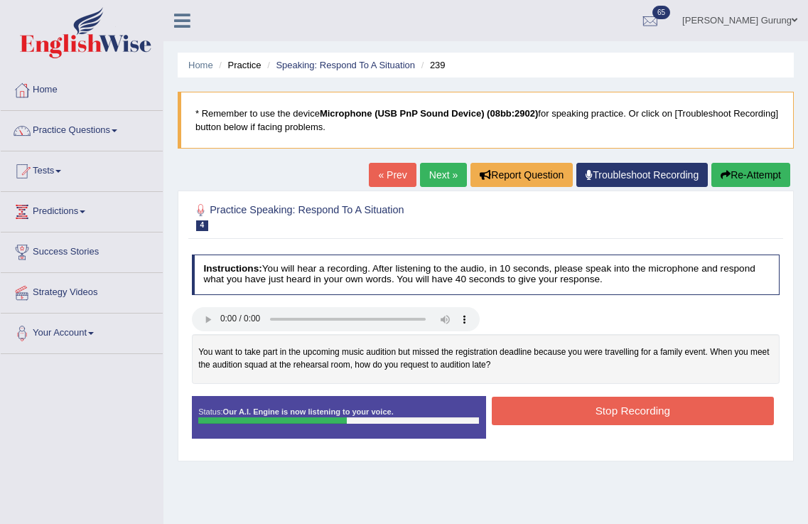
click at [621, 378] on div "You want to take part in the upcoming music audition but missed the registratio…" at bounding box center [486, 358] width 589 height 49
click at [629, 417] on button "Stop Recording" at bounding box center [633, 411] width 282 height 28
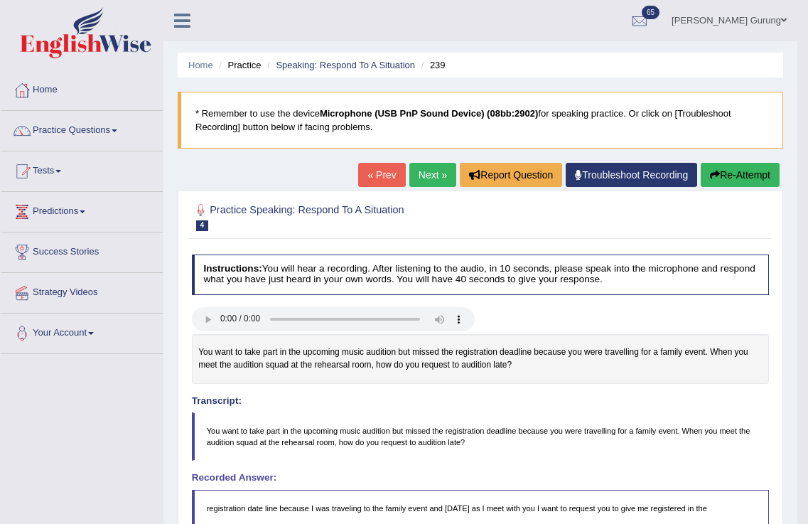
click at [761, 172] on button "Re-Attempt" at bounding box center [740, 175] width 79 height 24
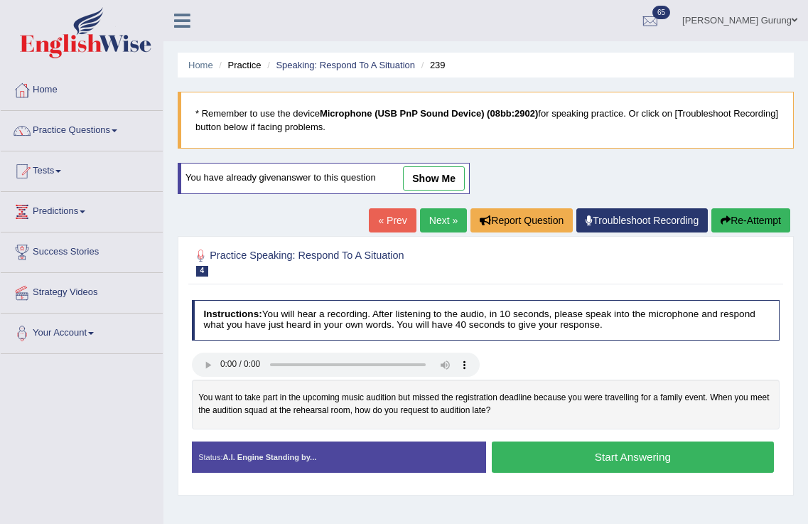
click at [557, 459] on button "Start Answering" at bounding box center [633, 457] width 282 height 31
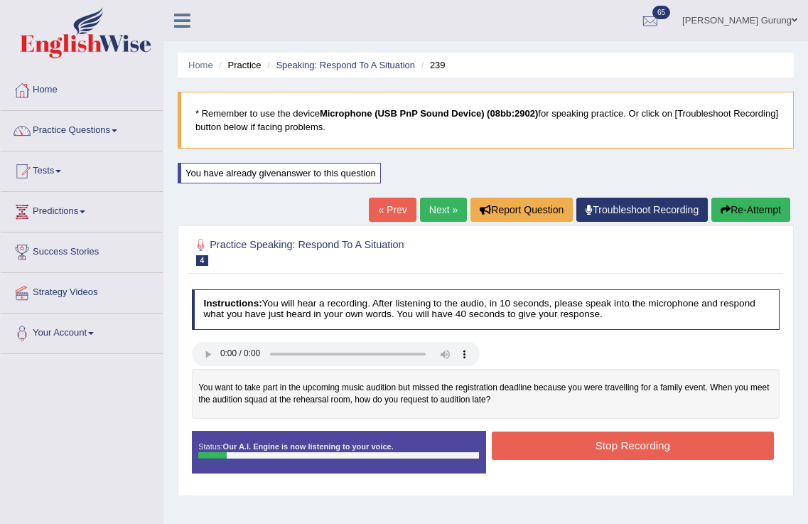
click at [546, 456] on button "Stop Recording" at bounding box center [633, 446] width 282 height 28
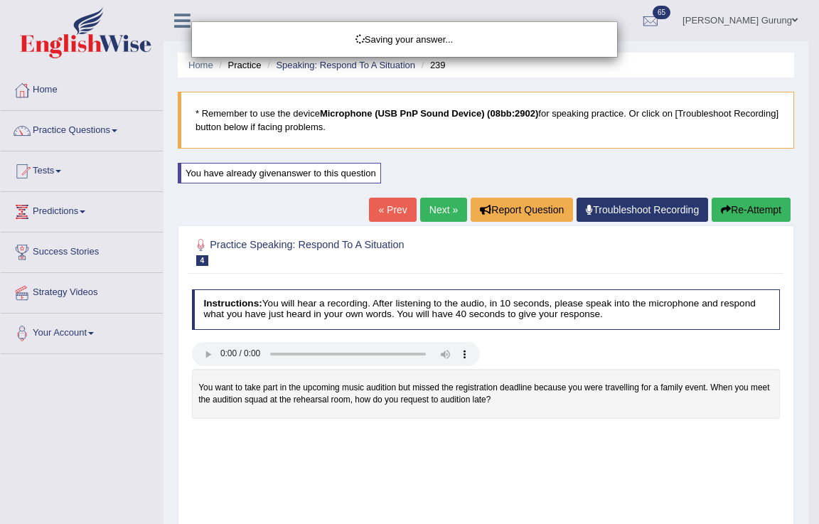
click at [744, 209] on div "Saving your answer..." at bounding box center [409, 262] width 819 height 524
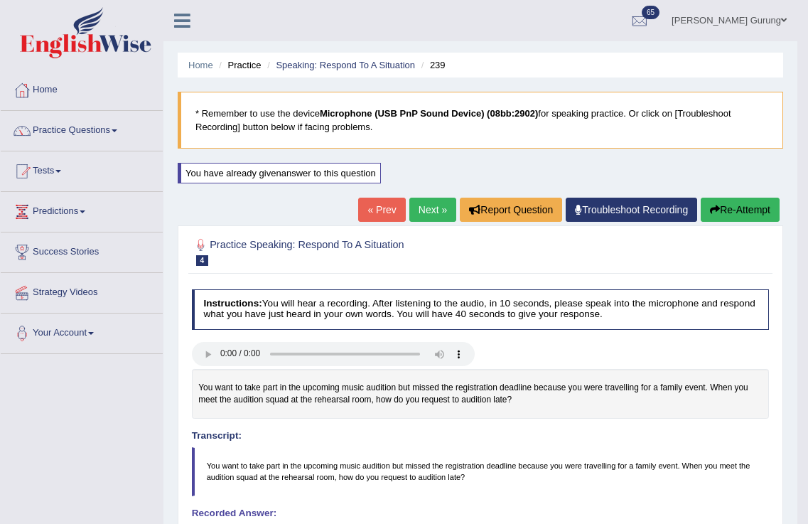
click at [742, 197] on div "Home Practice Speaking: Respond To A Situation 239 * Remember to use the device…" at bounding box center [481, 447] width 634 height 894
click at [728, 217] on button "Re-Attempt" at bounding box center [740, 210] width 79 height 24
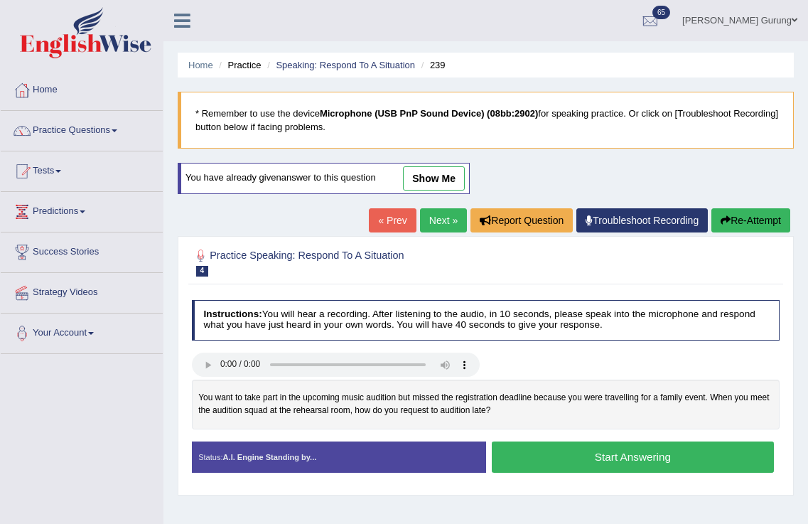
click at [523, 466] on button "Start Answering" at bounding box center [633, 457] width 282 height 31
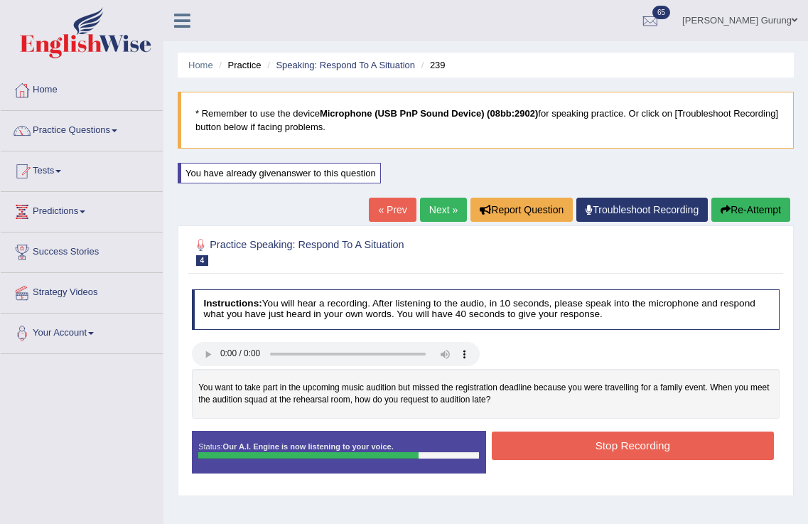
click at [574, 454] on button "Stop Recording" at bounding box center [633, 446] width 282 height 28
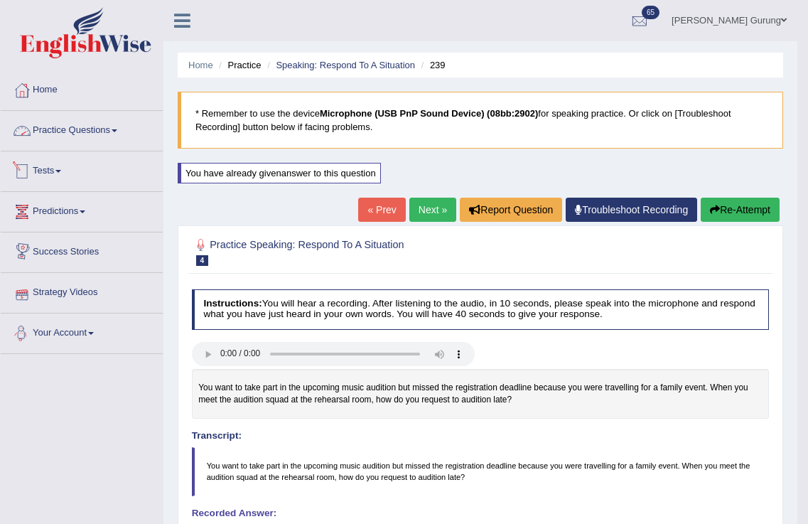
click at [63, 129] on link "Practice Questions" at bounding box center [82, 129] width 162 height 36
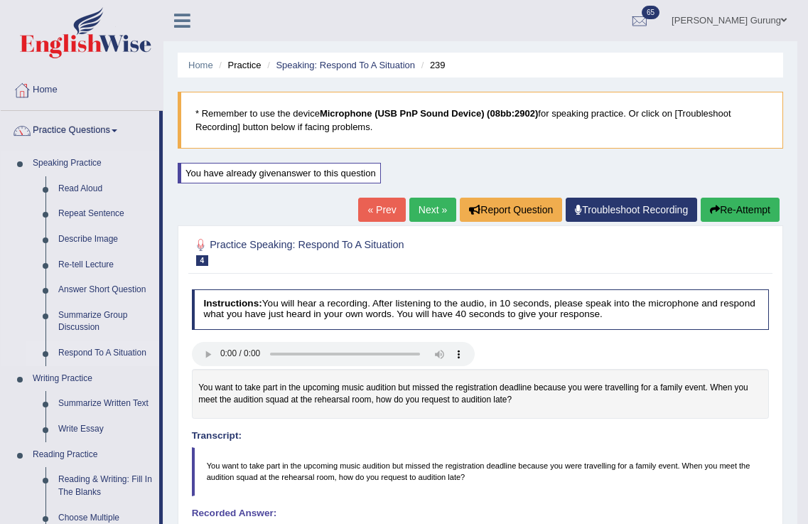
scroll to position [261, 0]
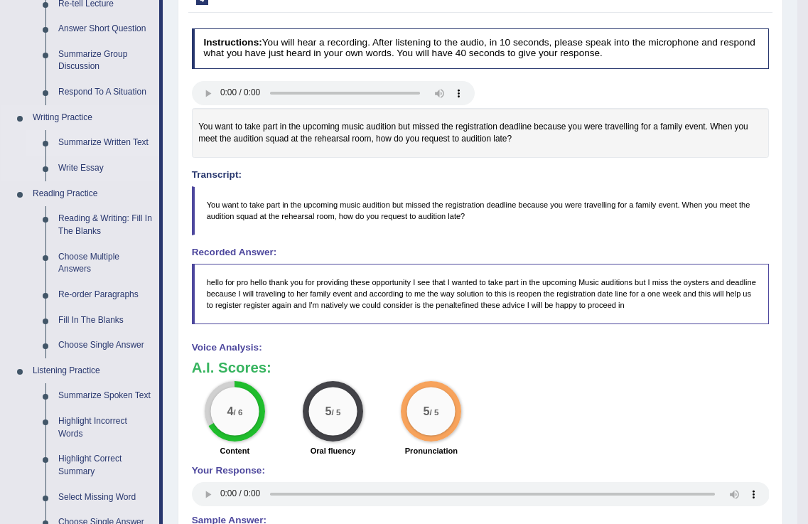
click at [97, 147] on link "Summarize Written Text" at bounding box center [105, 143] width 107 height 26
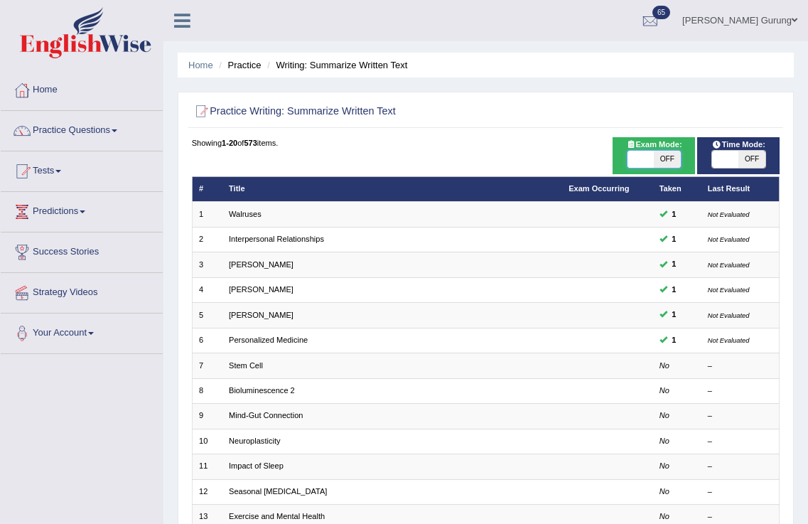
click at [651, 156] on span at bounding box center [641, 159] width 26 height 17
checkbox input "true"
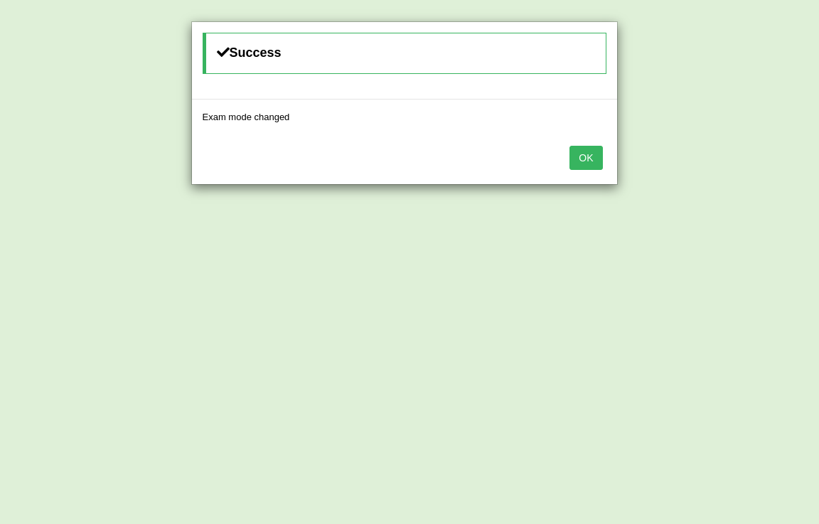
click at [594, 154] on button "OK" at bounding box center [585, 158] width 33 height 24
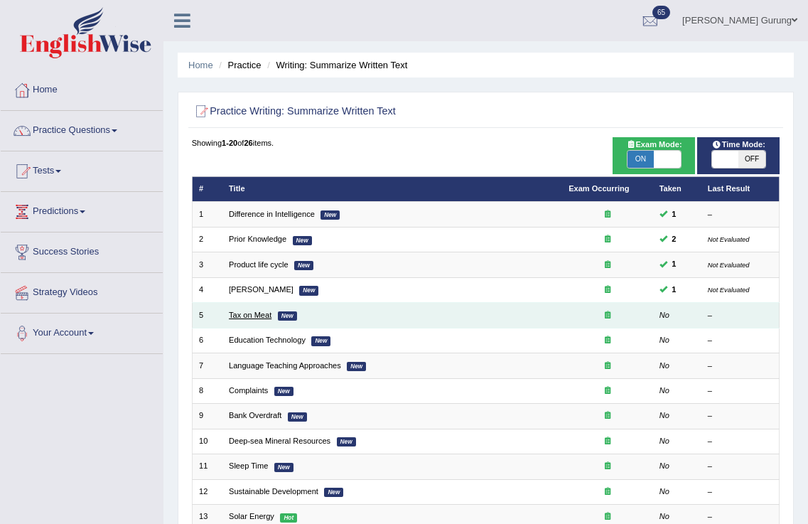
click at [252, 319] on link "Tax on Meat" at bounding box center [250, 315] width 43 height 9
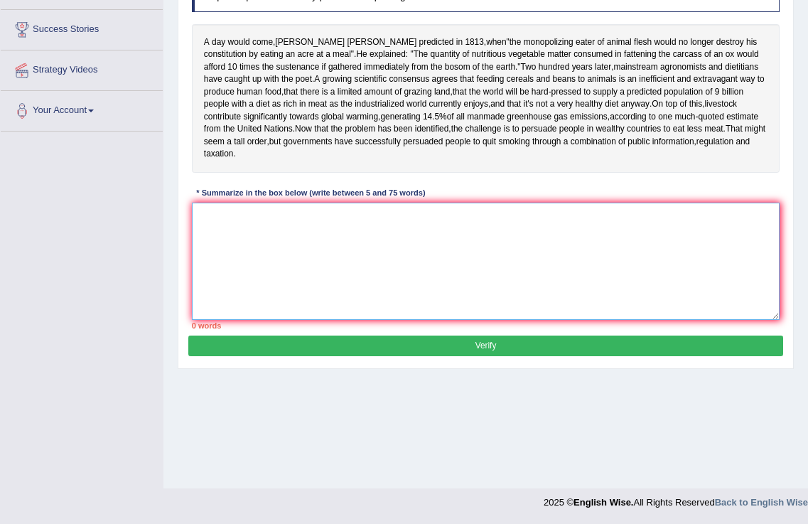
click at [266, 216] on textarea at bounding box center [486, 261] width 589 height 117
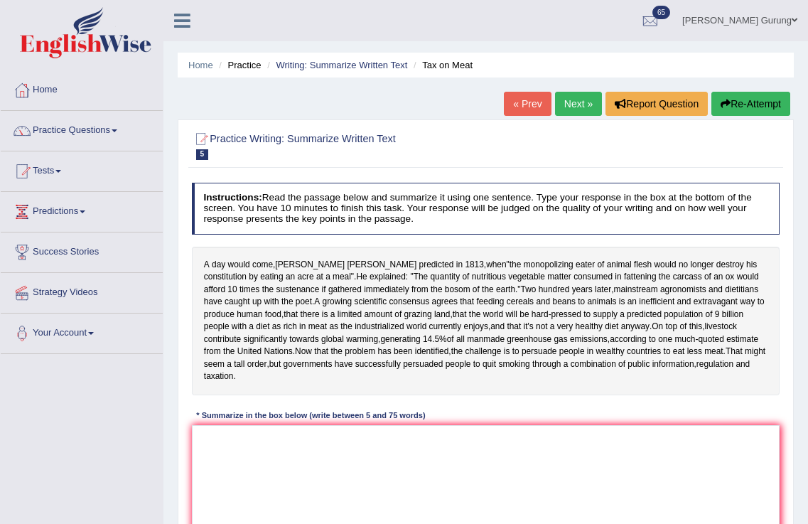
scroll to position [223, 0]
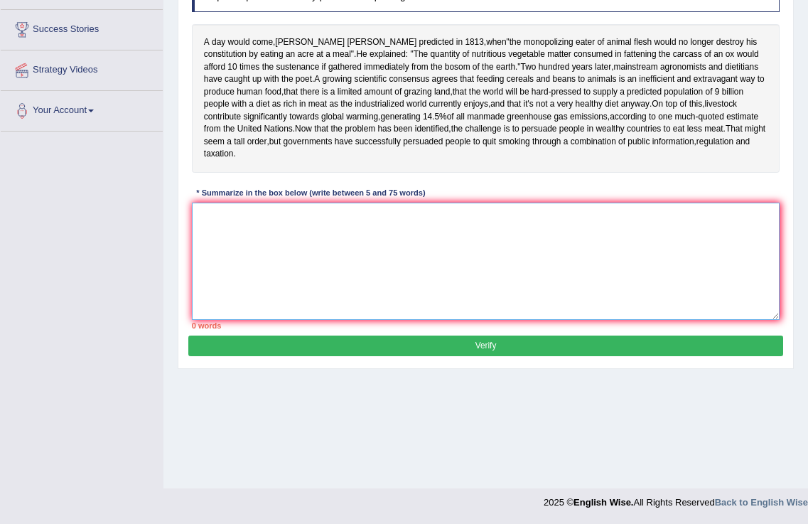
click at [327, 277] on textarea at bounding box center [486, 261] width 589 height 117
type textarea "T"
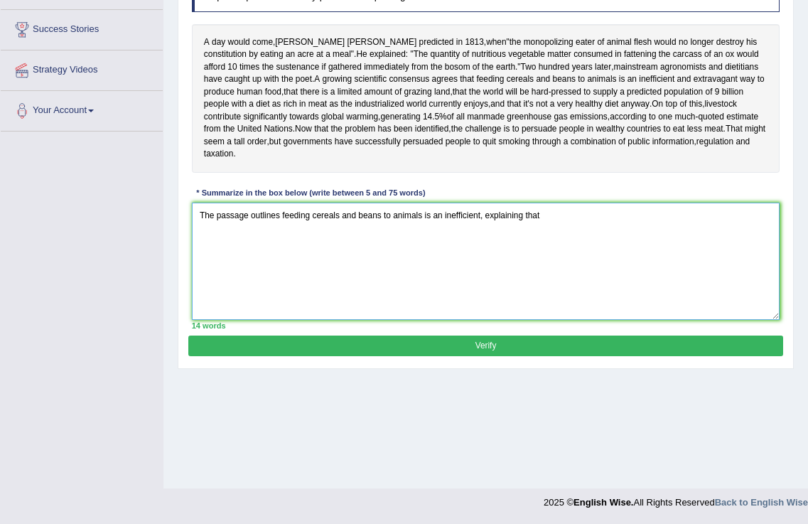
click at [485, 203] on textarea "The passage outlines feeding cereals and beans to animals is an inefficient, ex…" at bounding box center [486, 261] width 589 height 117
click at [541, 203] on textarea "The passage outlines feeding cereals and beans to animals is an inefficient, ex…" at bounding box center [486, 261] width 589 height 117
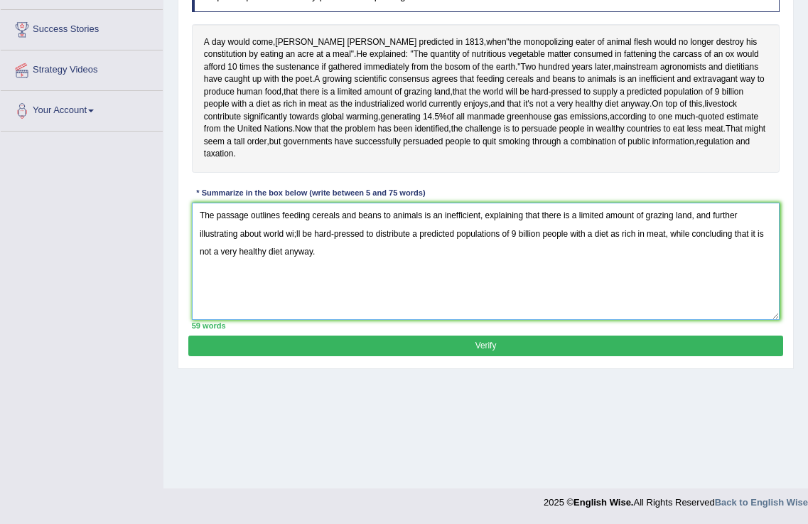
click at [296, 221] on textarea "The passage outlines feeding cereals and beans to animals is an inefficient, ex…" at bounding box center [486, 261] width 589 height 117
click at [498, 220] on textarea "The passage outlines feeding cereals and beans to animals is an inefficient, ex…" at bounding box center [486, 261] width 589 height 117
type textarea "The passage outlines feeding cereals and beans to animals is an inefficient, ex…"
click at [474, 336] on button "Verify" at bounding box center [485, 346] width 594 height 21
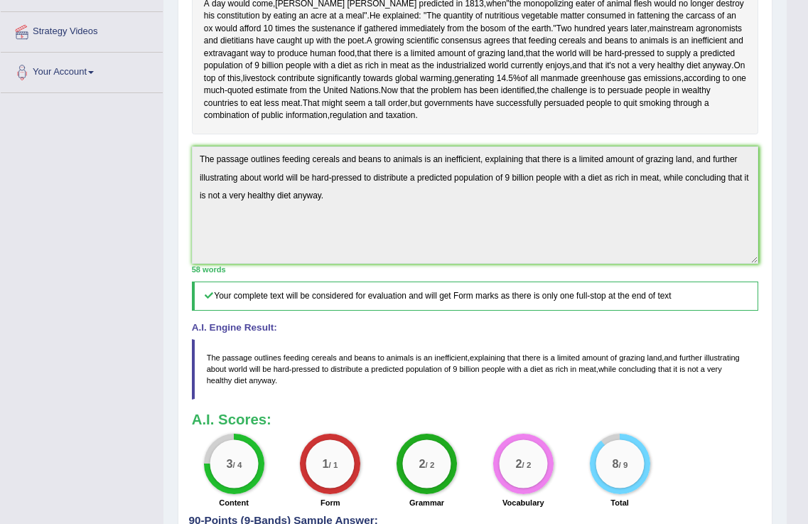
scroll to position [0, 0]
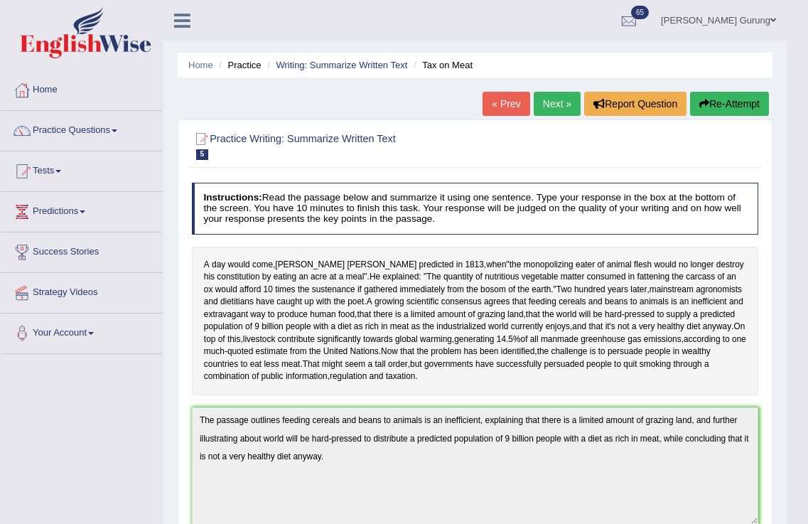
click at [553, 109] on link "Next »" at bounding box center [557, 104] width 47 height 24
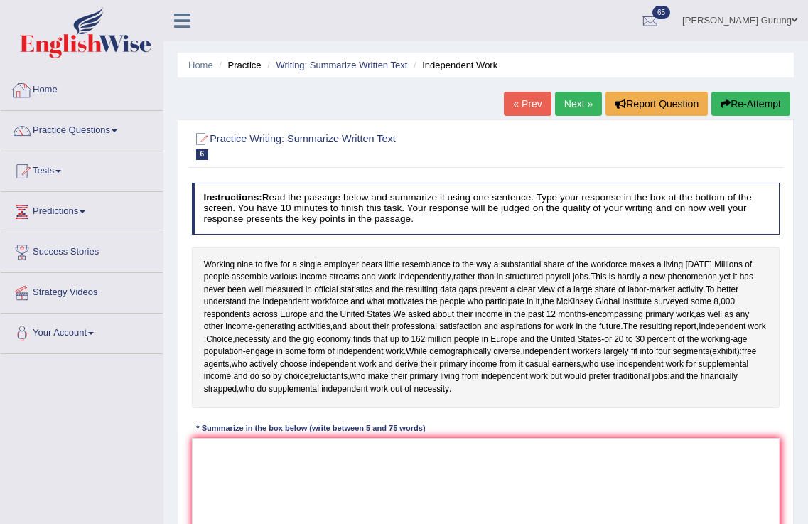
click at [50, 87] on link "Home" at bounding box center [82, 88] width 162 height 36
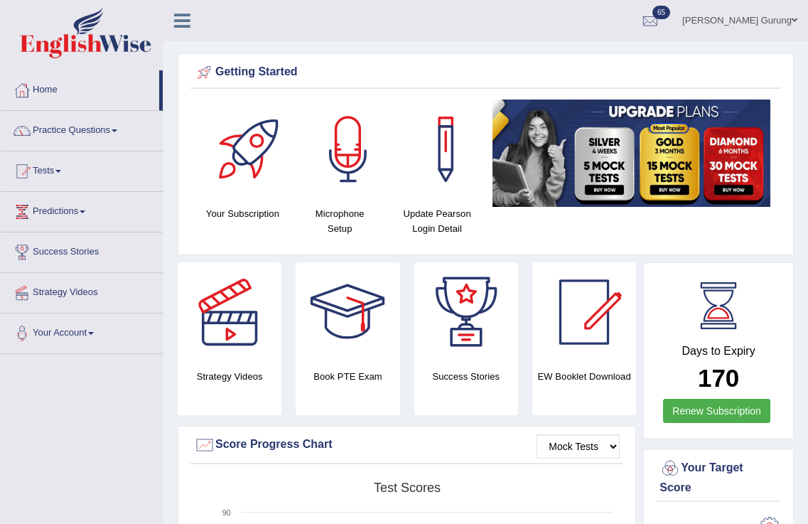
click at [785, 29] on link "Om Kumari Gurung" at bounding box center [740, 18] width 137 height 37
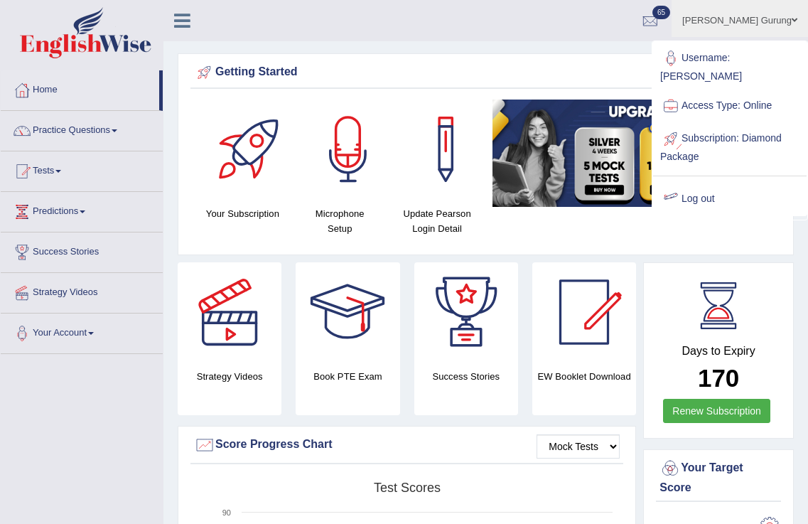
click at [710, 193] on link "Log out" at bounding box center [730, 199] width 154 height 33
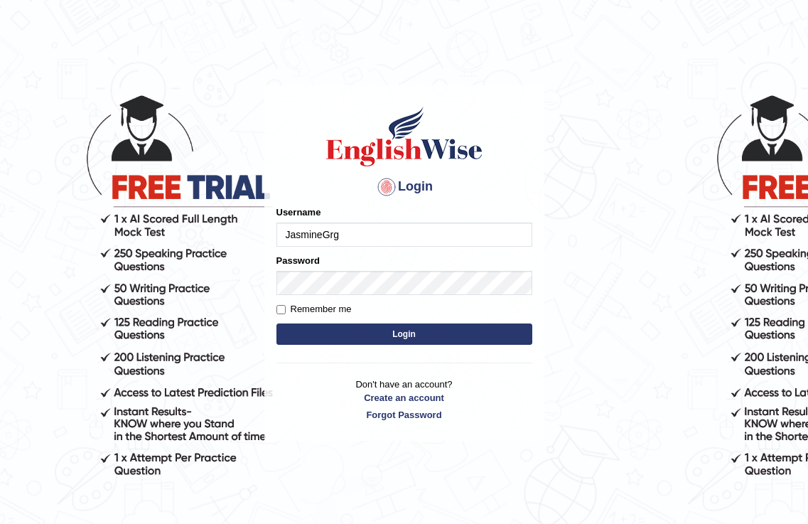
type input "JasmineGrg"
click at [396, 328] on button "Login" at bounding box center [405, 333] width 256 height 21
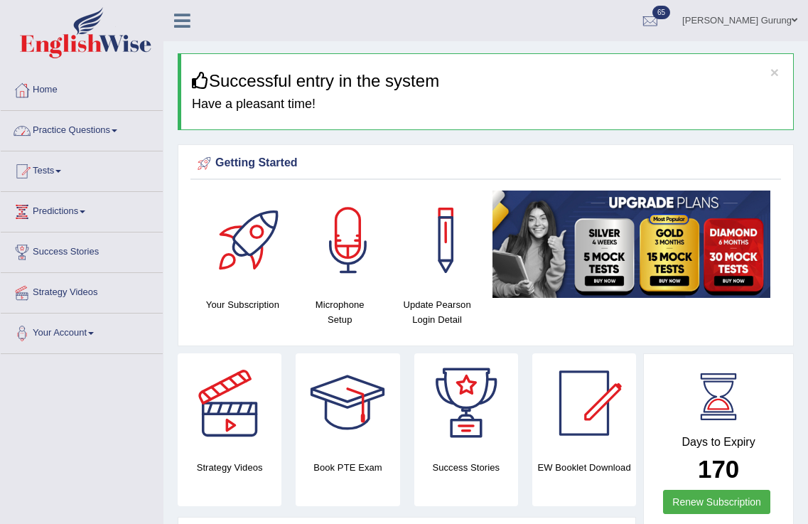
click at [113, 138] on link "Practice Questions" at bounding box center [82, 129] width 162 height 36
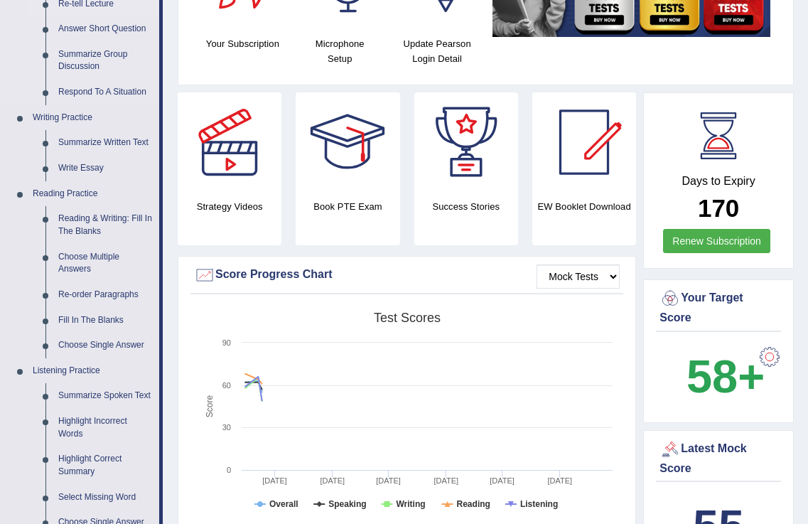
scroll to position [782, 0]
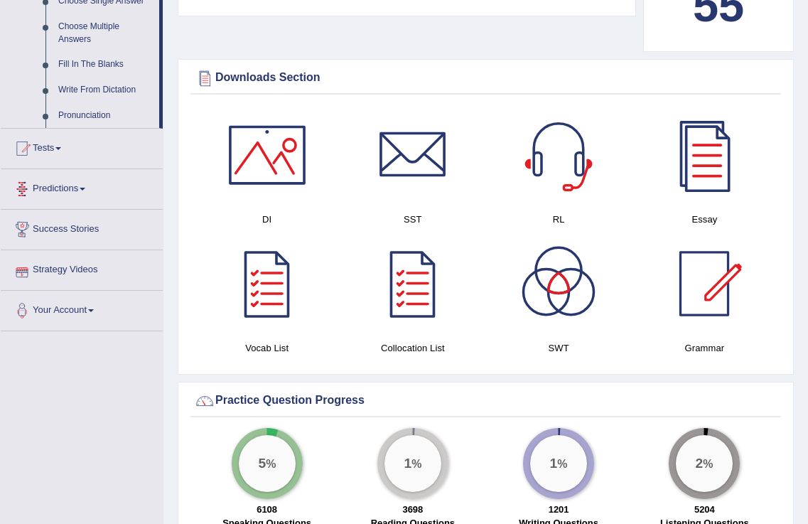
click at [61, 151] on link "Tests" at bounding box center [82, 147] width 162 height 36
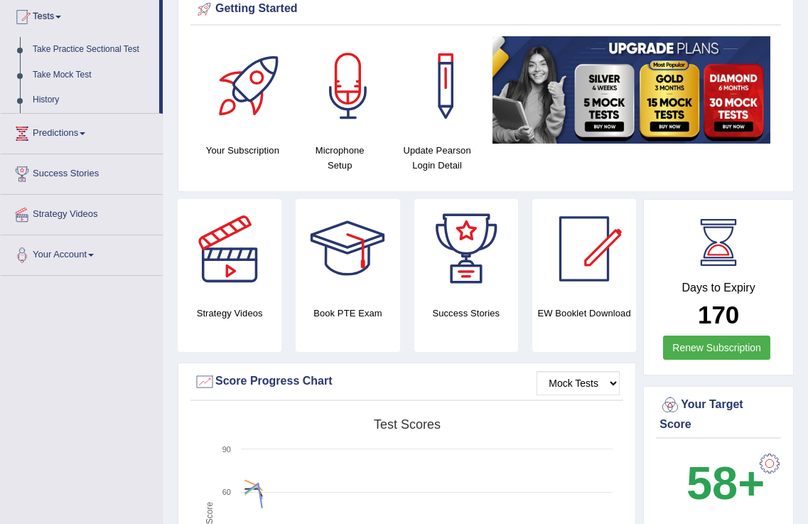
scroll to position [0, 0]
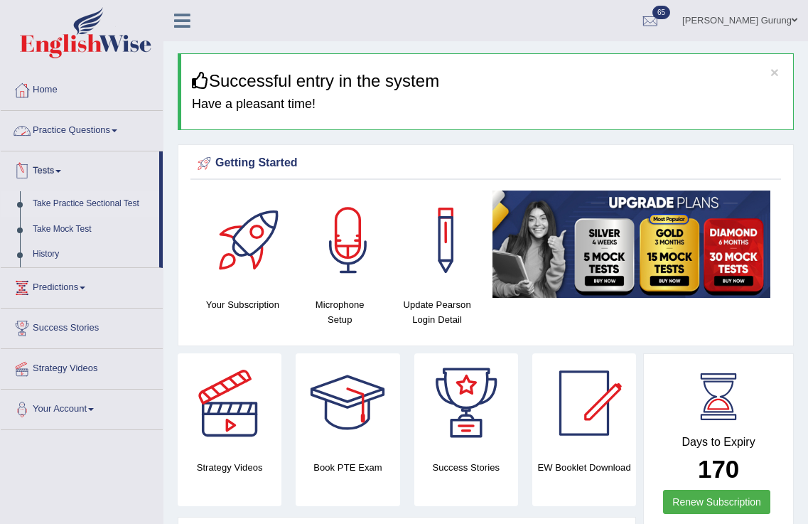
click at [84, 202] on link "Take Practice Sectional Test" at bounding box center [92, 204] width 133 height 26
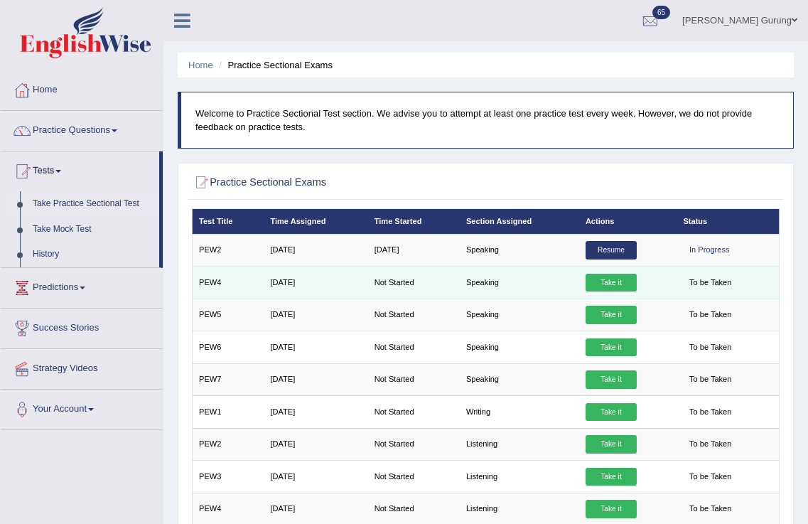
click at [630, 287] on link "Take it" at bounding box center [611, 283] width 51 height 18
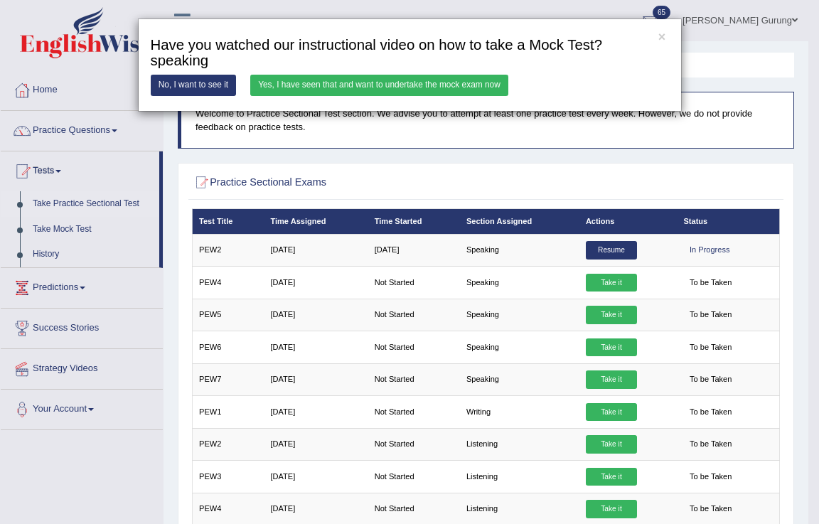
click at [382, 82] on link "Yes, I have seen that and want to undertake the mock exam now" at bounding box center [379, 85] width 258 height 21
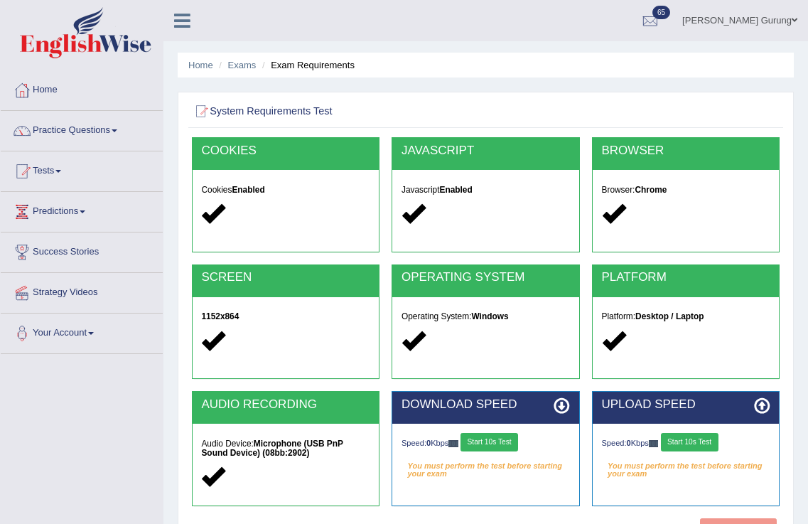
click at [505, 436] on button "Start 10s Test" at bounding box center [490, 442] width 58 height 18
click at [685, 440] on button "Start 10s Test" at bounding box center [690, 442] width 58 height 18
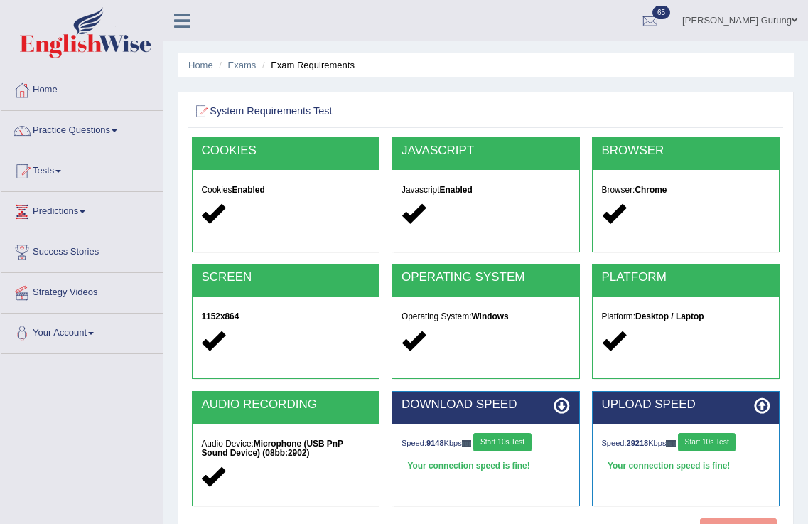
scroll to position [223, 0]
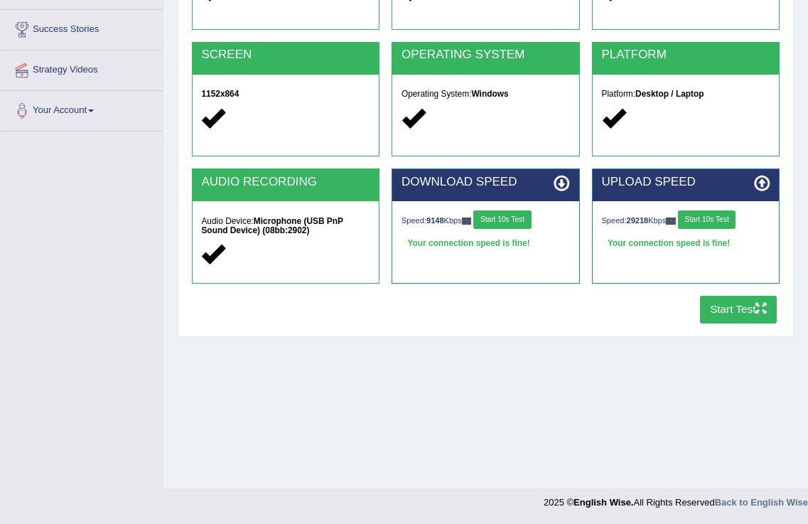
click at [678, 210] on button "Start 10s Test" at bounding box center [707, 219] width 58 height 18
click at [706, 302] on button "Start Test" at bounding box center [738, 310] width 77 height 28
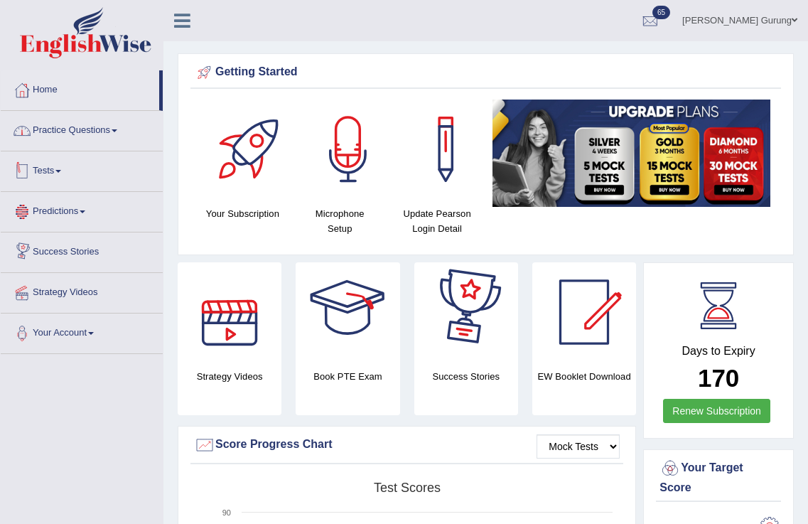
click at [109, 132] on link "Practice Questions" at bounding box center [82, 129] width 162 height 36
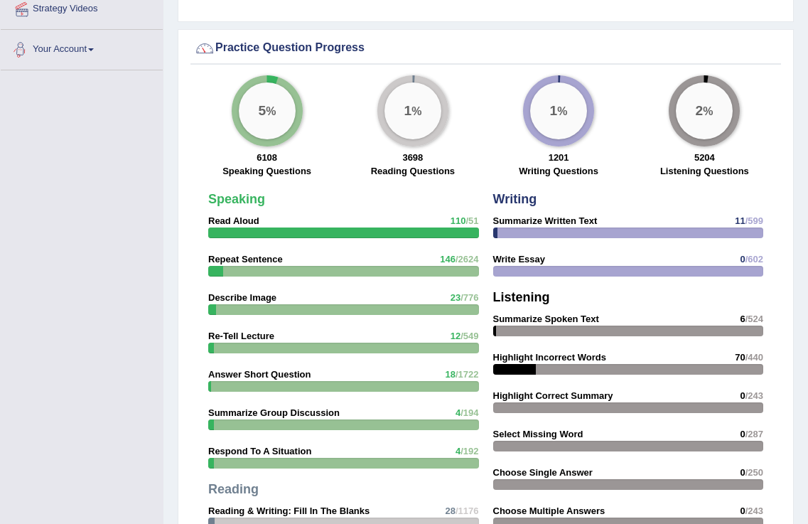
scroll to position [521, 0]
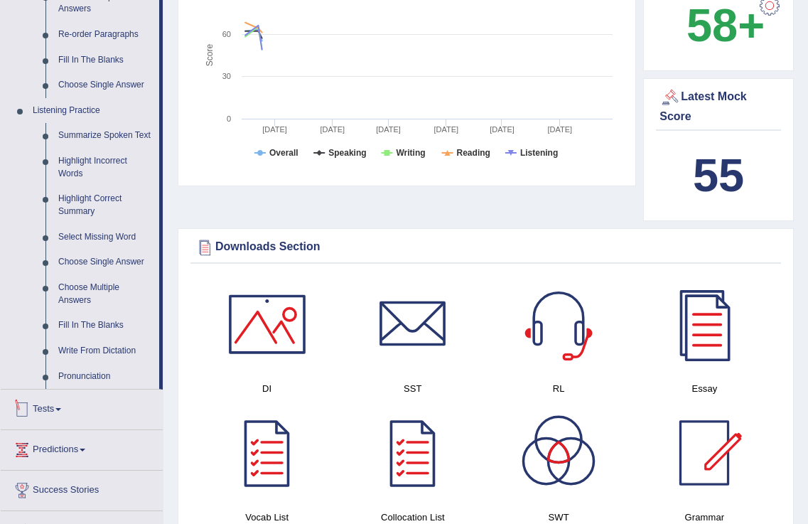
click at [56, 409] on link "Tests" at bounding box center [82, 408] width 162 height 36
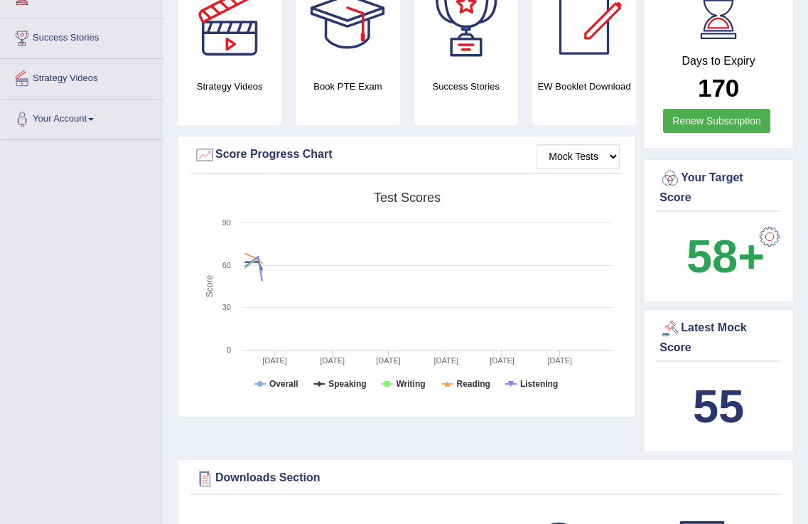
scroll to position [30, 0]
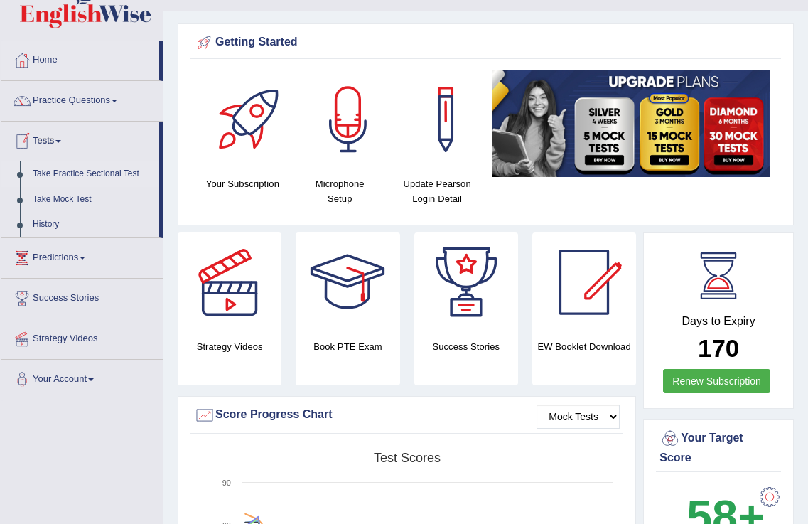
click at [62, 176] on link "Take Practice Sectional Test" at bounding box center [92, 174] width 133 height 26
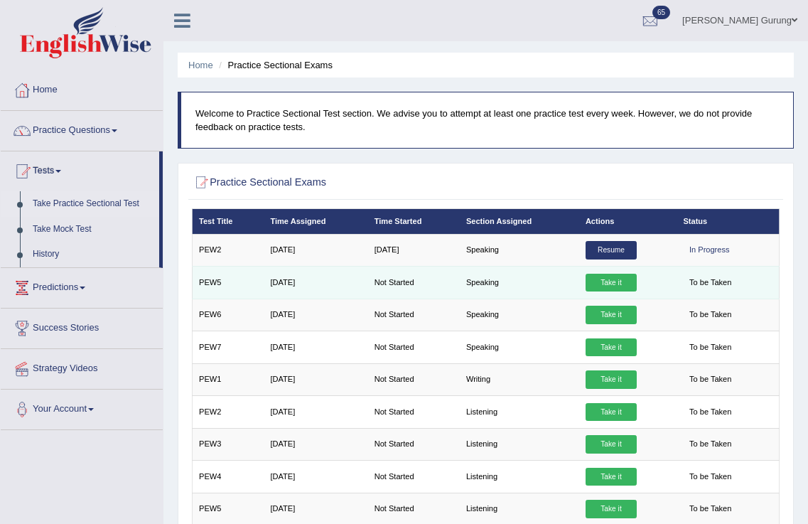
click at [476, 274] on td "Speaking" at bounding box center [519, 283] width 119 height 32
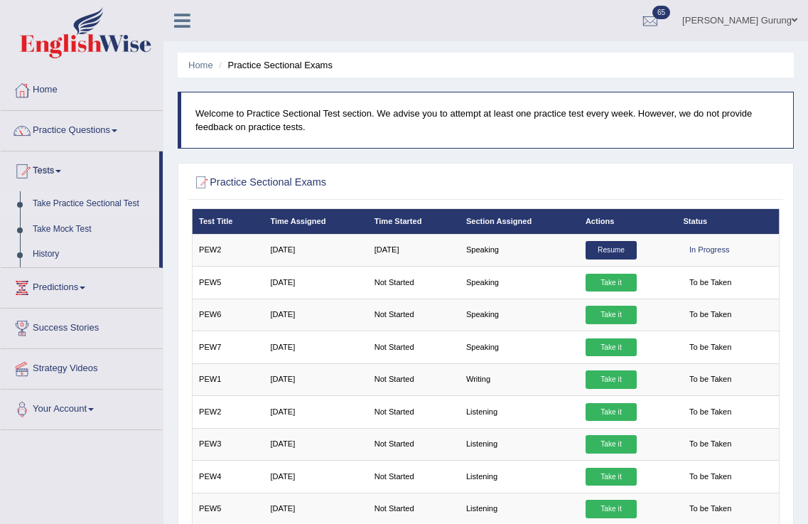
click at [71, 264] on link "History" at bounding box center [92, 255] width 133 height 26
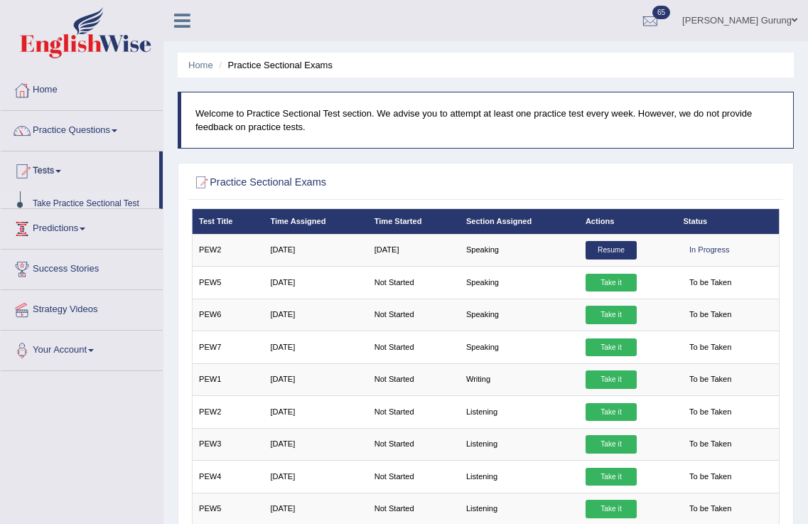
click at [60, 258] on link "Success Stories" at bounding box center [82, 268] width 162 height 36
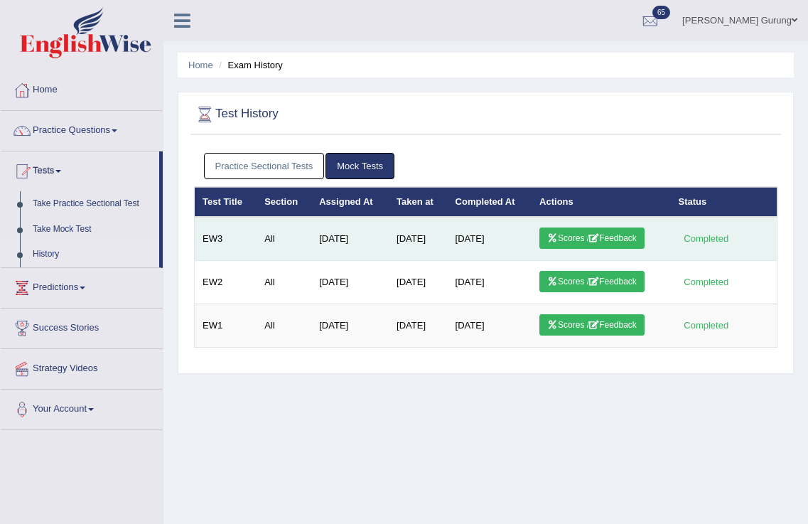
click at [371, 235] on td "Dec 19, 2024" at bounding box center [349, 239] width 77 height 44
click at [215, 240] on td "EW3" at bounding box center [226, 239] width 63 height 44
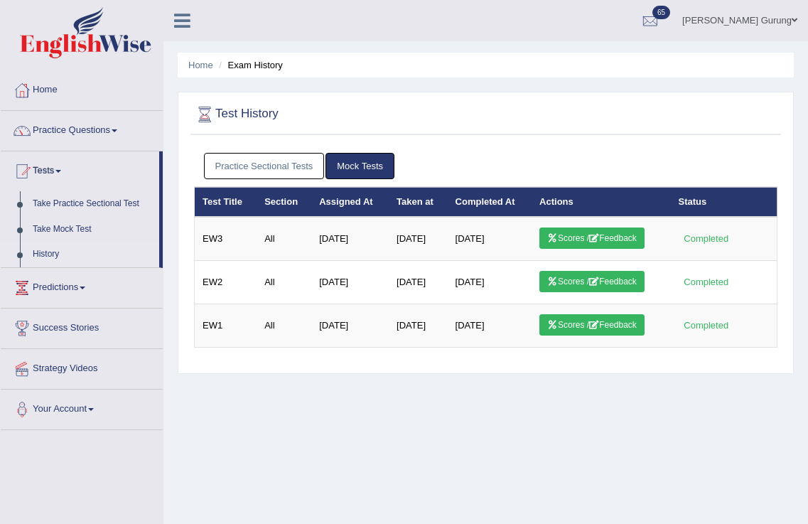
click at [292, 166] on link "Practice Sectional Tests" at bounding box center [264, 166] width 121 height 26
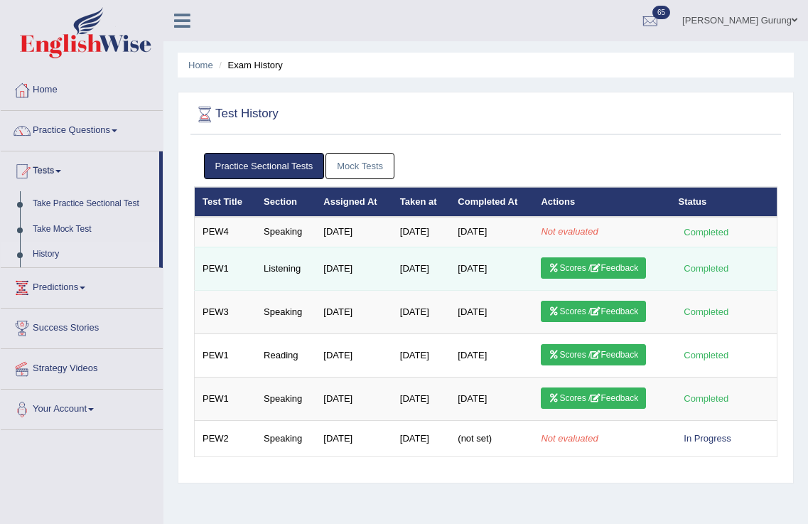
click at [626, 268] on link "Scores / Feedback" at bounding box center [593, 267] width 105 height 21
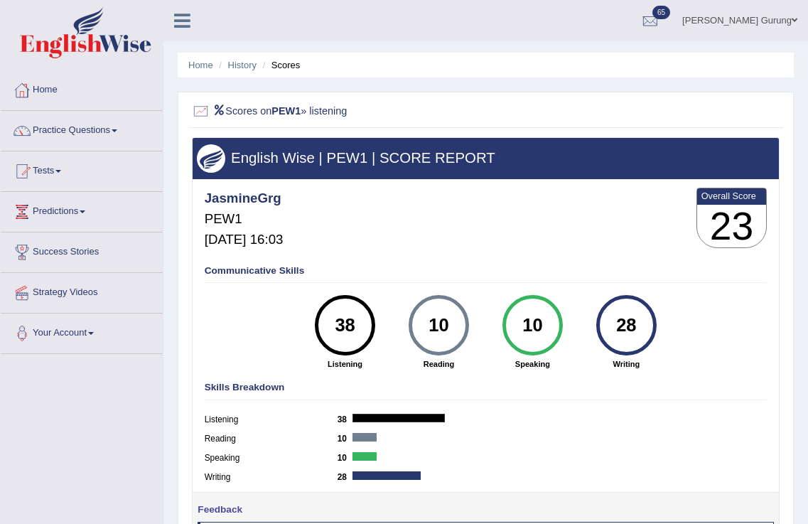
click at [36, 86] on link "Home" at bounding box center [82, 88] width 162 height 36
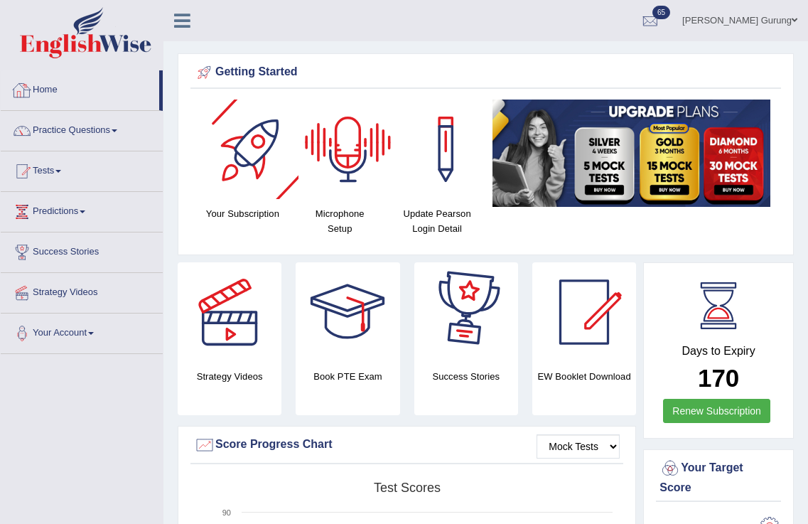
click at [793, 23] on span at bounding box center [795, 20] width 6 height 9
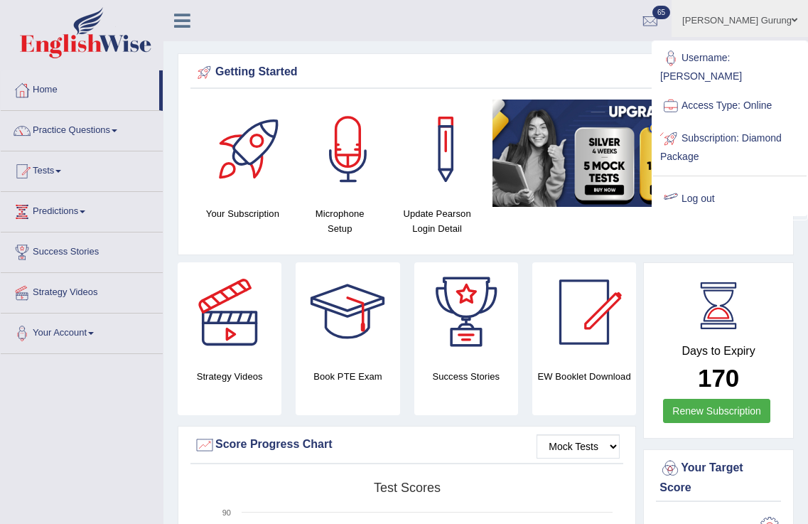
click at [706, 183] on link "Log out" at bounding box center [730, 199] width 154 height 33
